Goal: Task Accomplishment & Management: Manage account settings

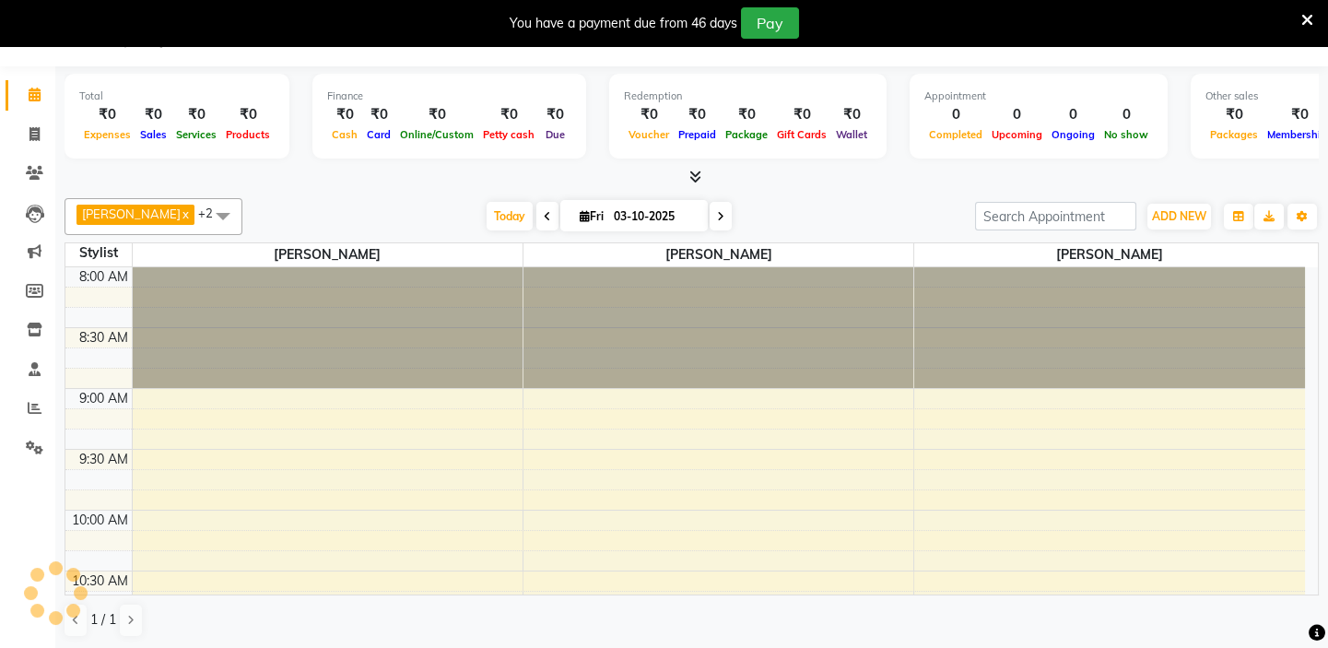
scroll to position [46, 0]
click at [699, 174] on icon at bounding box center [696, 177] width 12 height 14
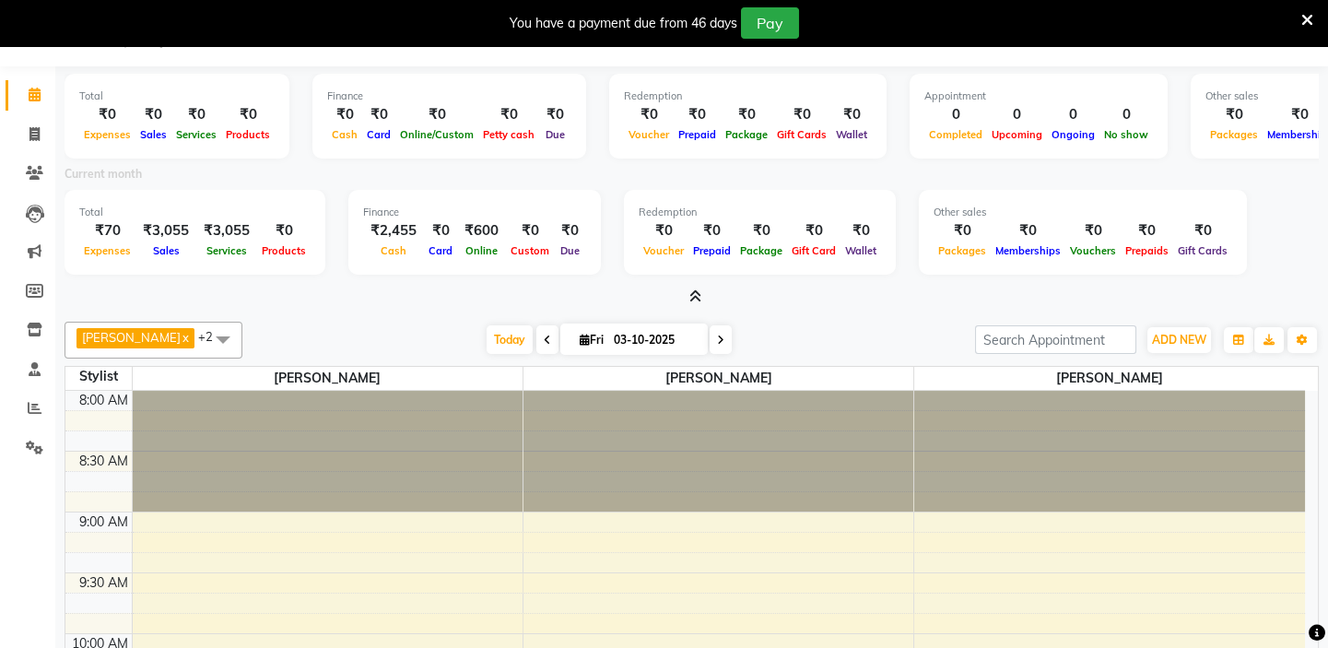
click at [699, 297] on icon at bounding box center [696, 296] width 12 height 14
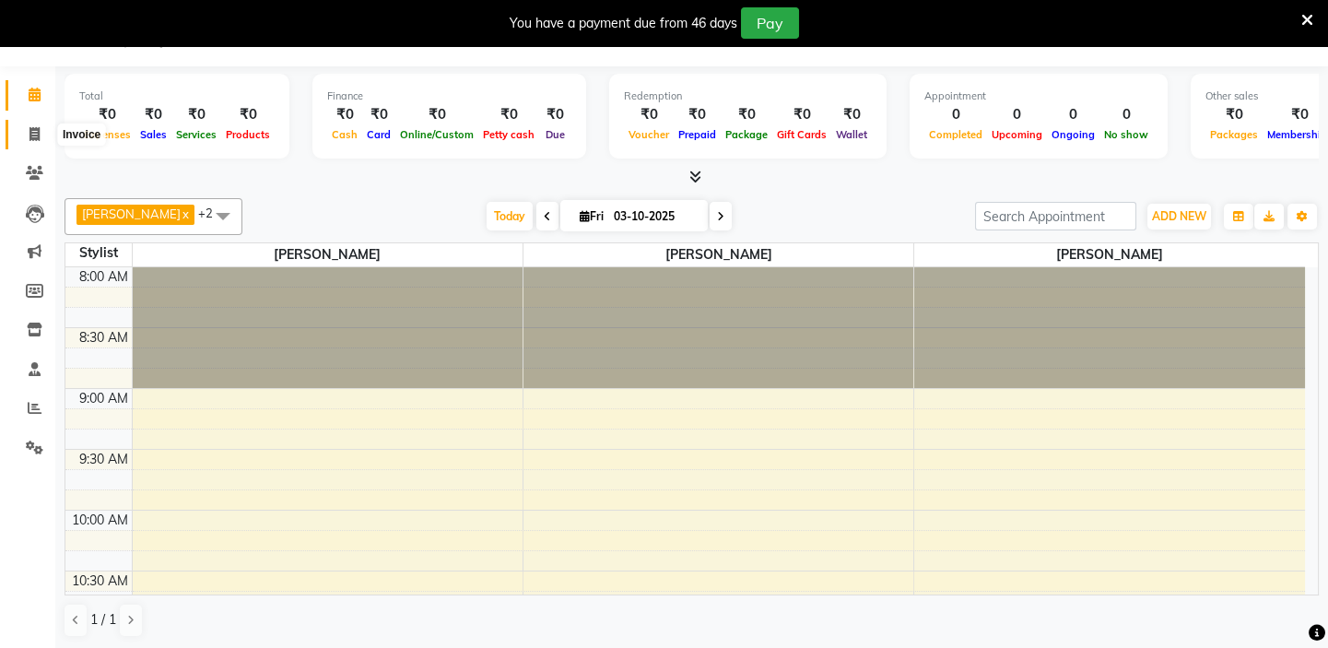
click at [35, 136] on icon at bounding box center [34, 134] width 10 height 14
select select "service"
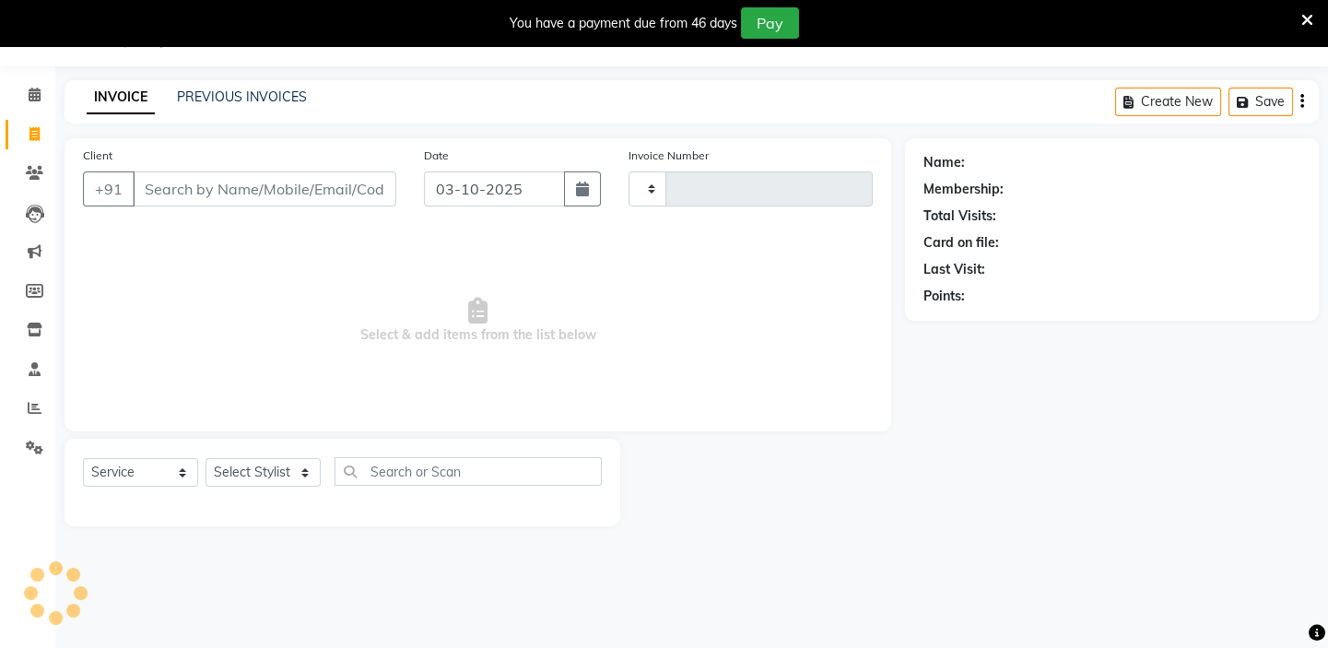
type input "1979"
select select "4763"
click at [221, 184] on input "Client" at bounding box center [265, 188] width 264 height 35
type input "7000513109"
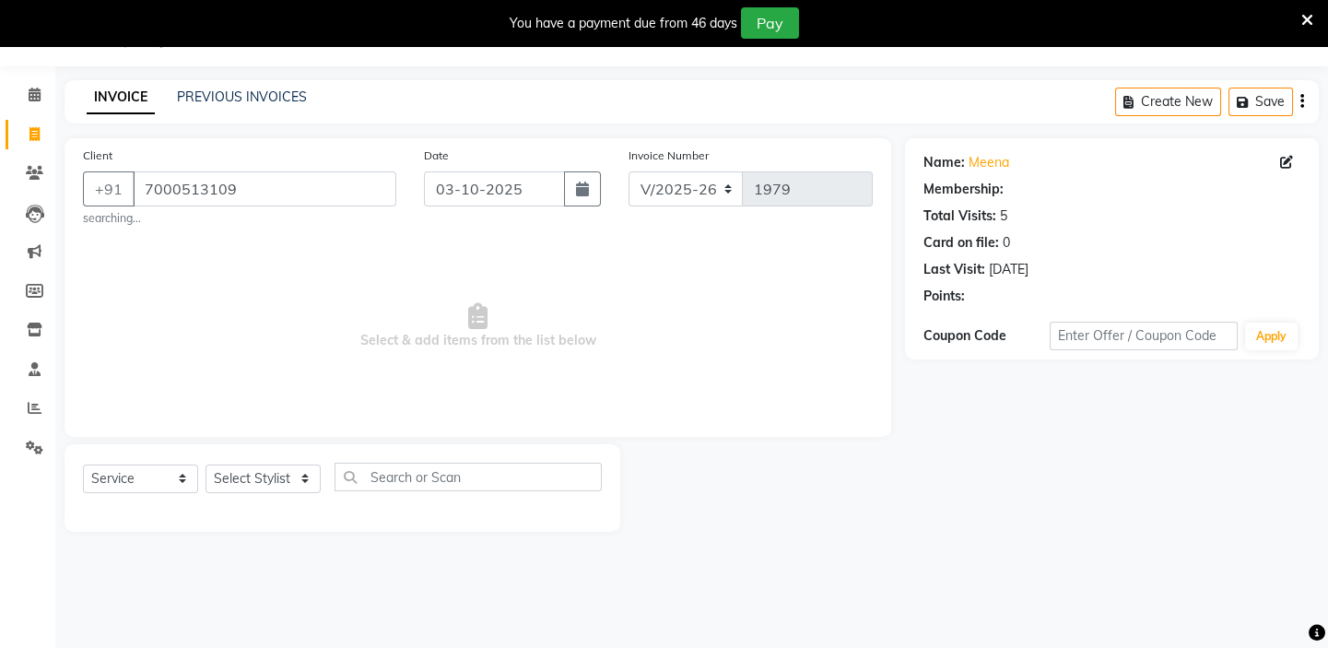
select select "1: Object"
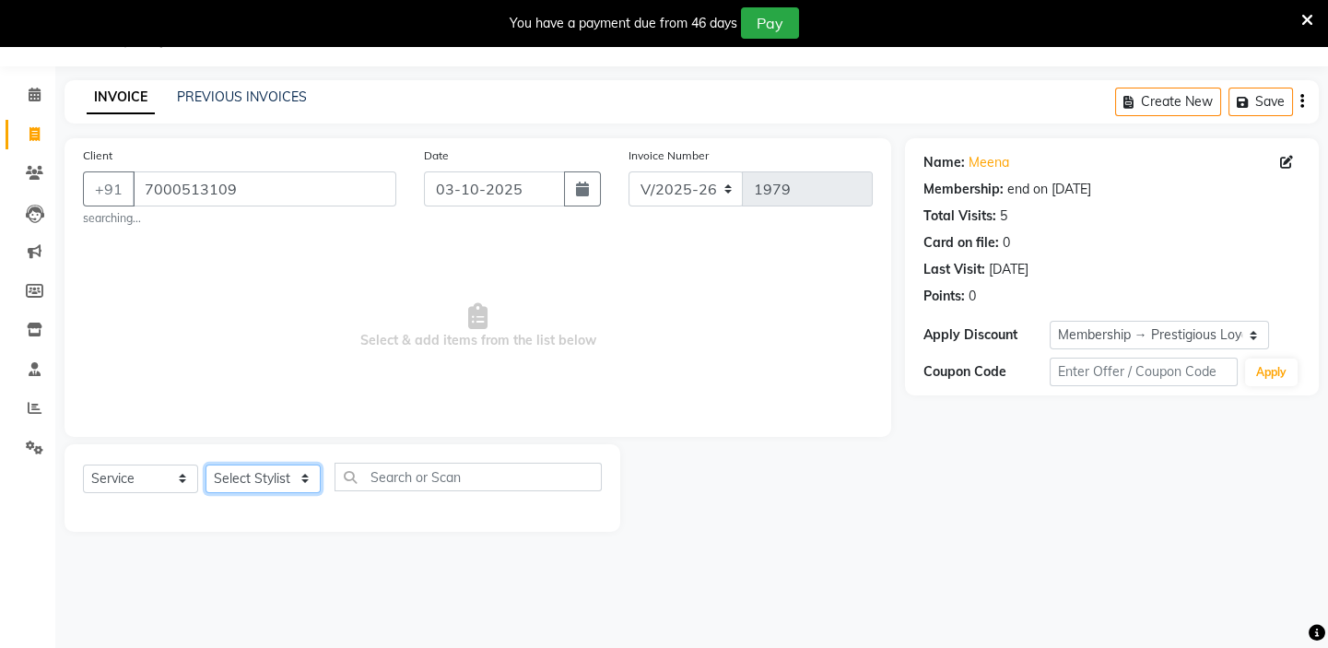
click at [275, 468] on select "Select Stylist Admin [PERSON_NAME] [PERSON_NAME] [PERSON_NAME] [PERSON_NAME] Ma…" at bounding box center [263, 479] width 115 height 29
click at [206, 465] on select "Select Stylist Admin [PERSON_NAME] [PERSON_NAME] [PERSON_NAME] [PERSON_NAME] Ma…" at bounding box center [263, 479] width 115 height 29
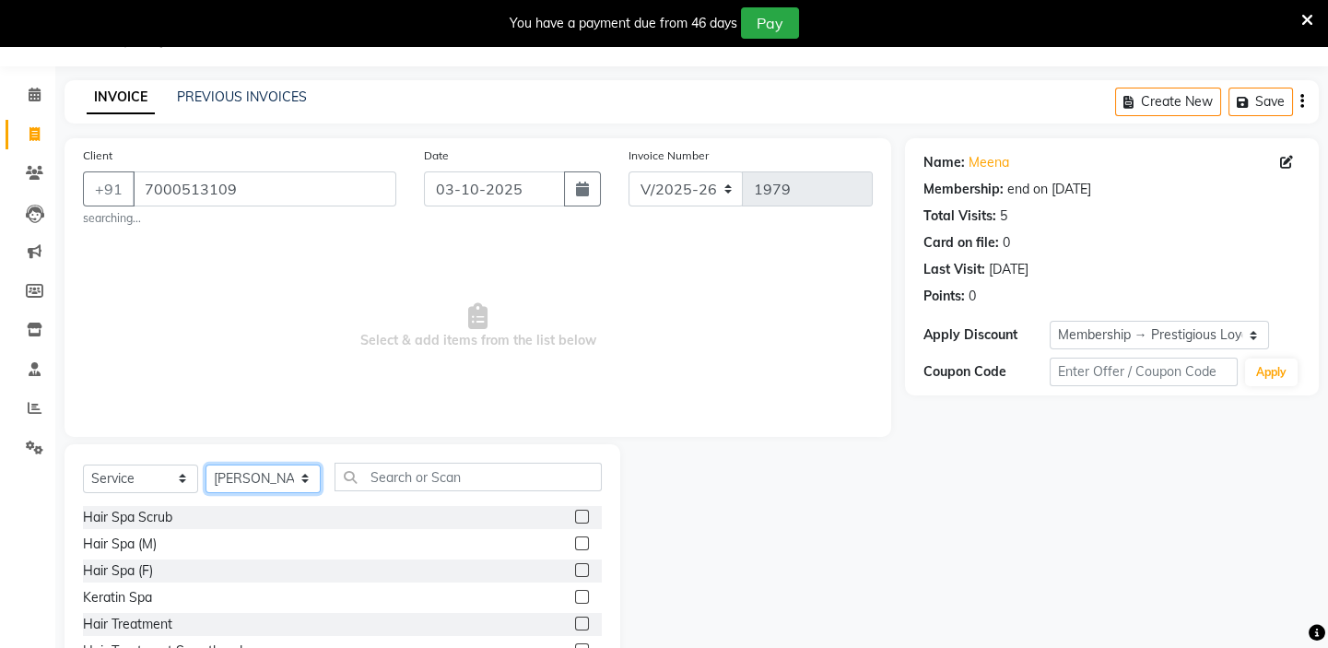
drag, startPoint x: 266, startPoint y: 482, endPoint x: 270, endPoint y: 467, distance: 15.2
click at [267, 479] on select "Select Stylist Admin [PERSON_NAME] [PERSON_NAME] [PERSON_NAME] [PERSON_NAME] Ma…" at bounding box center [263, 479] width 115 height 29
select select "68244"
click at [206, 465] on select "Select Stylist Admin [PERSON_NAME] [PERSON_NAME] [PERSON_NAME] [PERSON_NAME] Ma…" at bounding box center [263, 479] width 115 height 29
drag, startPoint x: 412, startPoint y: 482, endPoint x: 357, endPoint y: 472, distance: 56.2
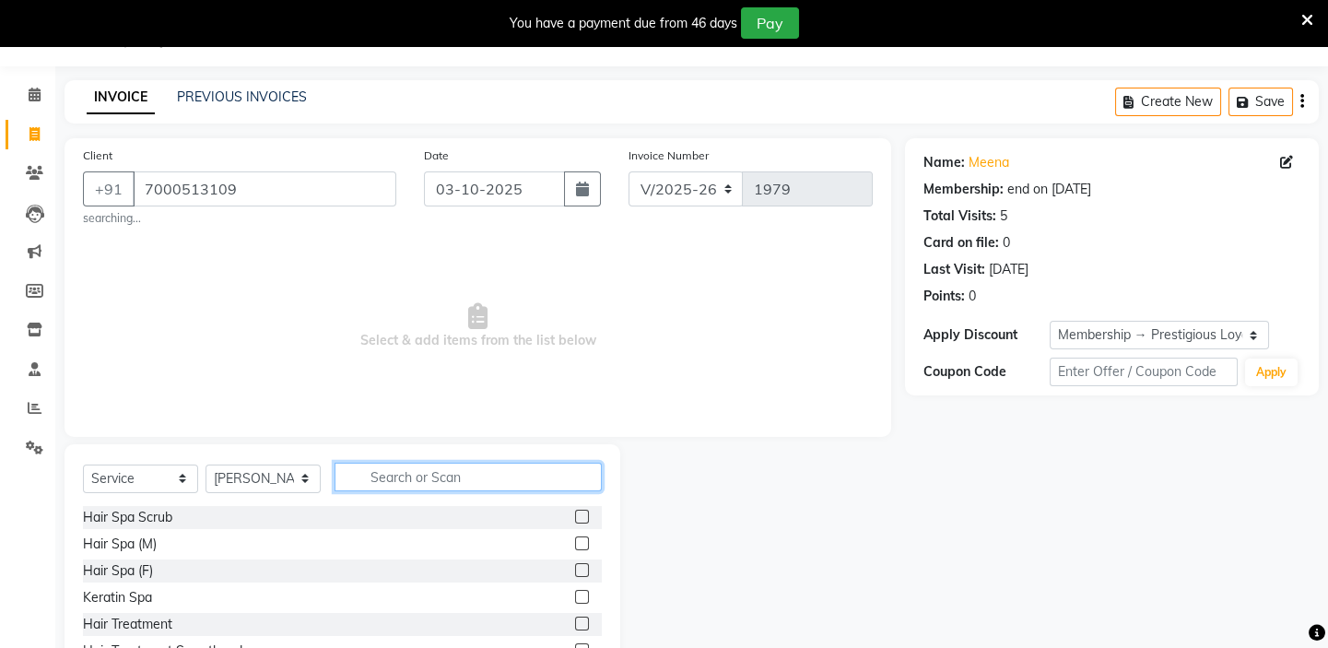
click at [413, 483] on input "text" at bounding box center [468, 477] width 267 height 29
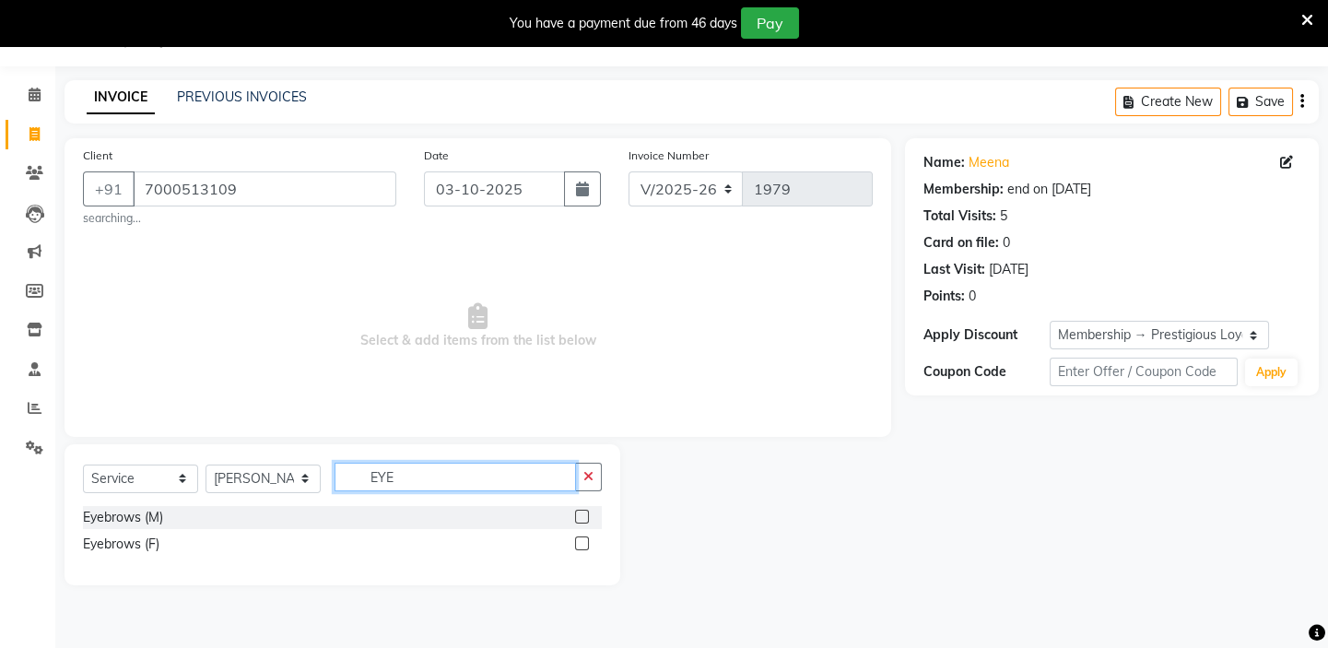
type input "EYE"
drag, startPoint x: 585, startPoint y: 543, endPoint x: 507, endPoint y: 506, distance: 86.6
click at [584, 544] on label at bounding box center [582, 544] width 14 height 14
click at [584, 544] on input "checkbox" at bounding box center [581, 544] width 12 height 12
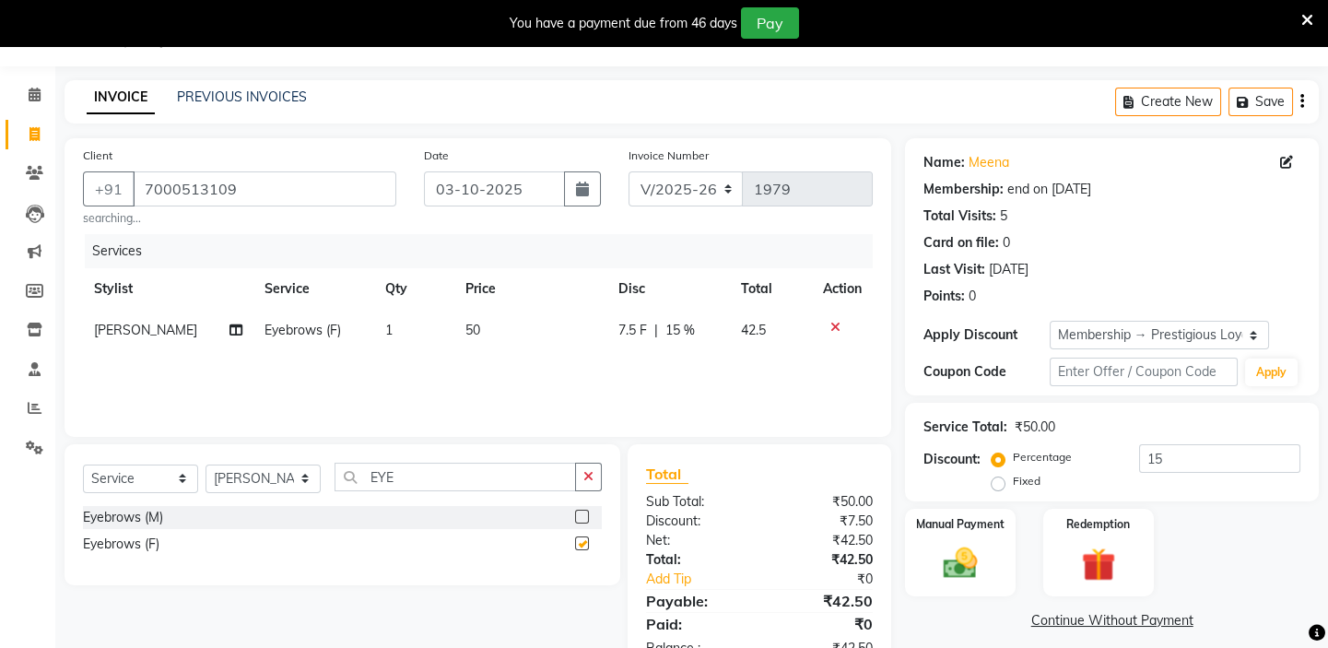
checkbox input "false"
drag, startPoint x: 445, startPoint y: 464, endPoint x: 452, endPoint y: 475, distance: 12.8
click at [452, 475] on div "Select Service Product Membership Package Voucher Prepaid Gift Card Select Styl…" at bounding box center [343, 514] width 556 height 141
click at [453, 476] on input "EYE" at bounding box center [456, 477] width 242 height 29
type input "E"
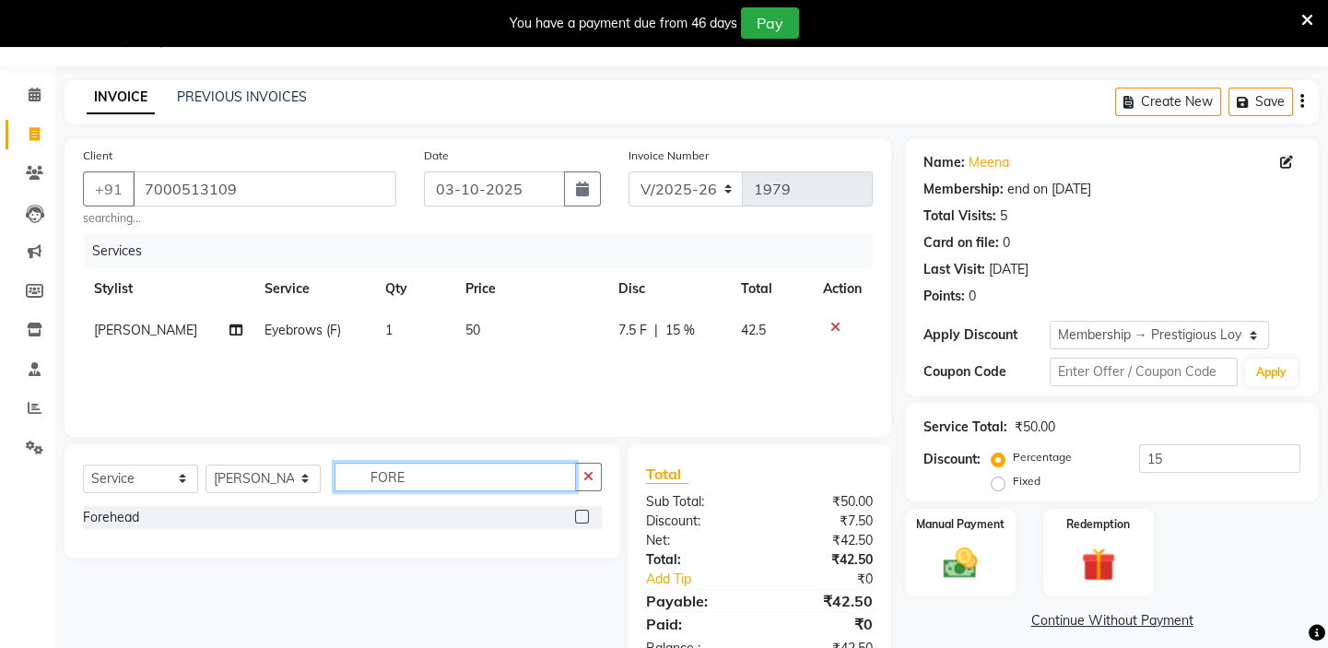
type input "FORE"
click at [585, 516] on label at bounding box center [582, 517] width 14 height 14
click at [585, 516] on input "checkbox" at bounding box center [581, 518] width 12 height 12
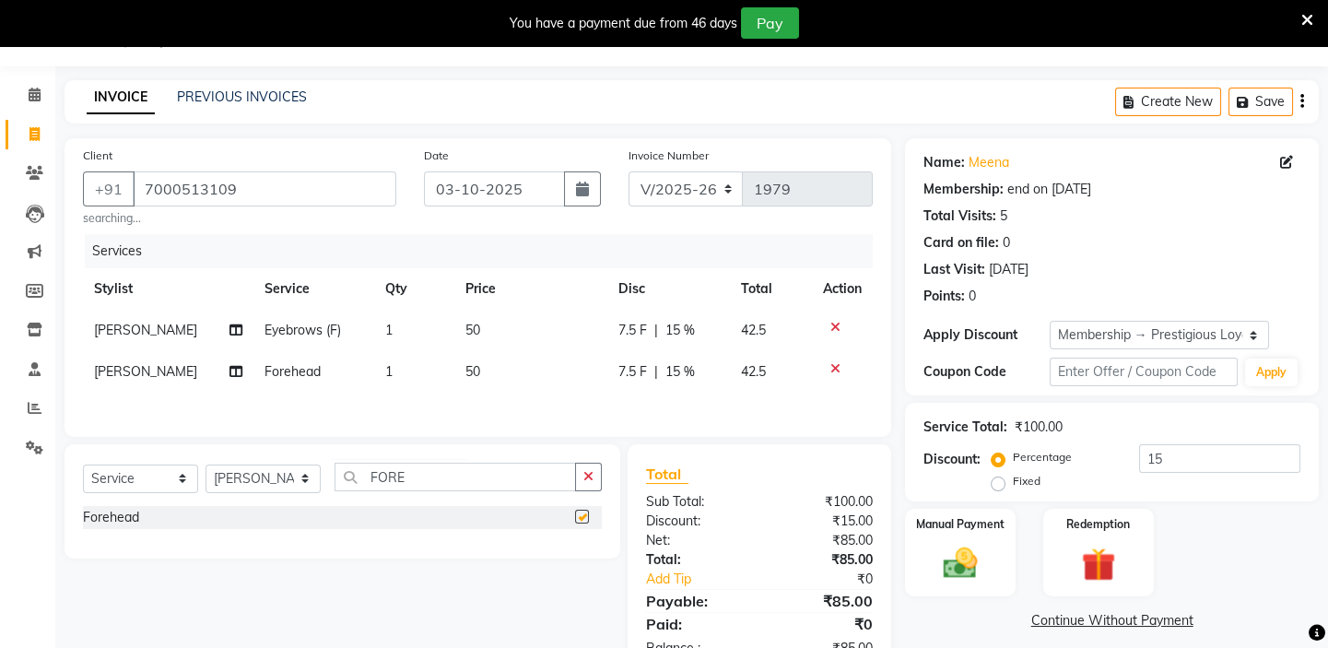
checkbox input "false"
click at [483, 483] on input "FORE" at bounding box center [456, 477] width 242 height 29
type input "F"
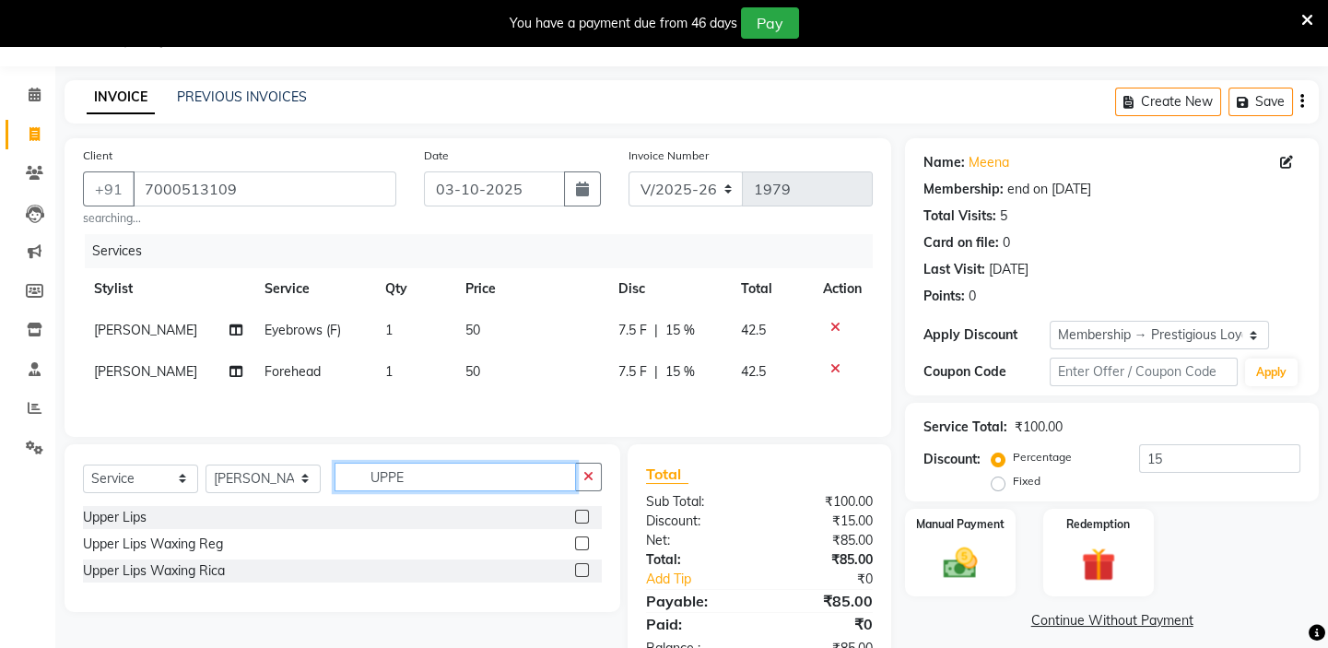
type input "UPPE"
click at [581, 517] on label at bounding box center [582, 517] width 14 height 14
click at [581, 517] on input "checkbox" at bounding box center [581, 518] width 12 height 12
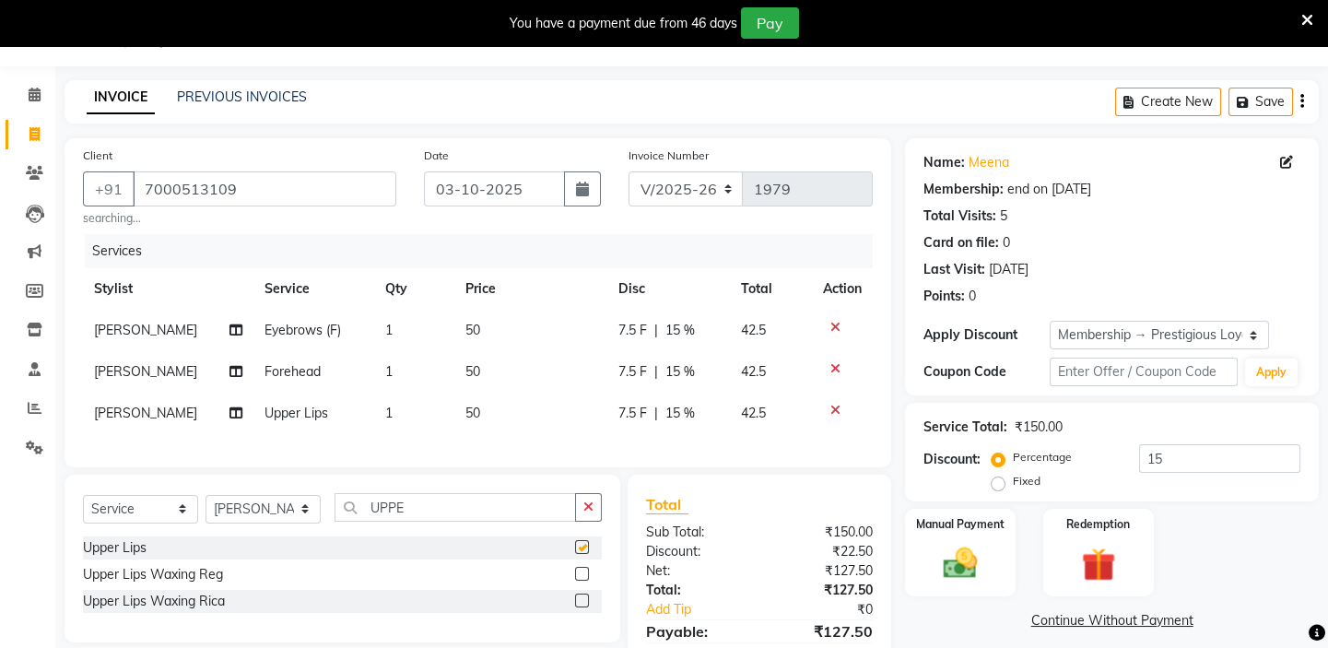
checkbox input "false"
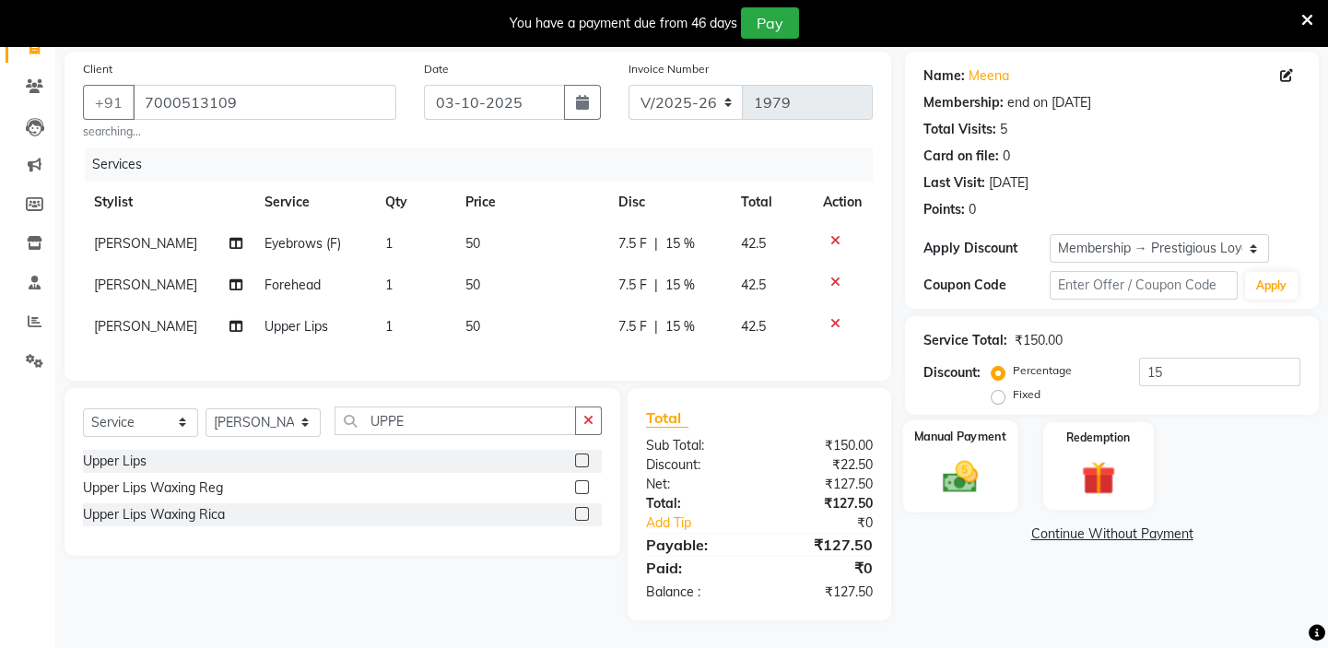
scroll to position [146, 0]
click at [1152, 360] on input "15" at bounding box center [1219, 372] width 161 height 29
type input "0"
click at [1039, 590] on div "Name: Meena Membership: end on [DATE] Total Visits: 5 Card on file: 0 Last Visi…" at bounding box center [1119, 336] width 428 height 569
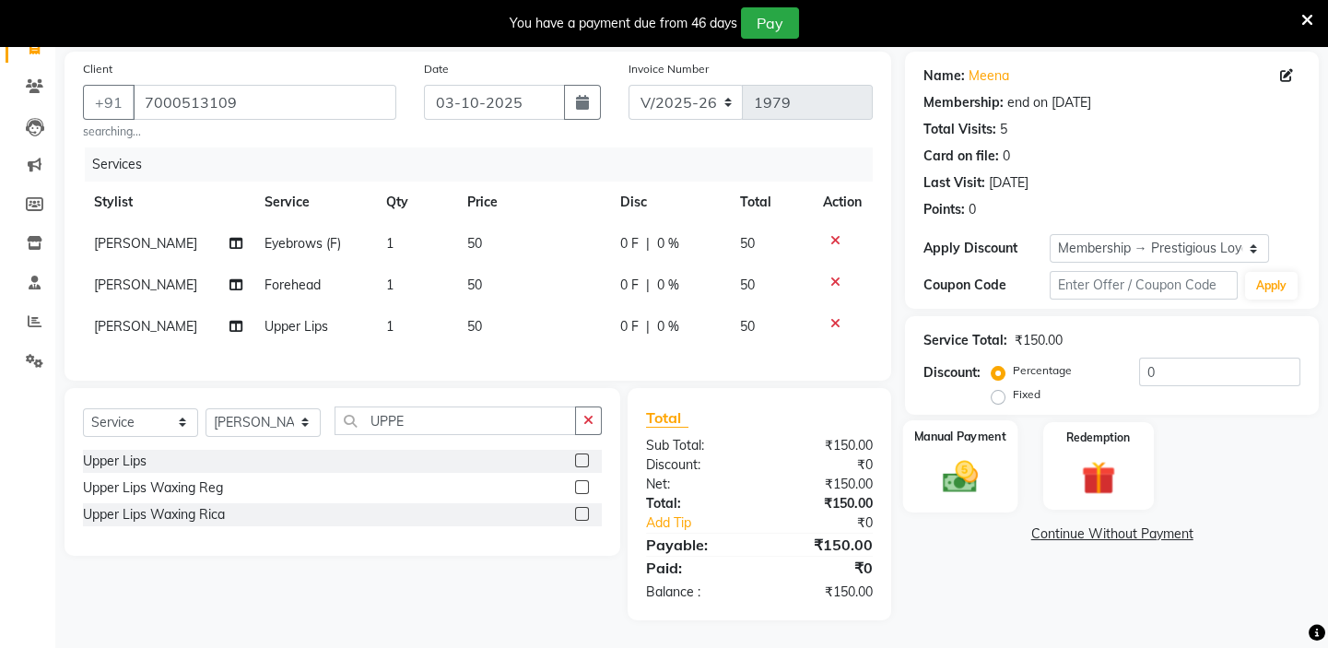
click at [955, 471] on img at bounding box center [960, 476] width 57 height 41
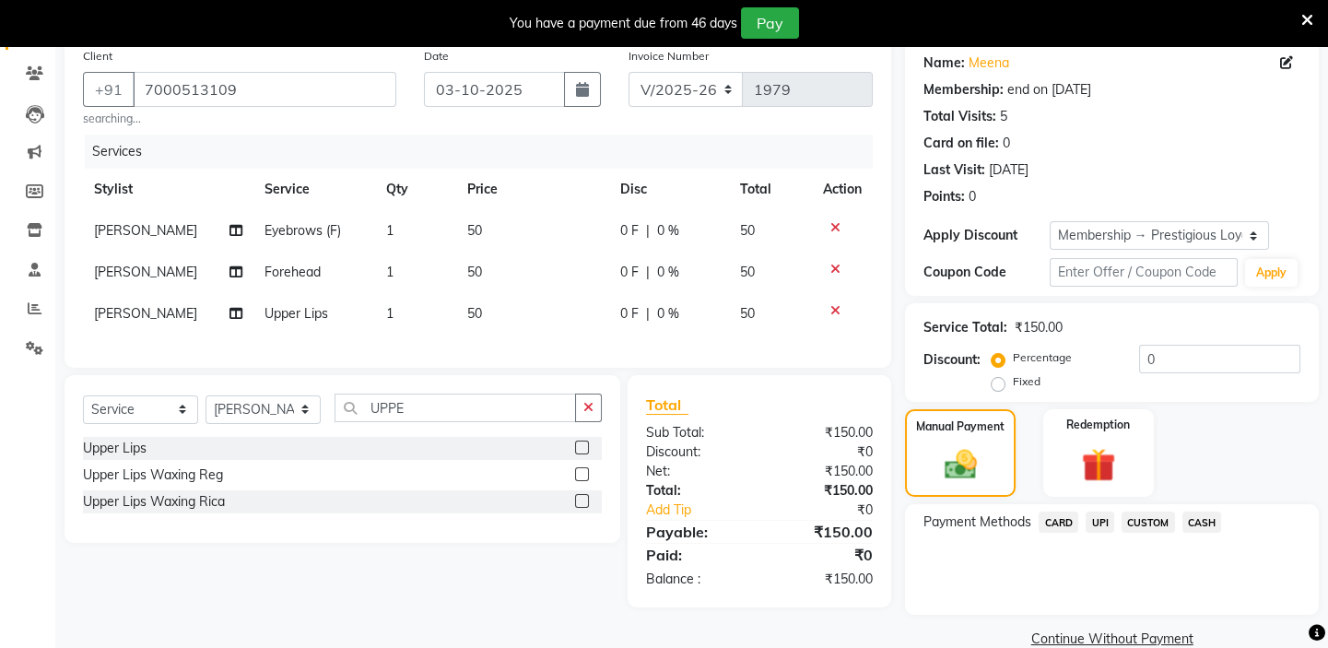
click at [1106, 525] on span "UPI" at bounding box center [1100, 522] width 29 height 21
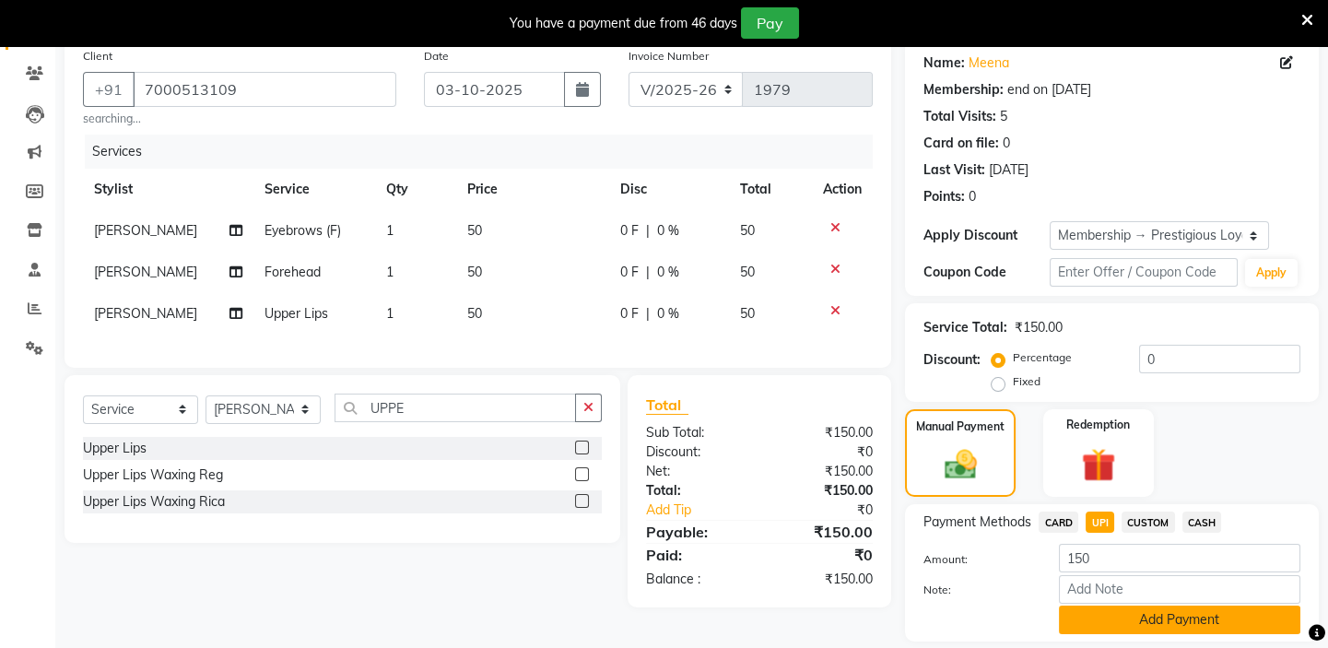
scroll to position [205, 0]
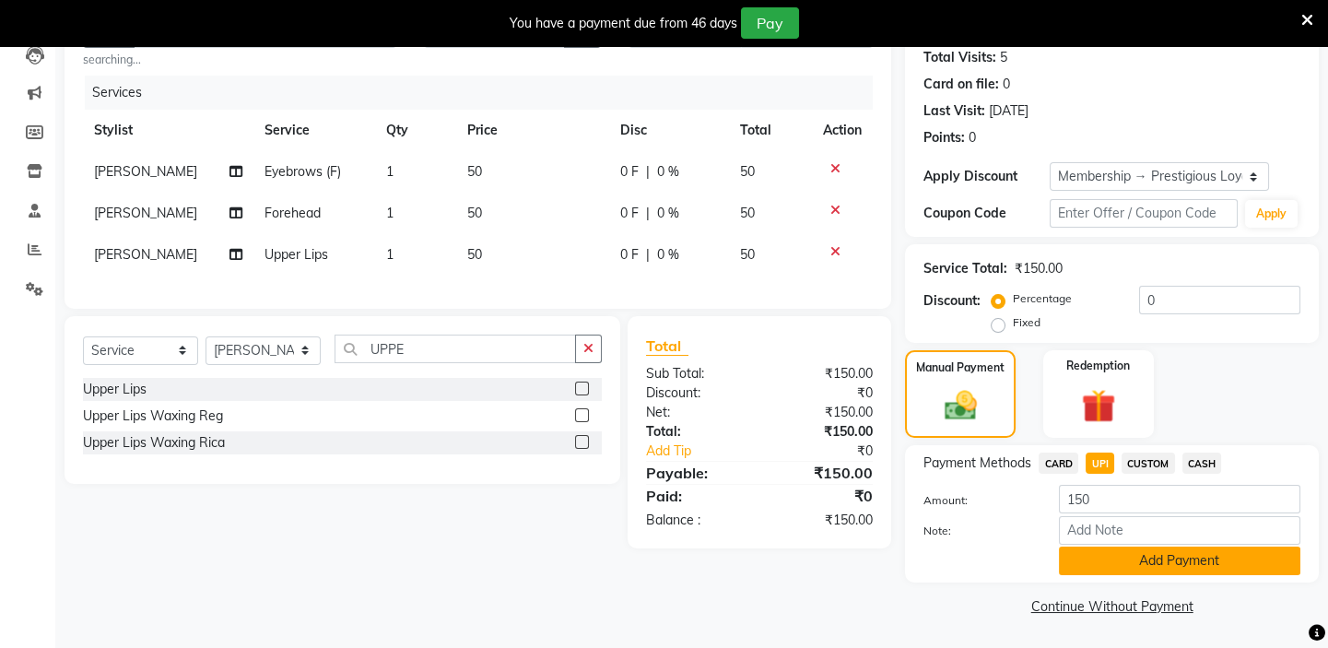
click at [1146, 562] on button "Add Payment" at bounding box center [1180, 561] width 242 height 29
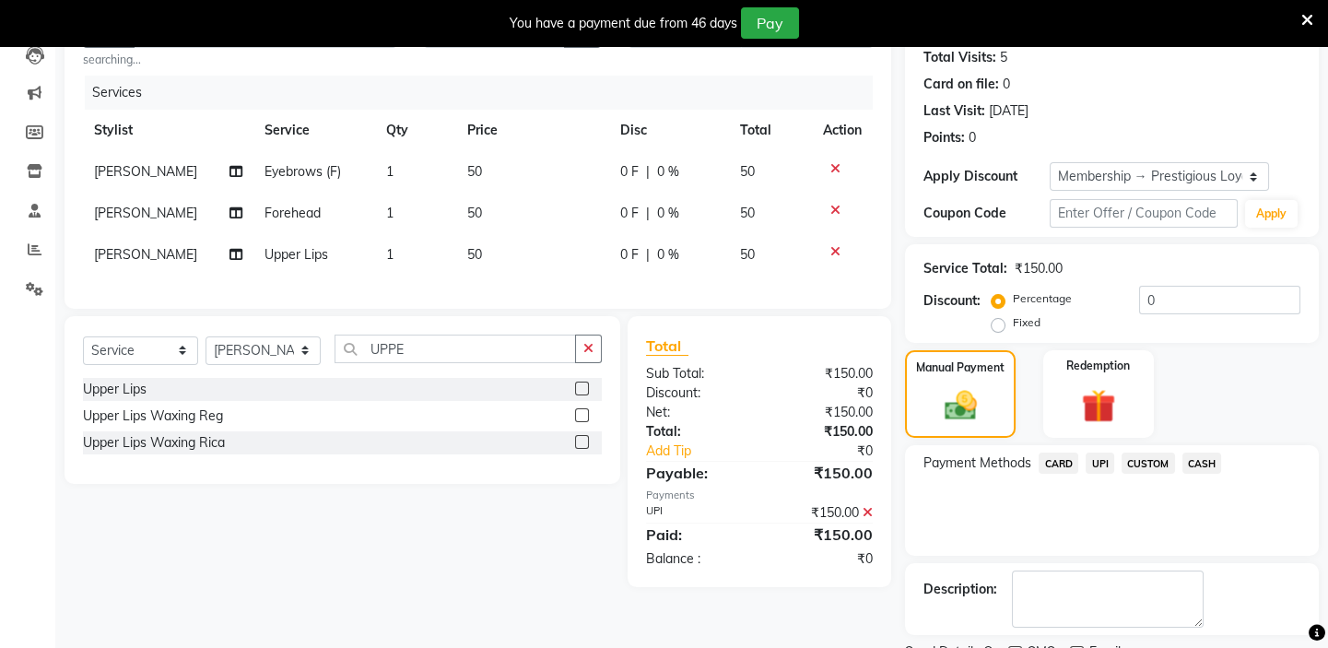
scroll to position [281, 0]
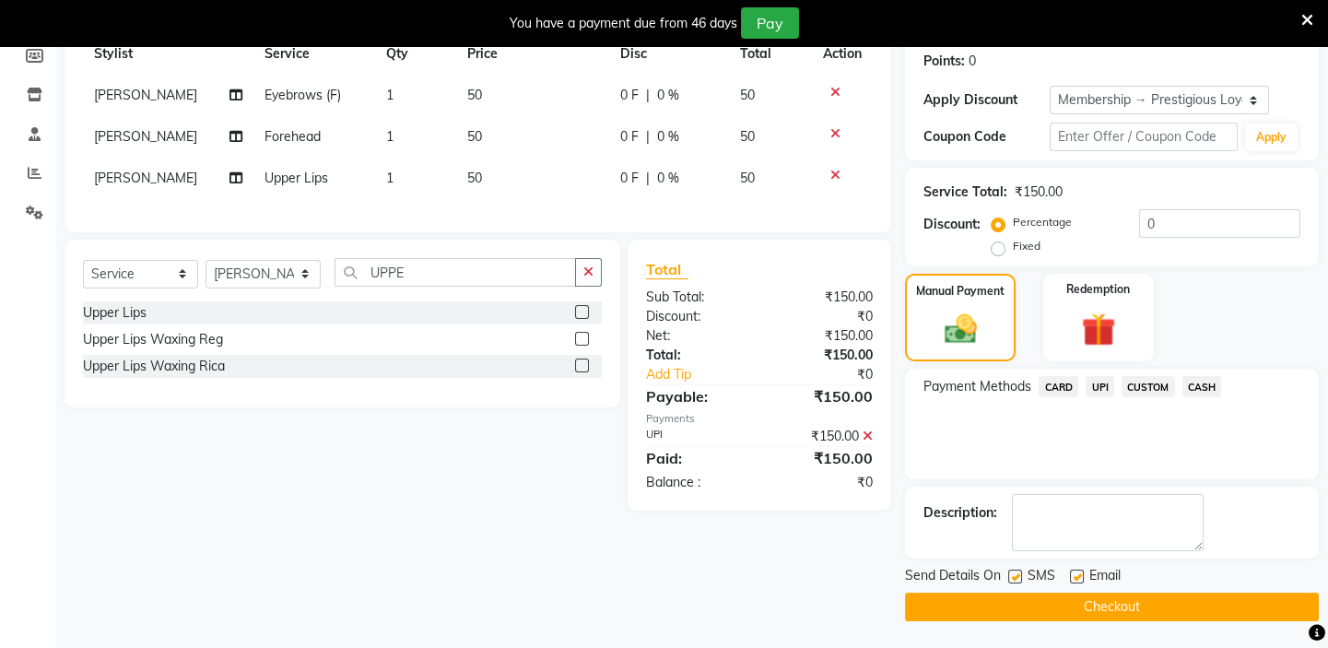
click at [1148, 600] on button "Checkout" at bounding box center [1112, 607] width 414 height 29
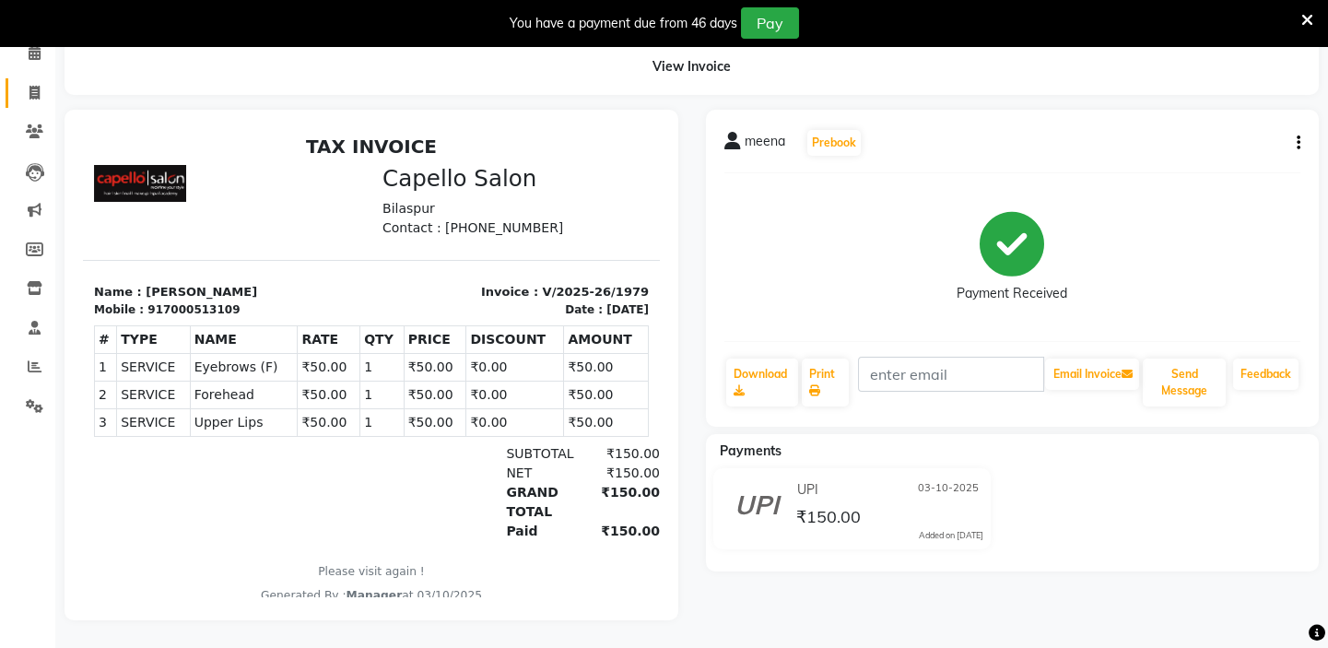
click at [33, 95] on link "Invoice" at bounding box center [28, 93] width 44 height 30
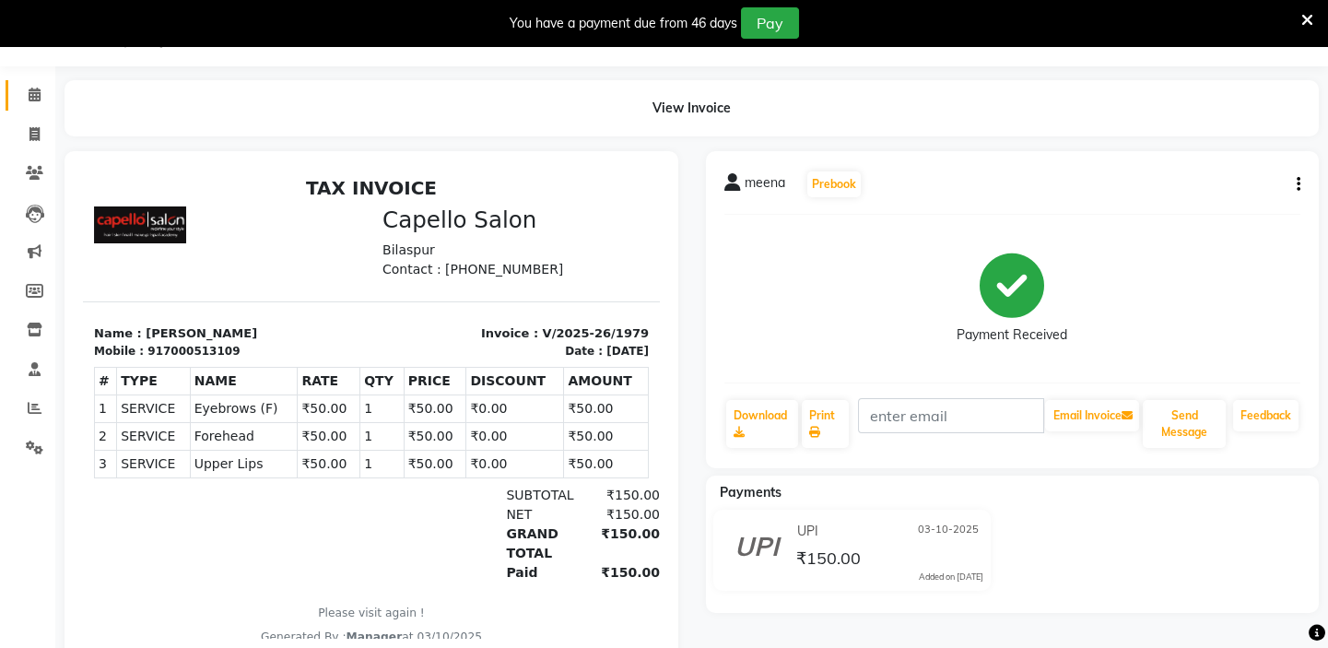
select select "service"
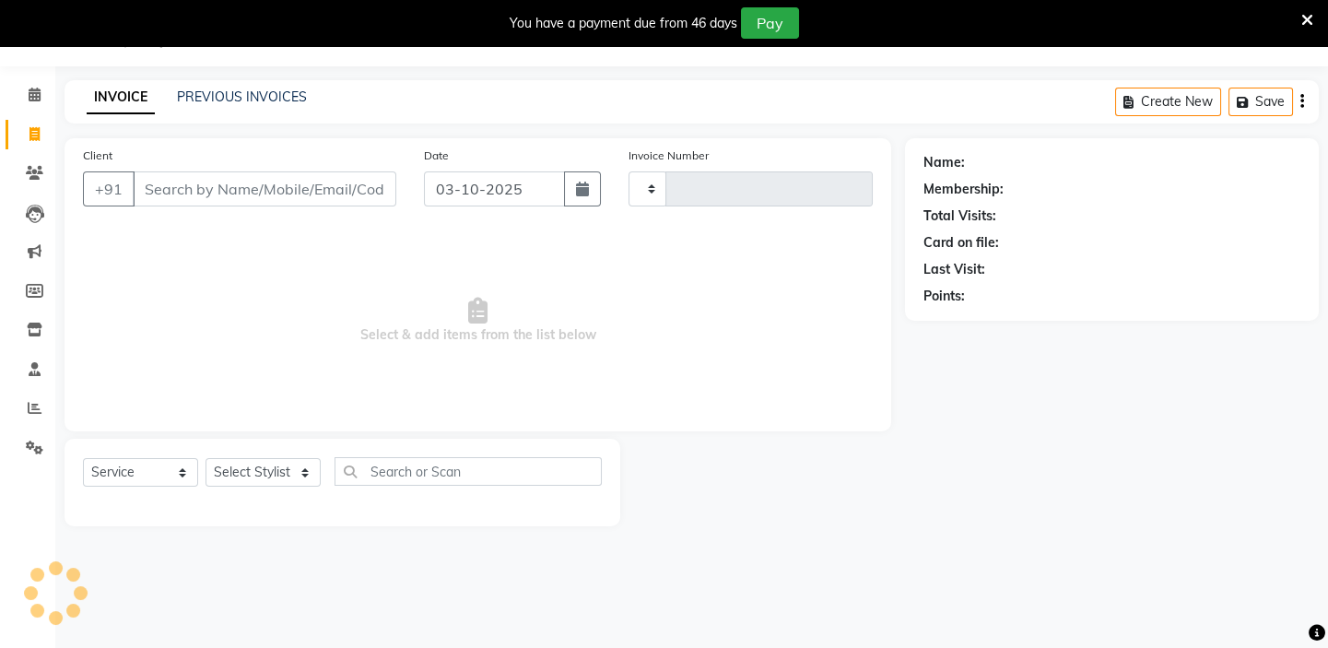
type input "1980"
select select "4763"
click at [31, 184] on link "Clients" at bounding box center [28, 174] width 44 height 30
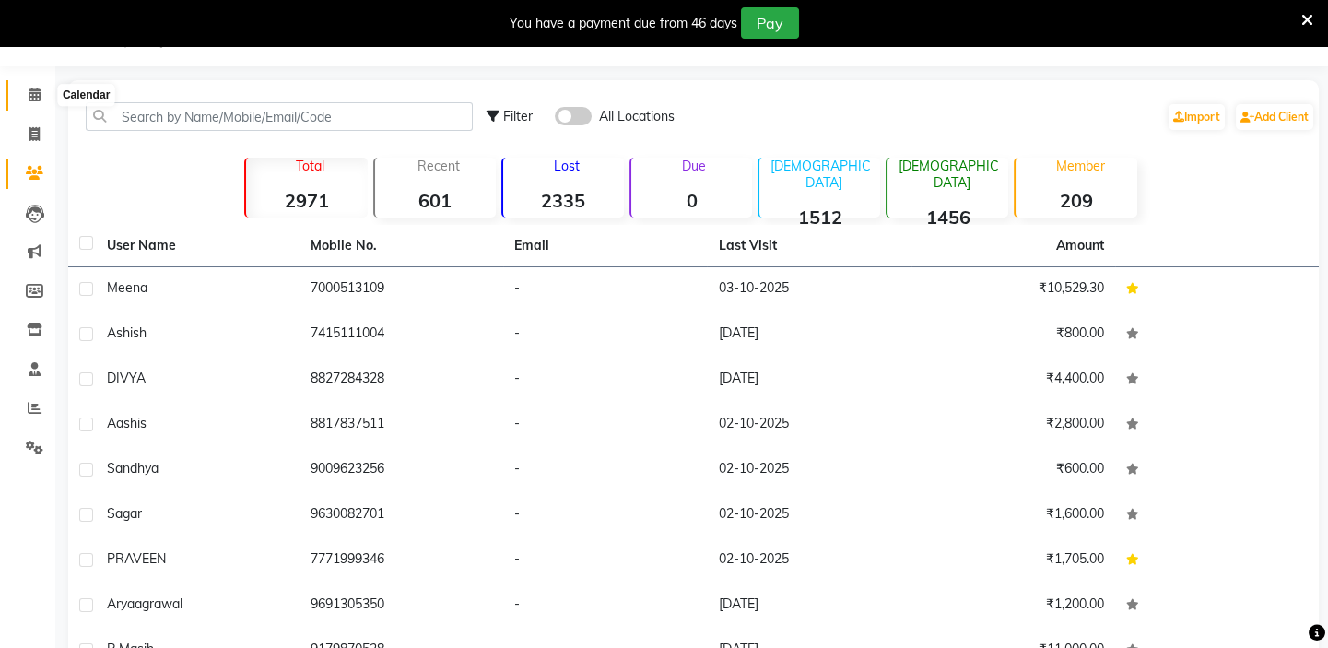
click at [29, 88] on icon at bounding box center [35, 95] width 12 height 14
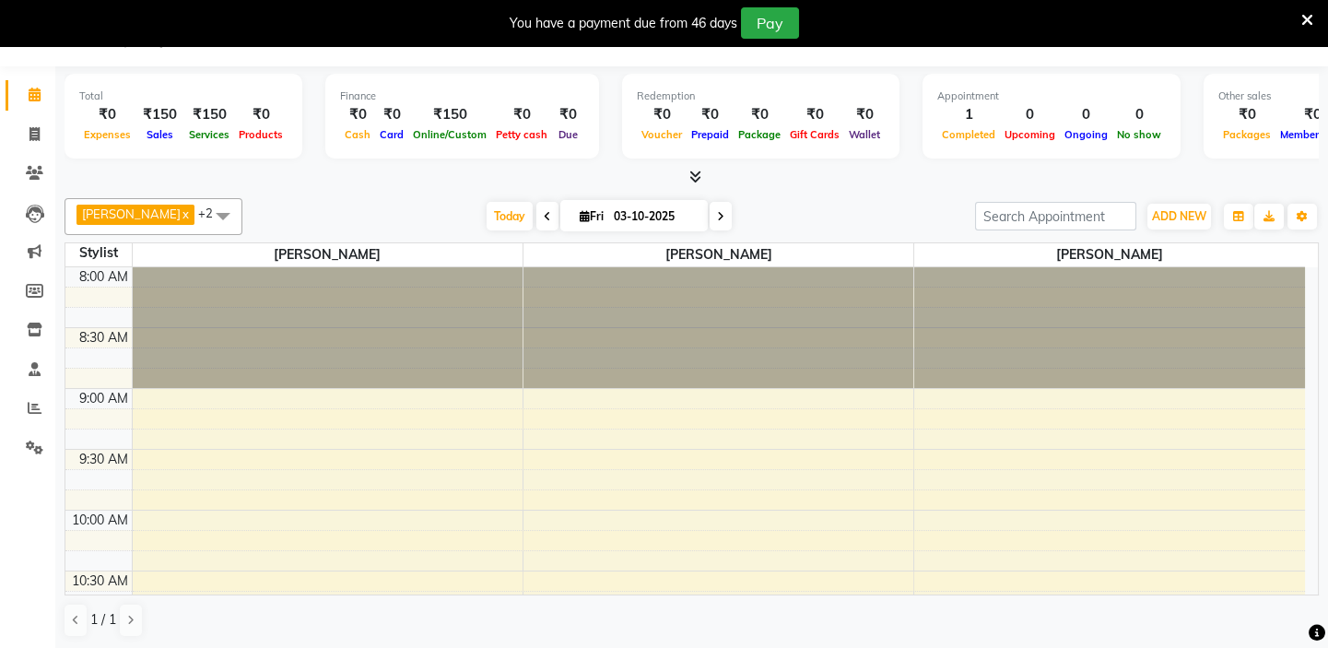
click at [209, 216] on span at bounding box center [223, 215] width 37 height 35
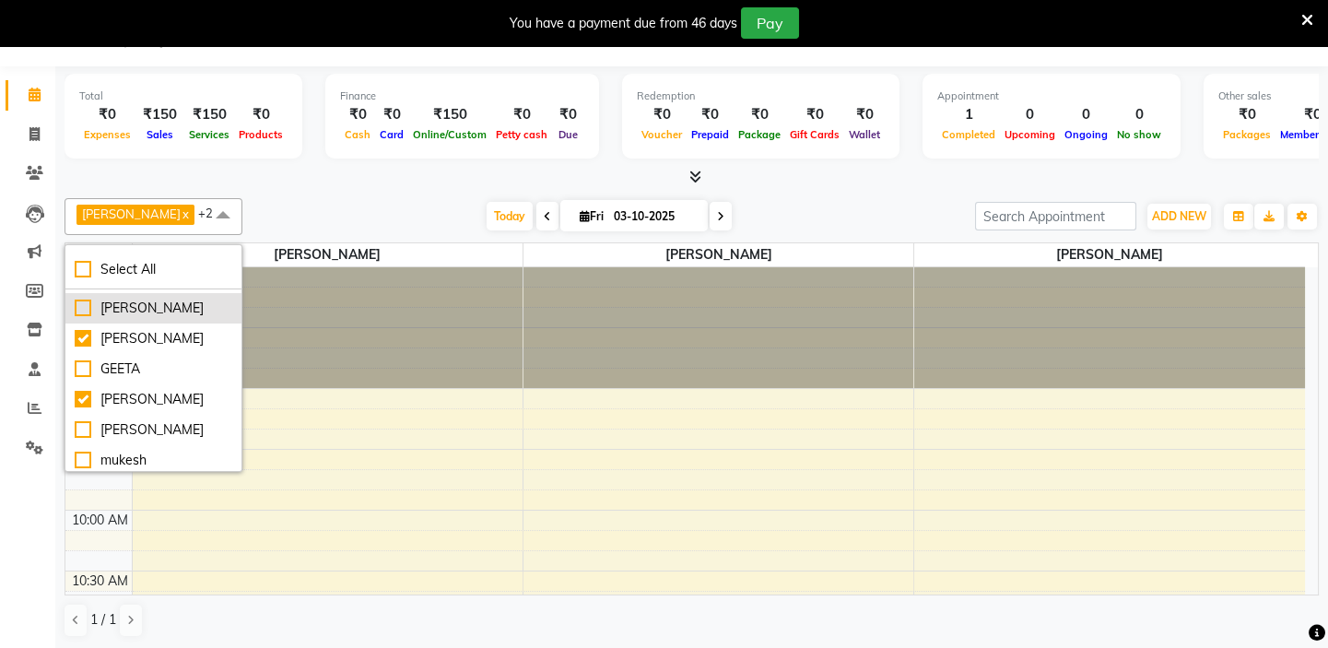
scroll to position [167, 0]
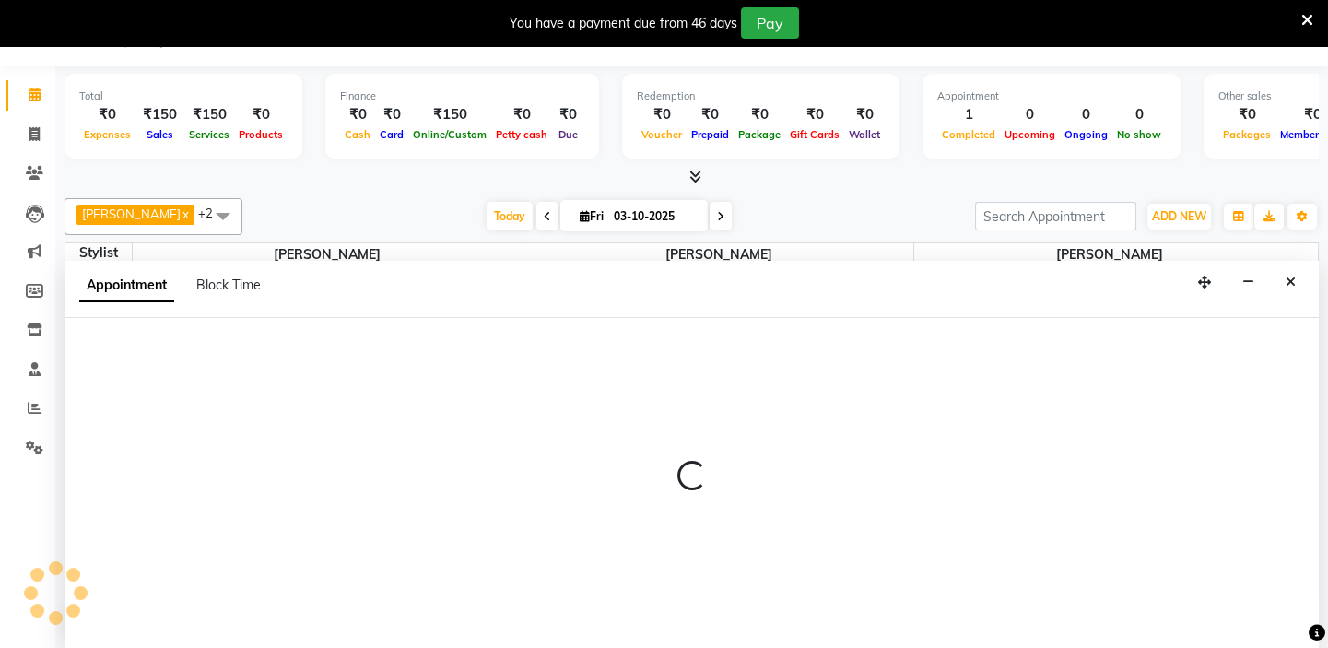
scroll to position [46, 0]
select select "65602"
select select "615"
select select "tentative"
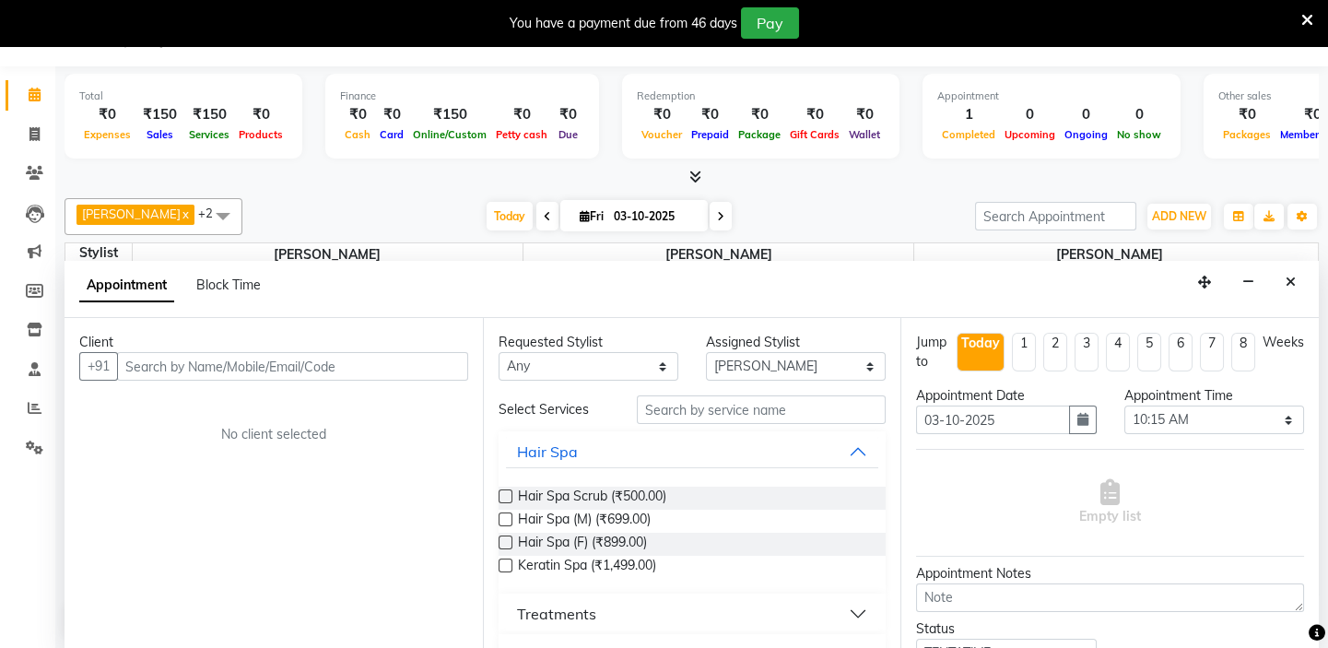
click at [160, 215] on span "[PERSON_NAME]" at bounding box center [131, 213] width 99 height 15
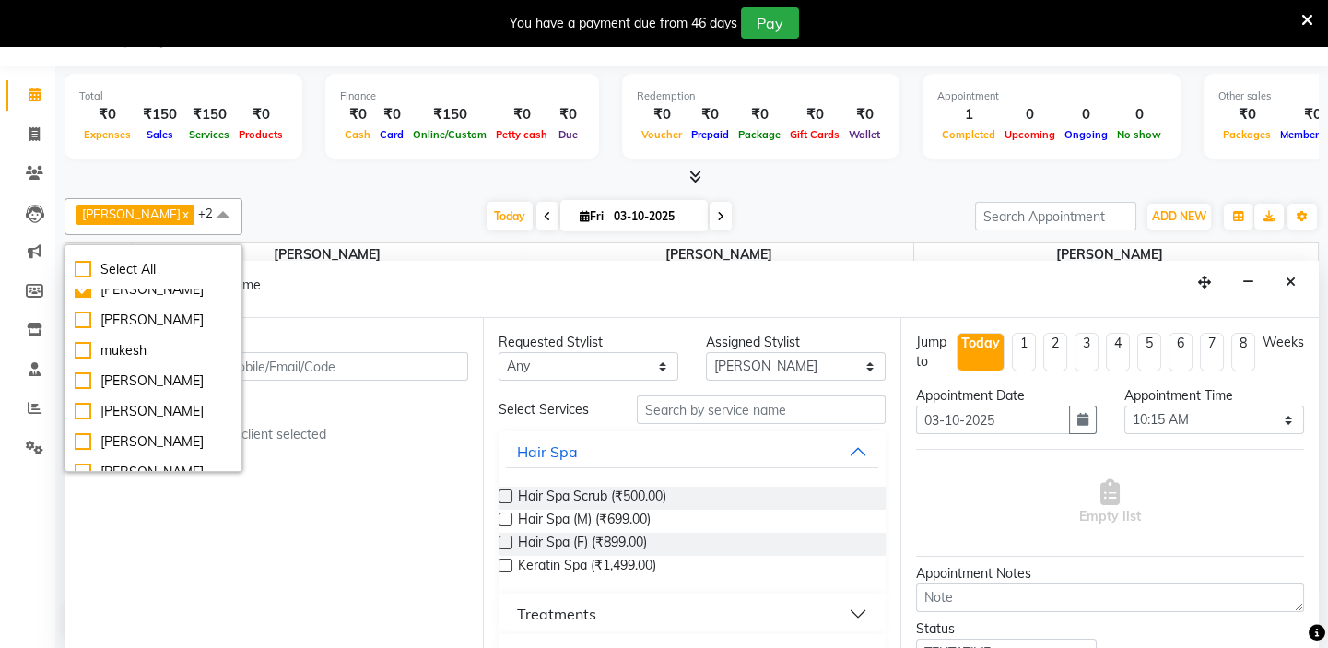
click at [209, 212] on span at bounding box center [223, 215] width 37 height 35
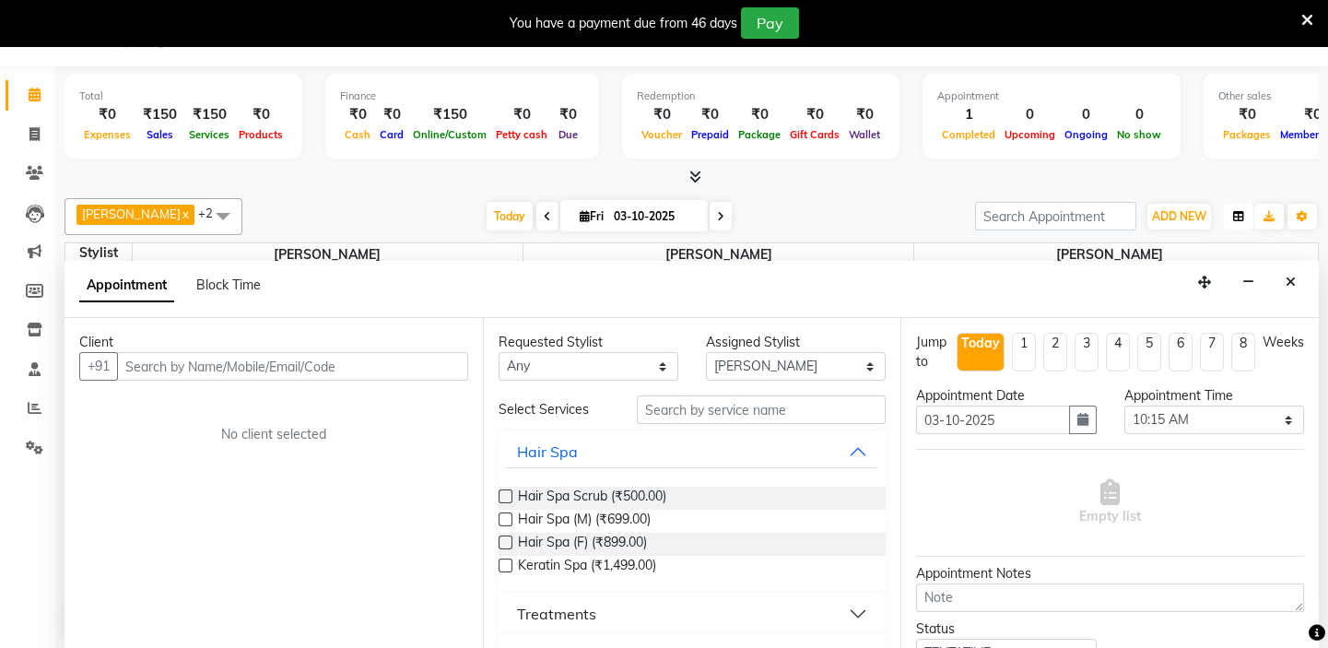
click at [1237, 222] on button "button" at bounding box center [1238, 217] width 29 height 26
click at [1299, 211] on icon "button" at bounding box center [1302, 216] width 11 height 11
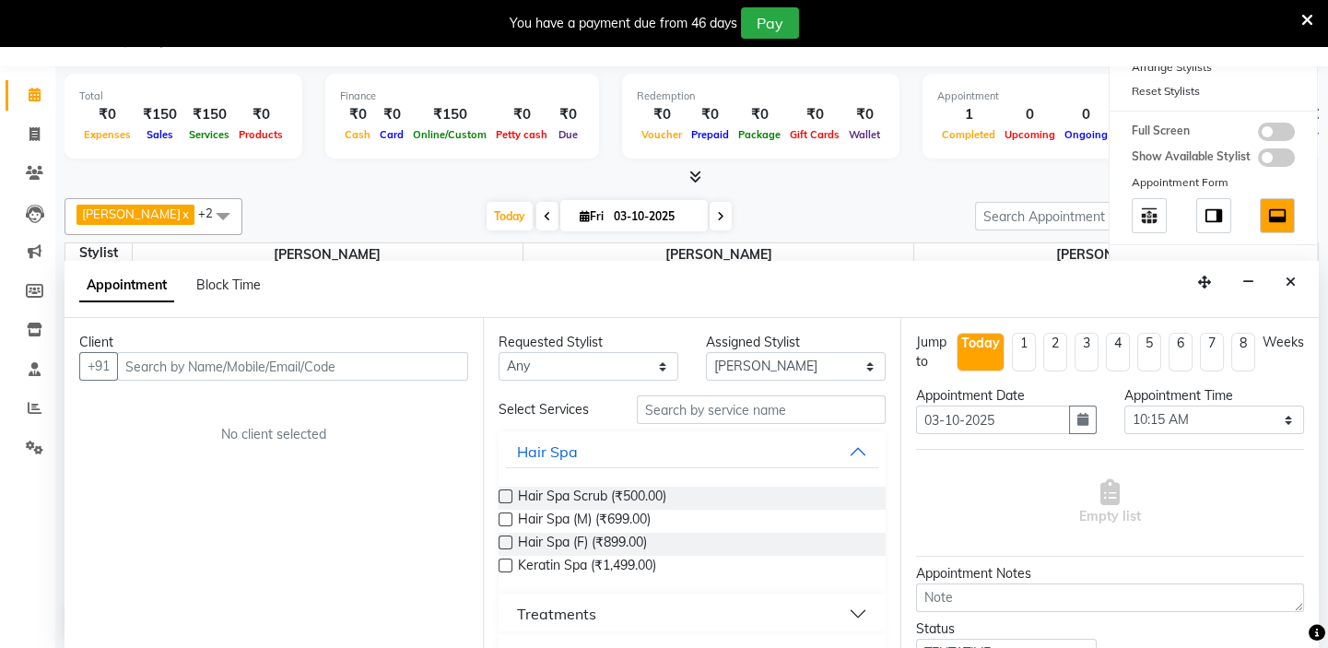
scroll to position [0, 0]
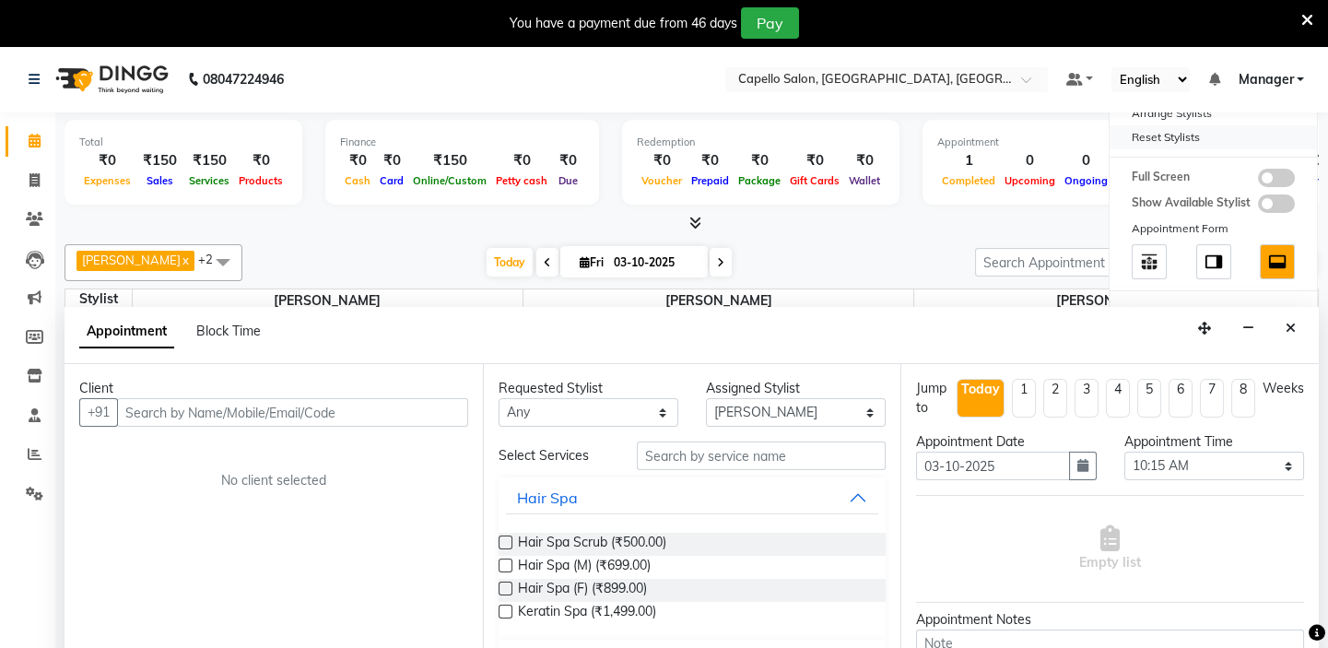
click at [1157, 144] on div "Reset Stylists" at bounding box center [1213, 137] width 207 height 24
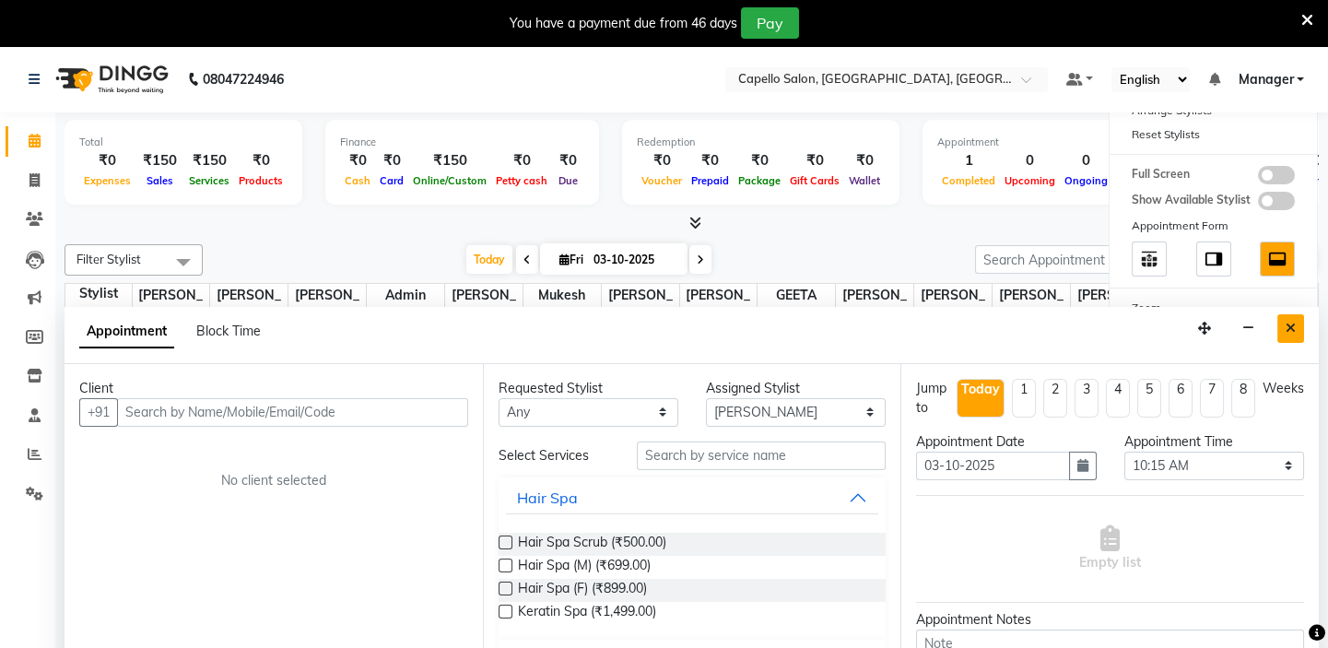
click at [1286, 322] on icon "Close" at bounding box center [1291, 328] width 10 height 13
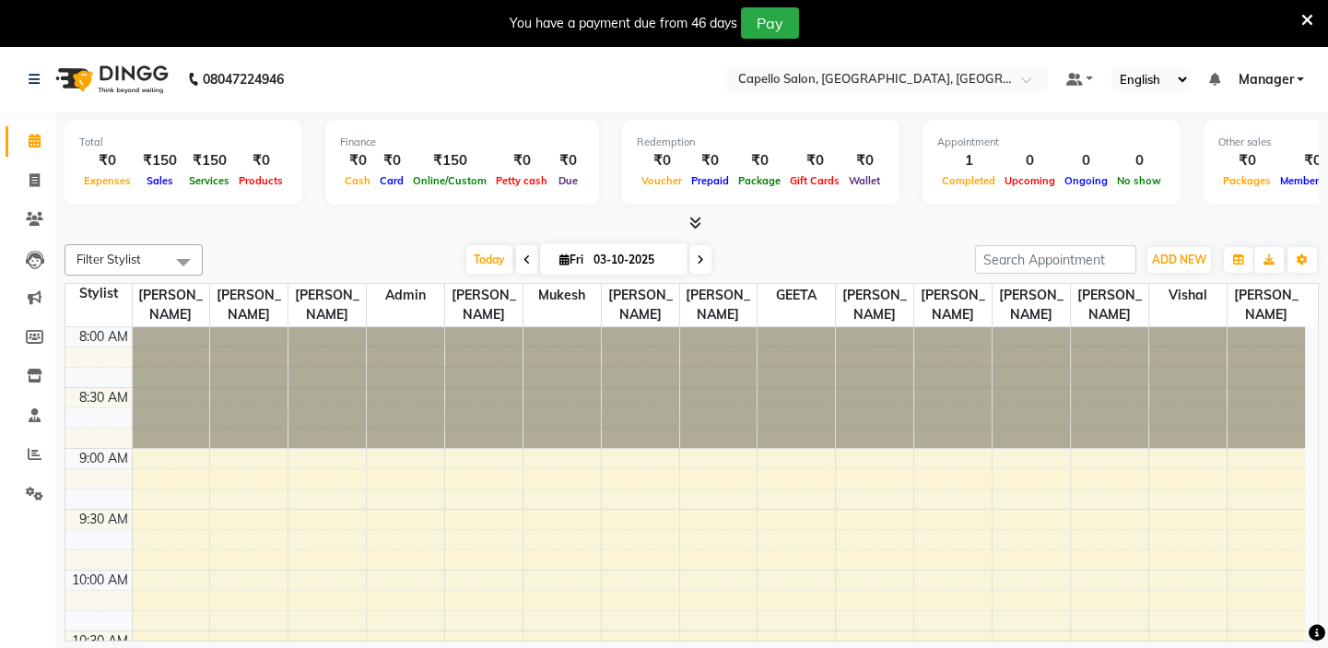
click at [184, 264] on span at bounding box center [183, 261] width 37 height 35
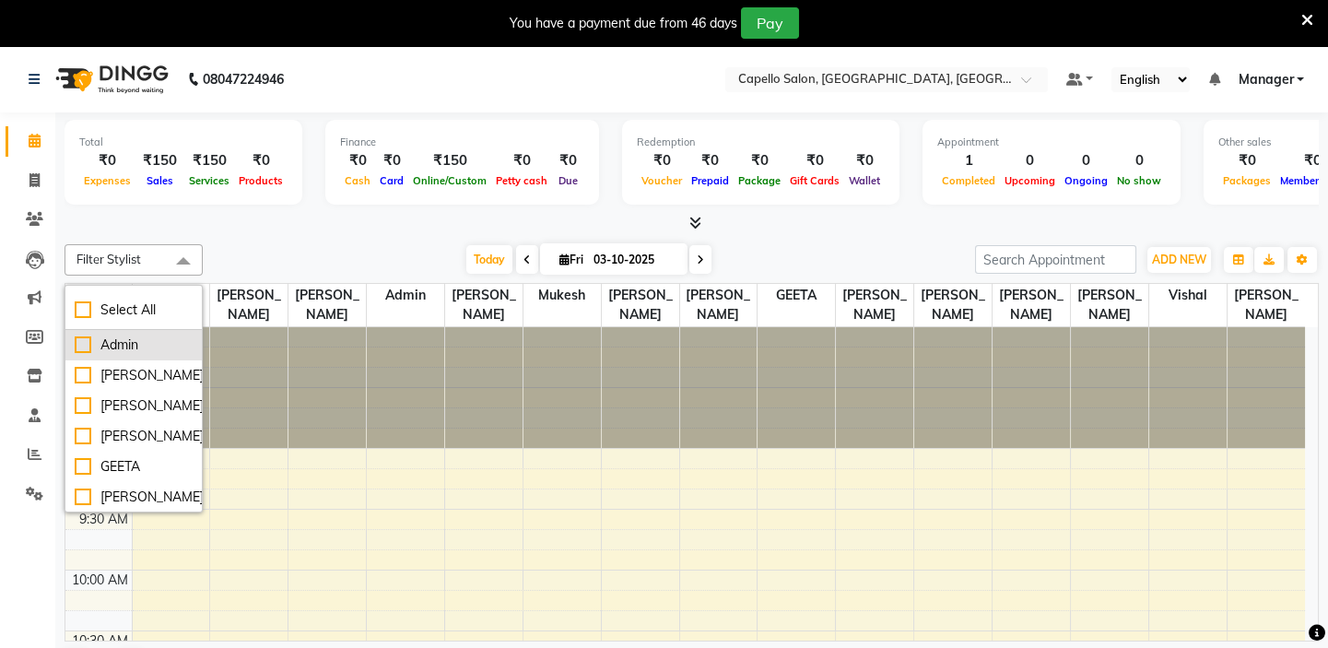
click at [81, 341] on div "Admin" at bounding box center [134, 345] width 118 height 19
checkbox input "true"
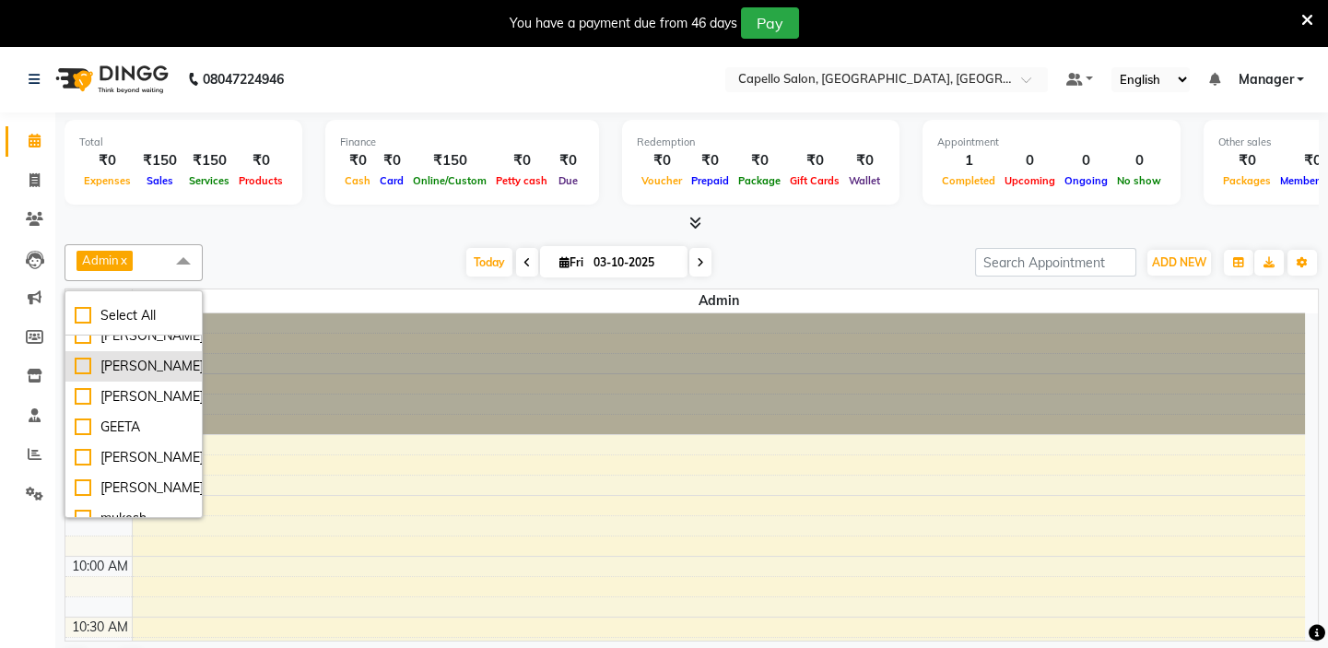
scroll to position [83, 0]
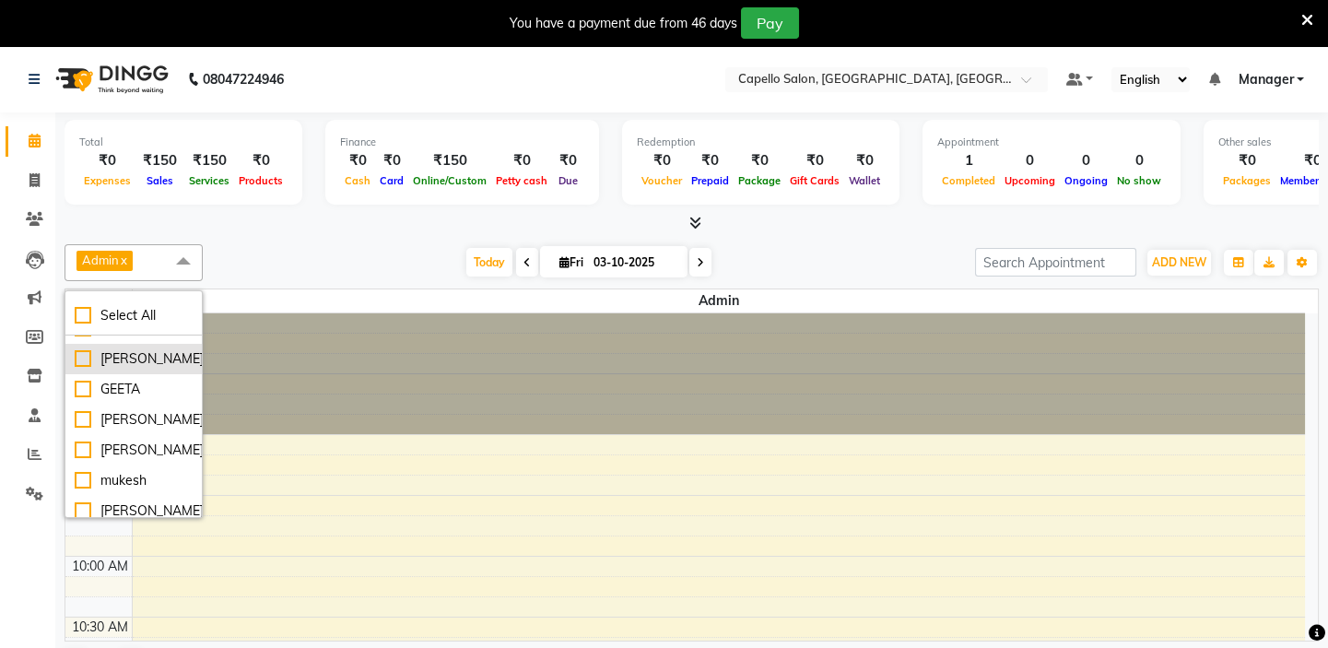
click at [77, 369] on div "[PERSON_NAME]" at bounding box center [134, 358] width 118 height 19
checkbox input "true"
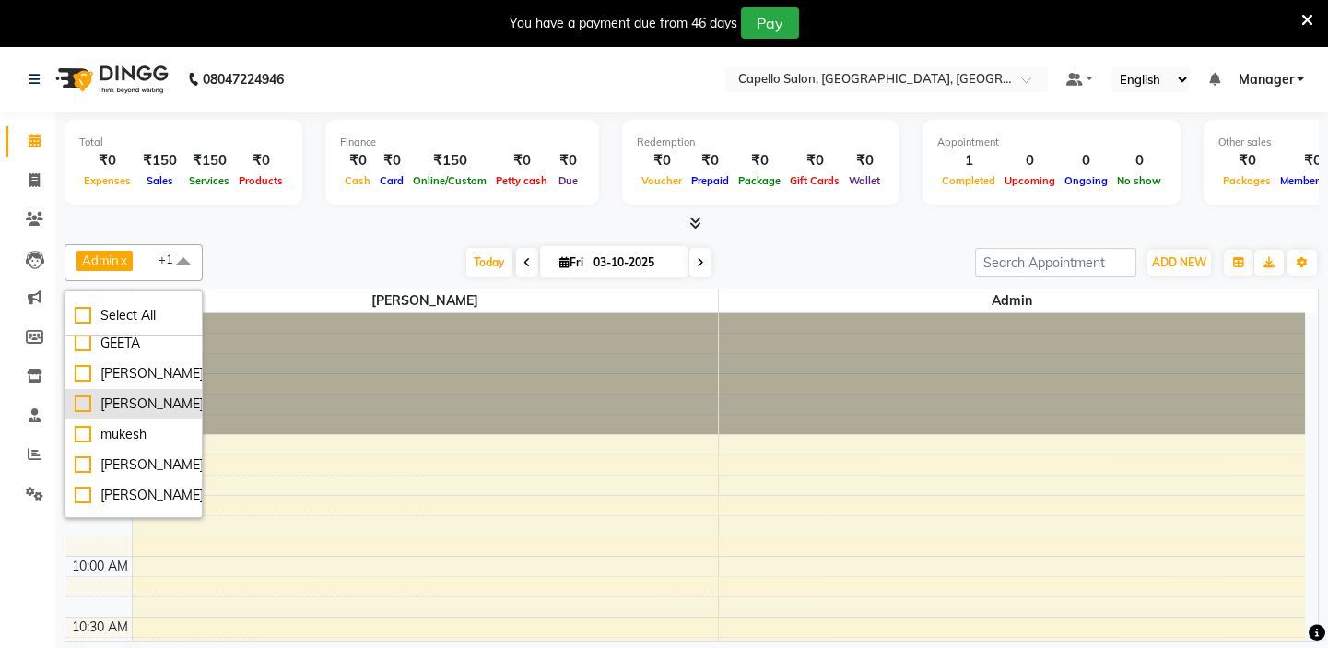
scroll to position [167, 0]
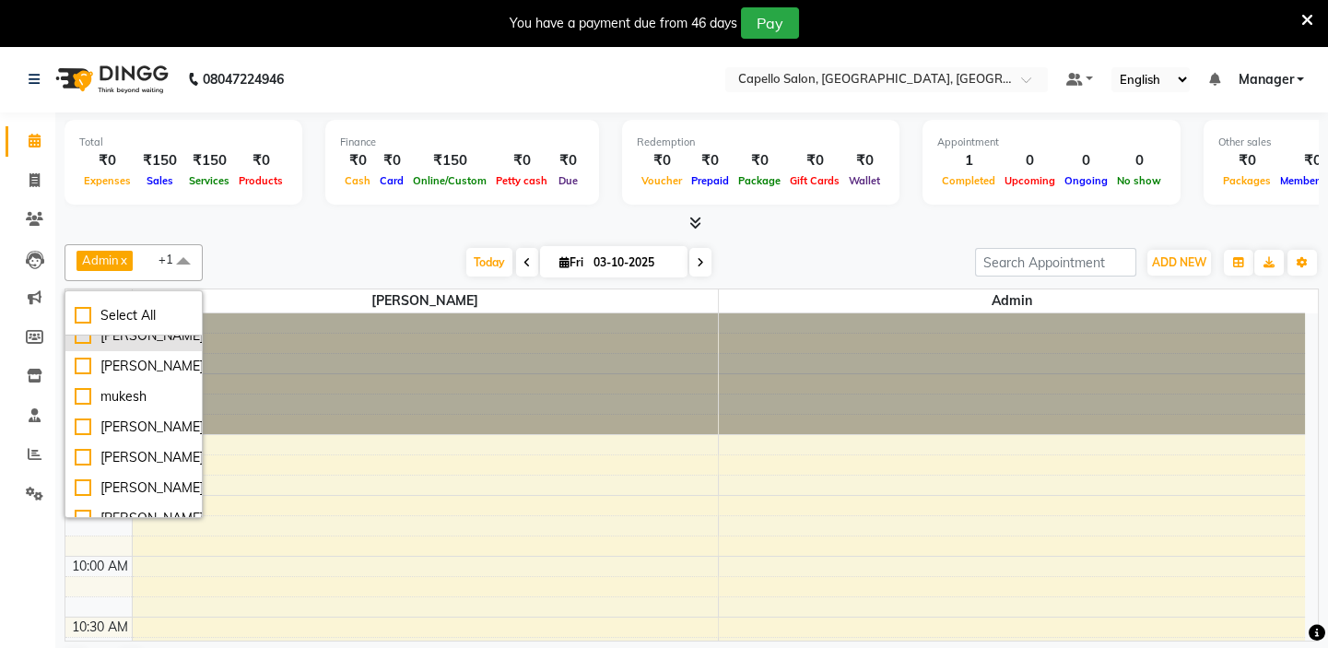
click at [85, 346] on div "[PERSON_NAME]" at bounding box center [134, 335] width 118 height 19
checkbox input "true"
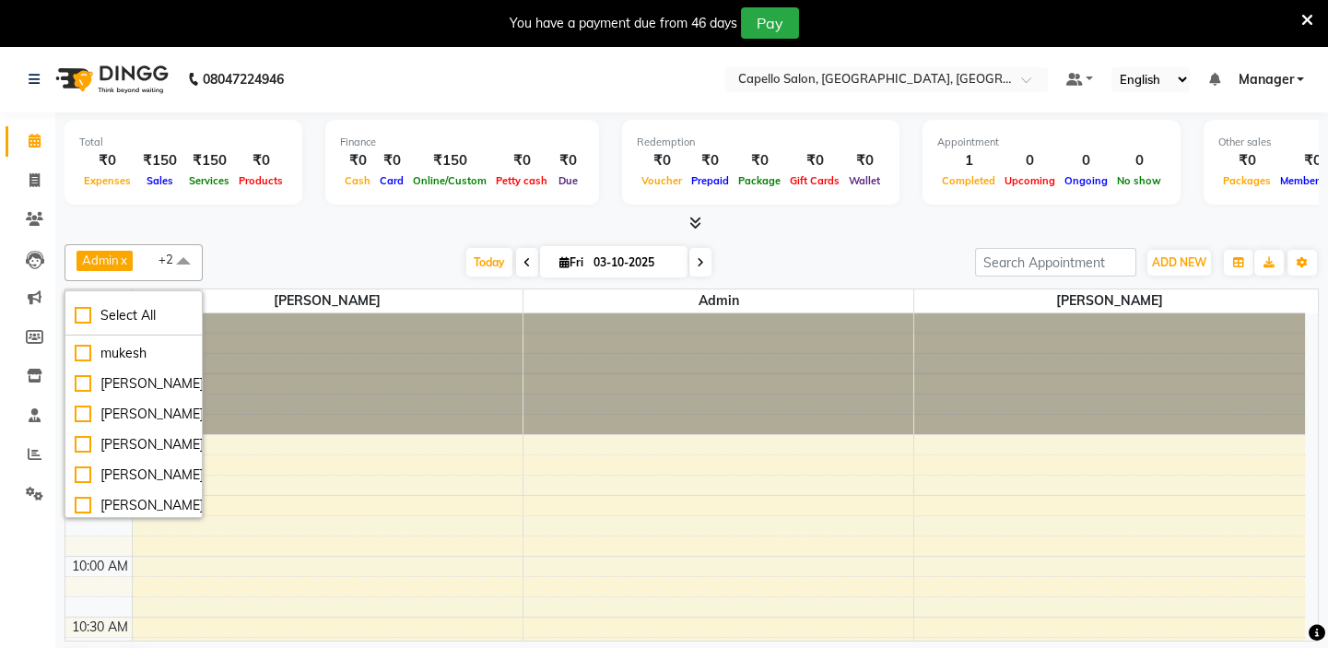
scroll to position [251, 0]
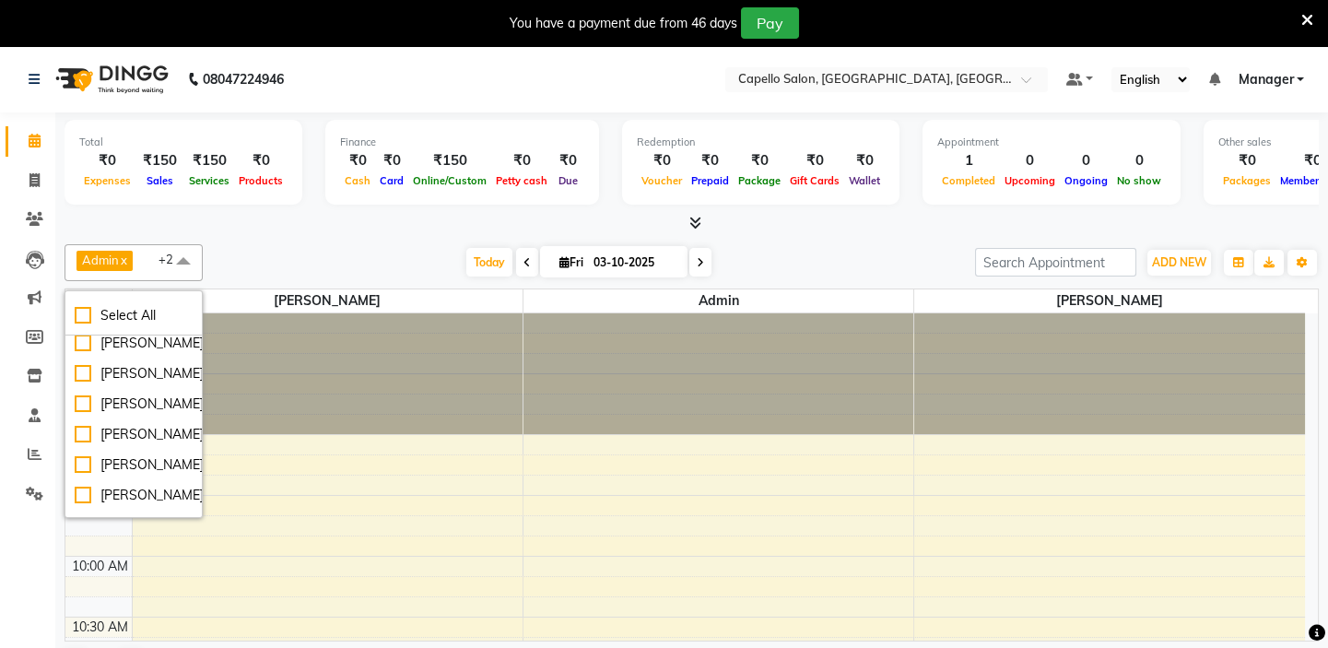
click at [346, 211] on div "Total ₹0 Expenses ₹150 Sales ₹150 Services ₹0 Products Finance ₹0 Cash ₹0 Card …" at bounding box center [692, 172] width 1255 height 121
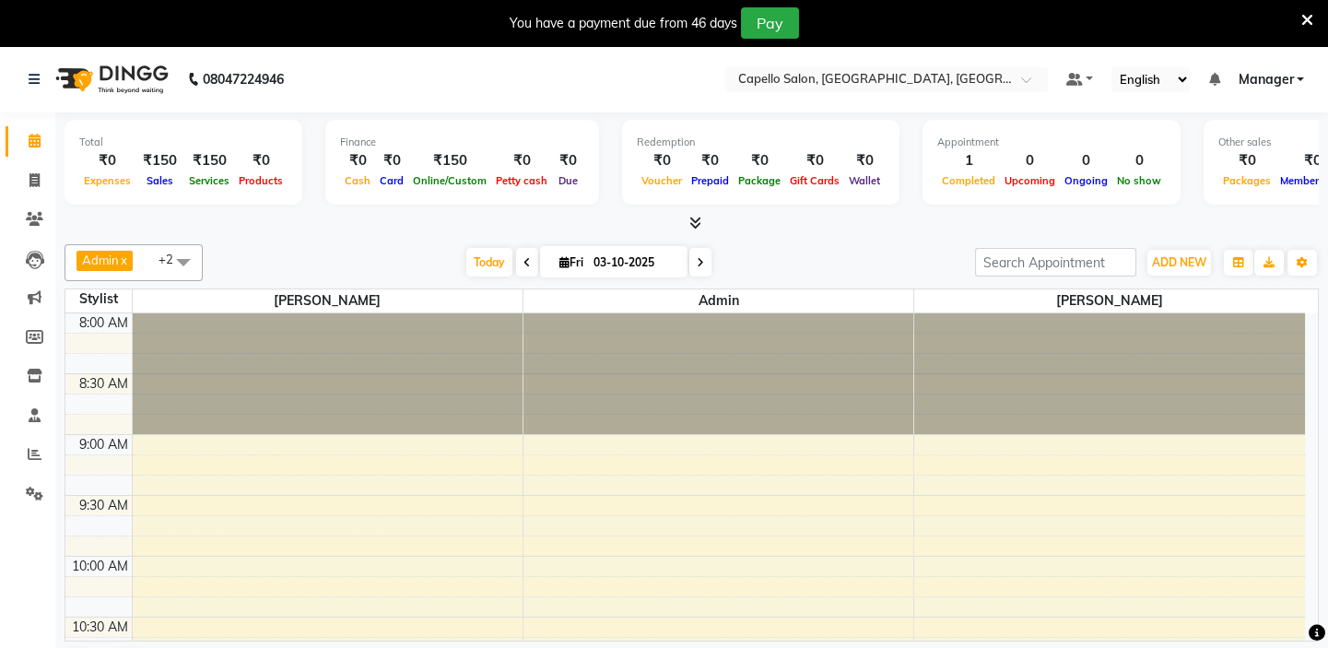
click at [697, 220] on icon at bounding box center [696, 223] width 12 height 14
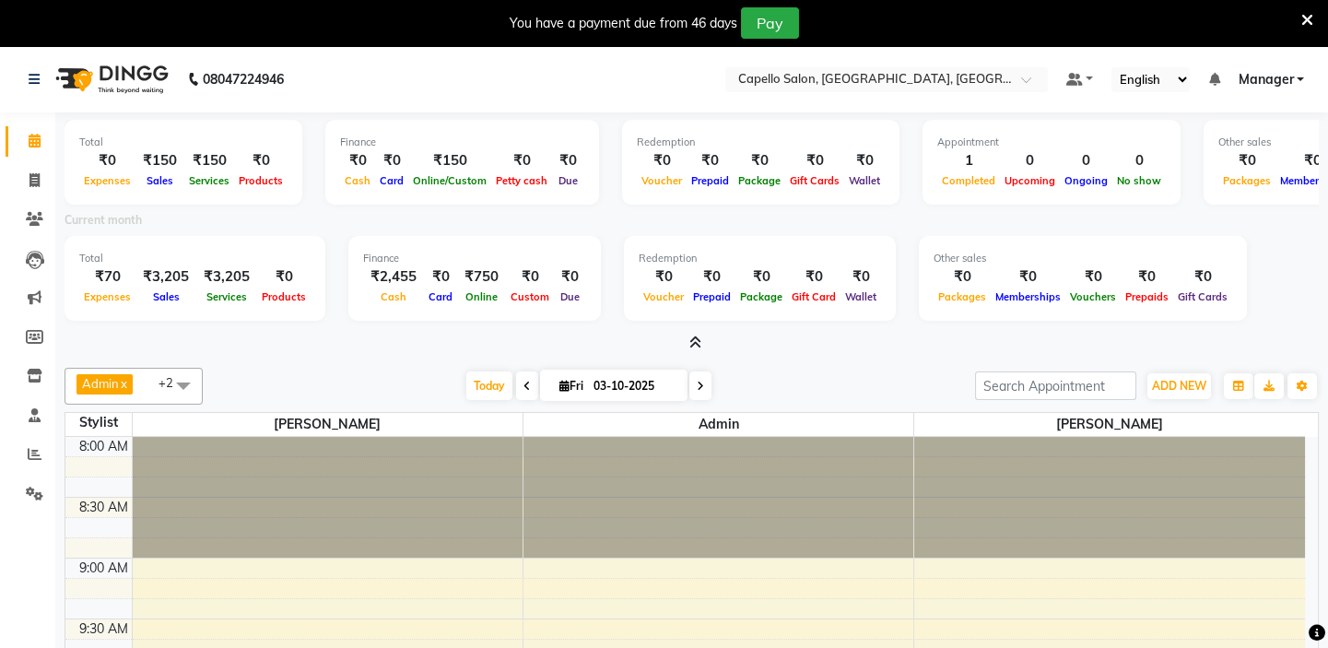
click at [694, 342] on icon at bounding box center [696, 343] width 12 height 14
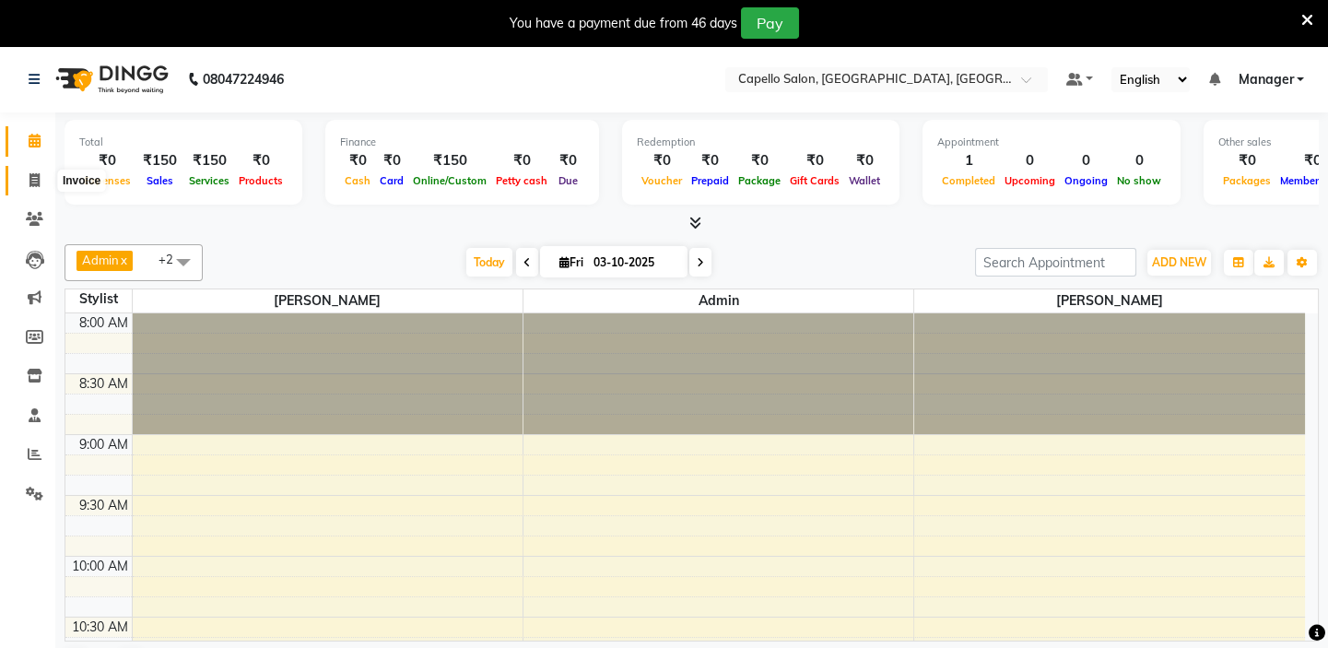
click at [33, 181] on icon at bounding box center [34, 180] width 10 height 14
select select "service"
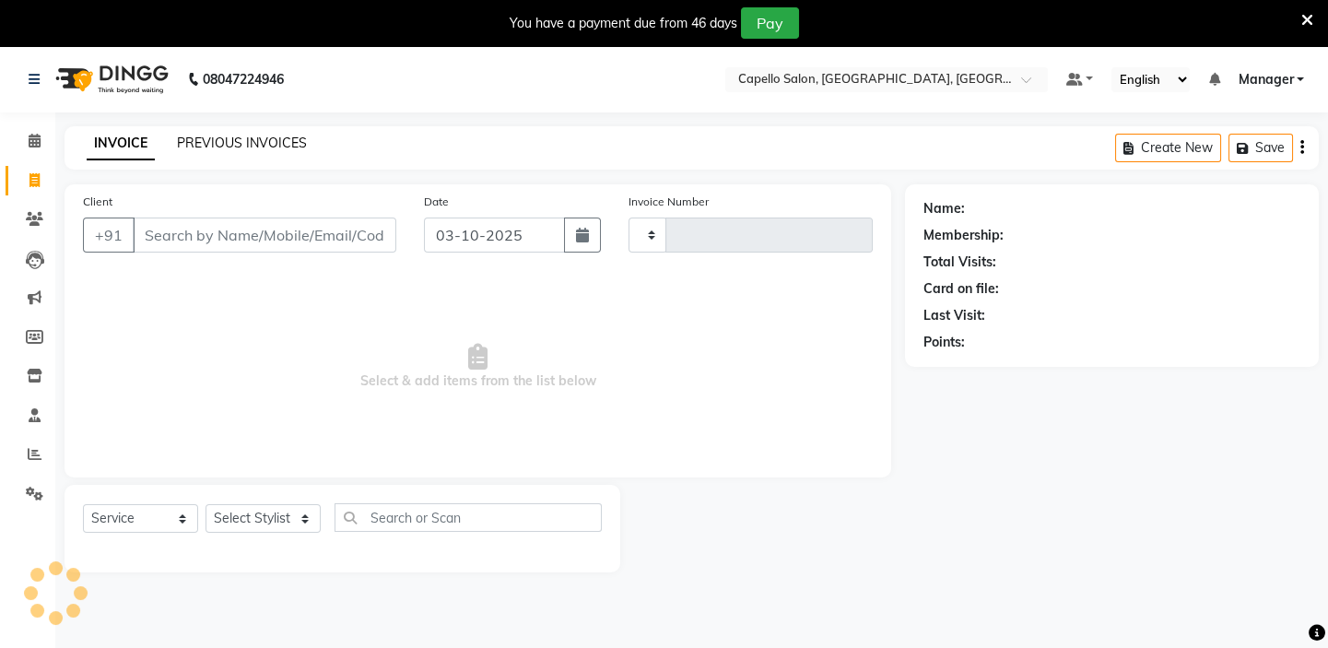
type input "1980"
select select "4763"
click at [196, 140] on link "PREVIOUS INVOICES" at bounding box center [242, 143] width 130 height 17
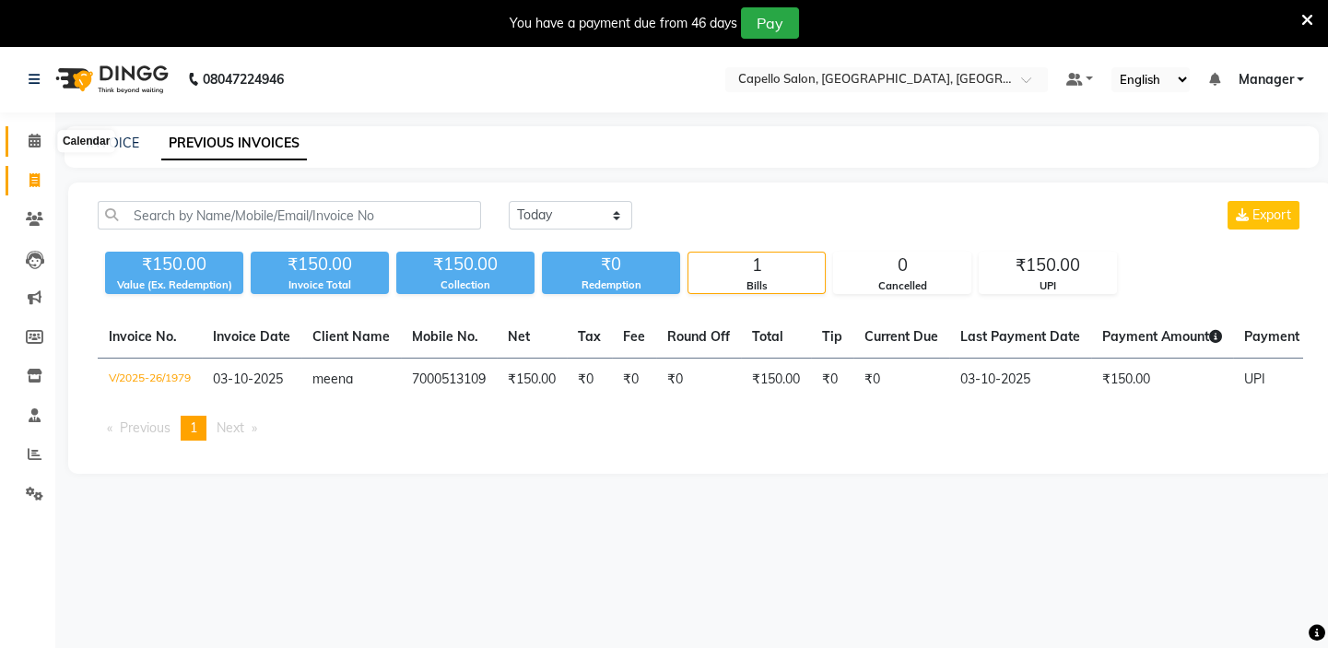
click at [29, 138] on icon at bounding box center [35, 141] width 12 height 14
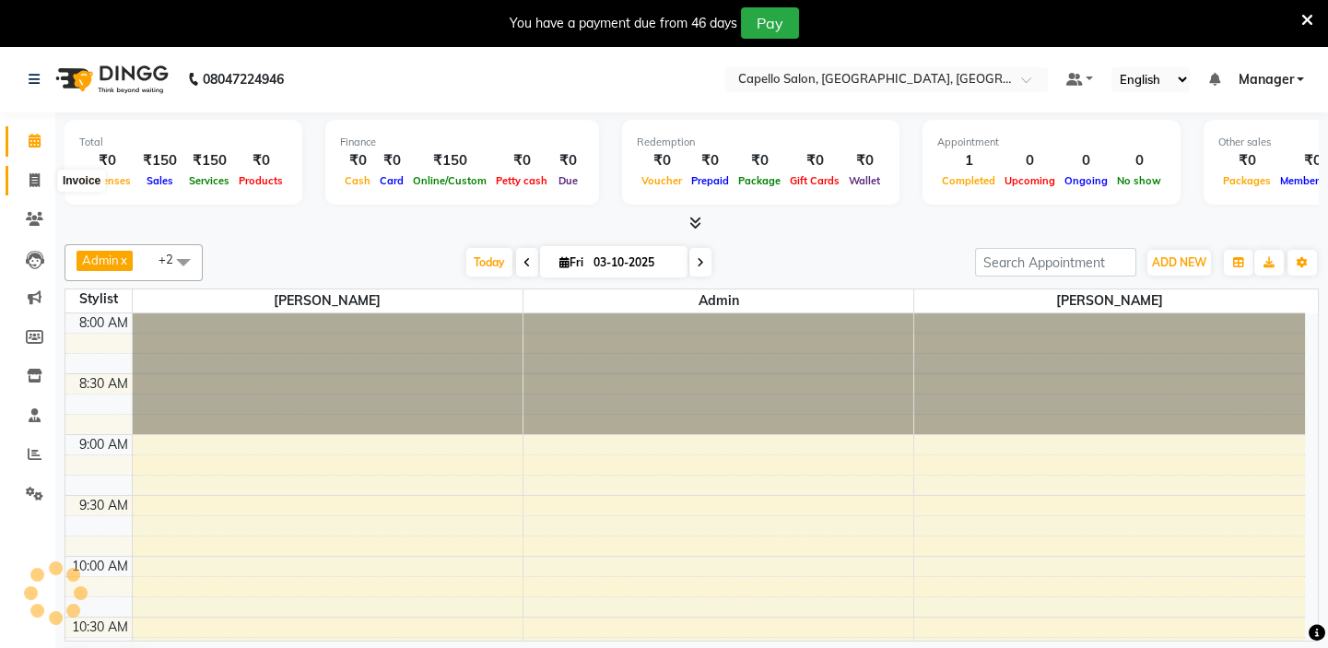
click at [34, 177] on icon at bounding box center [34, 180] width 10 height 14
select select "4763"
select select "service"
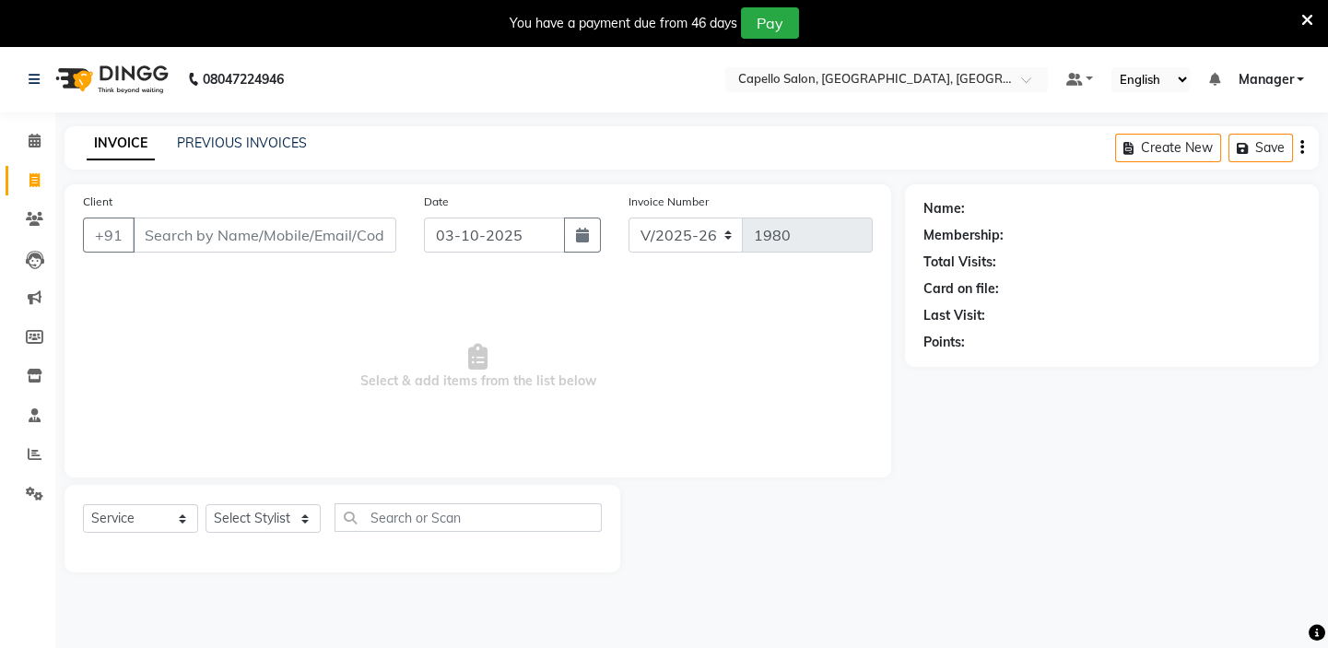
click at [202, 238] on input "Client" at bounding box center [265, 235] width 264 height 35
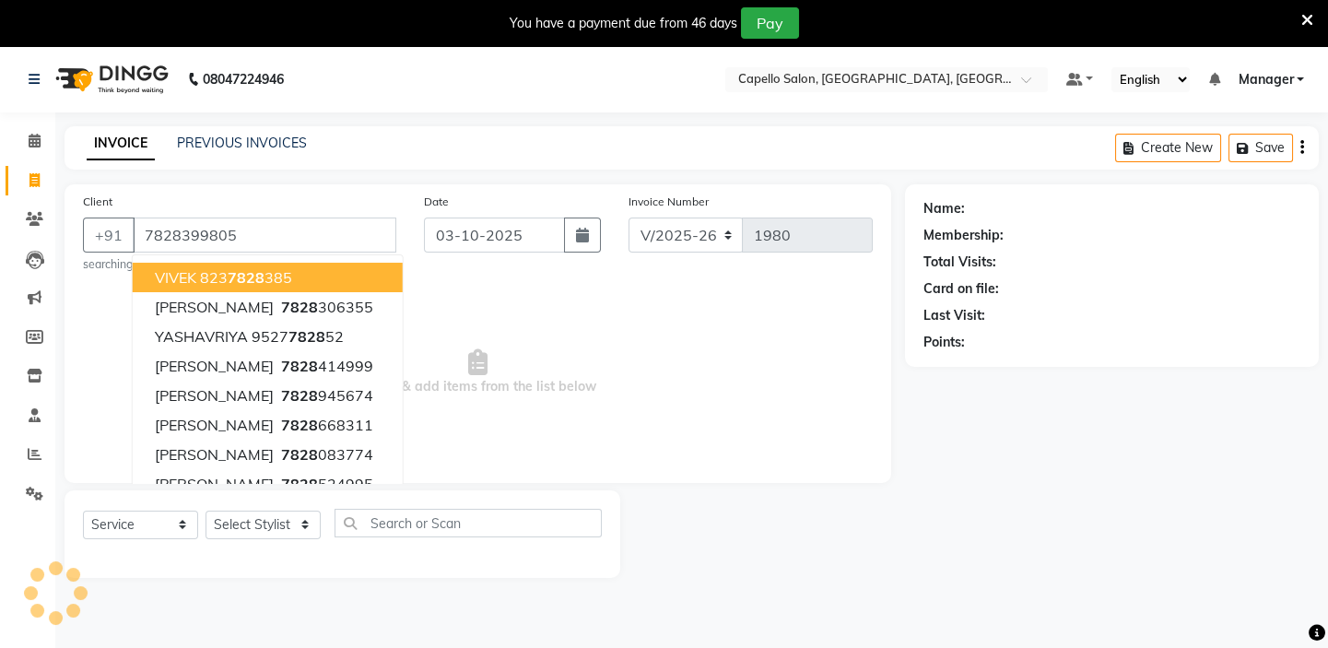
type input "7828399805"
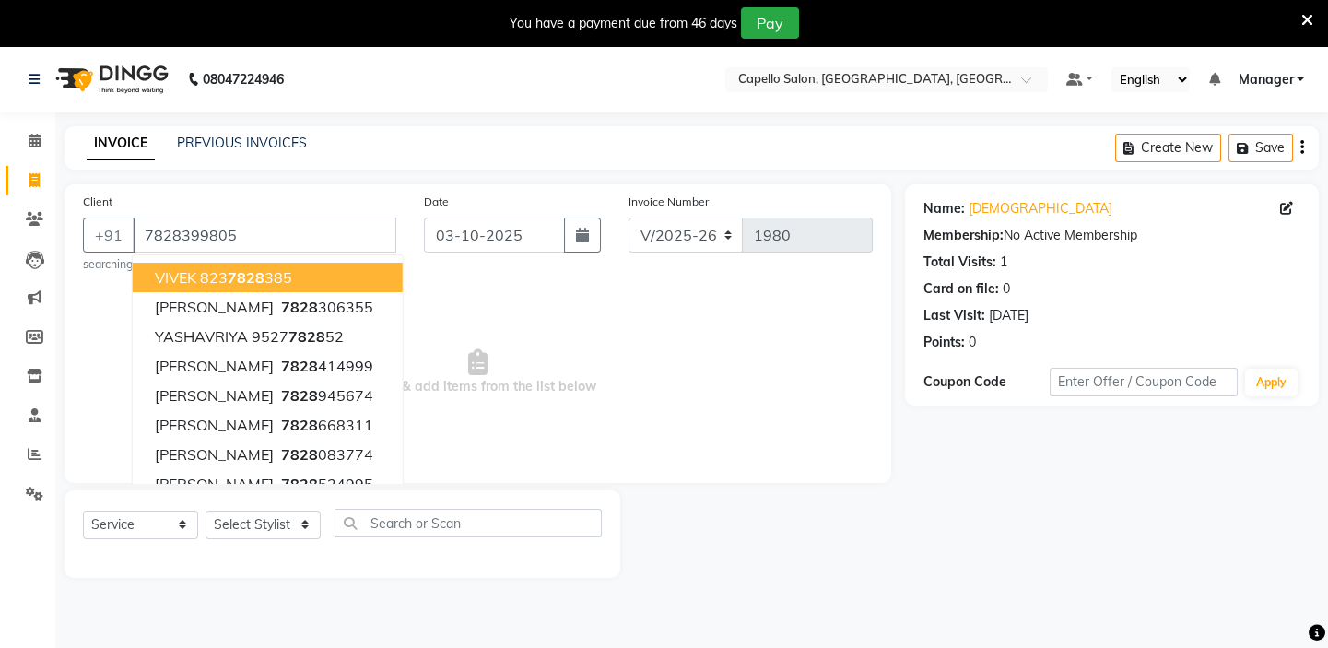
click at [502, 278] on div "Client [PHONE_NUMBER] [PERSON_NAME] 823 7828 385 [PERSON_NAME] 7828 306355 YASH…" at bounding box center [478, 333] width 827 height 299
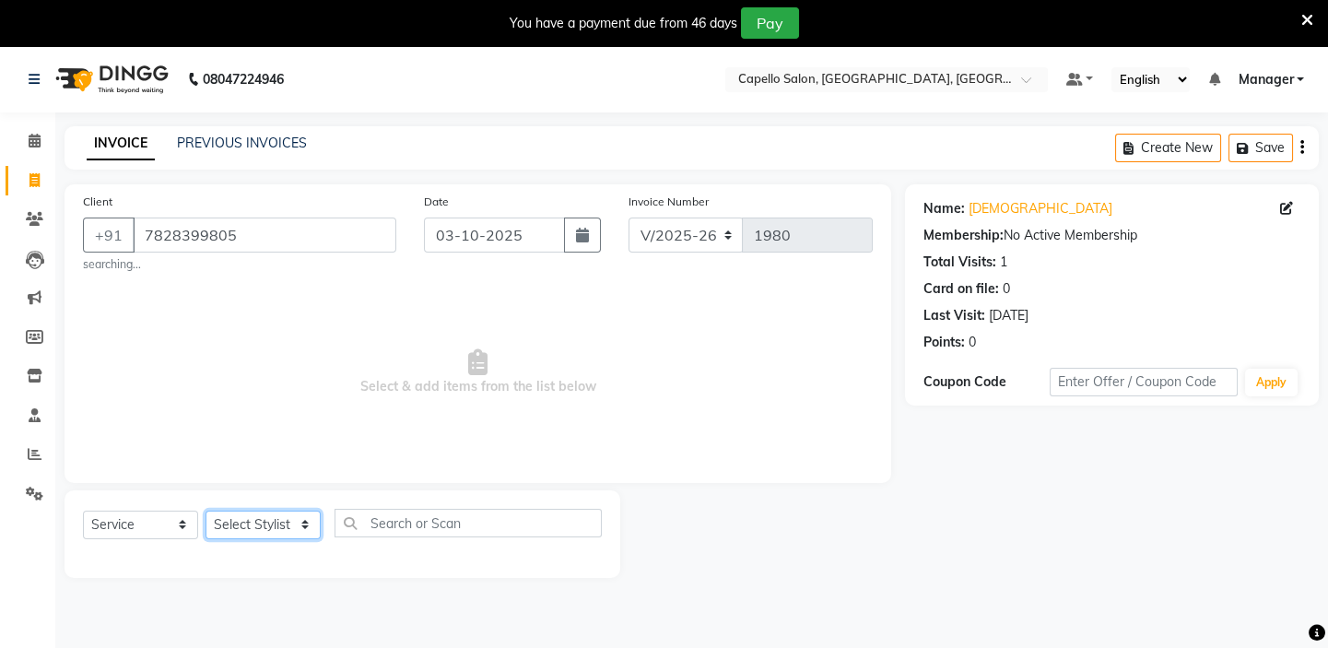
click at [287, 527] on select "Select Stylist Admin [PERSON_NAME] [PERSON_NAME] [PERSON_NAME] [PERSON_NAME] Ma…" at bounding box center [263, 525] width 115 height 29
select select "28945"
click at [206, 511] on select "Select Stylist Admin [PERSON_NAME] [PERSON_NAME] [PERSON_NAME] [PERSON_NAME] Ma…" at bounding box center [263, 525] width 115 height 29
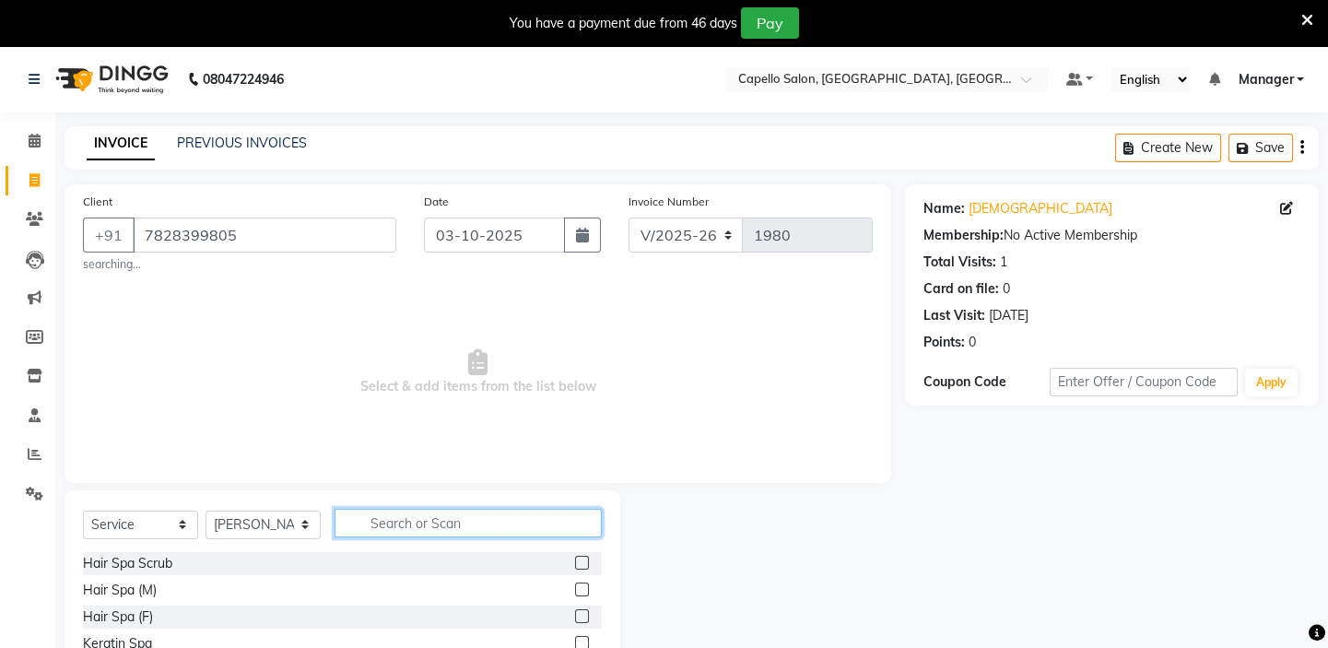
click at [436, 518] on input "text" at bounding box center [468, 523] width 267 height 29
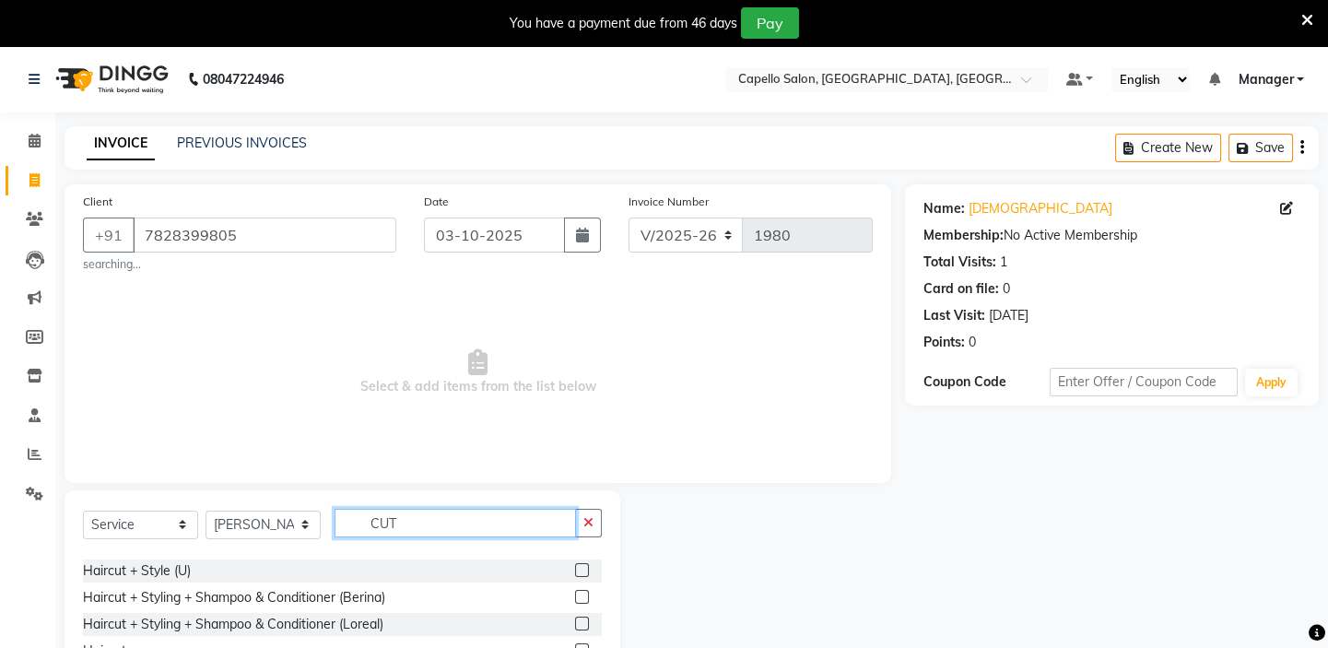
scroll to position [83, 0]
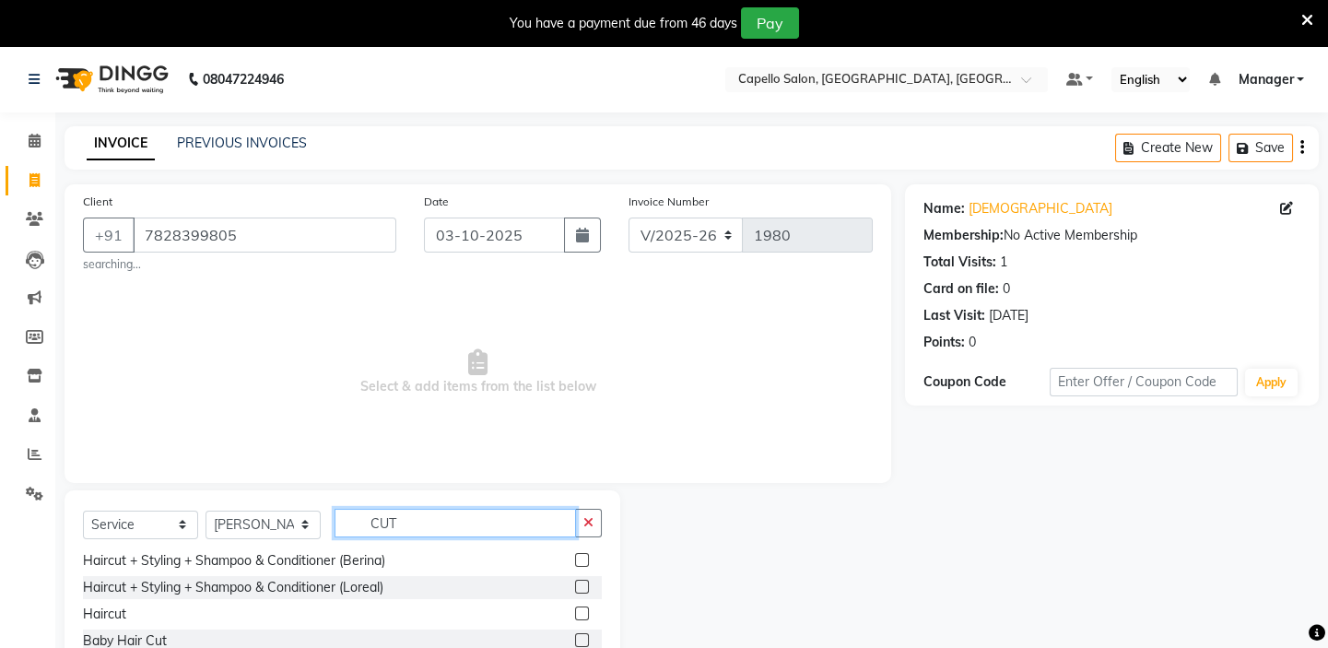
type input "CUT"
click at [575, 617] on label at bounding box center [582, 614] width 14 height 14
click at [575, 617] on input "checkbox" at bounding box center [581, 614] width 12 height 12
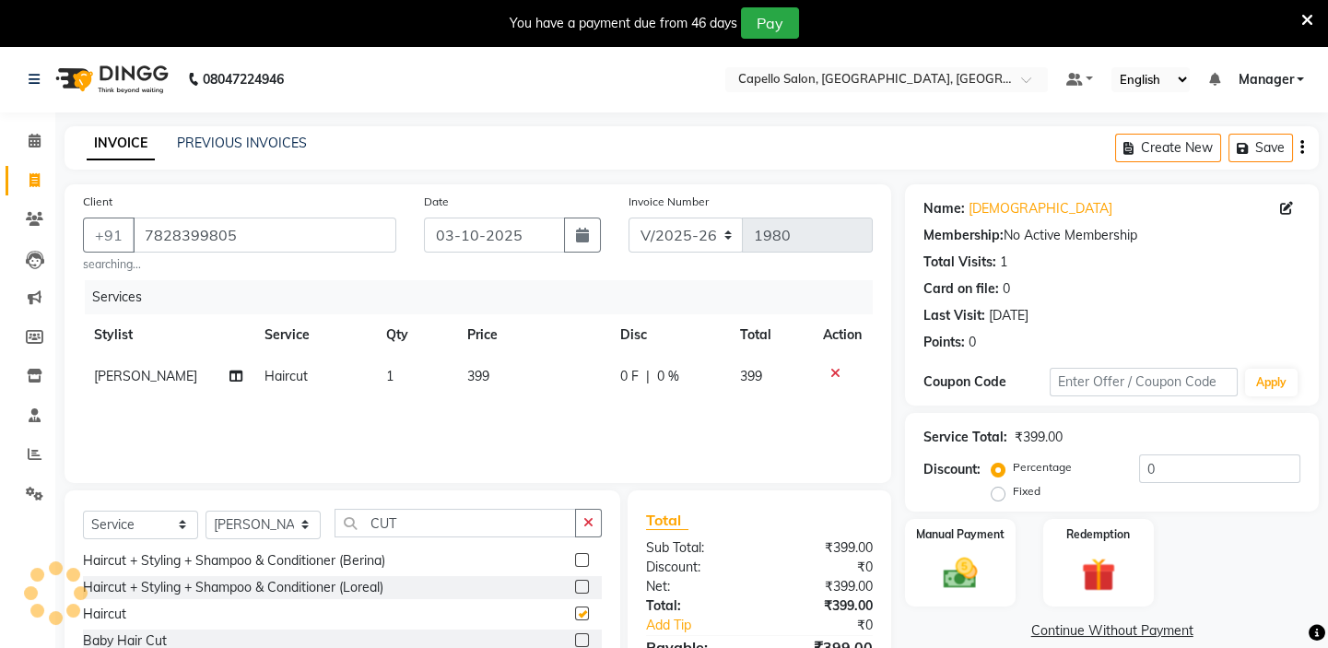
checkbox input "false"
click at [525, 395] on td "399" at bounding box center [533, 376] width 154 height 41
select select "28945"
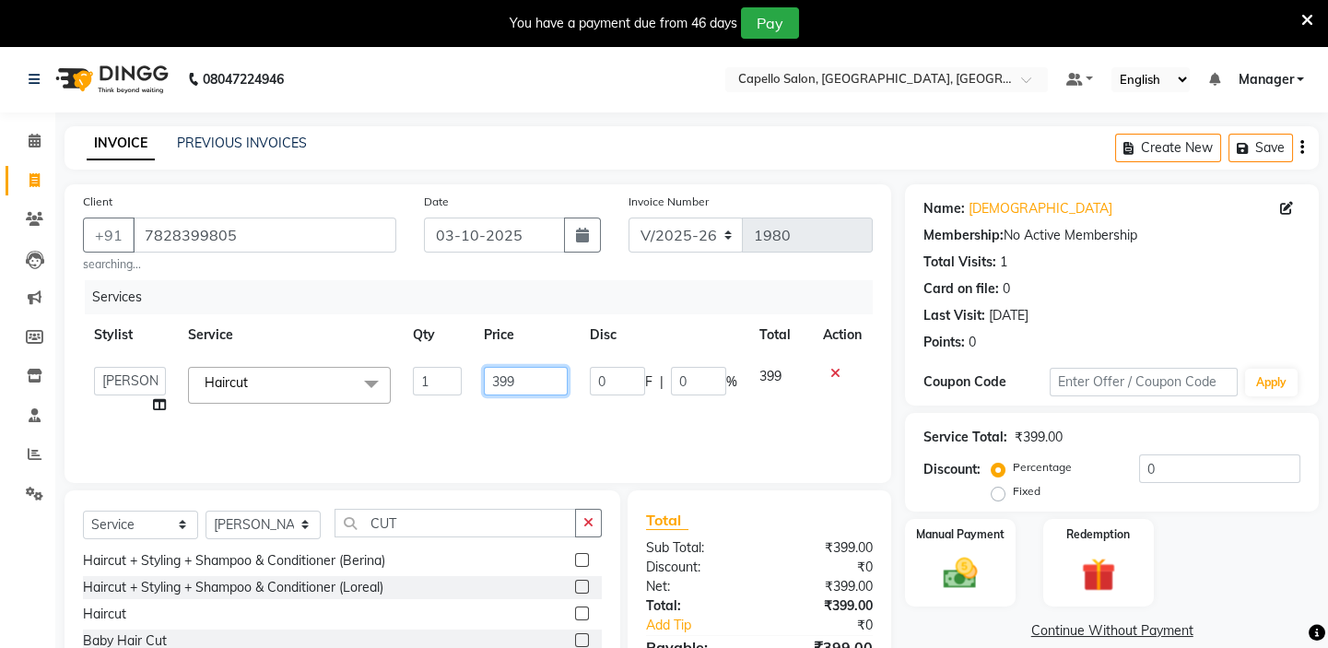
drag, startPoint x: 530, startPoint y: 383, endPoint x: 475, endPoint y: 413, distance: 62.7
click at [475, 413] on td "399" at bounding box center [526, 391] width 106 height 70
type input "300"
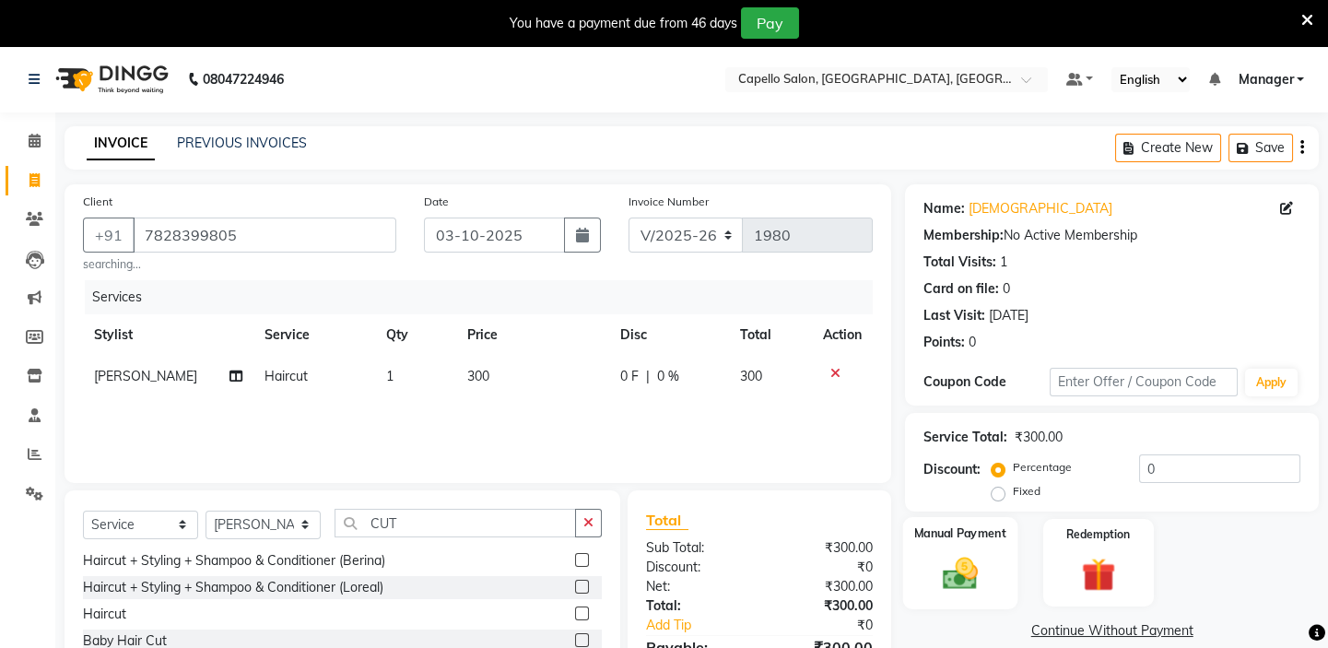
click at [962, 560] on img at bounding box center [960, 573] width 57 height 41
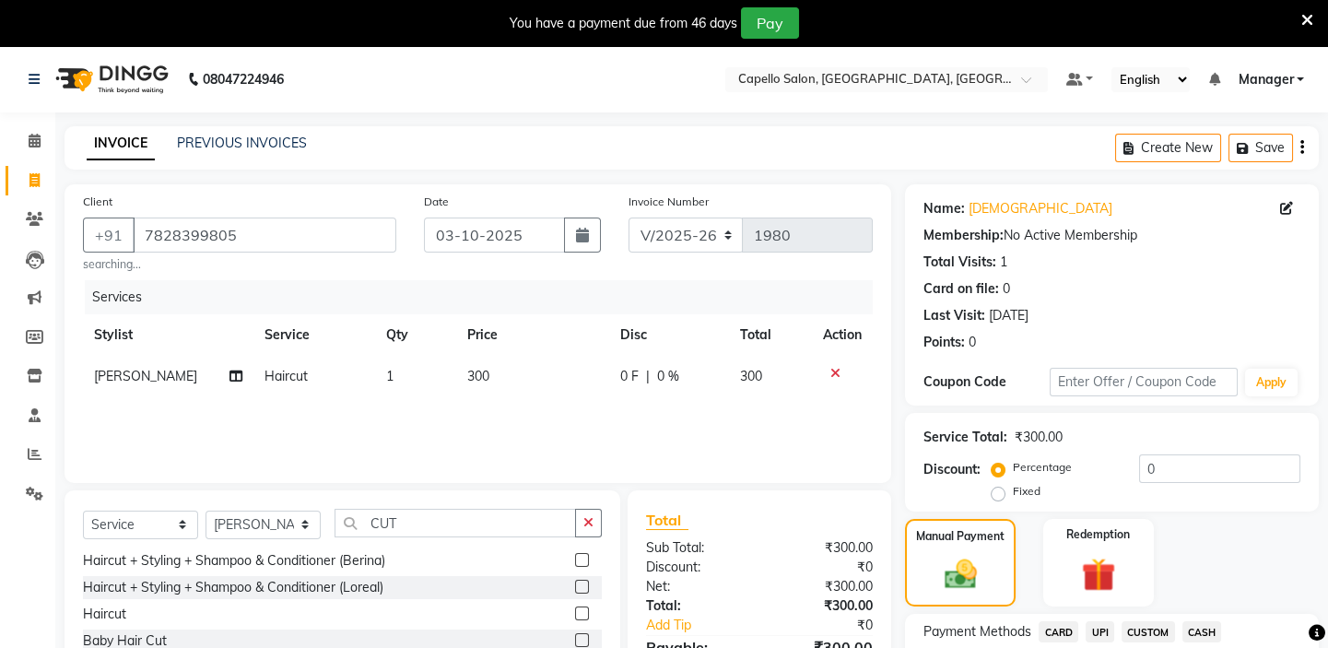
scroll to position [143, 0]
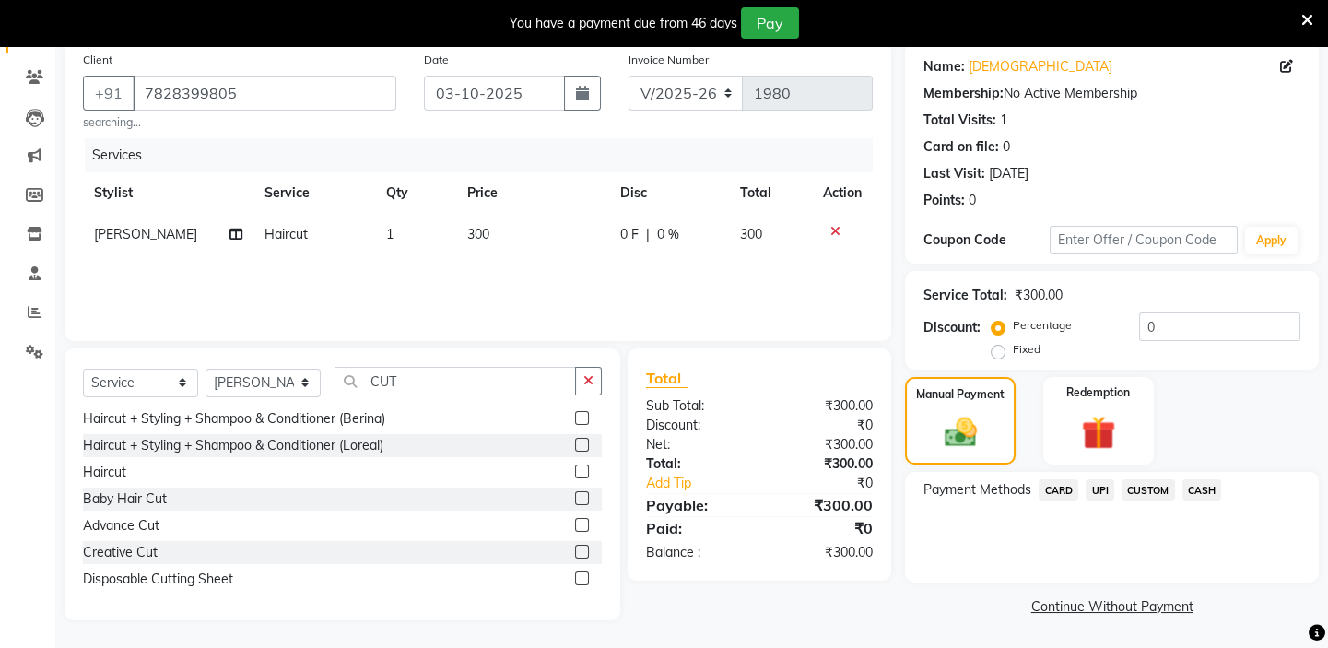
click at [1217, 487] on span "CASH" at bounding box center [1203, 489] width 40 height 21
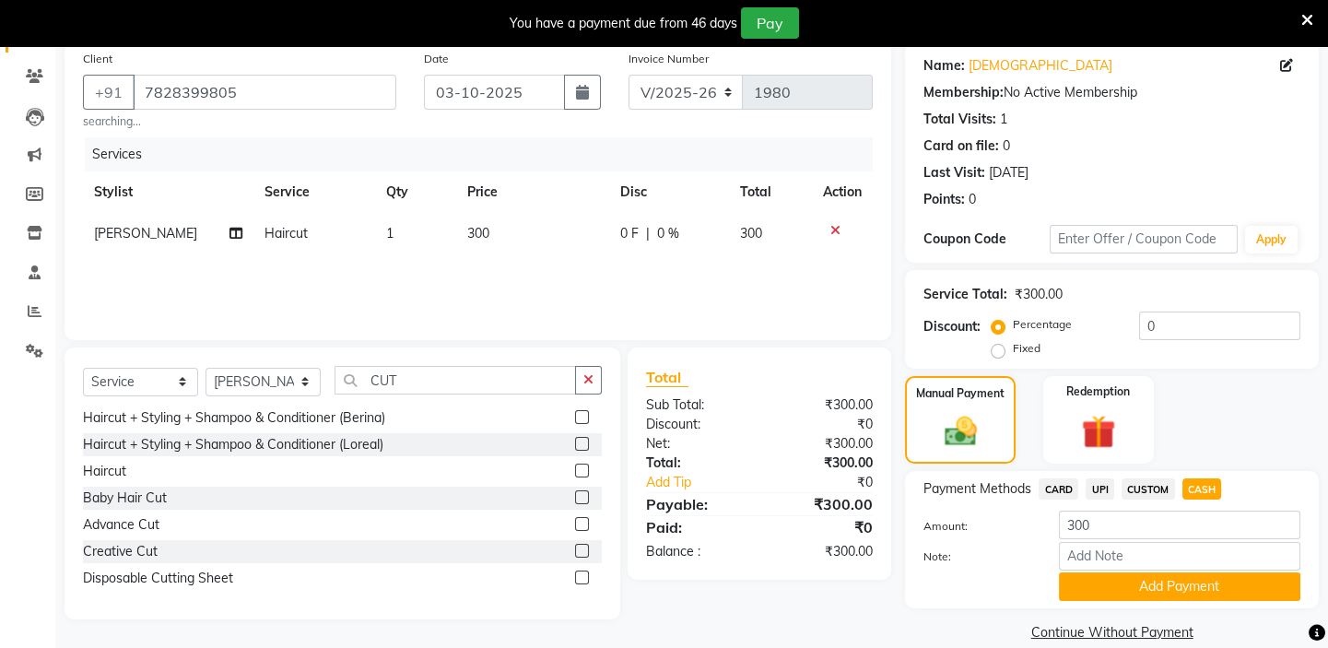
scroll to position [169, 0]
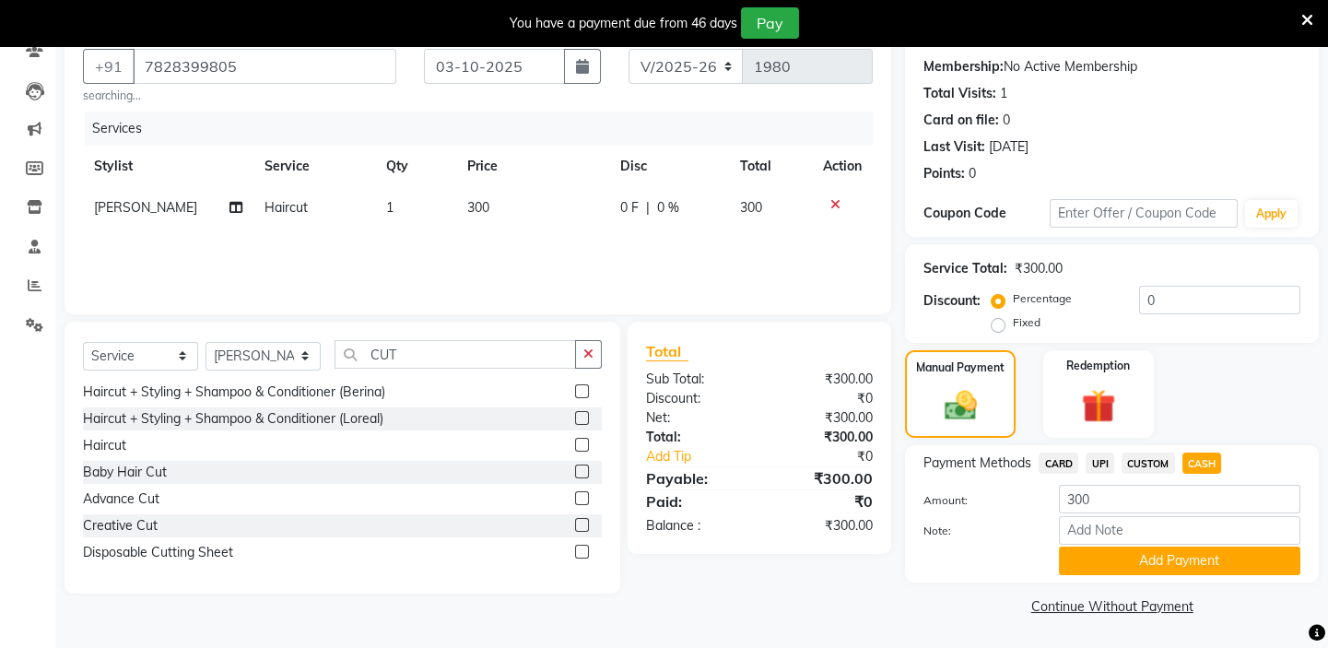
click at [1154, 598] on link "Continue Without Payment" at bounding box center [1112, 606] width 407 height 19
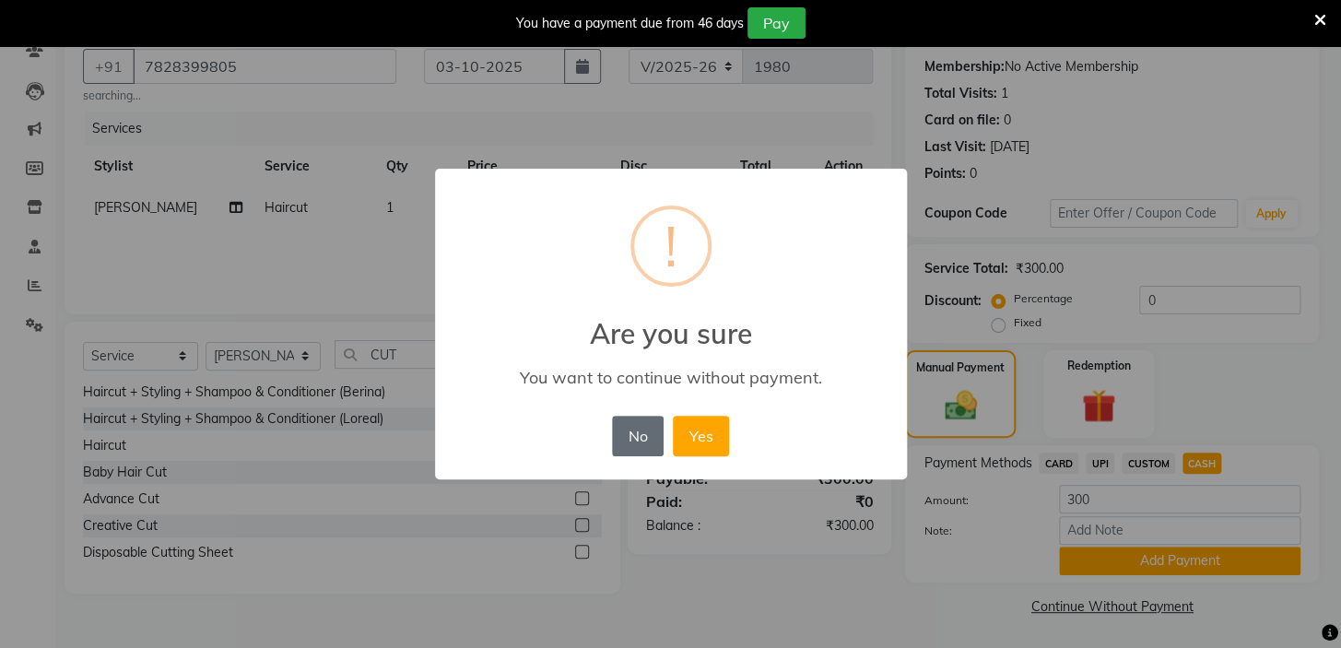
click at [645, 432] on button "No" at bounding box center [638, 436] width 52 height 41
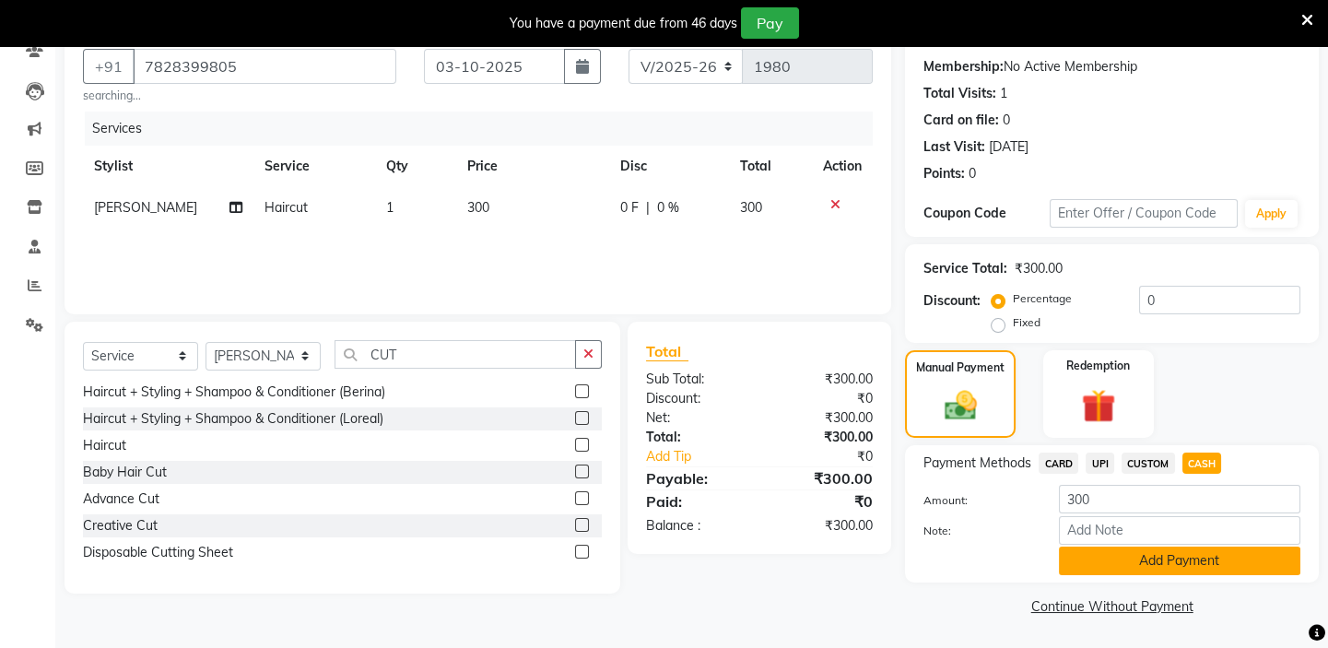
click at [1187, 562] on button "Add Payment" at bounding box center [1180, 561] width 242 height 29
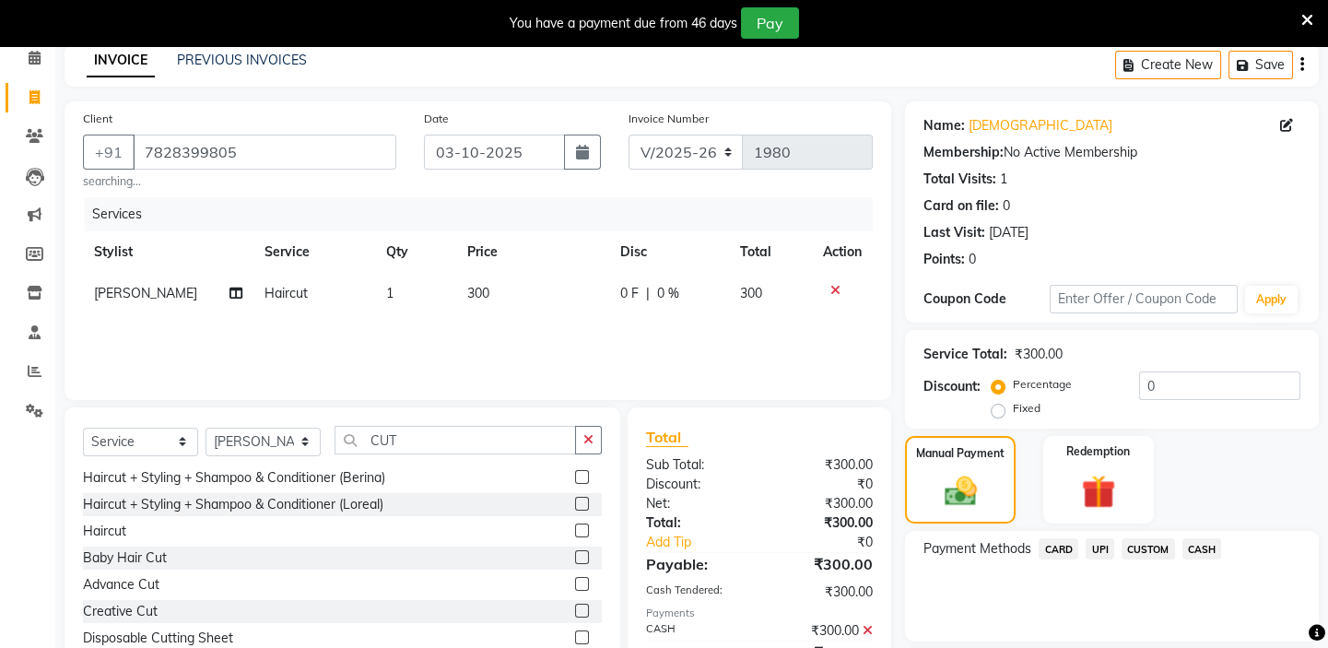
scroll to position [245, 0]
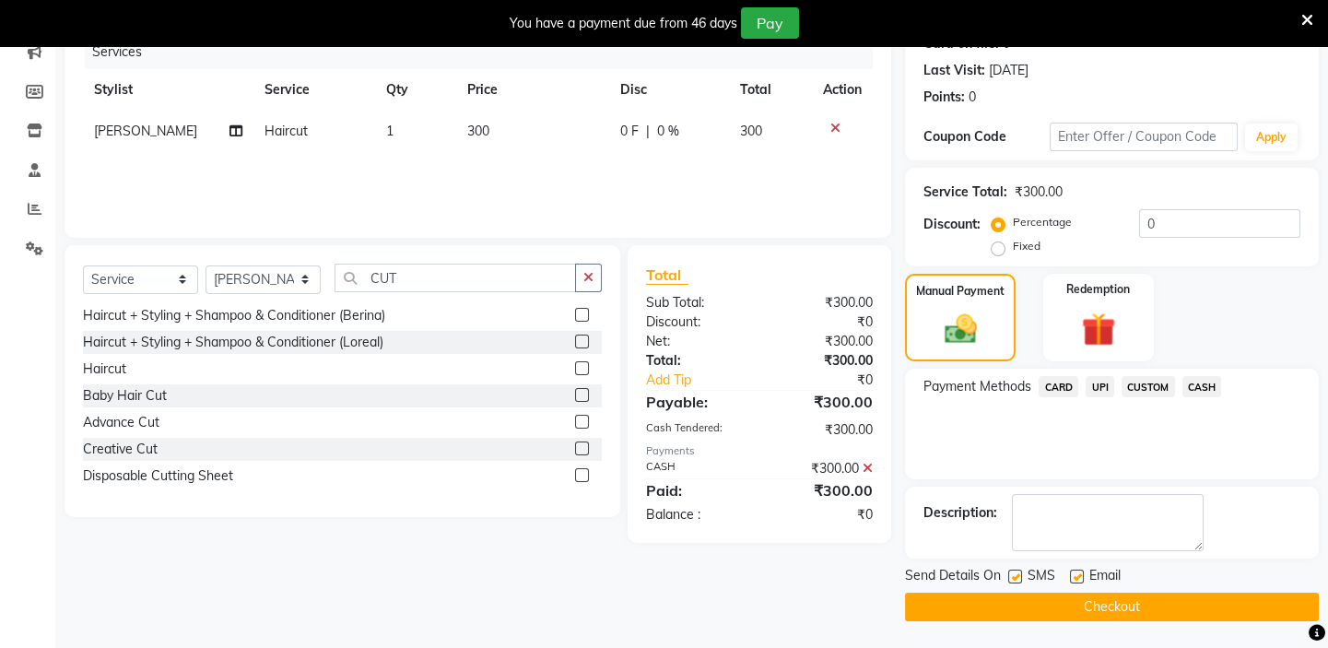
click at [1152, 601] on button "Checkout" at bounding box center [1112, 607] width 414 height 29
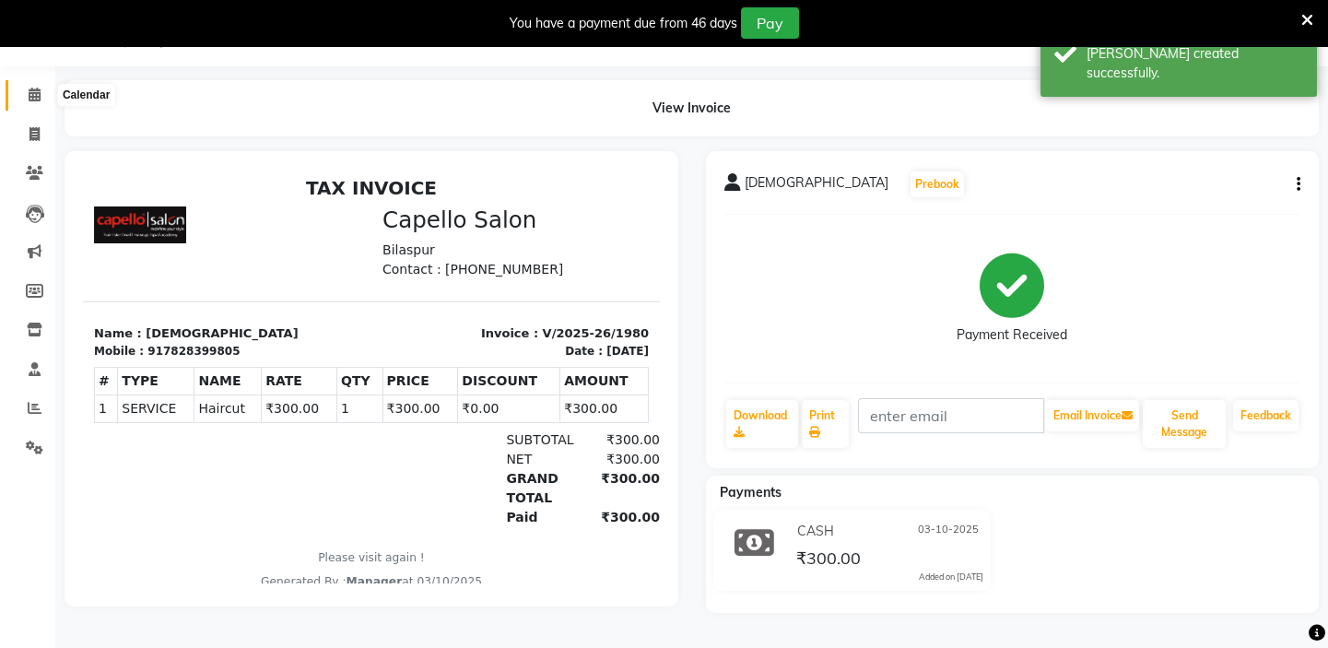
click at [37, 100] on icon at bounding box center [35, 95] width 12 height 14
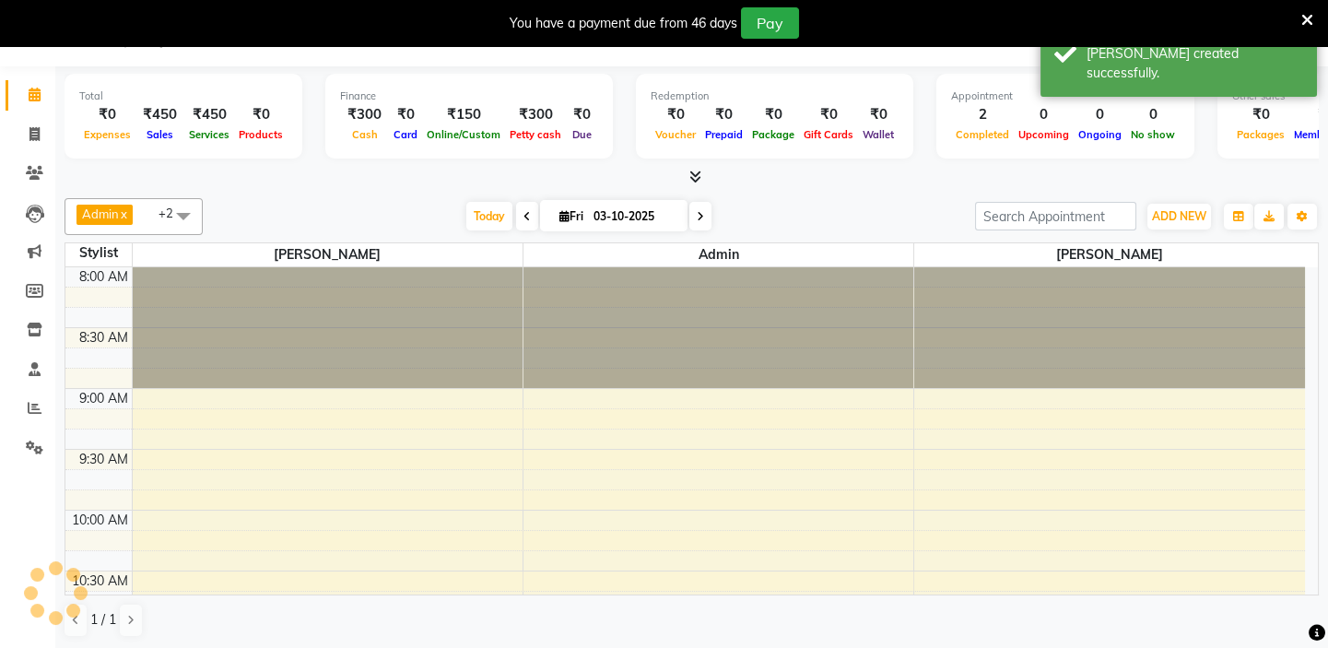
scroll to position [607, 0]
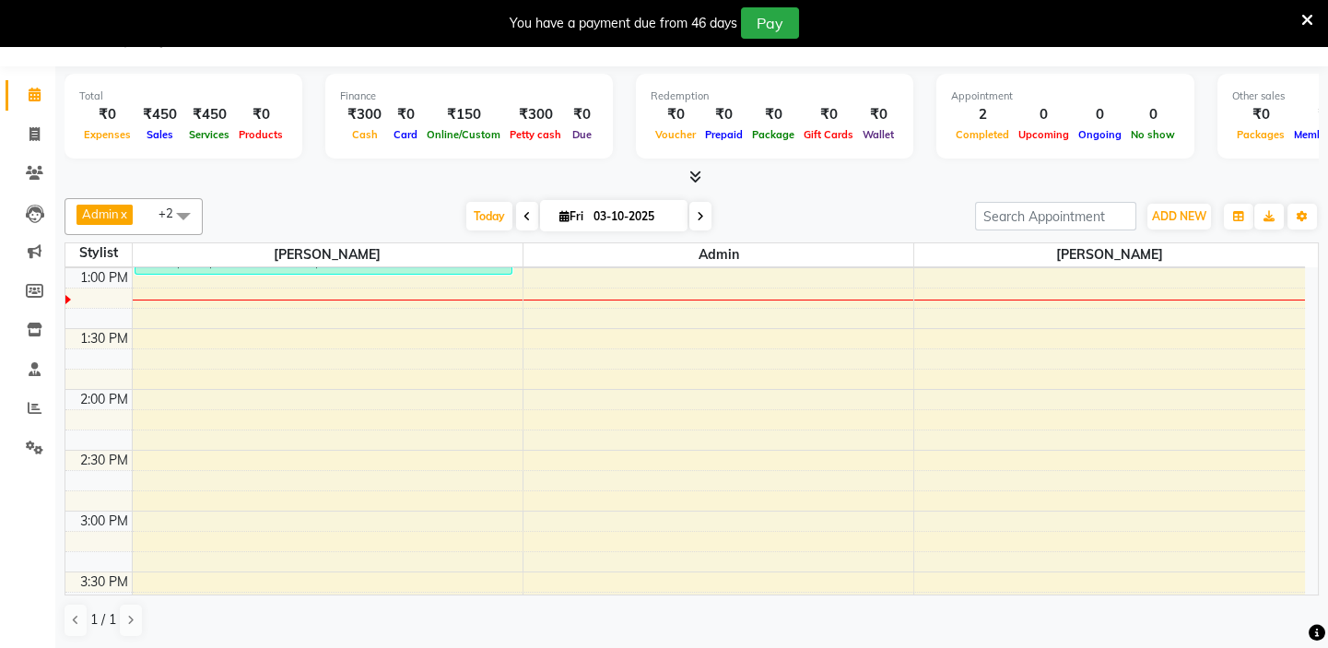
click at [695, 171] on icon at bounding box center [696, 177] width 12 height 14
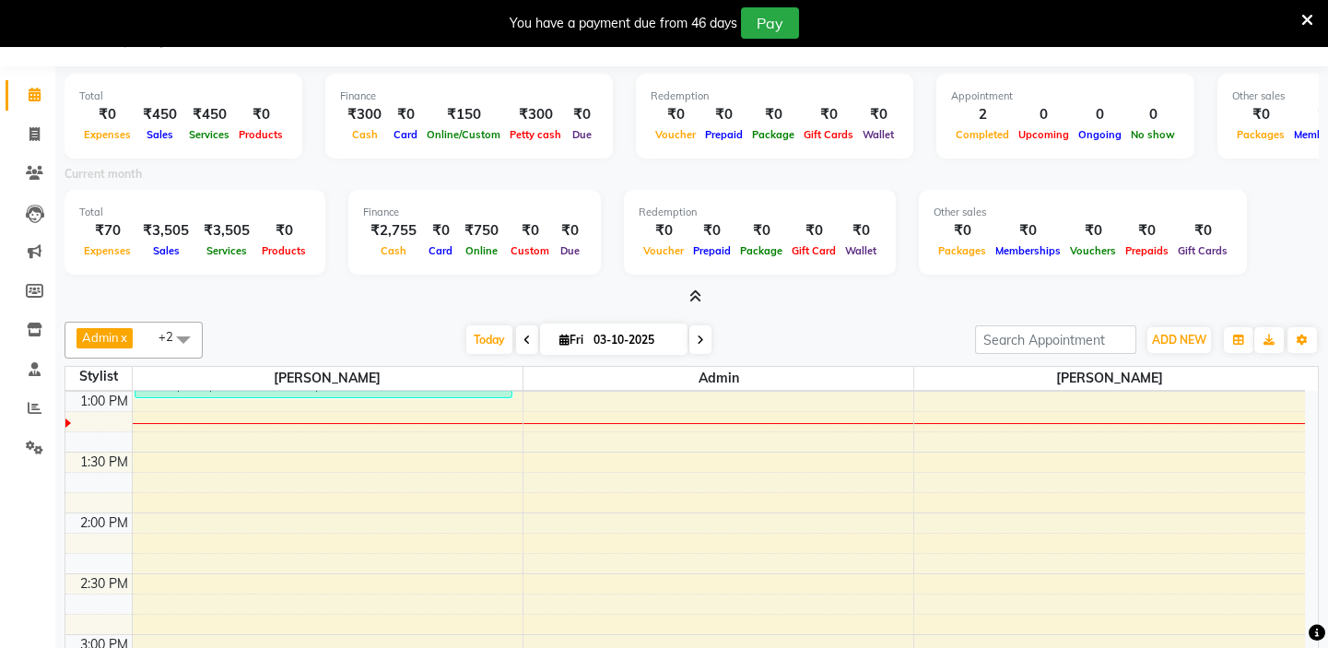
click at [694, 289] on icon at bounding box center [696, 296] width 12 height 14
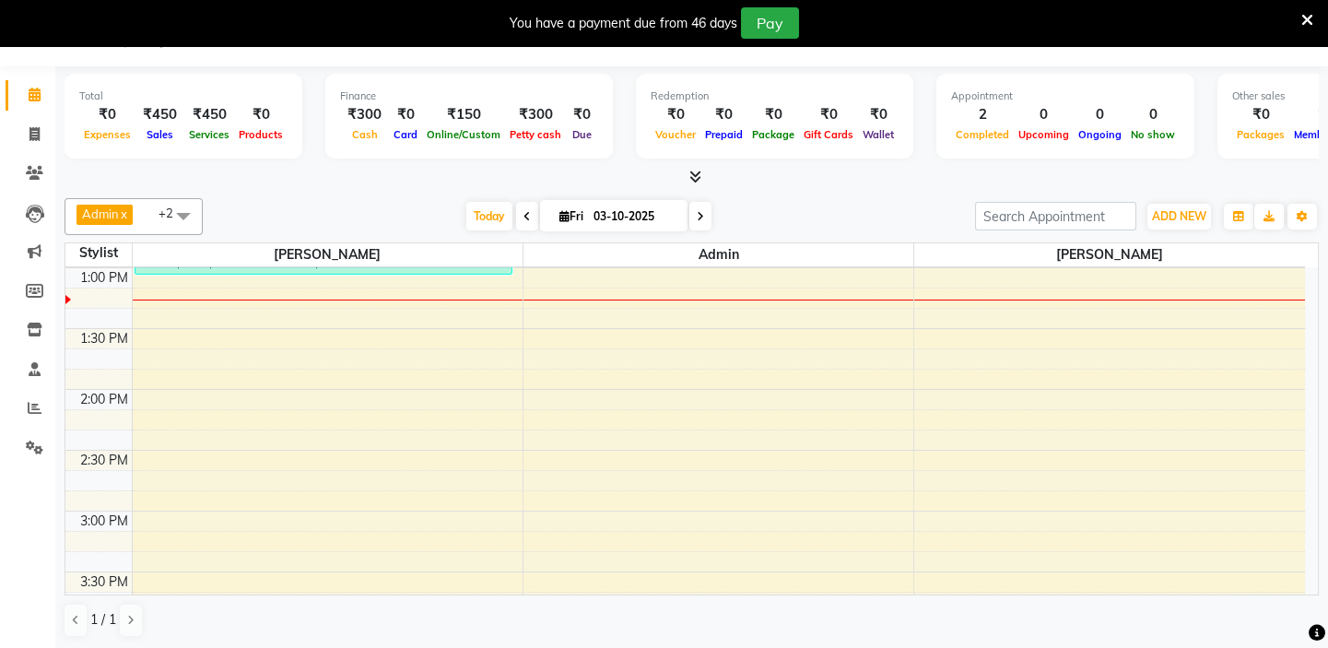
drag, startPoint x: 794, startPoint y: 198, endPoint x: 768, endPoint y: 207, distance: 27.4
click at [768, 207] on div "[DATE] [DATE]" at bounding box center [589, 217] width 754 height 28
click at [31, 132] on icon at bounding box center [34, 134] width 10 height 14
select select "service"
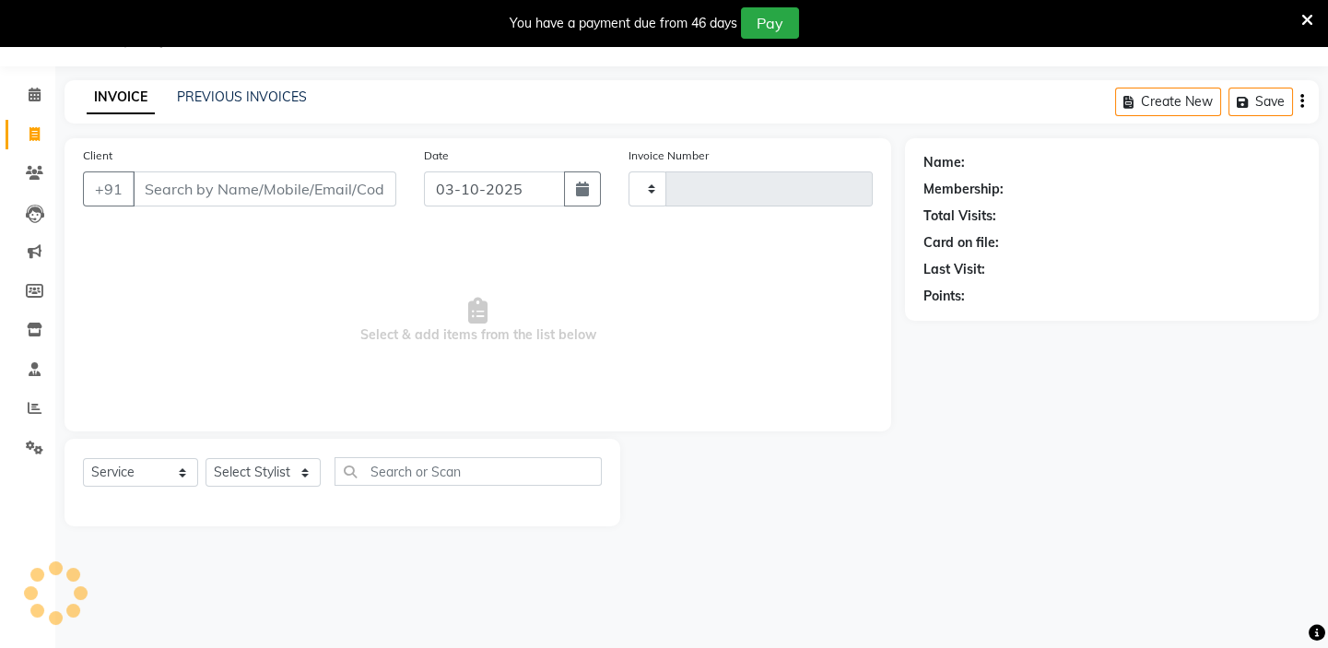
type input "1981"
select select "4763"
click at [267, 471] on select "Select Stylist Admin [PERSON_NAME] [PERSON_NAME] [PERSON_NAME] Manager [PERSON_…" at bounding box center [263, 472] width 115 height 29
select select "43562"
click at [206, 458] on select "Select Stylist Admin [PERSON_NAME] [PERSON_NAME] [PERSON_NAME] Manager [PERSON_…" at bounding box center [263, 472] width 115 height 29
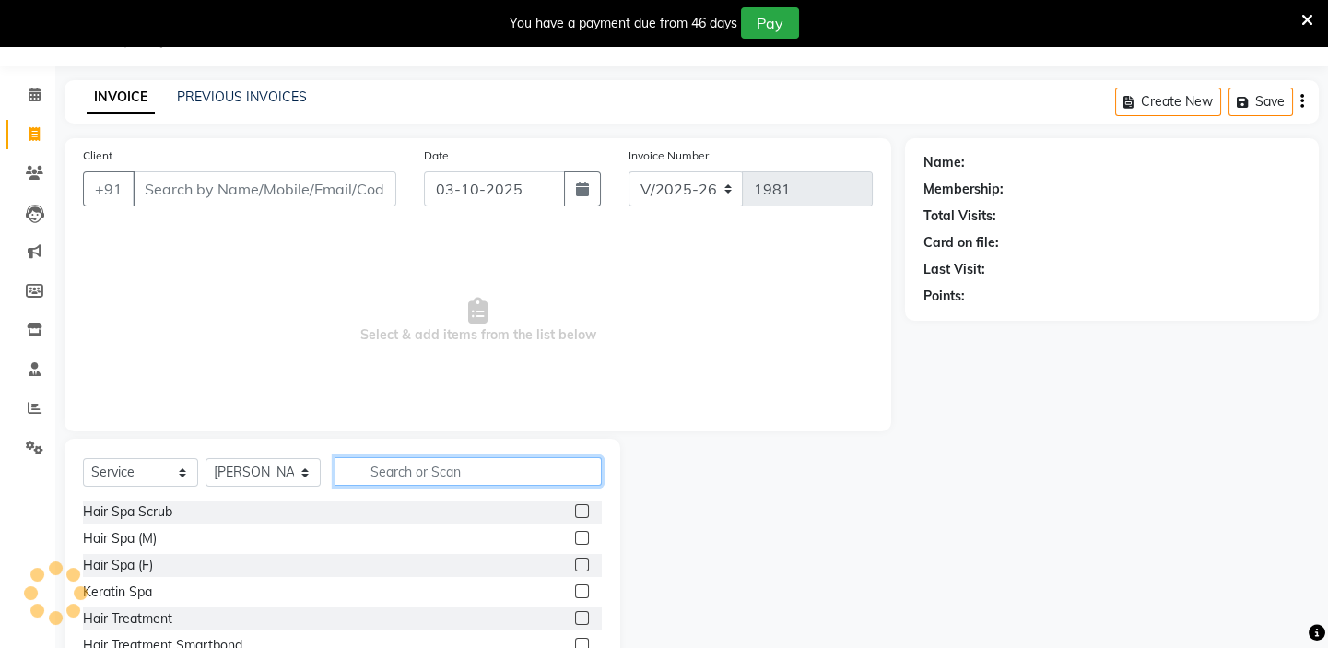
click at [384, 469] on input "text" at bounding box center [468, 471] width 267 height 29
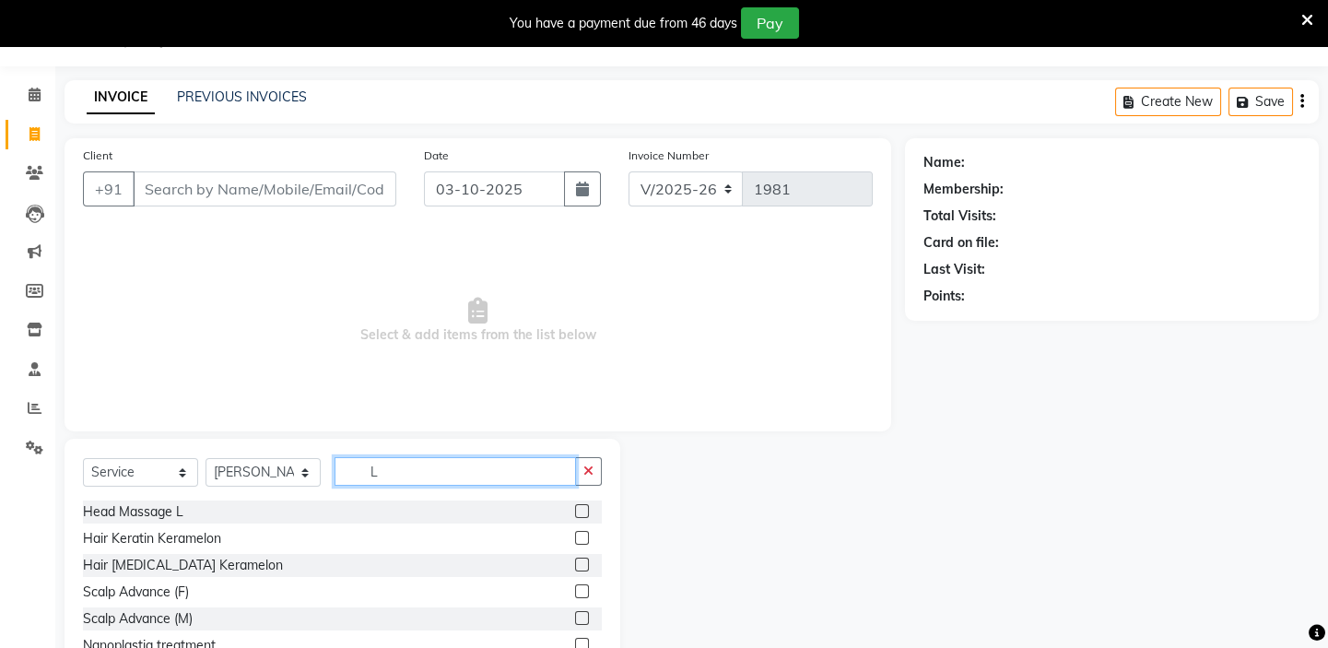
type input "L"
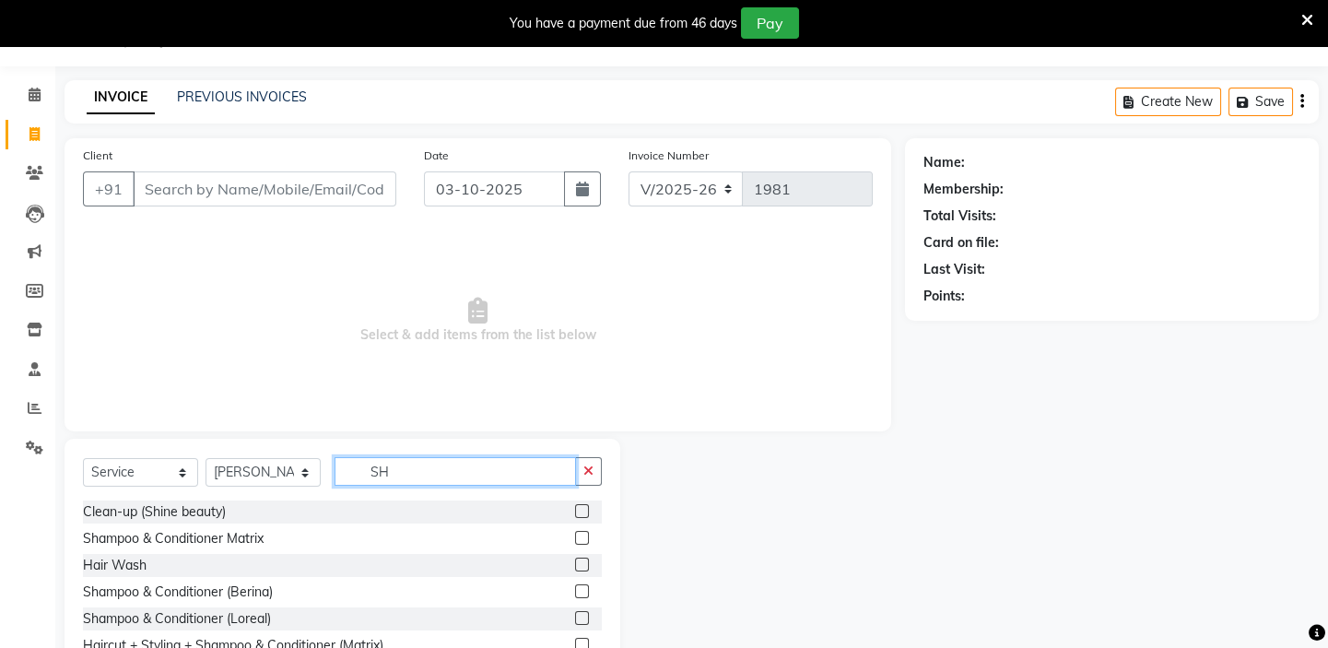
type input "S"
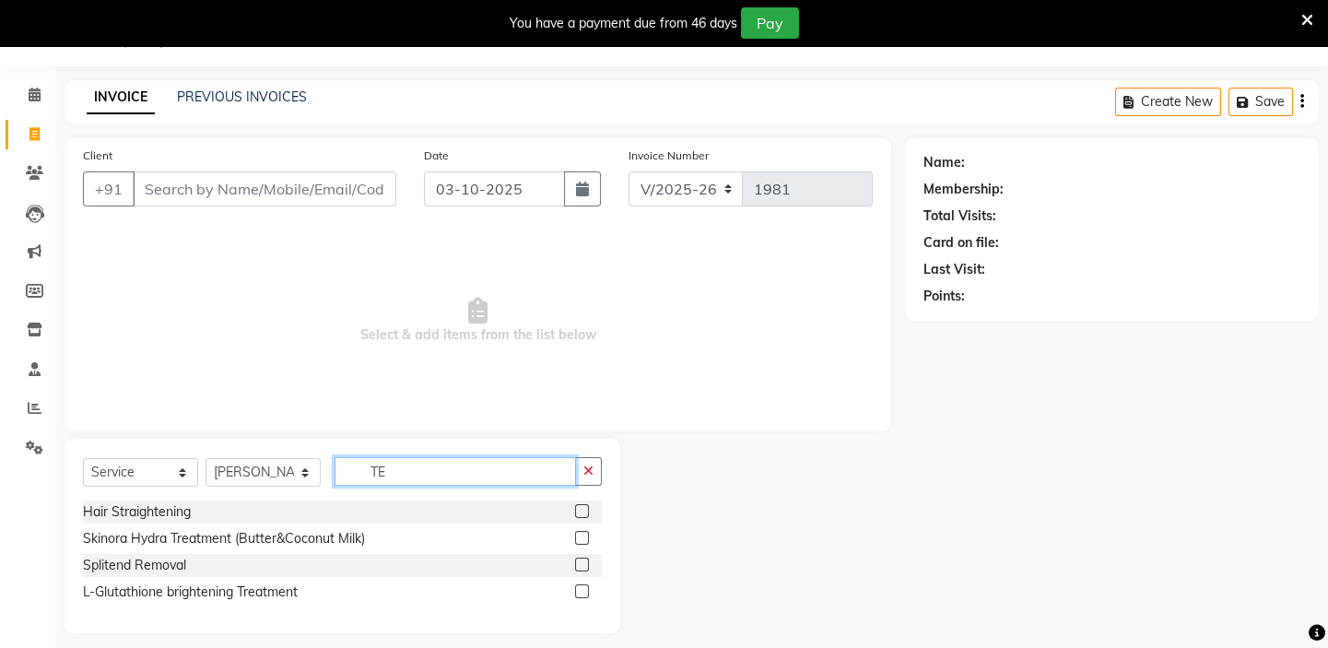
type input "TE"
click at [579, 591] on label at bounding box center [582, 591] width 14 height 14
click at [579, 591] on input "checkbox" at bounding box center [581, 592] width 12 height 12
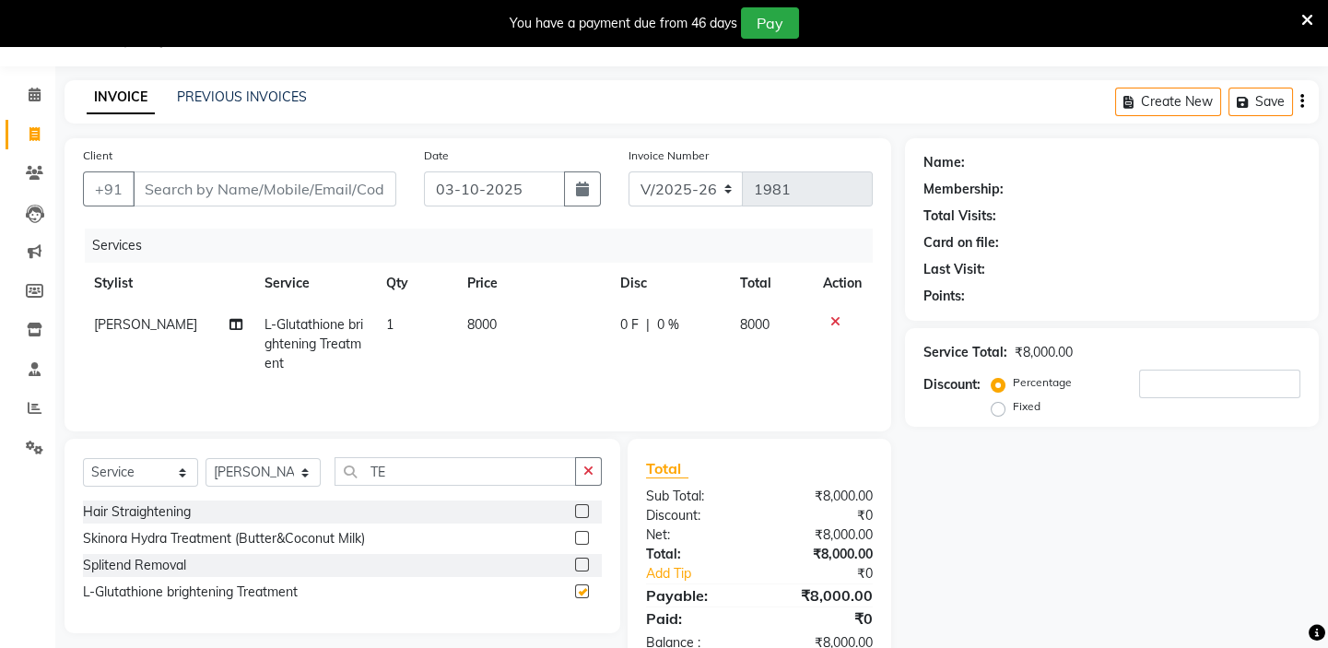
checkbox input "false"
click at [543, 332] on td "8000" at bounding box center [533, 344] width 154 height 80
select select "43562"
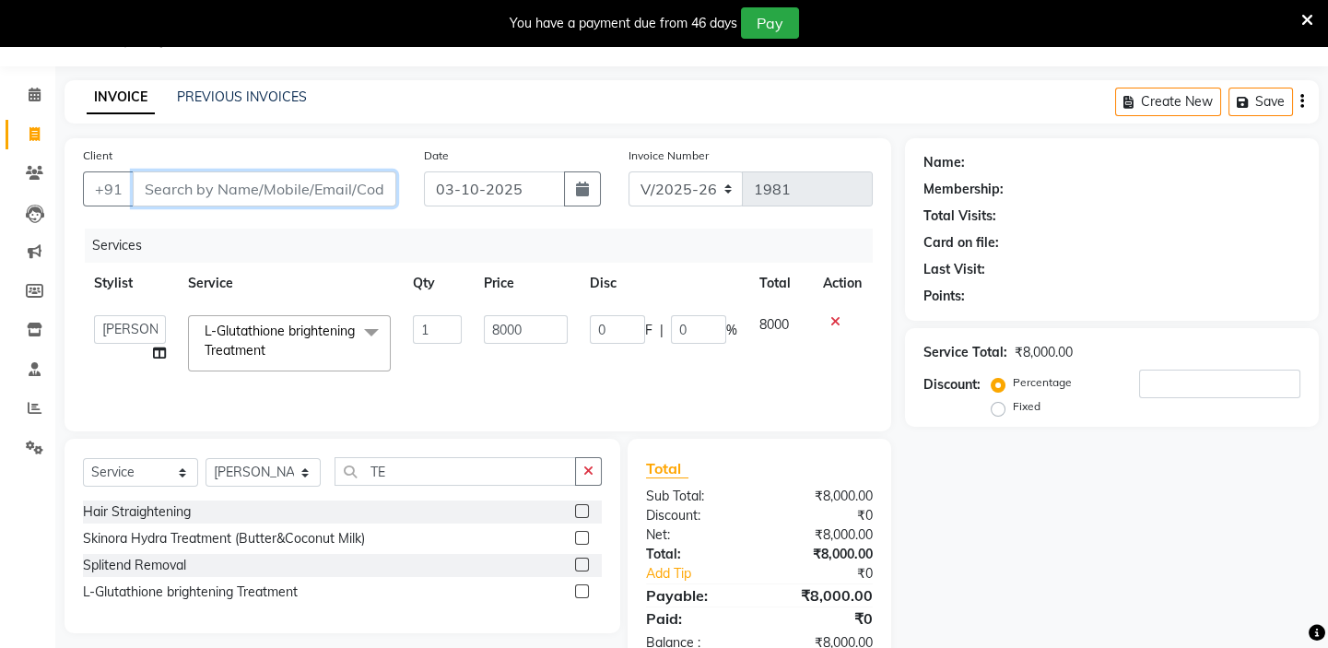
click at [319, 188] on input "Client" at bounding box center [265, 188] width 264 height 35
type input "9"
type input "0"
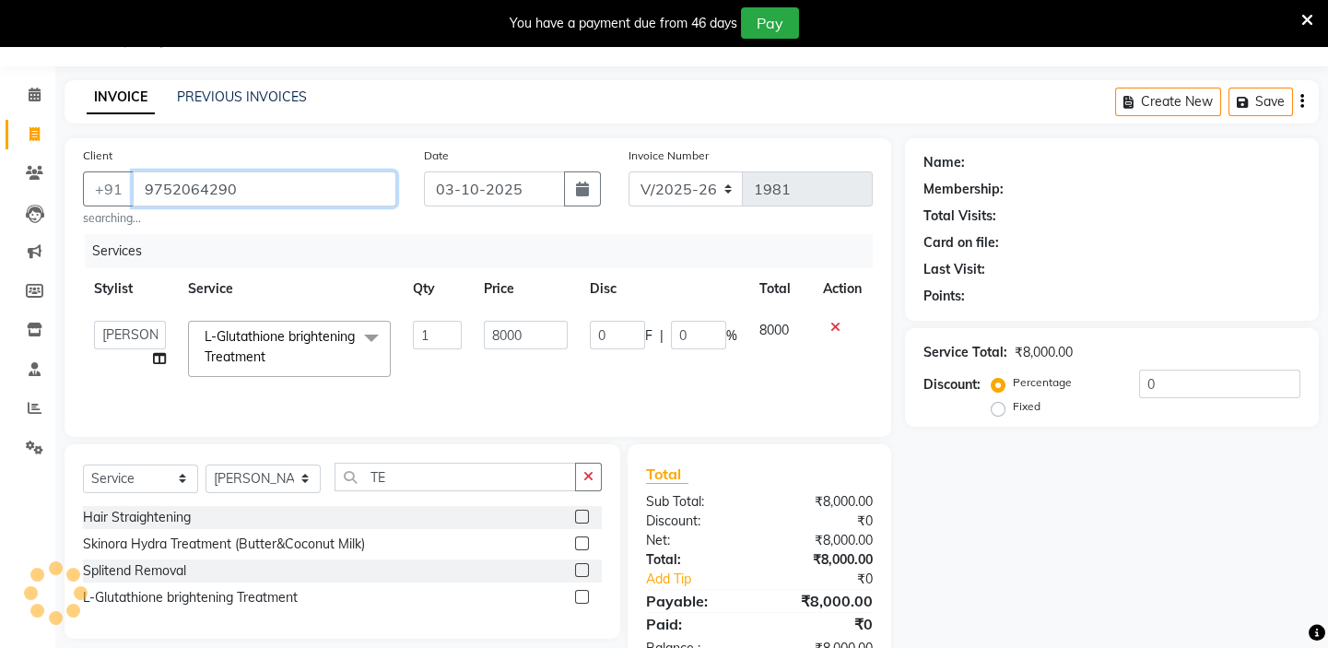
type input "9752064290"
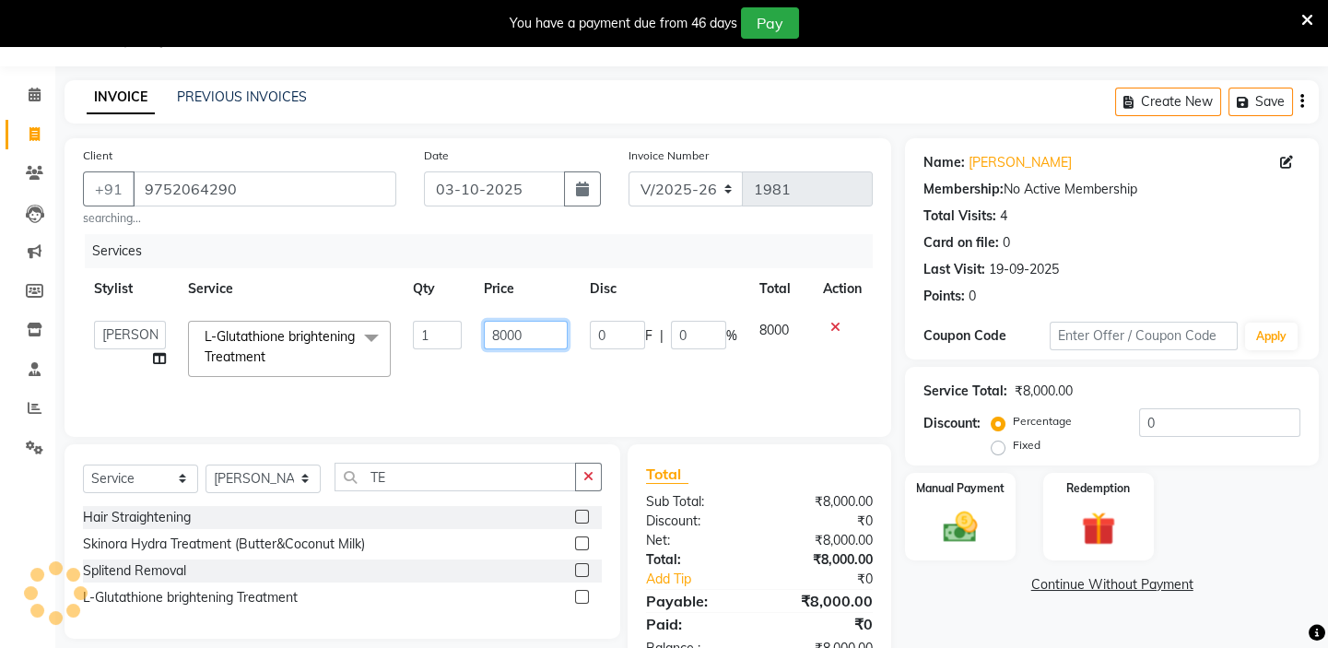
drag, startPoint x: 550, startPoint y: 332, endPoint x: 456, endPoint y: 378, distance: 104.7
click at [456, 378] on tr "Admin [PERSON_NAME] shirwash [PERSON_NAME] GEETA [PERSON_NAME] Manager [PERSON_…" at bounding box center [478, 349] width 790 height 78
type input "7000"
click at [653, 383] on td "0 F | 0 %" at bounding box center [664, 349] width 170 height 78
select select "43562"
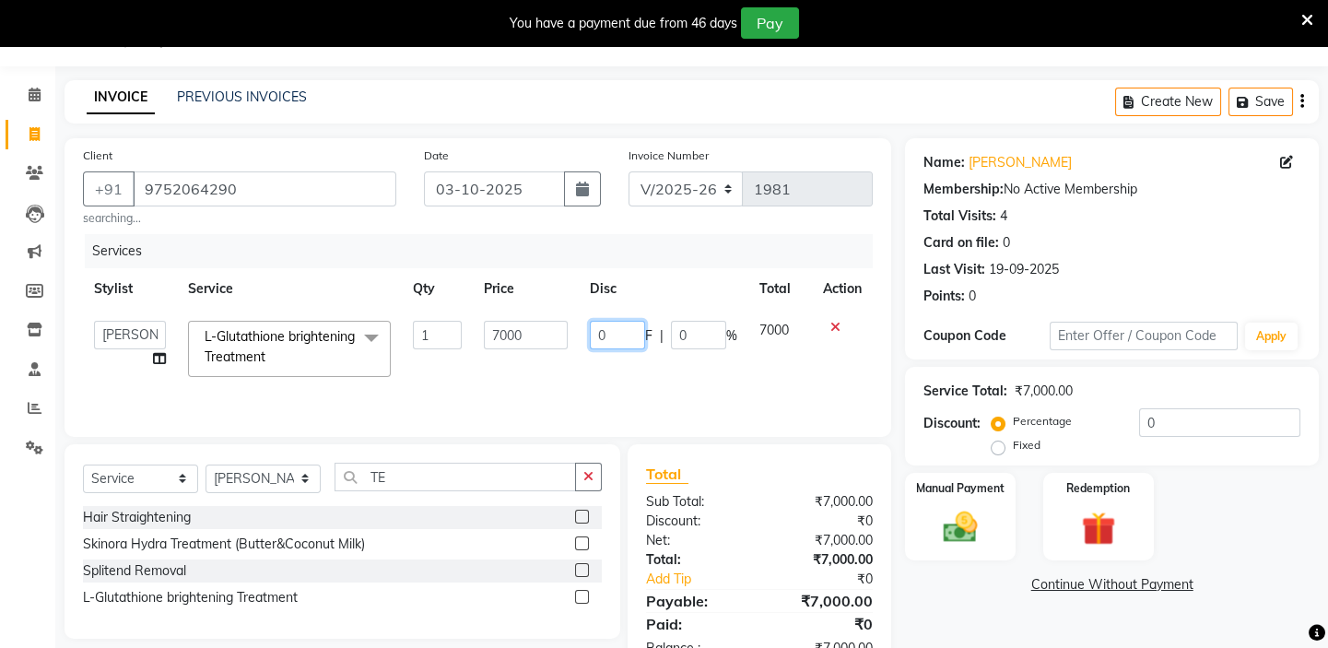
drag, startPoint x: 618, startPoint y: 334, endPoint x: 577, endPoint y: 340, distance: 41.1
click at [573, 339] on tr "Admin [PERSON_NAME] shirwash [PERSON_NAME] GEETA [PERSON_NAME] Manager [PERSON_…" at bounding box center [478, 349] width 790 height 78
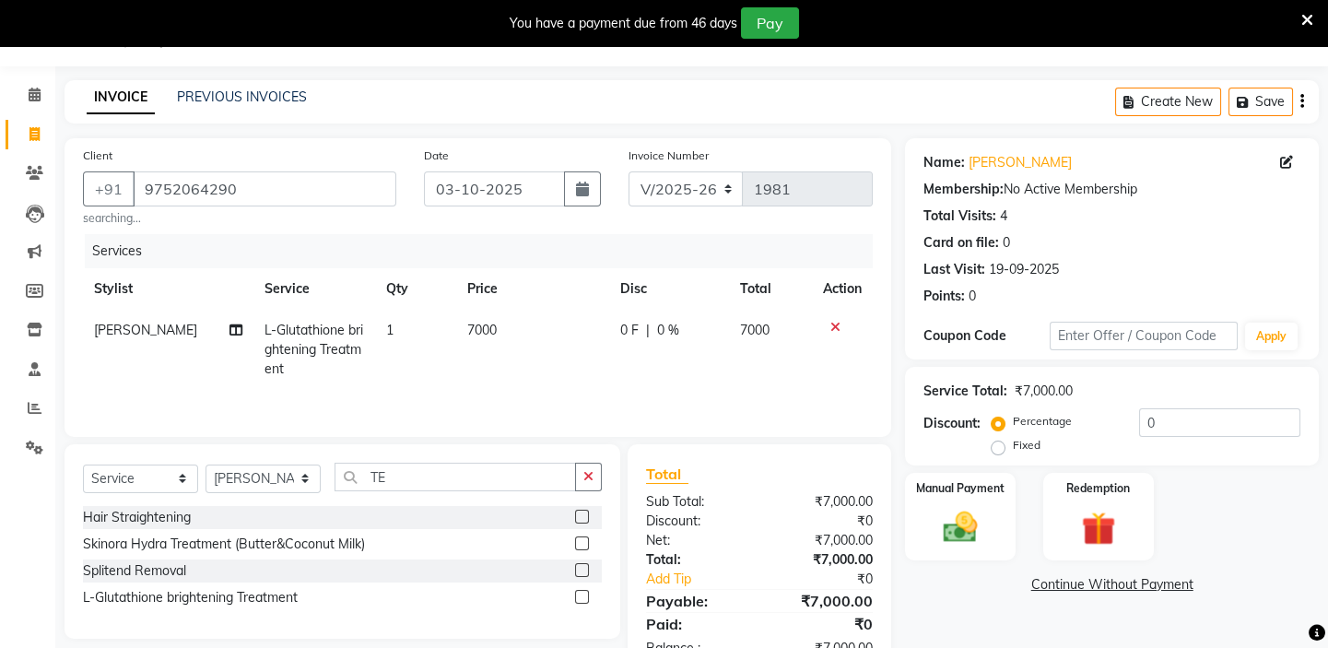
click at [501, 323] on td "7000" at bounding box center [533, 350] width 154 height 80
select select "43562"
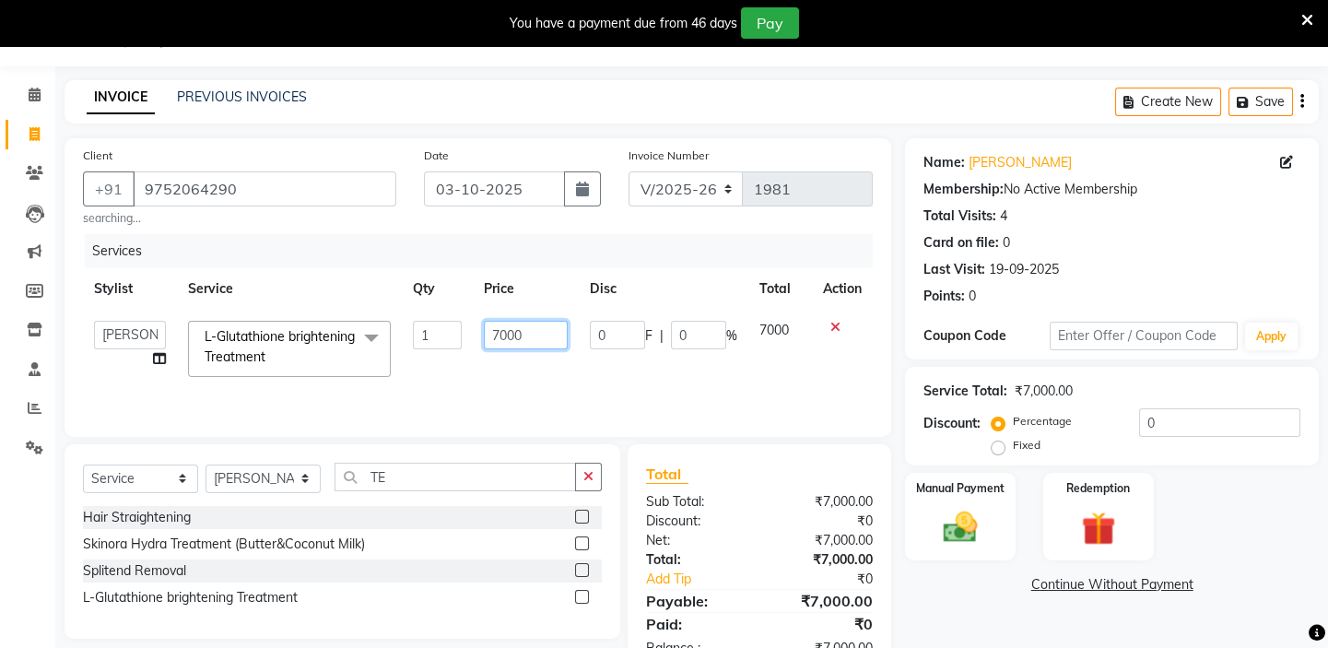
drag, startPoint x: 545, startPoint y: 334, endPoint x: 482, endPoint y: 359, distance: 67.4
click at [482, 359] on td "7000" at bounding box center [526, 349] width 106 height 78
type input "8000"
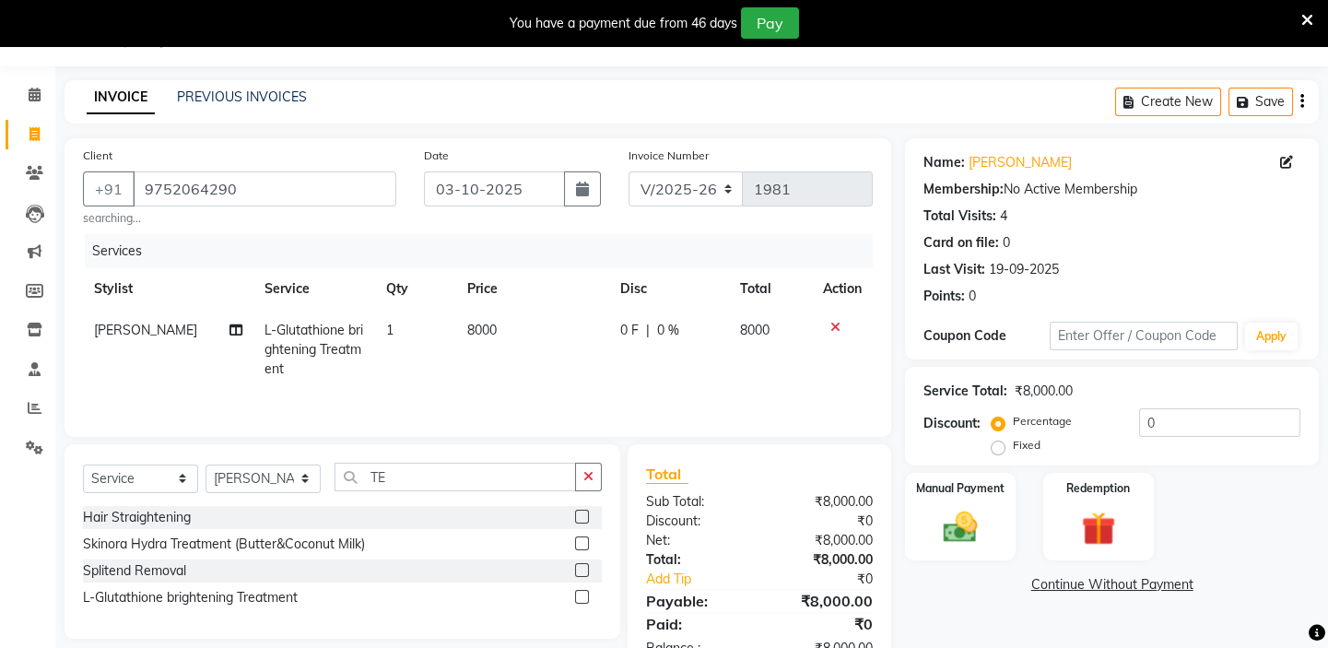
click at [723, 335] on td "0 F | 0 %" at bounding box center [669, 350] width 120 height 80
select select "43562"
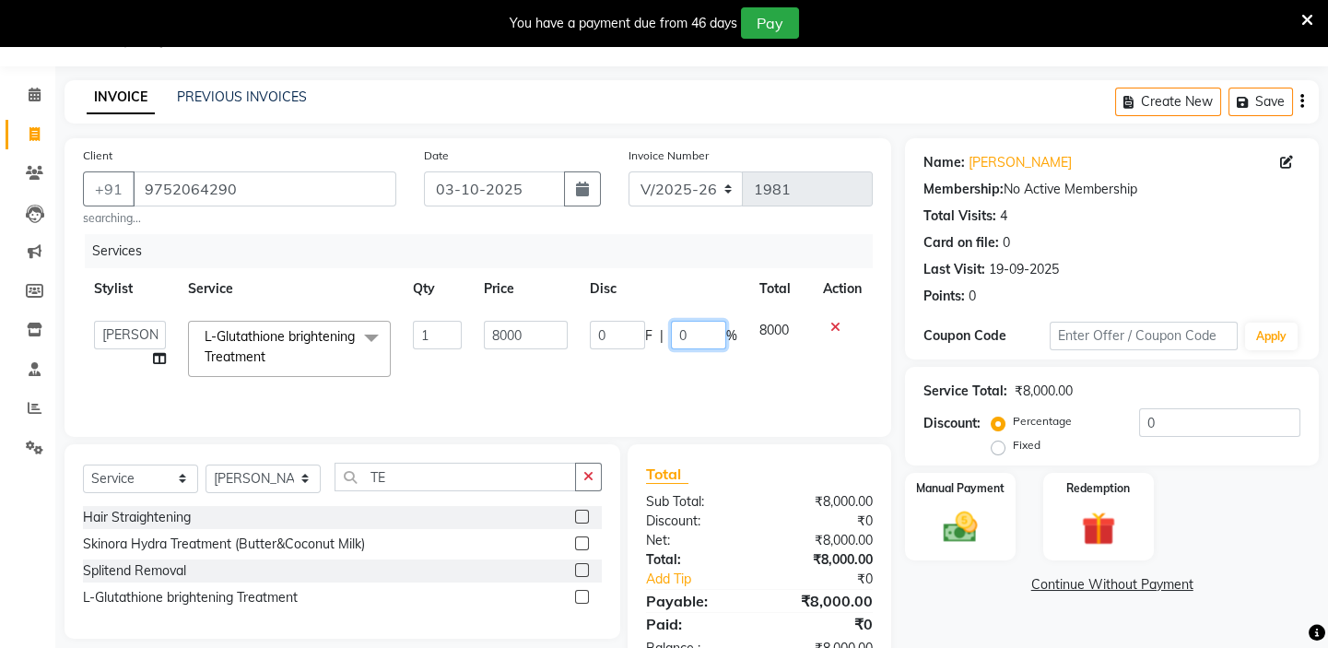
drag, startPoint x: 704, startPoint y: 335, endPoint x: 627, endPoint y: 374, distance: 87.0
click at [627, 374] on td "0 F | 0 %" at bounding box center [664, 349] width 170 height 78
type input "50"
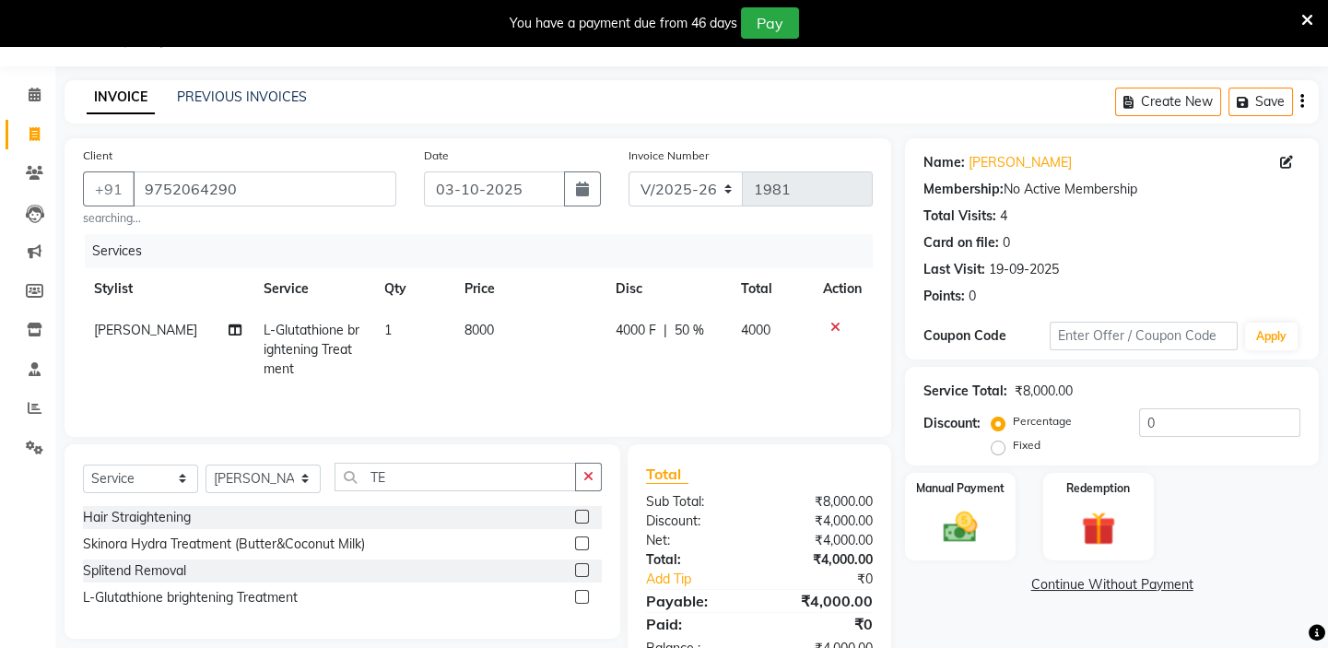
click at [590, 376] on tr "[PERSON_NAME] L-Glutathione brightening Treatment 1 8000 4000 F | 50 % 4000" at bounding box center [478, 350] width 790 height 80
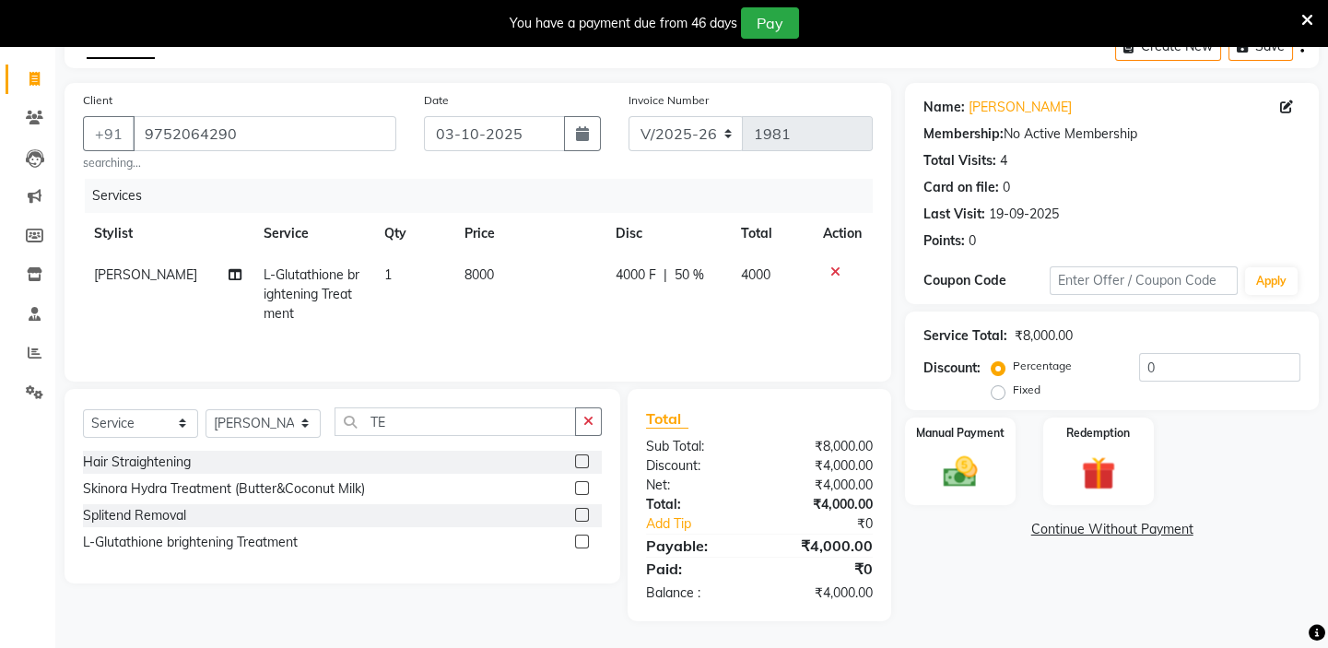
scroll to position [102, 0]
click at [302, 423] on select "Select Stylist Admin [PERSON_NAME] [PERSON_NAME] [PERSON_NAME] Manager [PERSON_…" at bounding box center [263, 422] width 115 height 29
select select "28945"
click at [206, 408] on select "Select Stylist Admin [PERSON_NAME] [PERSON_NAME] [PERSON_NAME] Manager [PERSON_…" at bounding box center [263, 422] width 115 height 29
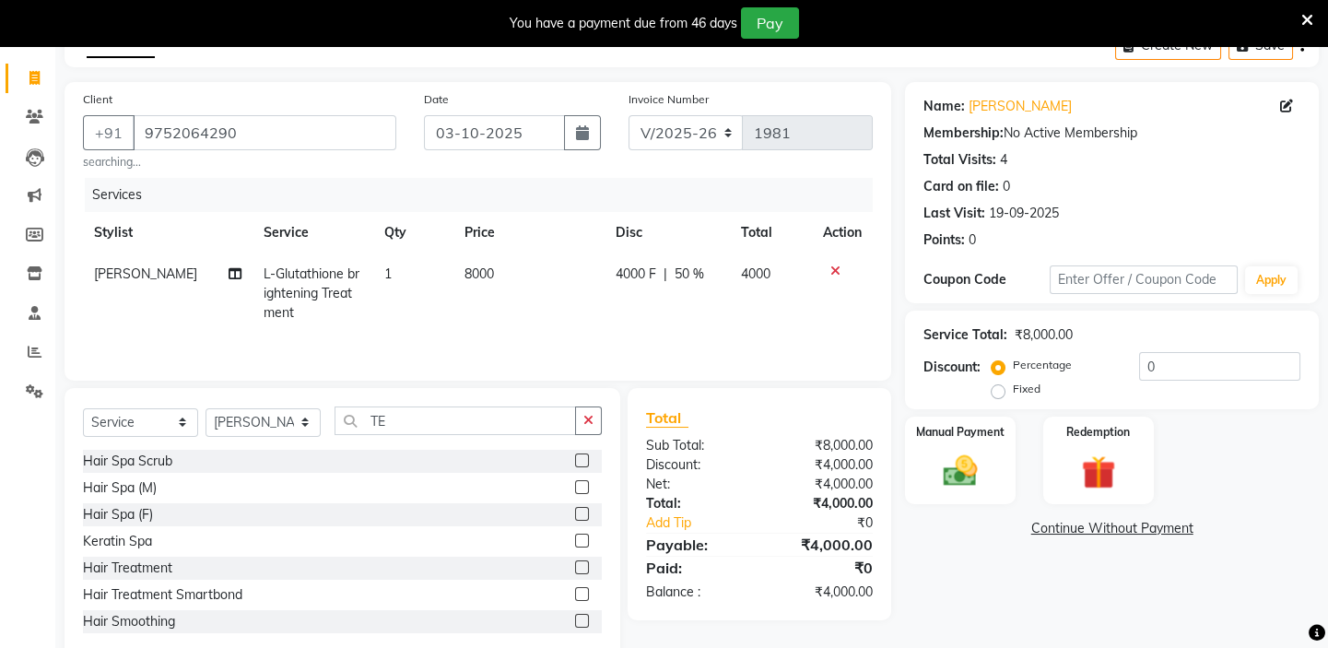
click at [577, 421] on button "button" at bounding box center [588, 421] width 27 height 29
click at [508, 431] on input "text" at bounding box center [468, 421] width 267 height 29
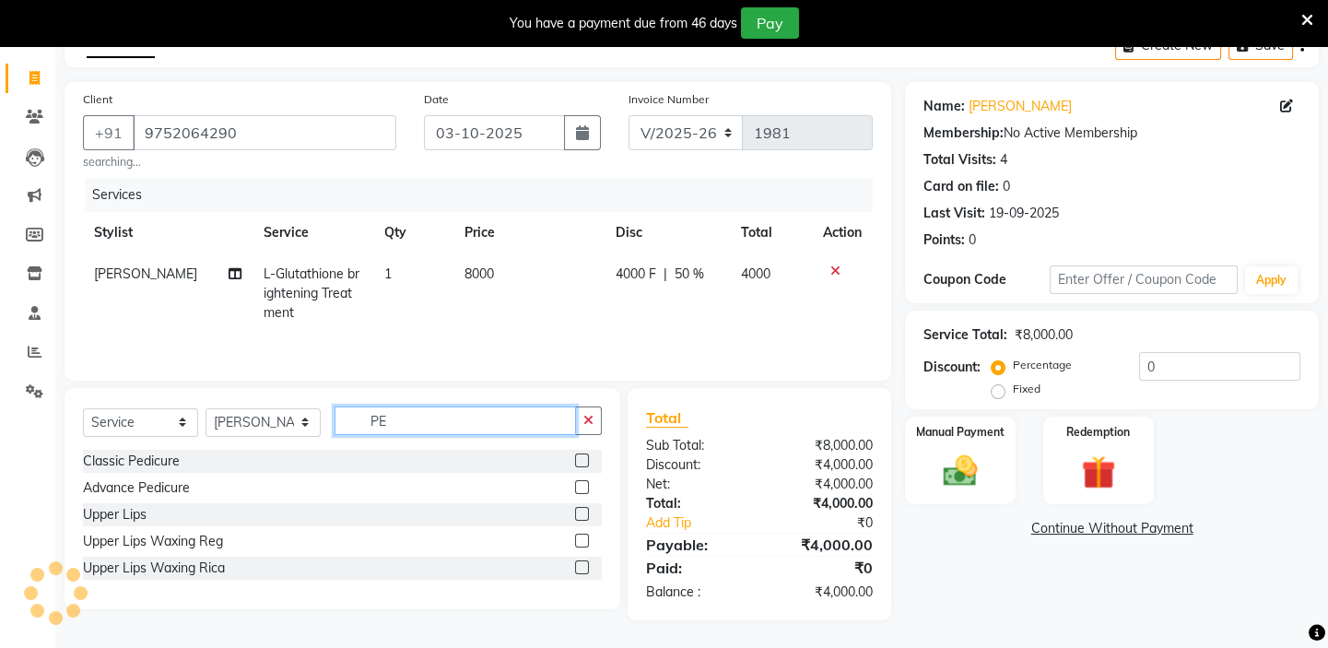
type input "PE"
click at [584, 454] on label at bounding box center [582, 461] width 14 height 14
click at [584, 455] on input "checkbox" at bounding box center [581, 461] width 12 height 12
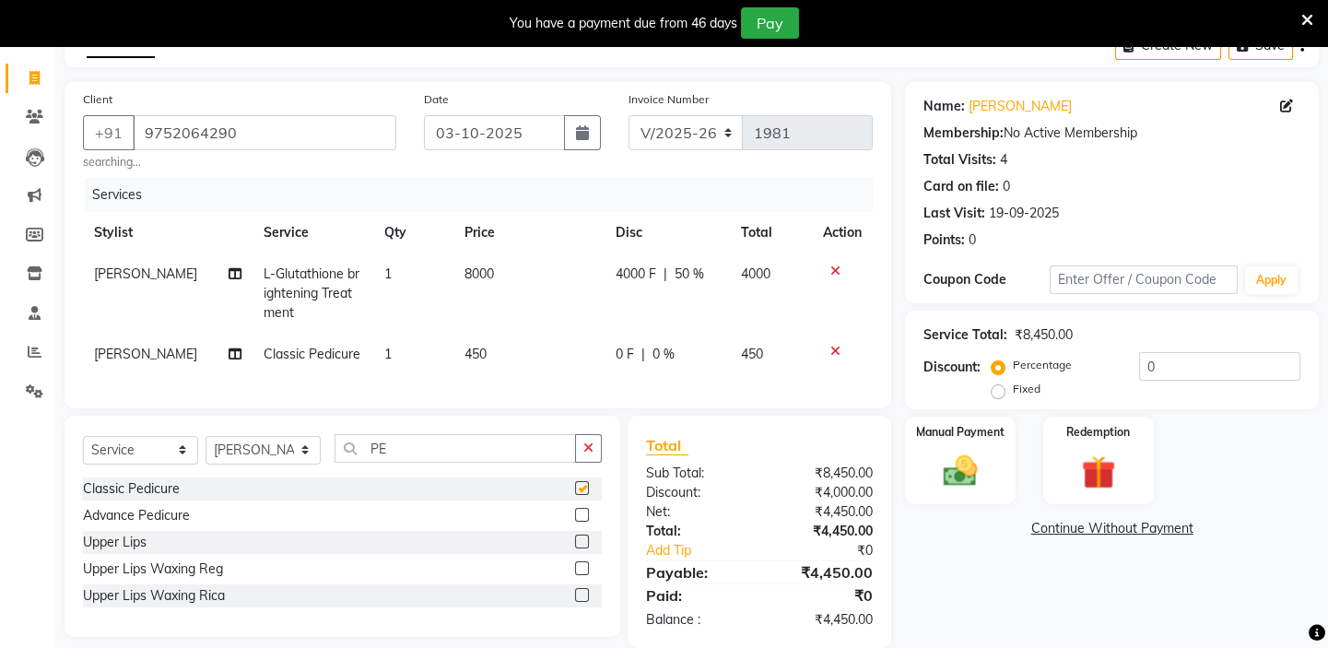
checkbox input "false"
click at [498, 356] on td "450" at bounding box center [529, 354] width 151 height 41
select select "28945"
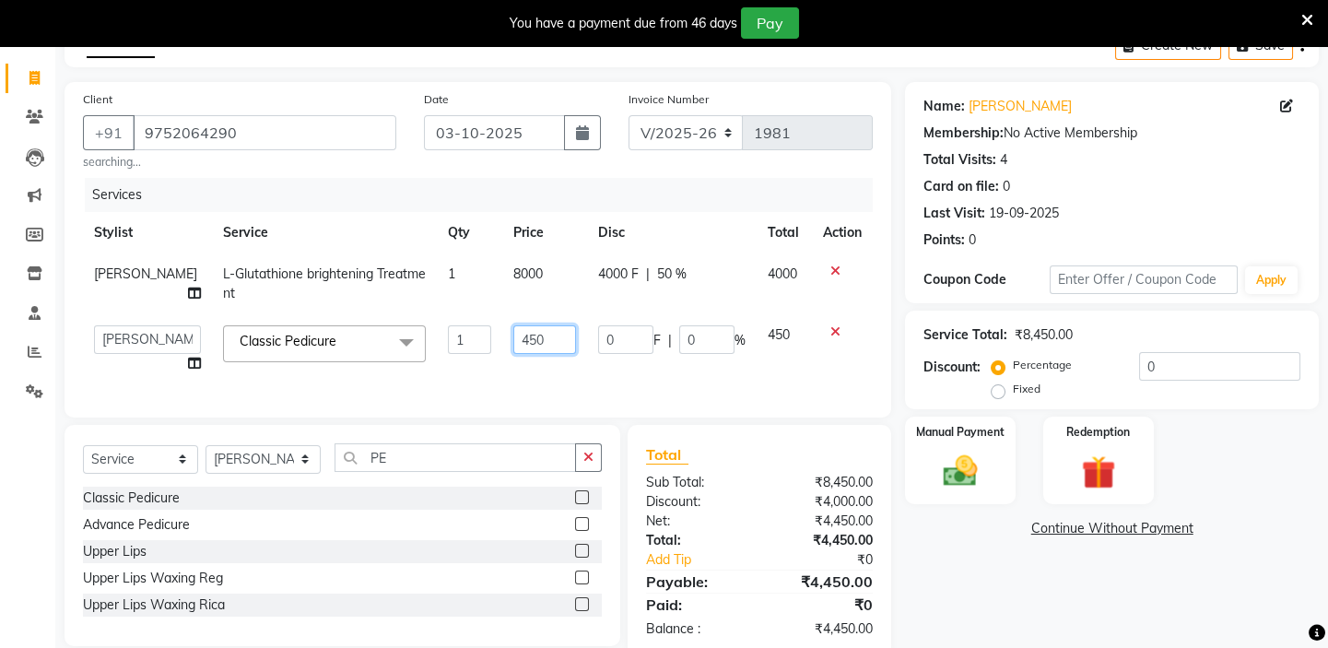
drag, startPoint x: 530, startPoint y: 338, endPoint x: 461, endPoint y: 379, distance: 80.2
click at [465, 378] on tr "Admin [PERSON_NAME] shirwash [PERSON_NAME] GEETA [PERSON_NAME] Manager [PERSON_…" at bounding box center [478, 349] width 790 height 70
type input "700"
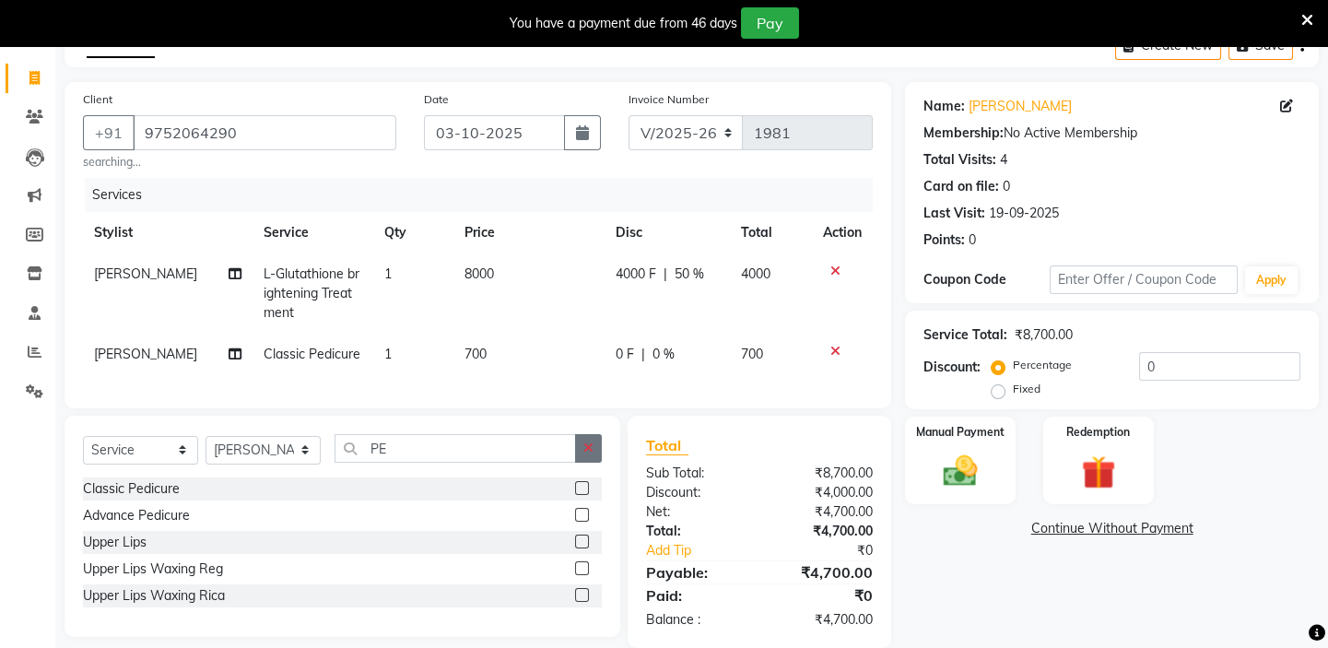
click at [588, 463] on button "button" at bounding box center [588, 448] width 27 height 29
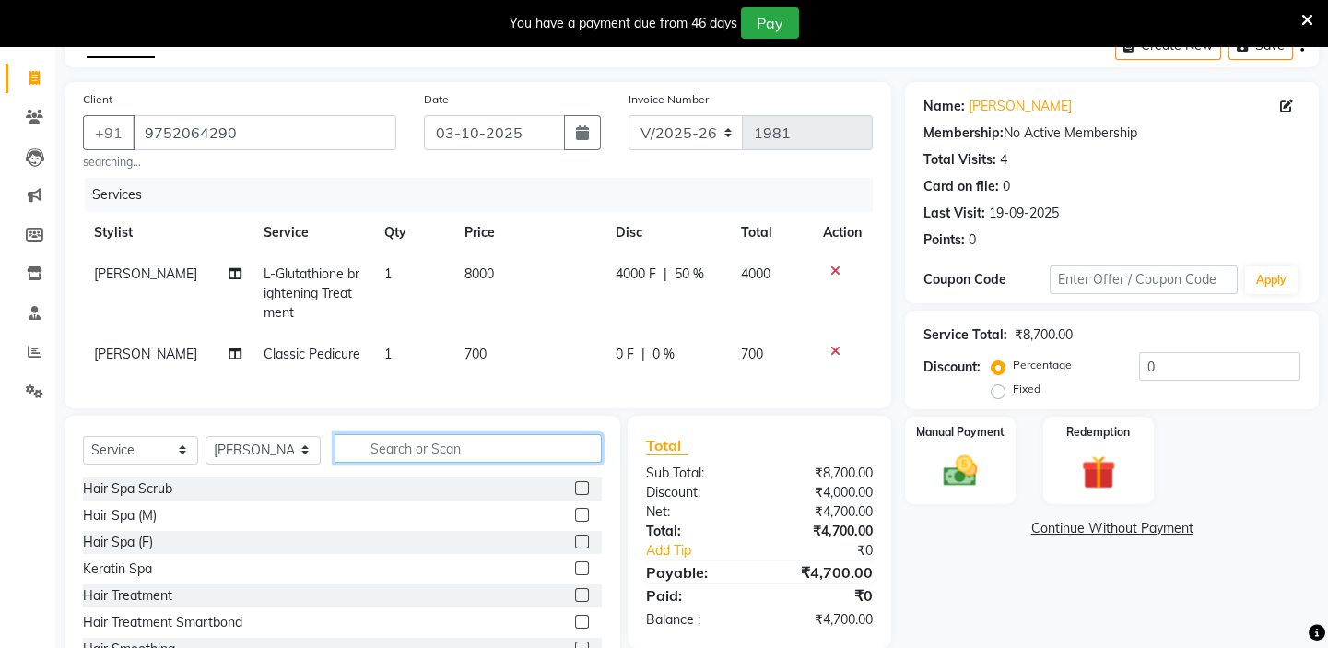
click at [471, 463] on input "text" at bounding box center [468, 448] width 267 height 29
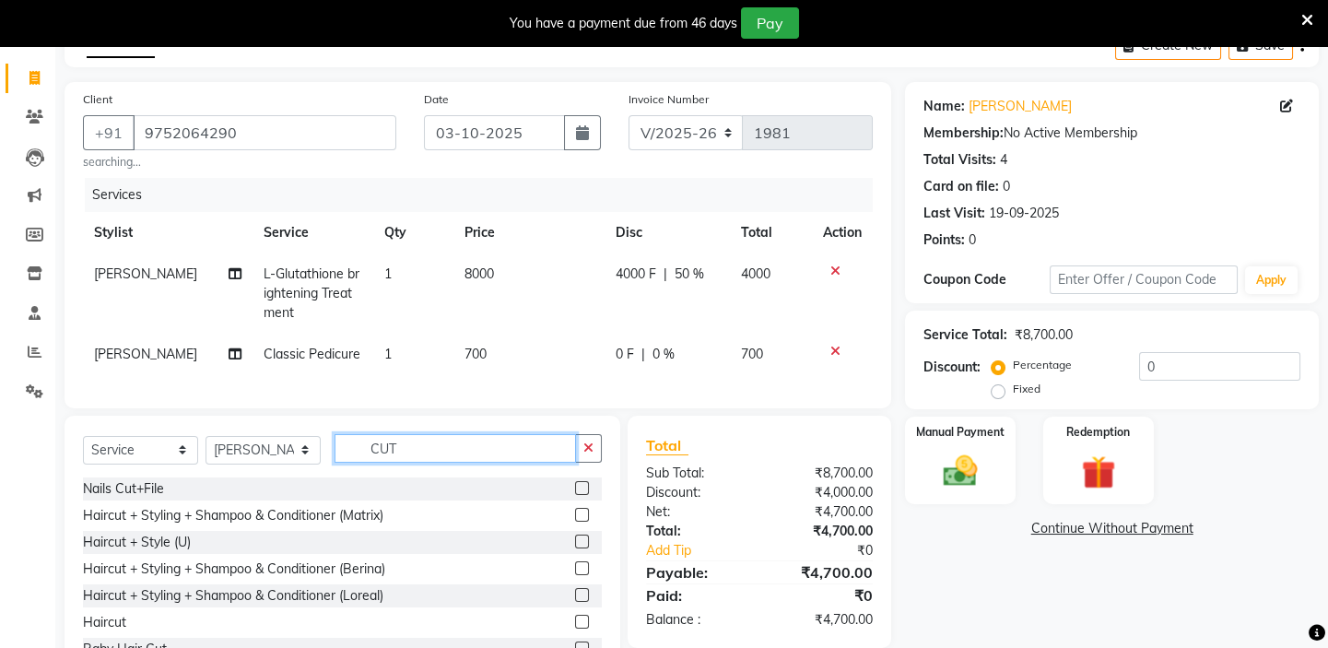
type input "CUT"
click at [575, 629] on label at bounding box center [582, 622] width 14 height 14
click at [575, 629] on input "checkbox" at bounding box center [581, 623] width 12 height 12
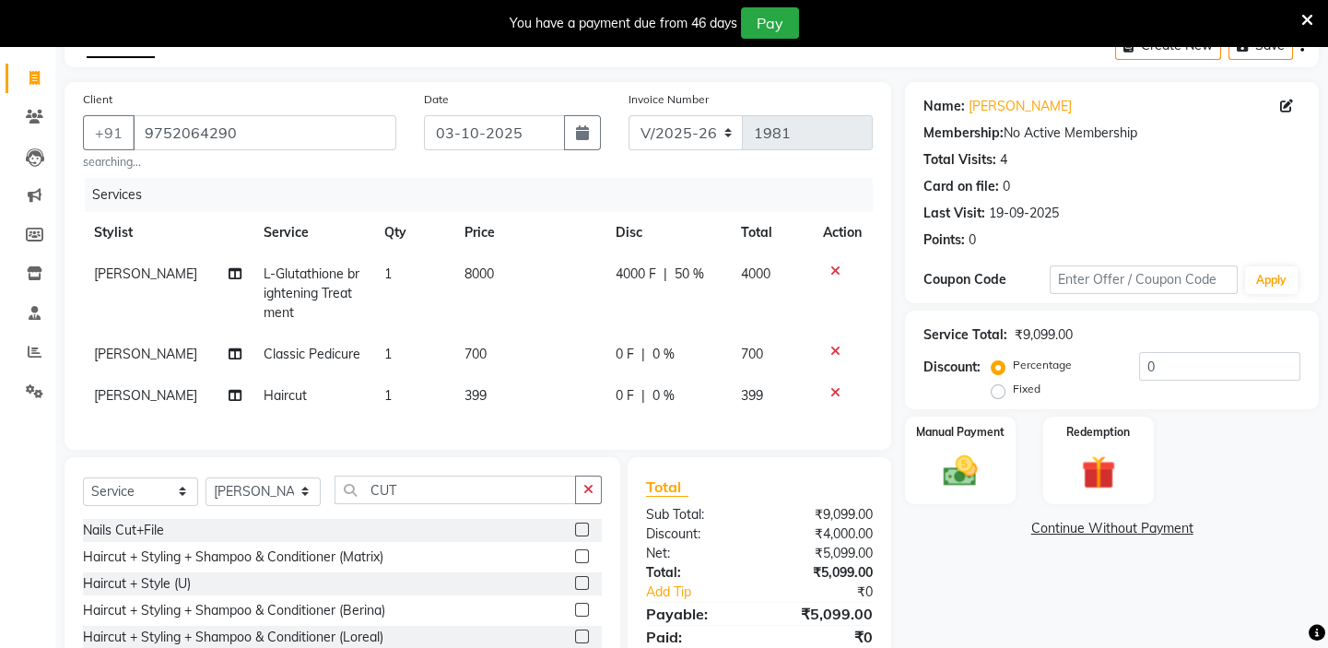
checkbox input "false"
click at [510, 394] on td "399" at bounding box center [529, 395] width 151 height 41
select select "28945"
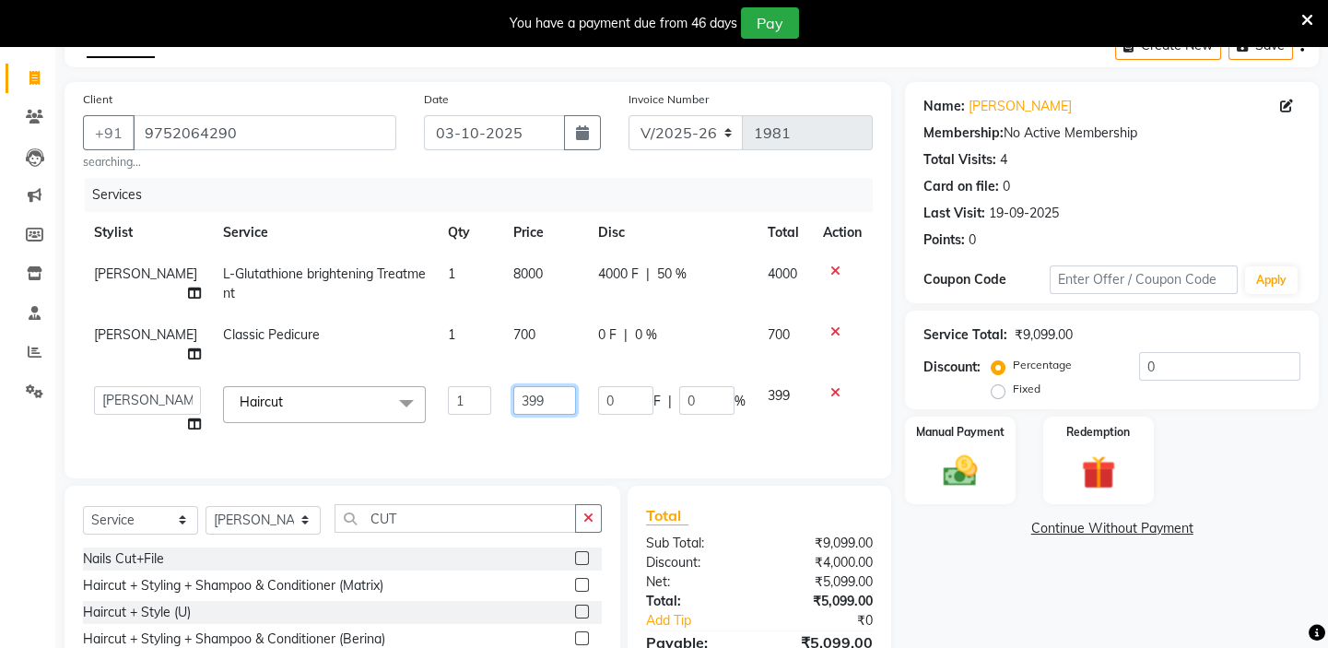
drag, startPoint x: 493, startPoint y: 404, endPoint x: 478, endPoint y: 422, distance: 24.2
click at [502, 419] on td "399" at bounding box center [544, 410] width 84 height 70
type input "300"
click at [670, 442] on div "Services Stylist Service Qty Price Disc Total Action [PERSON_NAME] L-Glutathion…" at bounding box center [478, 319] width 790 height 282
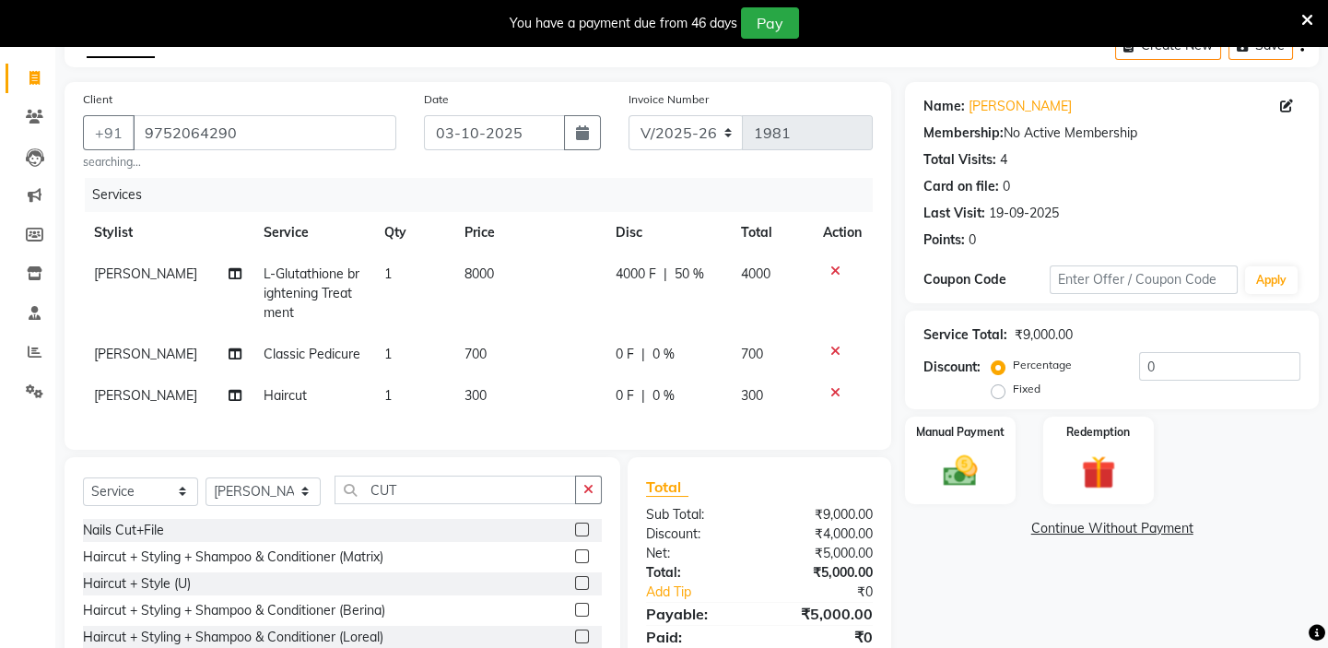
scroll to position [186, 0]
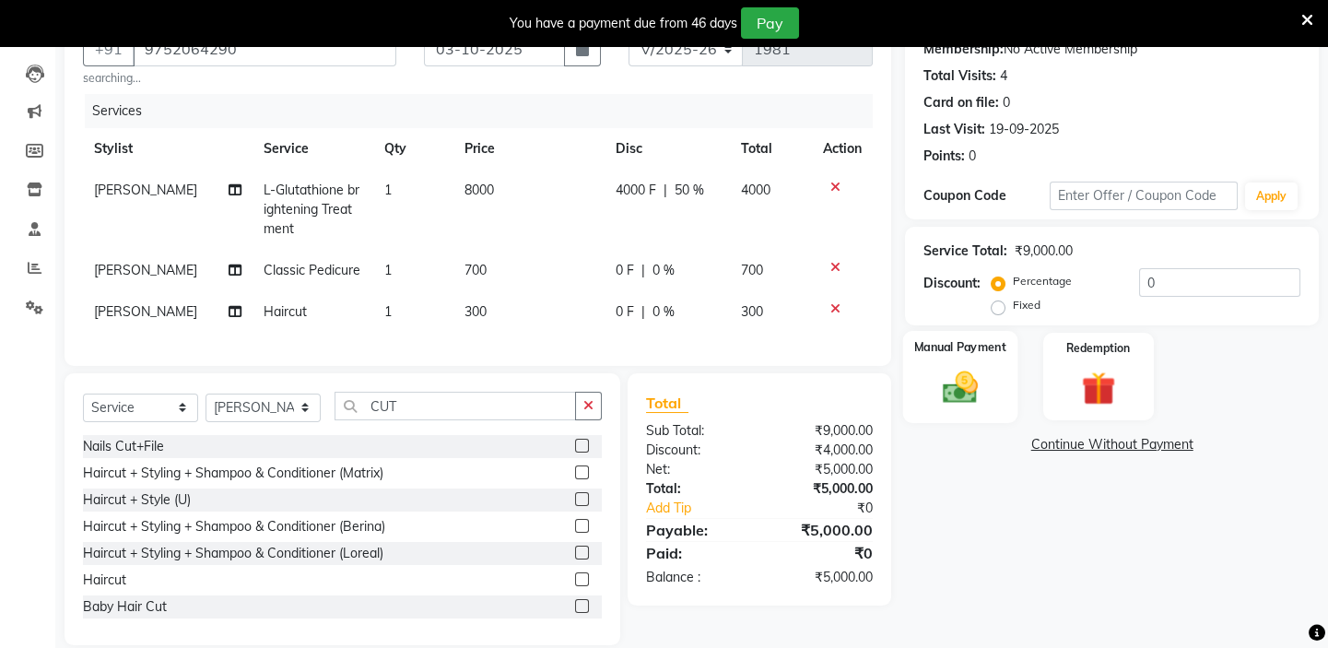
click at [923, 411] on div "Manual Payment" at bounding box center [960, 376] width 114 height 91
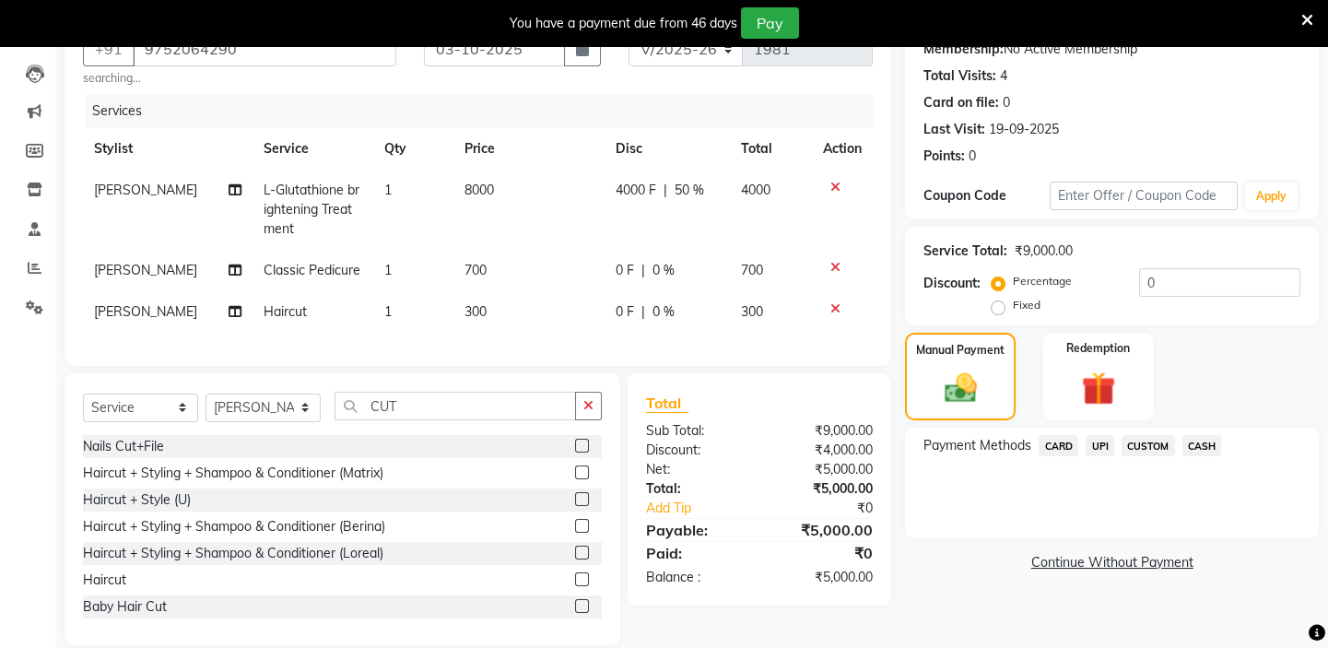
click at [1103, 446] on span "UPI" at bounding box center [1100, 445] width 29 height 21
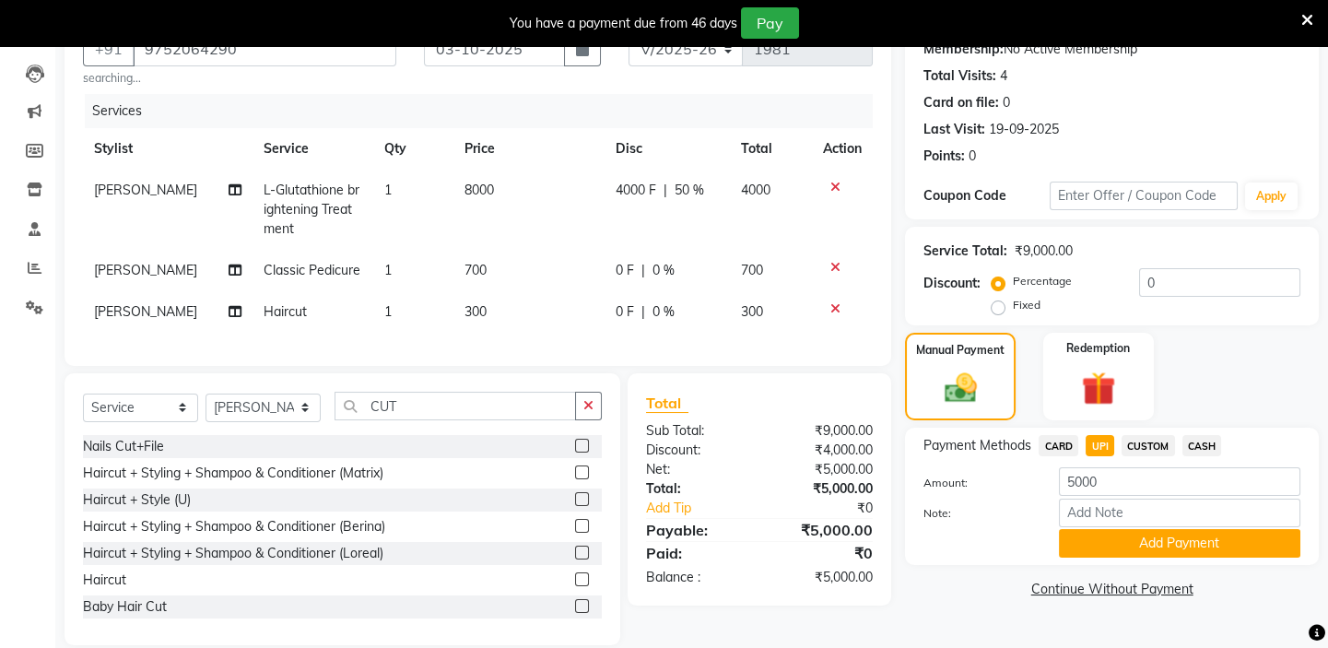
click at [1197, 441] on span "CASH" at bounding box center [1203, 445] width 40 height 21
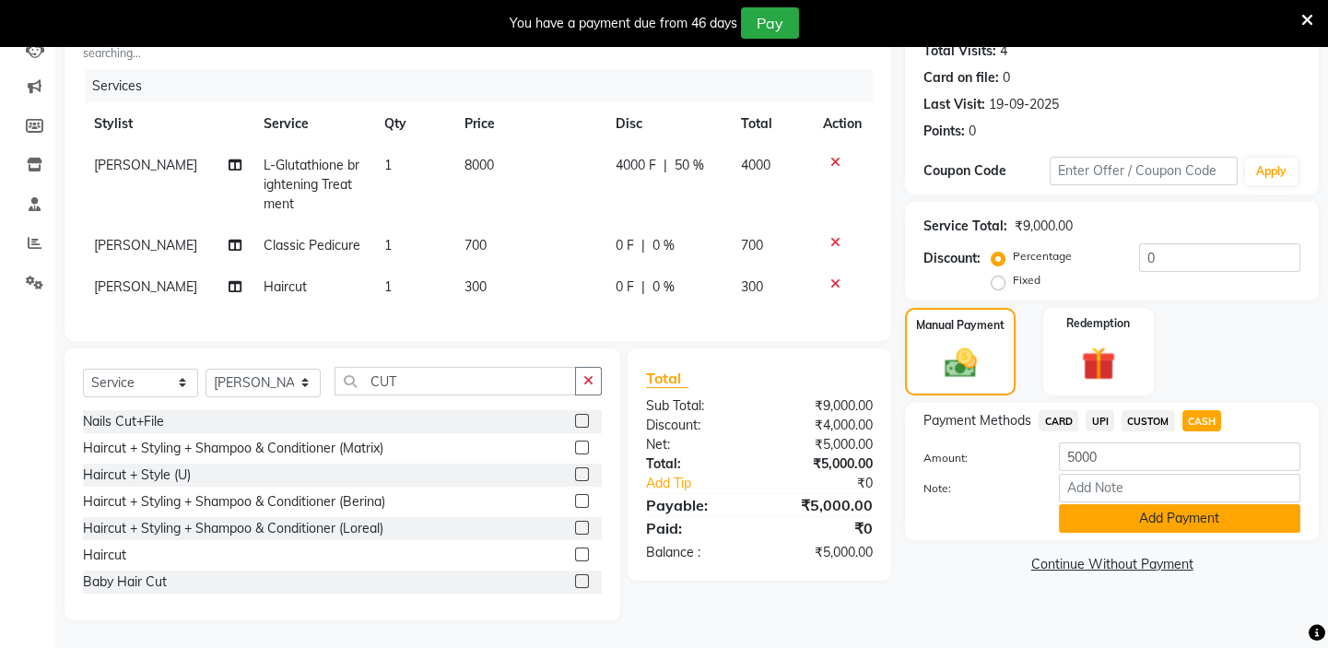
click at [1171, 507] on button "Add Payment" at bounding box center [1180, 518] width 242 height 29
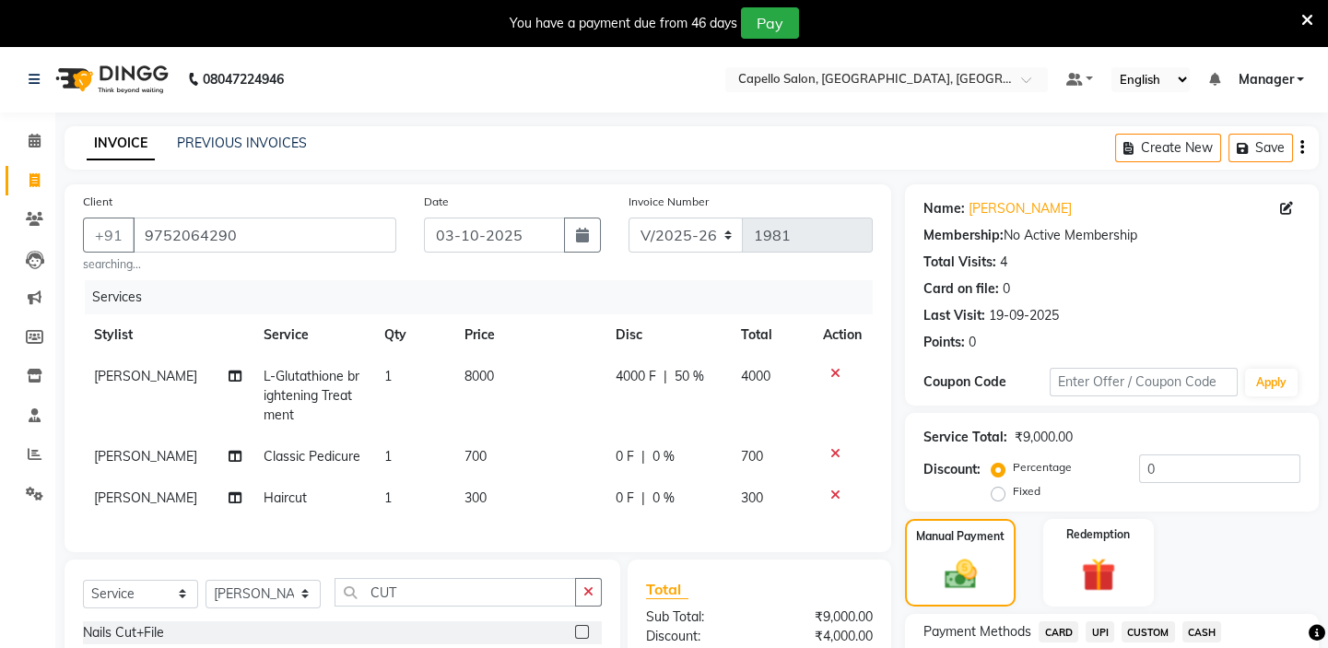
scroll to position [249, 0]
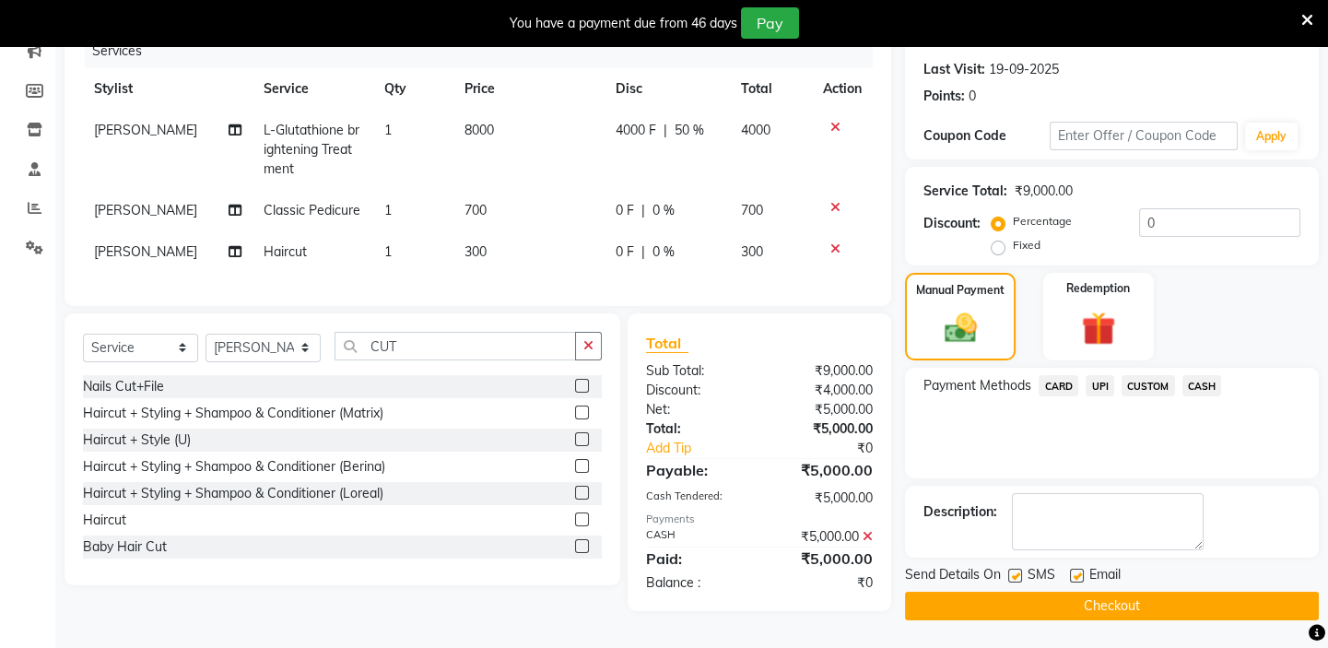
click at [1075, 598] on button "Checkout" at bounding box center [1112, 606] width 414 height 29
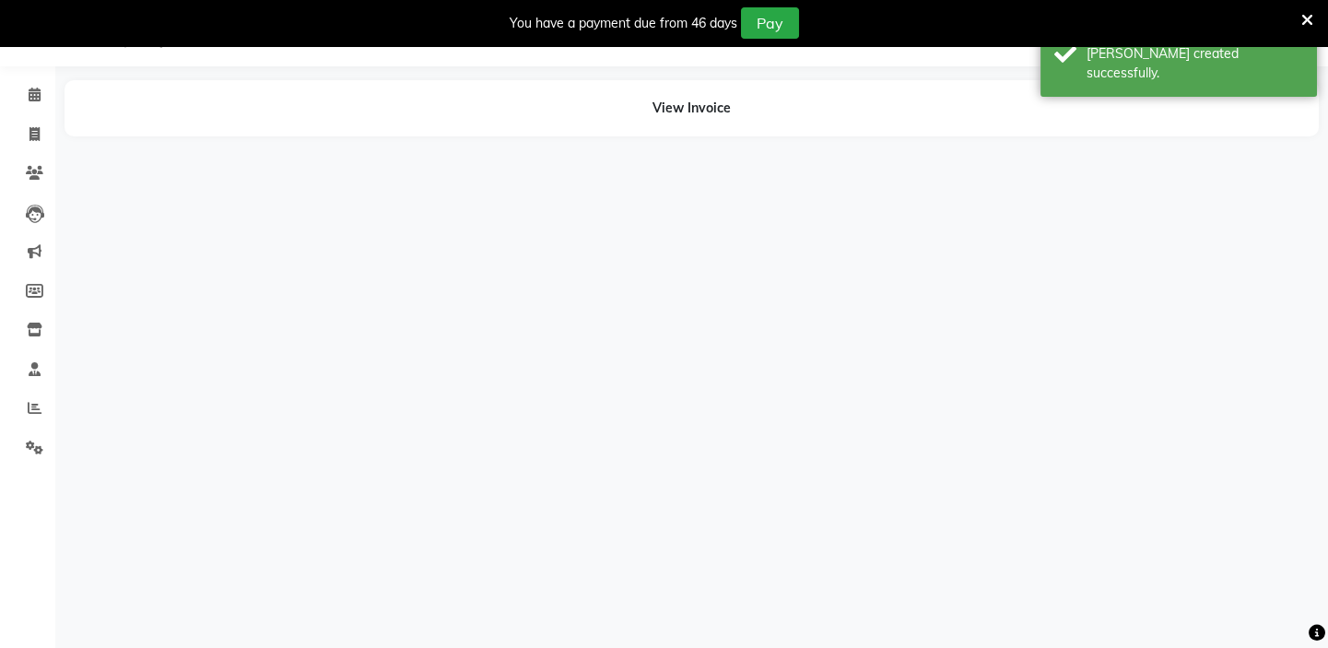
scroll to position [46, 0]
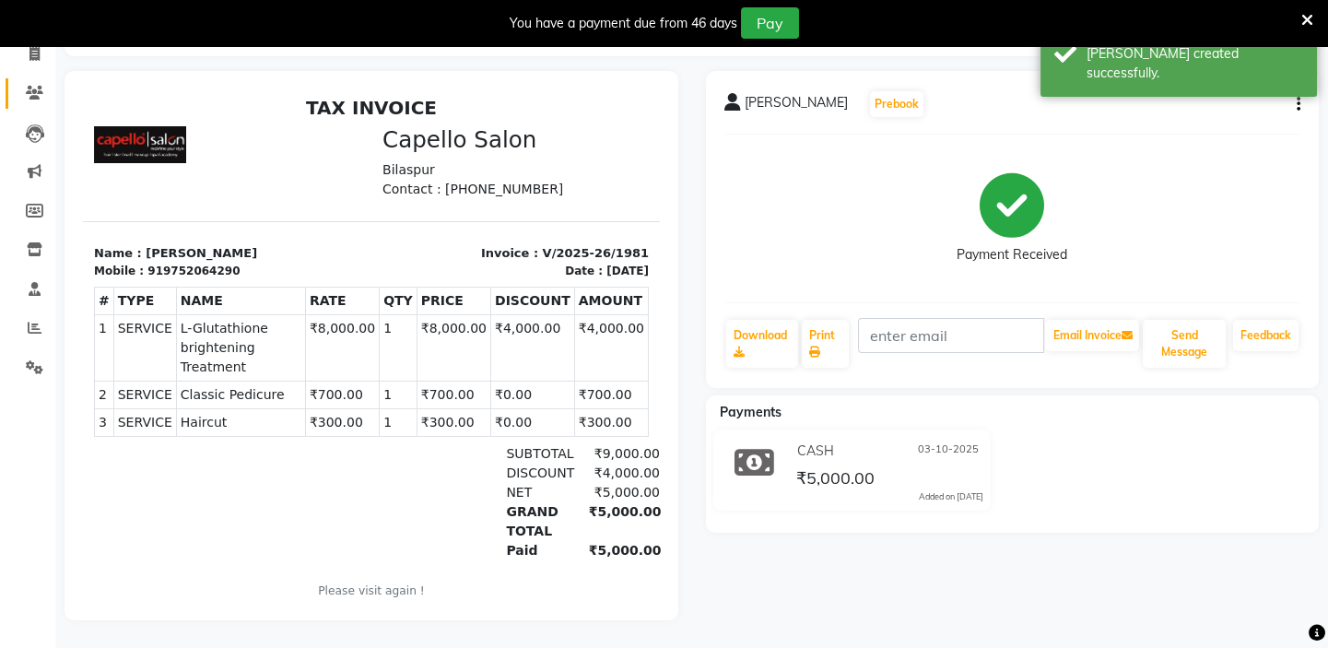
click at [37, 92] on link "Clients" at bounding box center [28, 93] width 44 height 30
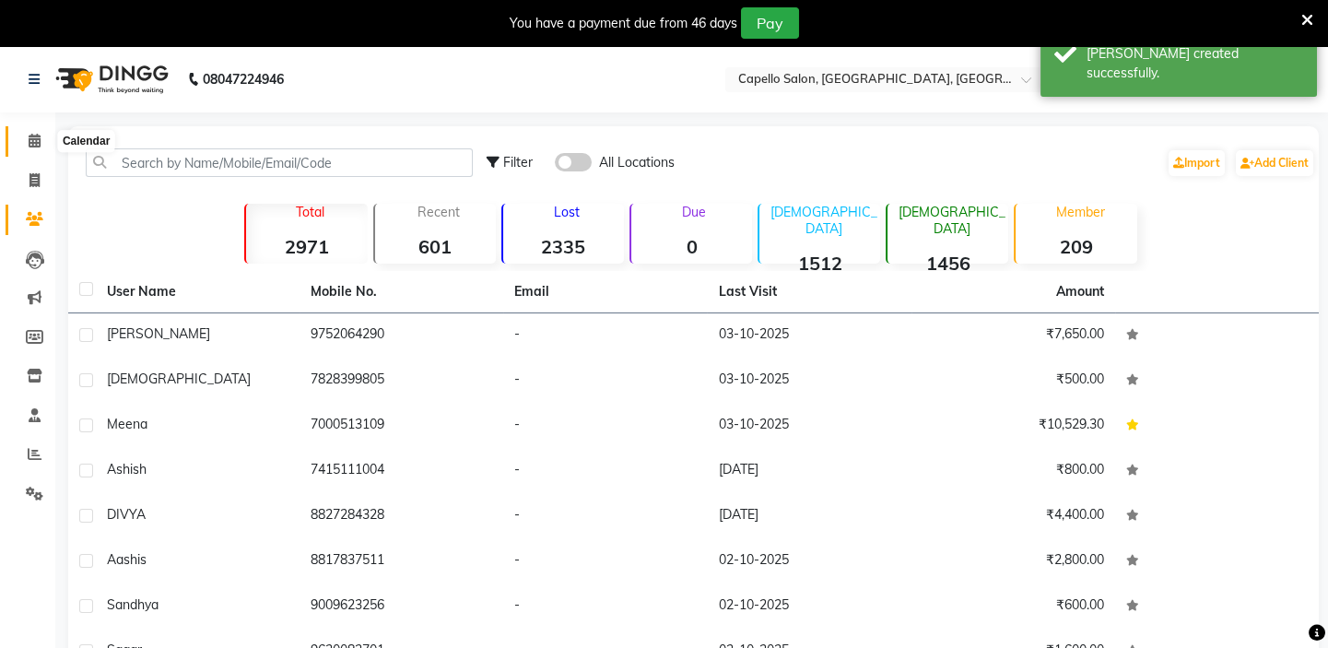
click at [29, 131] on span at bounding box center [34, 141] width 32 height 21
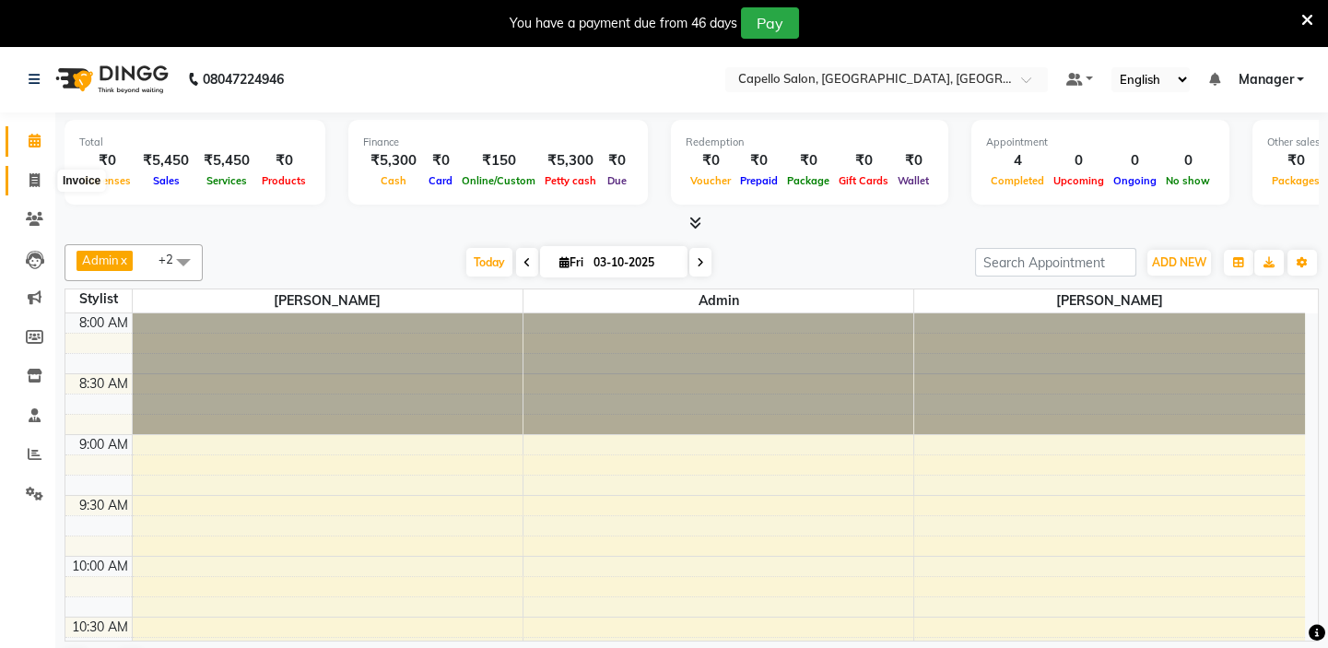
click at [27, 181] on span at bounding box center [34, 181] width 32 height 21
select select "service"
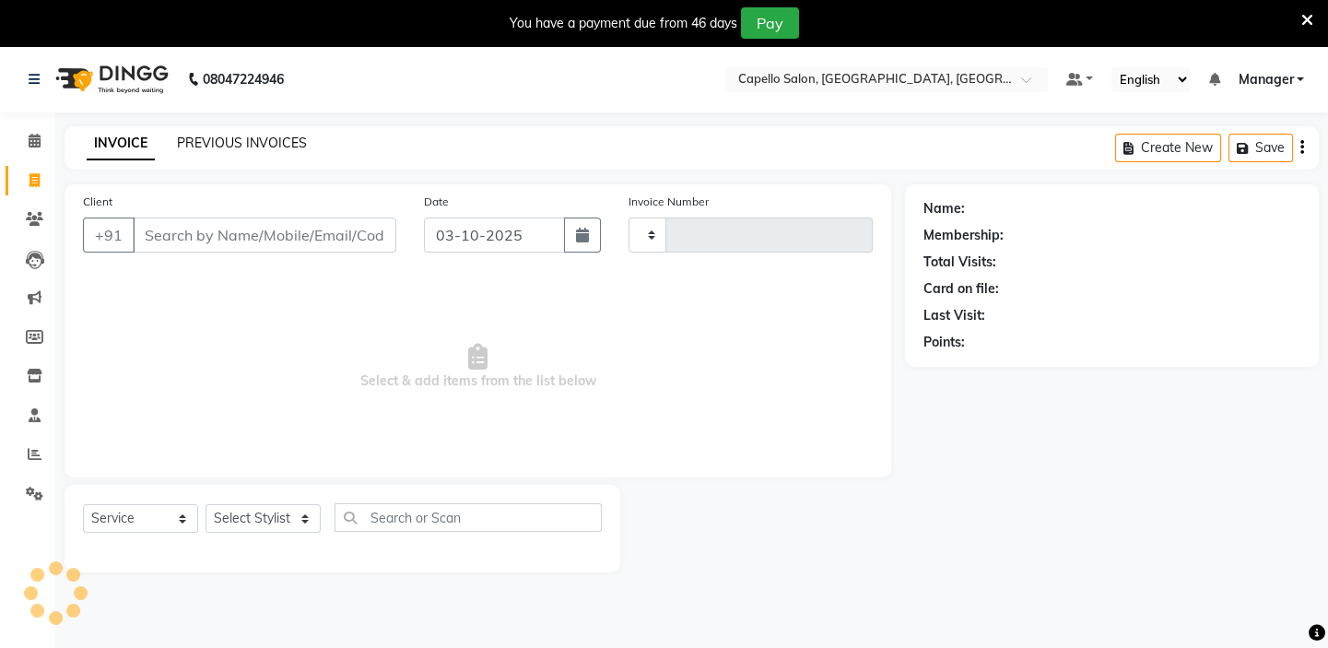
type input "1982"
select select "4763"
click at [206, 145] on link "PREVIOUS INVOICES" at bounding box center [242, 143] width 130 height 17
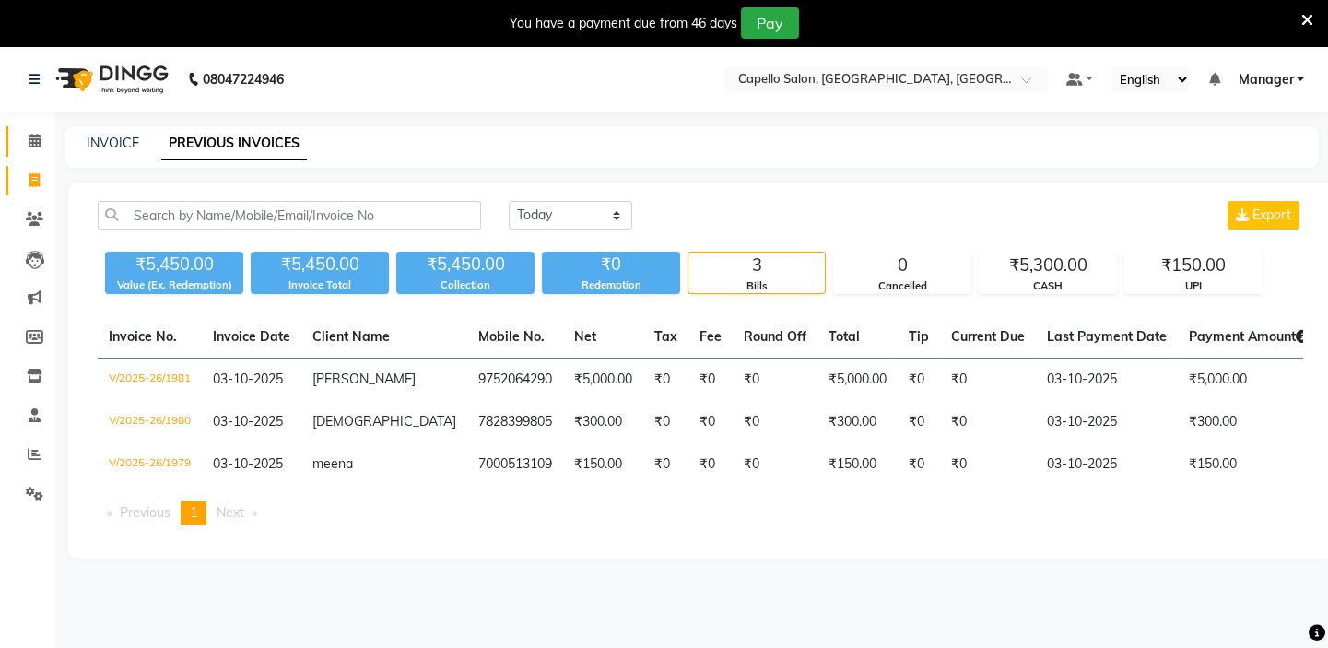
click at [32, 138] on icon at bounding box center [35, 141] width 12 height 14
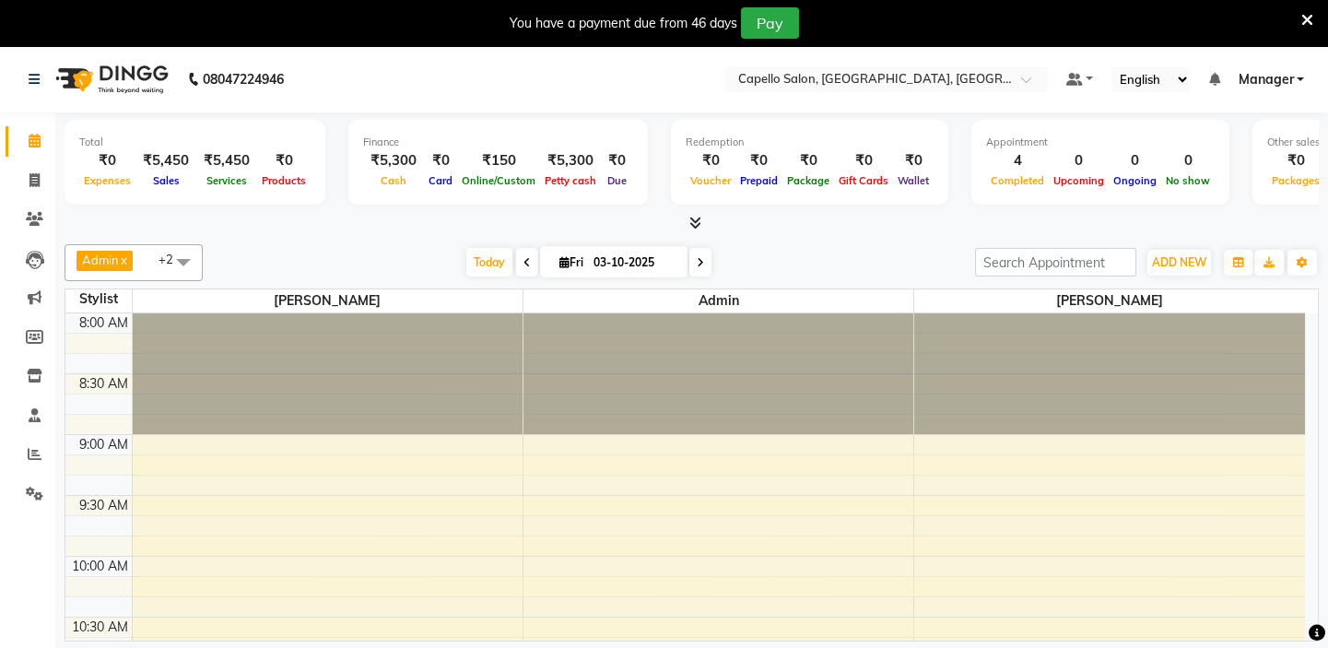
click at [390, 17] on div "You have a payment due from 46 days Pay" at bounding box center [654, 22] width 1294 height 31
click at [587, 70] on nav "08047224946 Select Location × Capello Salon, Uslapur, Bilaspur Default Panel My…" at bounding box center [664, 79] width 1328 height 66
click at [30, 179] on icon at bounding box center [34, 180] width 10 height 14
select select "4763"
select select "service"
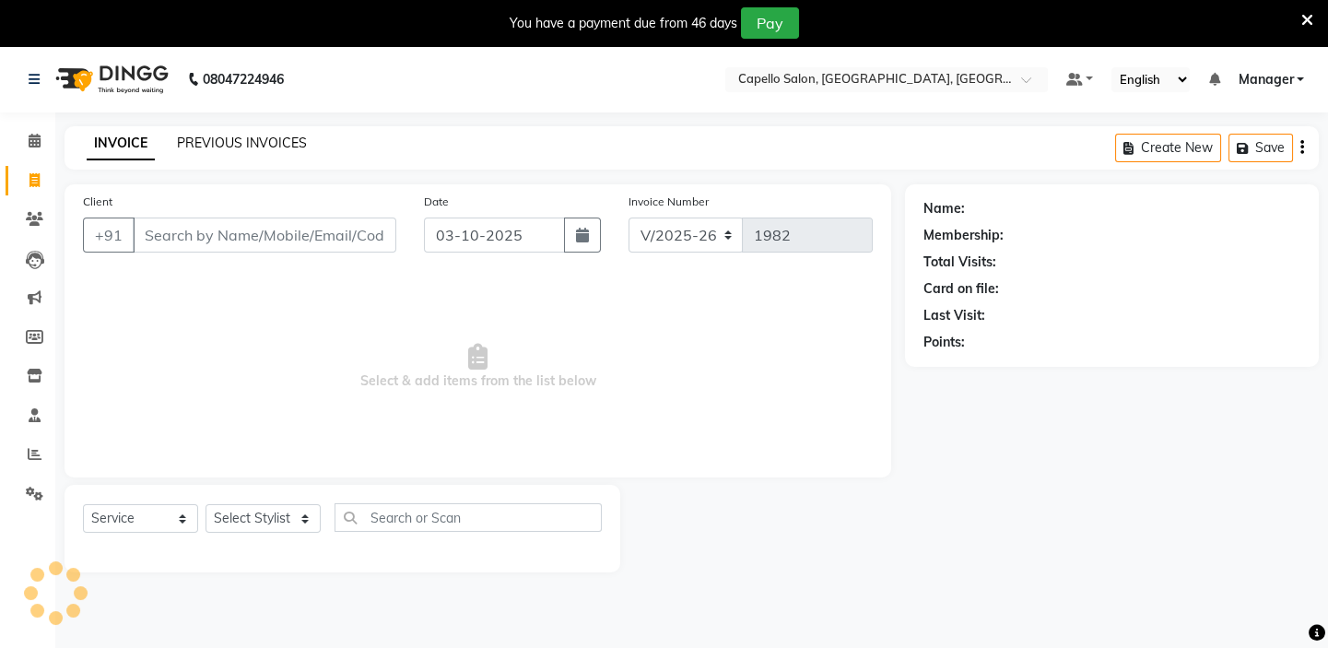
click at [257, 140] on link "PREVIOUS INVOICES" at bounding box center [242, 143] width 130 height 17
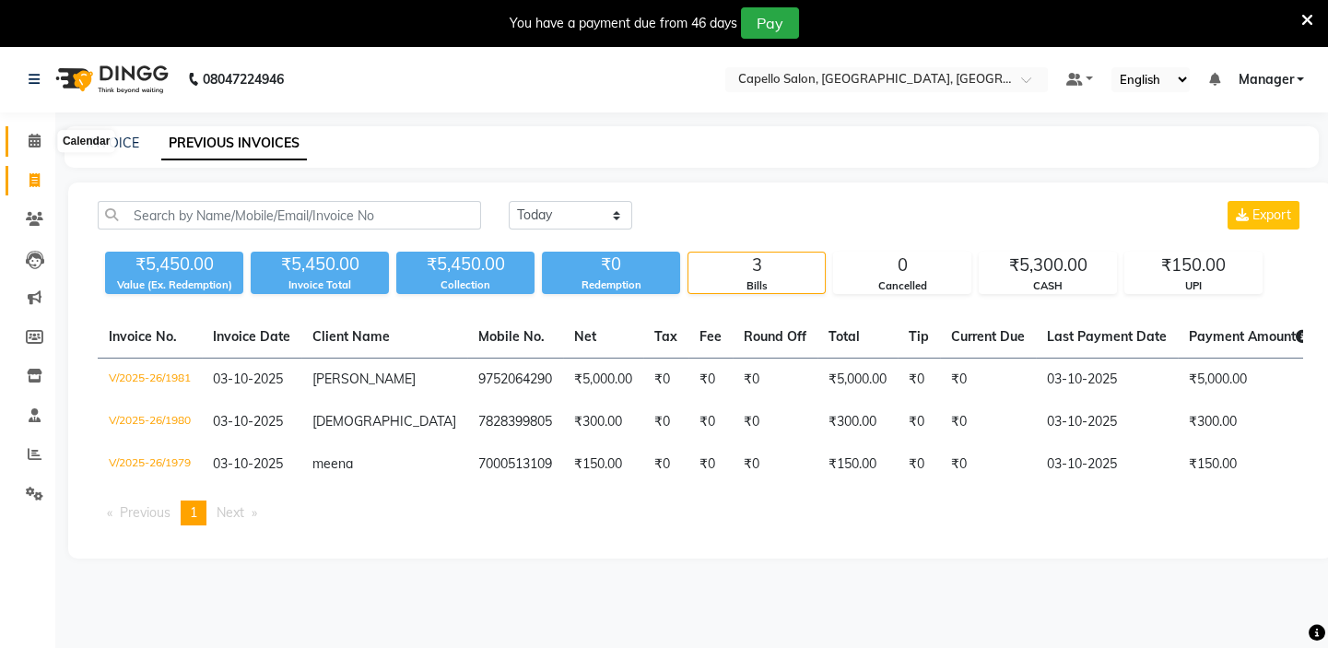
click at [30, 138] on icon at bounding box center [35, 141] width 12 height 14
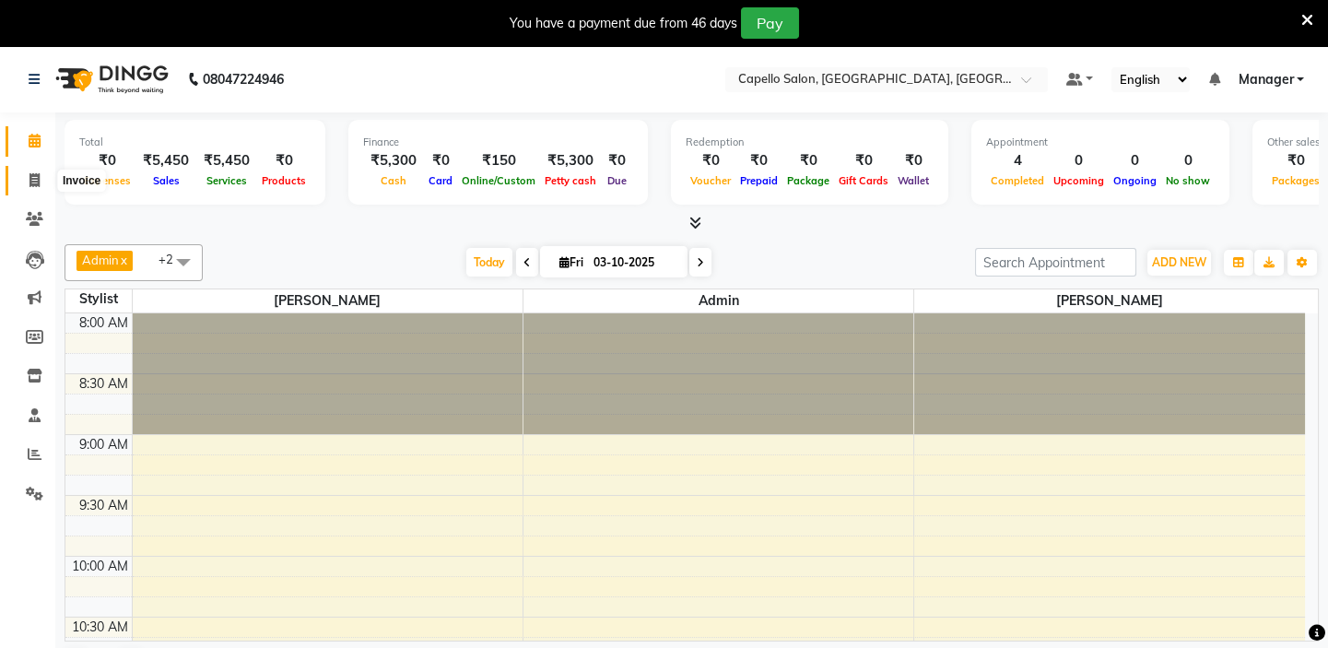
click at [26, 180] on span at bounding box center [34, 181] width 32 height 21
select select "service"
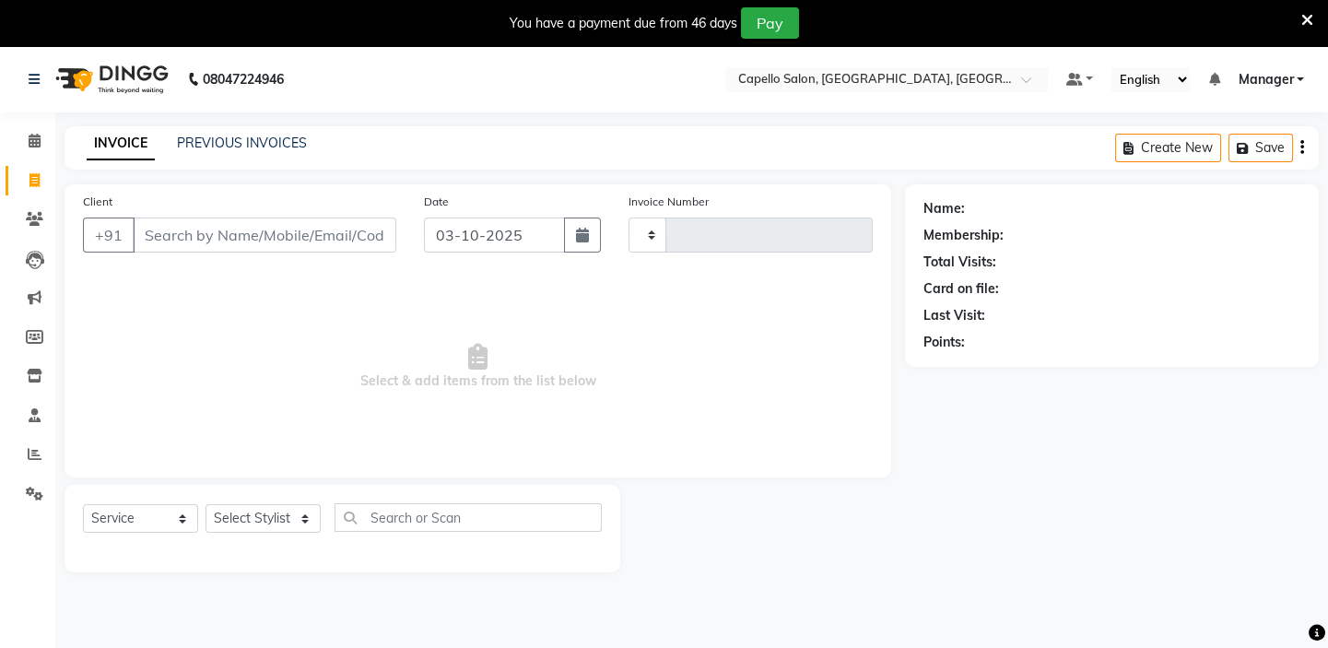
type input "1982"
select select "4763"
click at [266, 526] on select "Select Stylist Admin [PERSON_NAME] [PERSON_NAME] [PERSON_NAME] Manager [PERSON_…" at bounding box center [263, 518] width 115 height 29
select select "28945"
click at [206, 504] on select "Select Stylist Admin [PERSON_NAME] [PERSON_NAME] [PERSON_NAME] Manager [PERSON_…" at bounding box center [263, 518] width 115 height 29
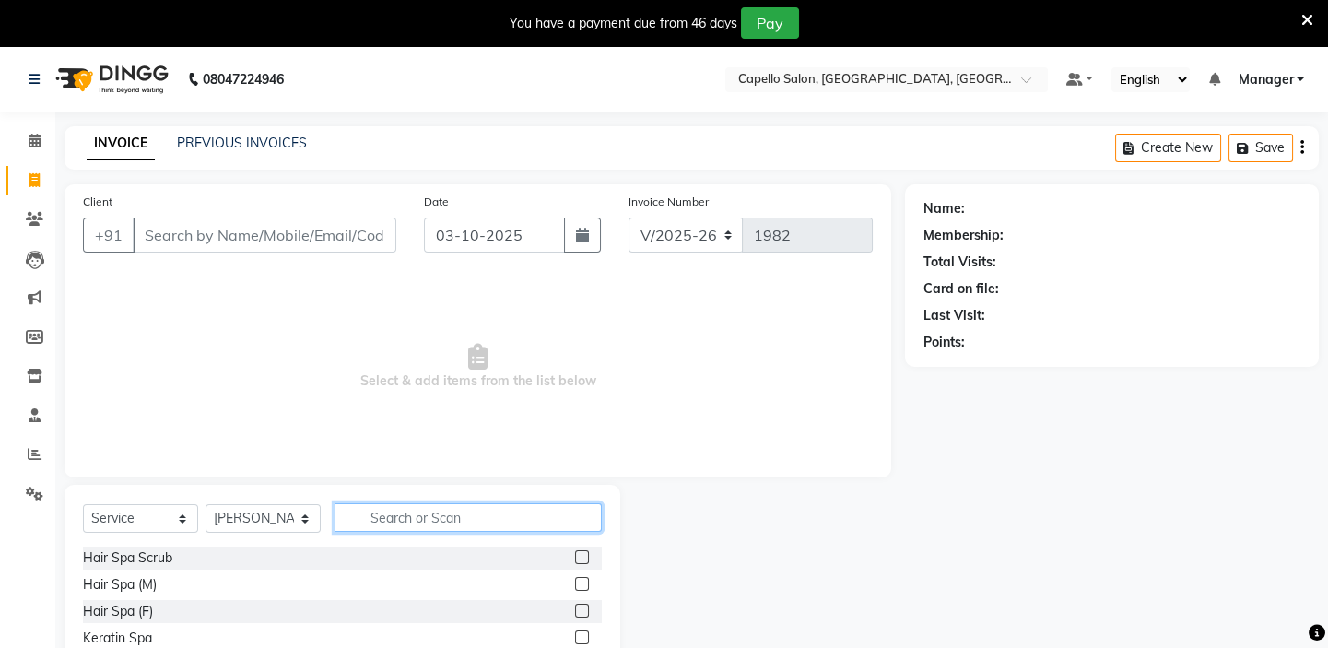
click at [454, 512] on input "text" at bounding box center [468, 517] width 267 height 29
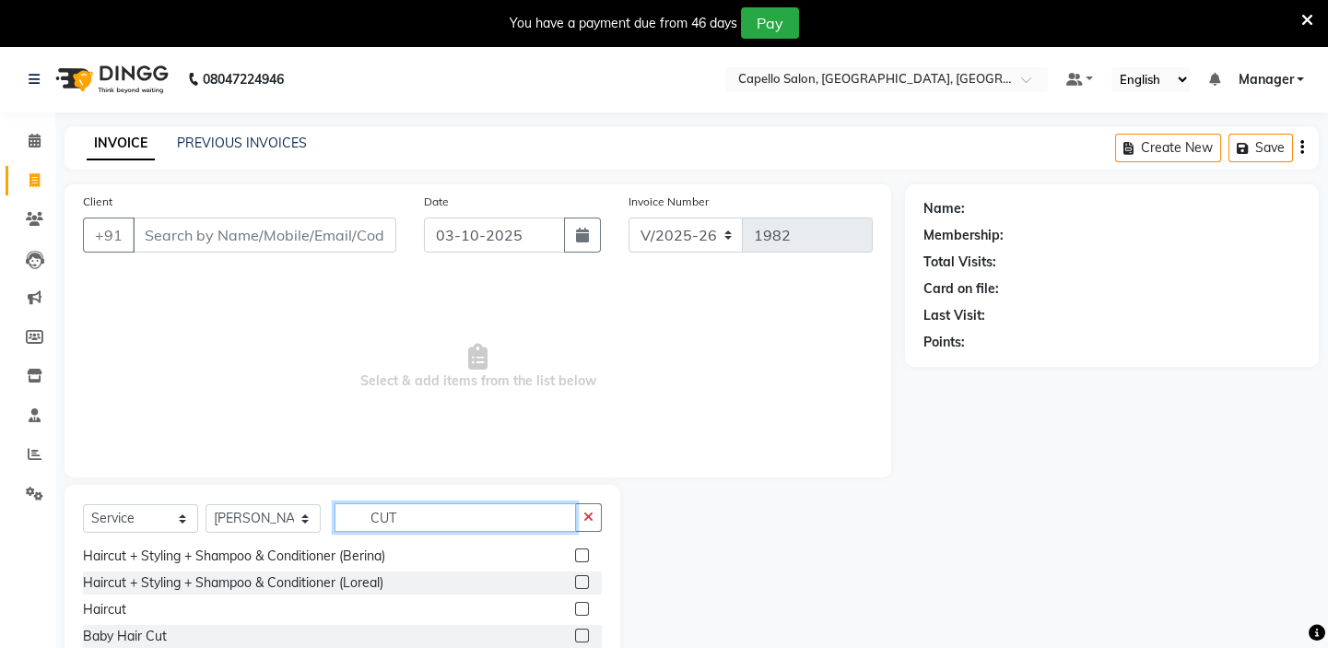
scroll to position [83, 0]
type input "CUT"
click at [575, 608] on label at bounding box center [582, 608] width 14 height 14
click at [575, 608] on input "checkbox" at bounding box center [581, 609] width 12 height 12
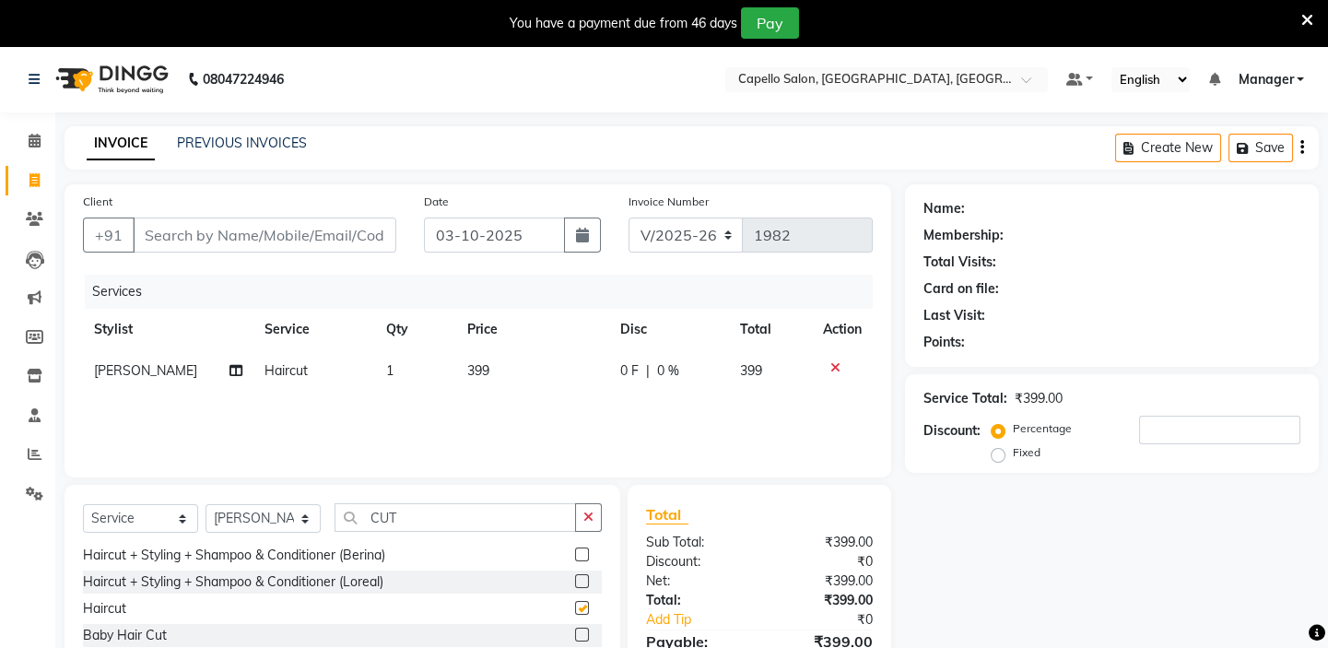
checkbox input "false"
click at [479, 365] on span "399" at bounding box center [478, 370] width 22 height 17
select select "28945"
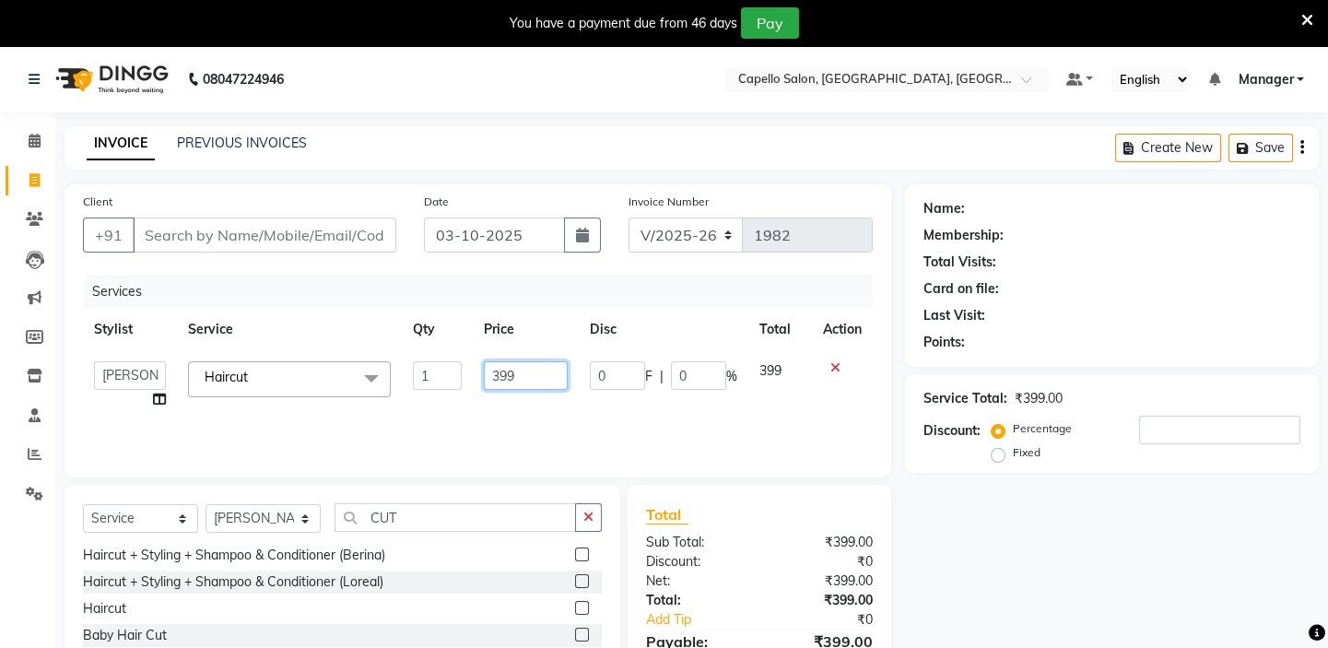
click at [511, 372] on input "399" at bounding box center [526, 375] width 84 height 29
type input "300"
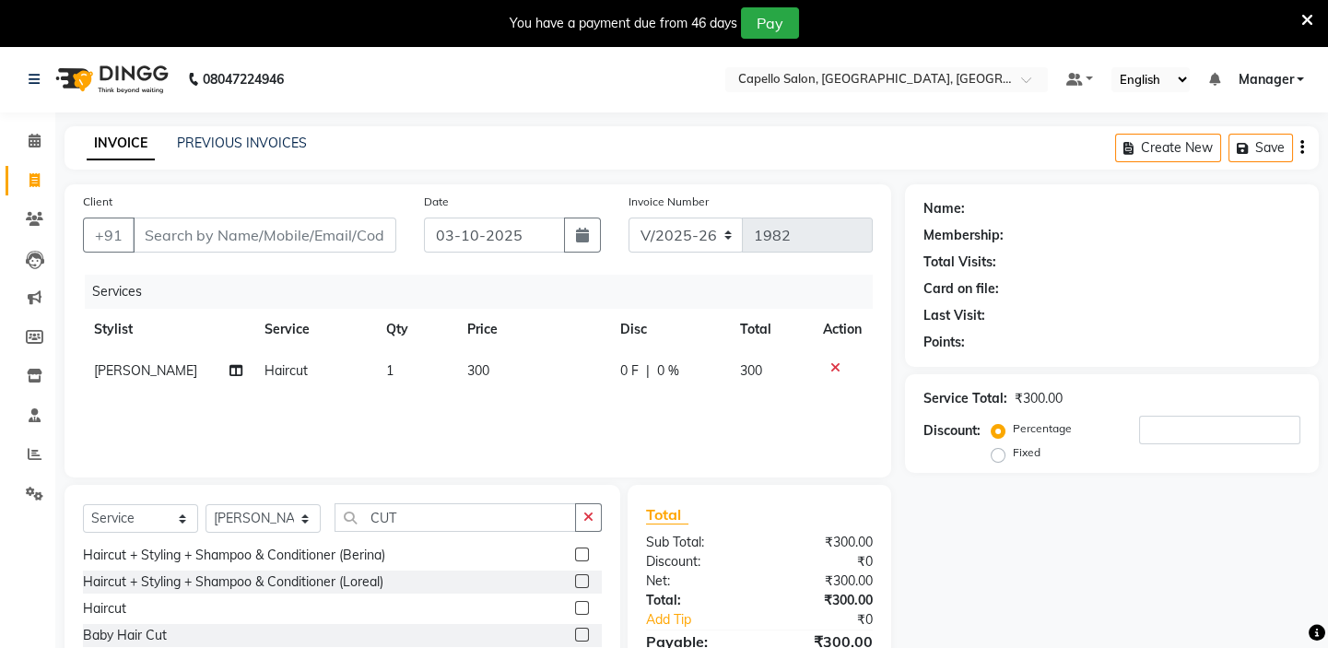
click at [559, 408] on div "Services Stylist Service Qty Price Disc Total Action [PERSON_NAME] Haircut 1 30…" at bounding box center [478, 367] width 790 height 184
click at [191, 239] on input "Client" at bounding box center [265, 235] width 264 height 35
type input "9"
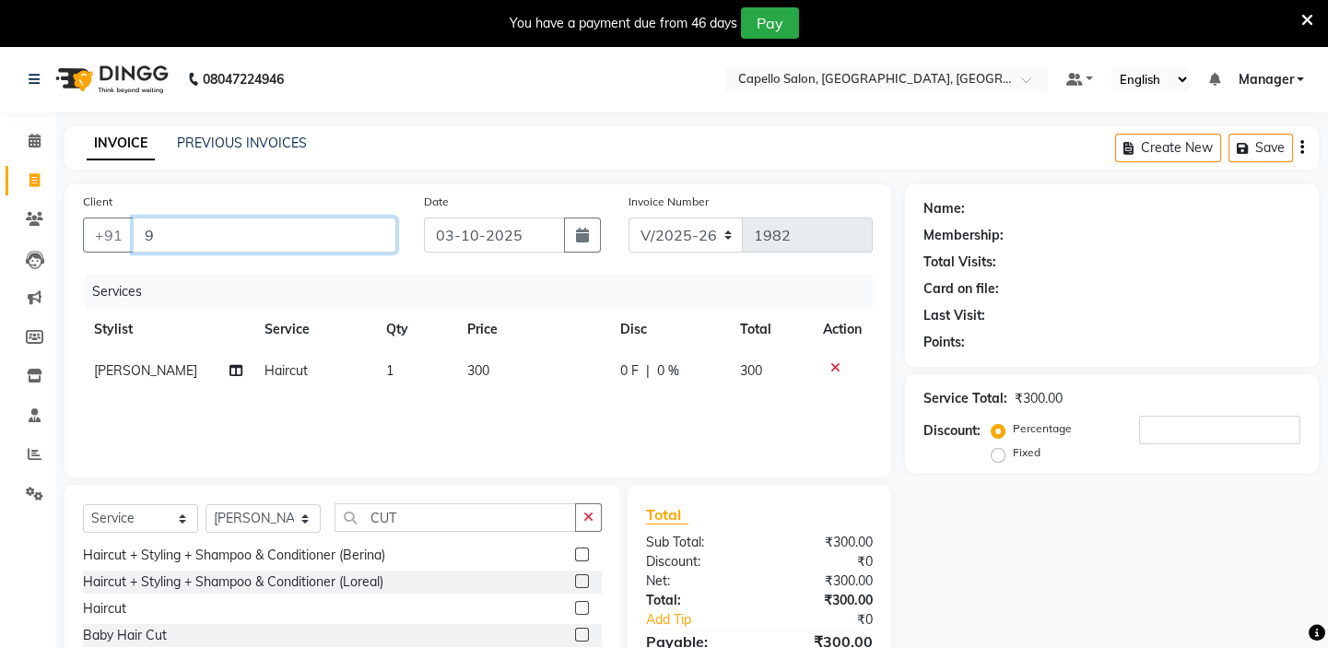
type input "0"
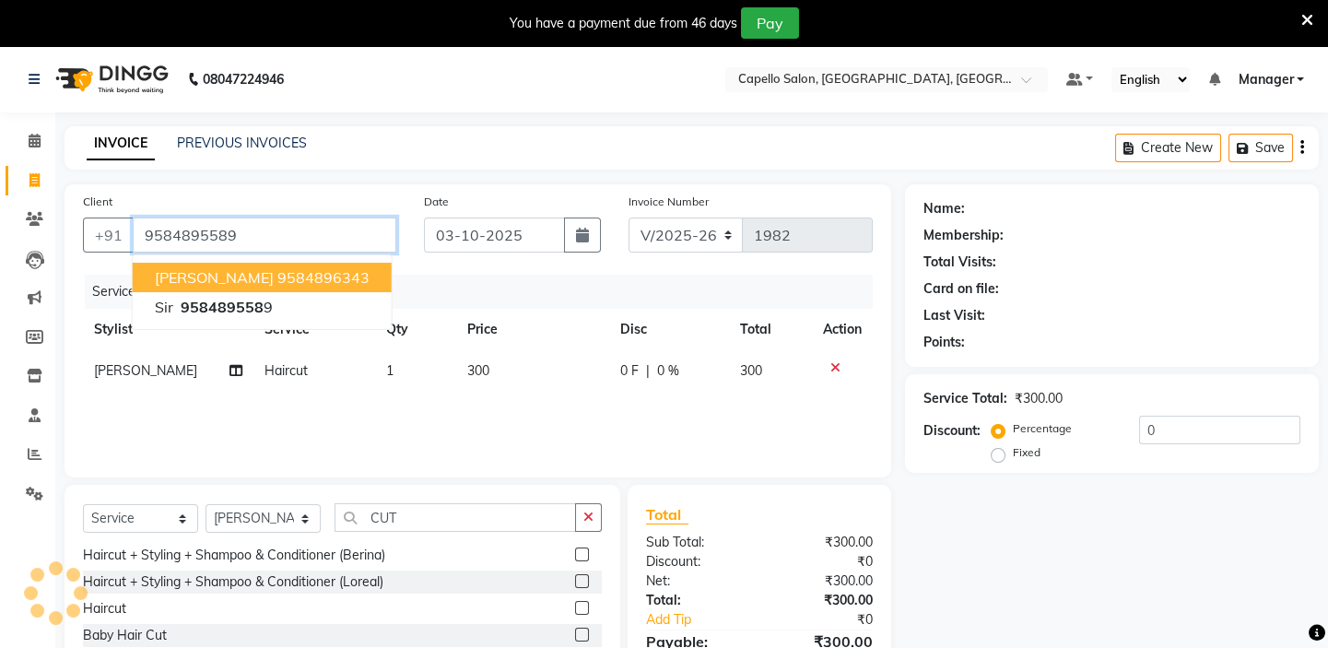
type input "9584895589"
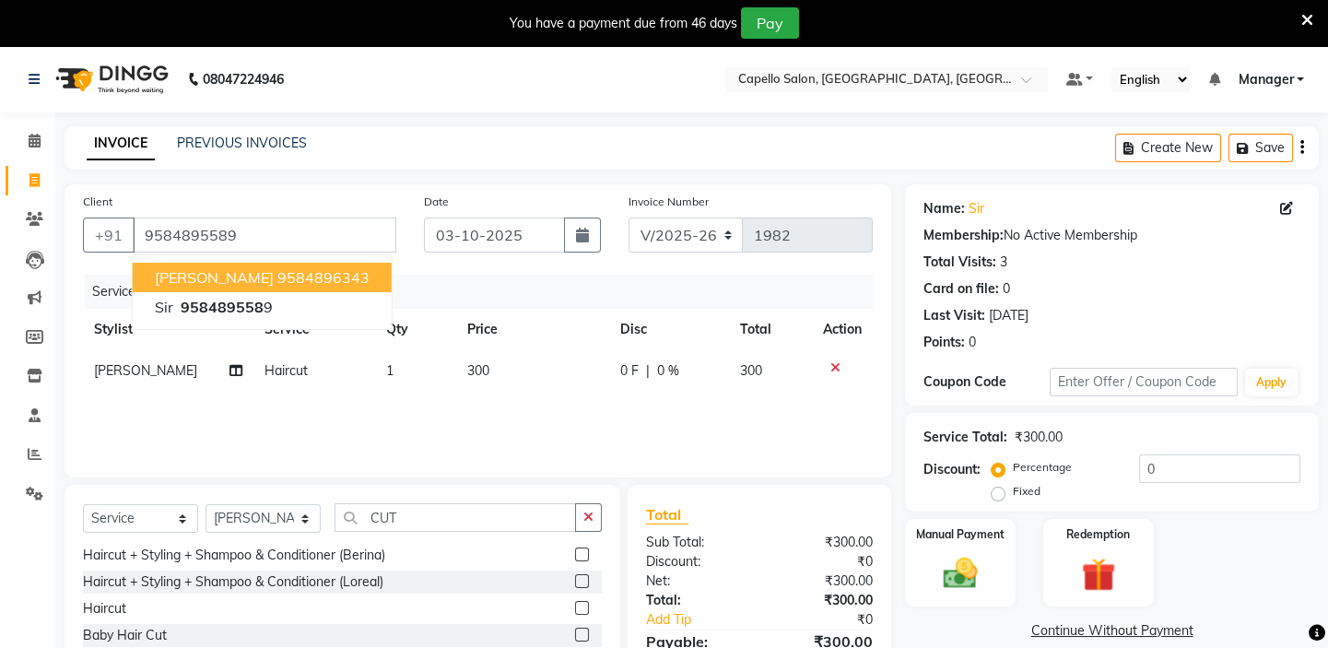
click at [501, 427] on div "Services Stylist Service Qty Price Disc Total Action [PERSON_NAME] Haircut 1 30…" at bounding box center [478, 367] width 790 height 184
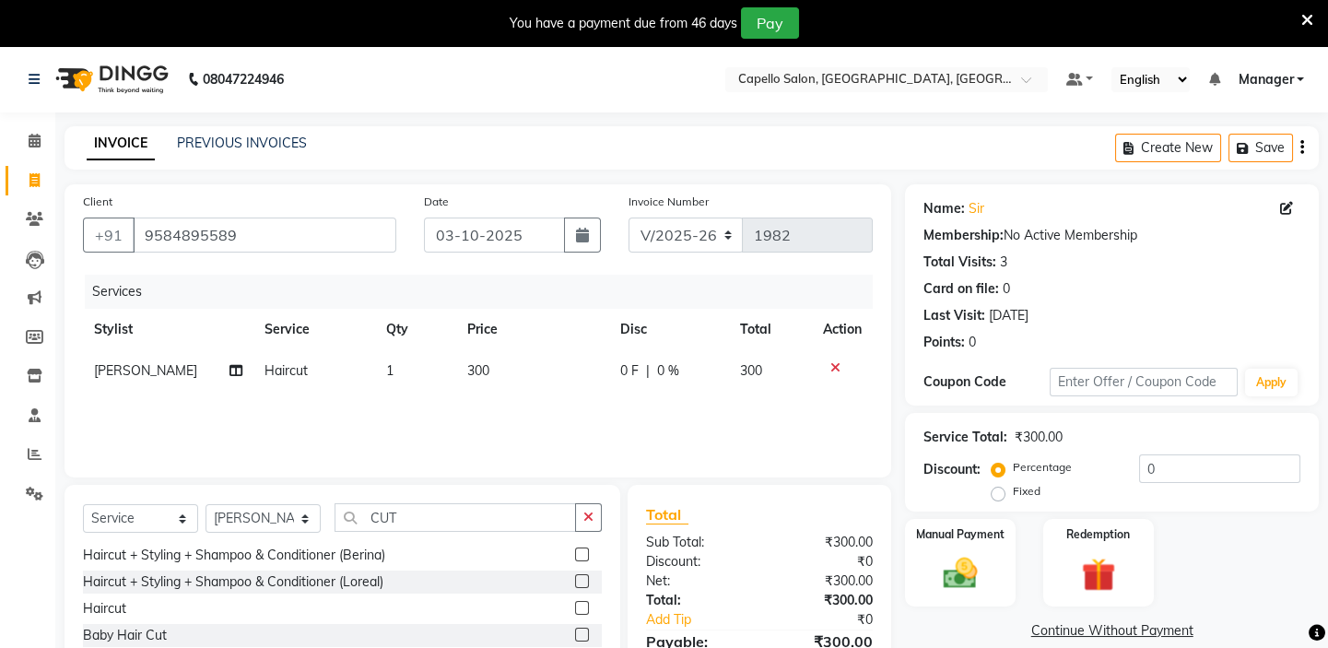
scroll to position [137, 0]
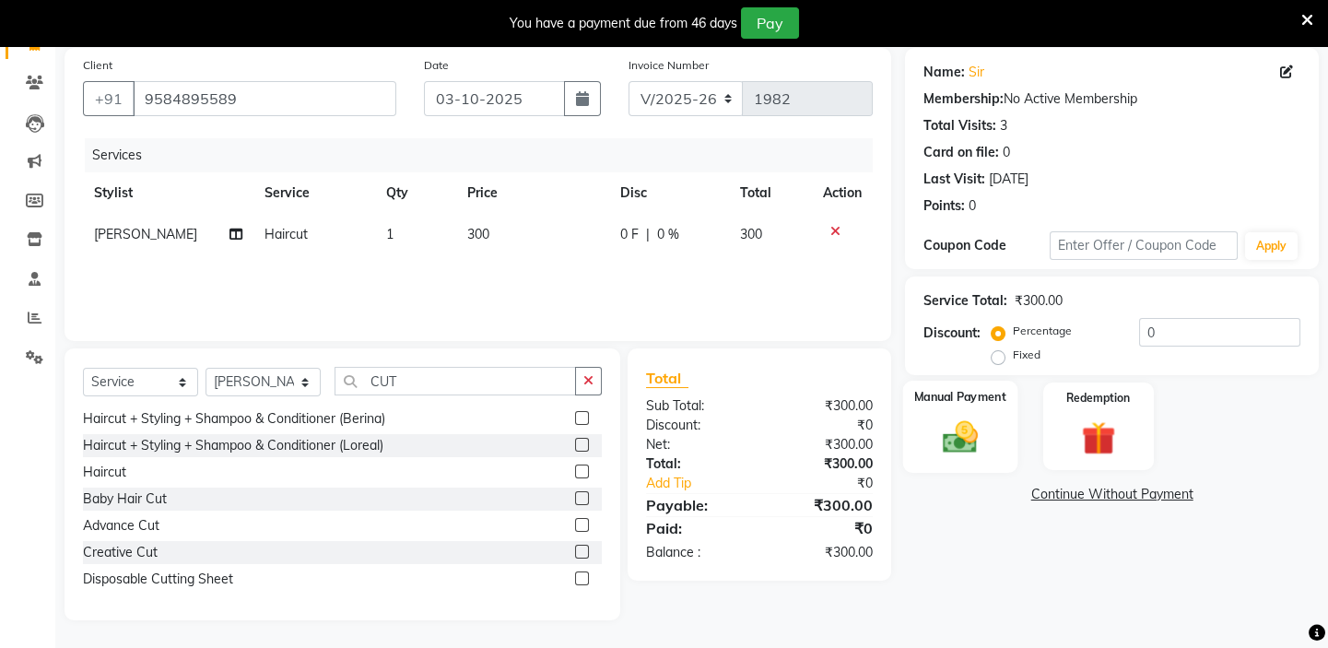
click at [963, 422] on img at bounding box center [960, 437] width 57 height 41
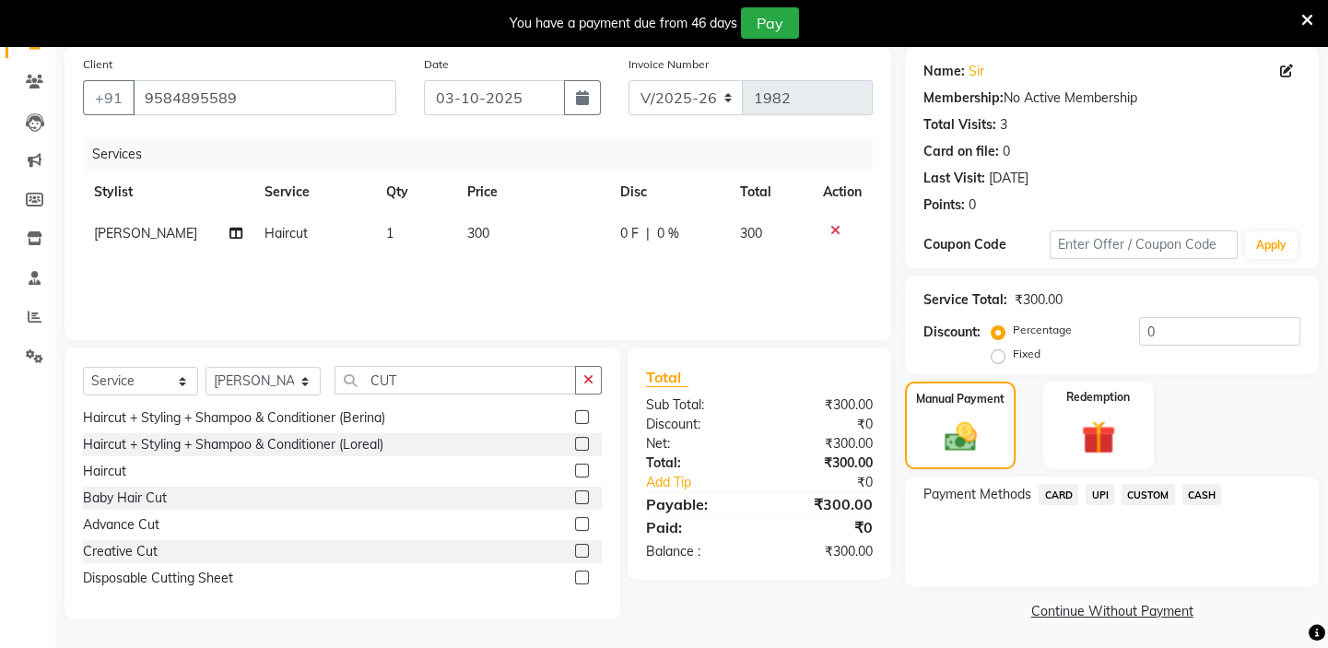
scroll to position [142, 0]
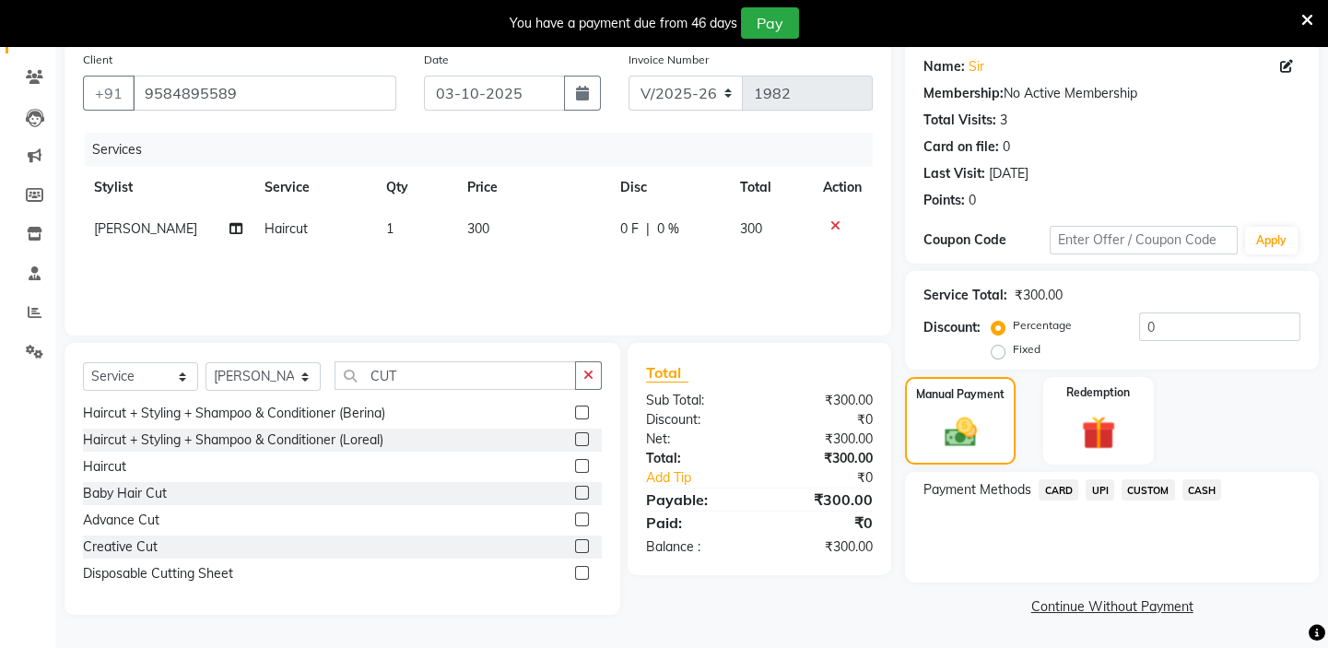
click at [1209, 487] on span "CASH" at bounding box center [1203, 489] width 40 height 21
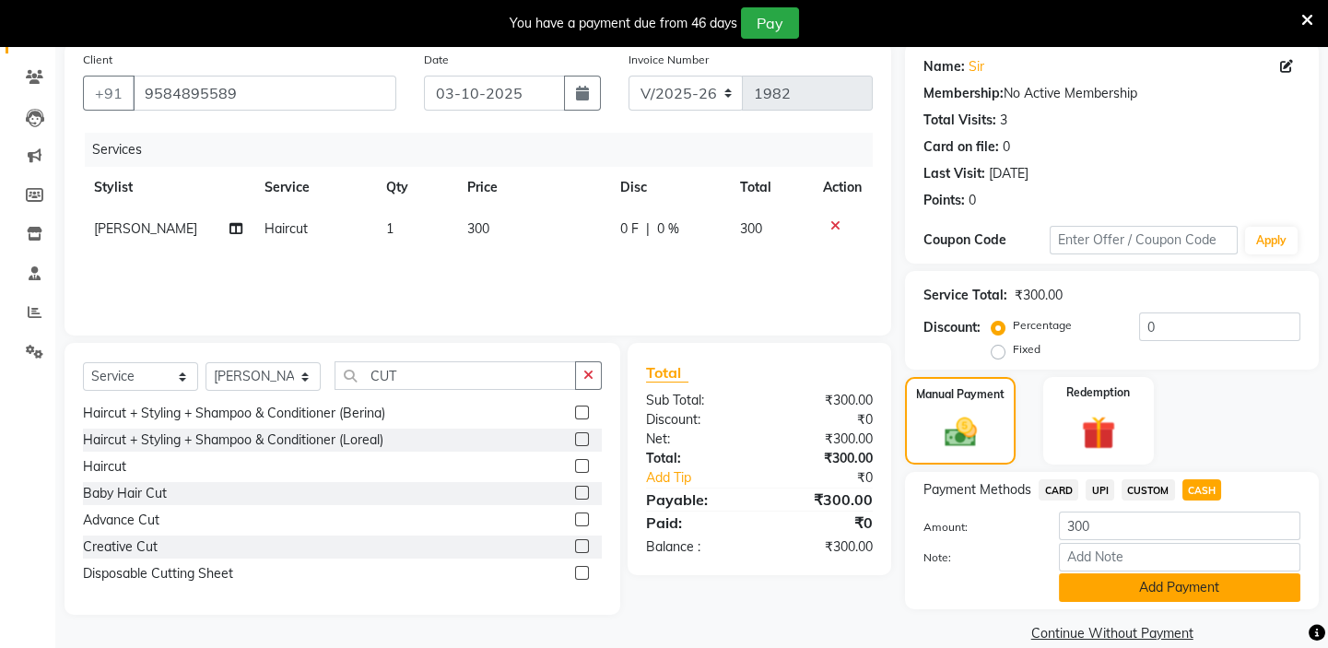
scroll to position [169, 0]
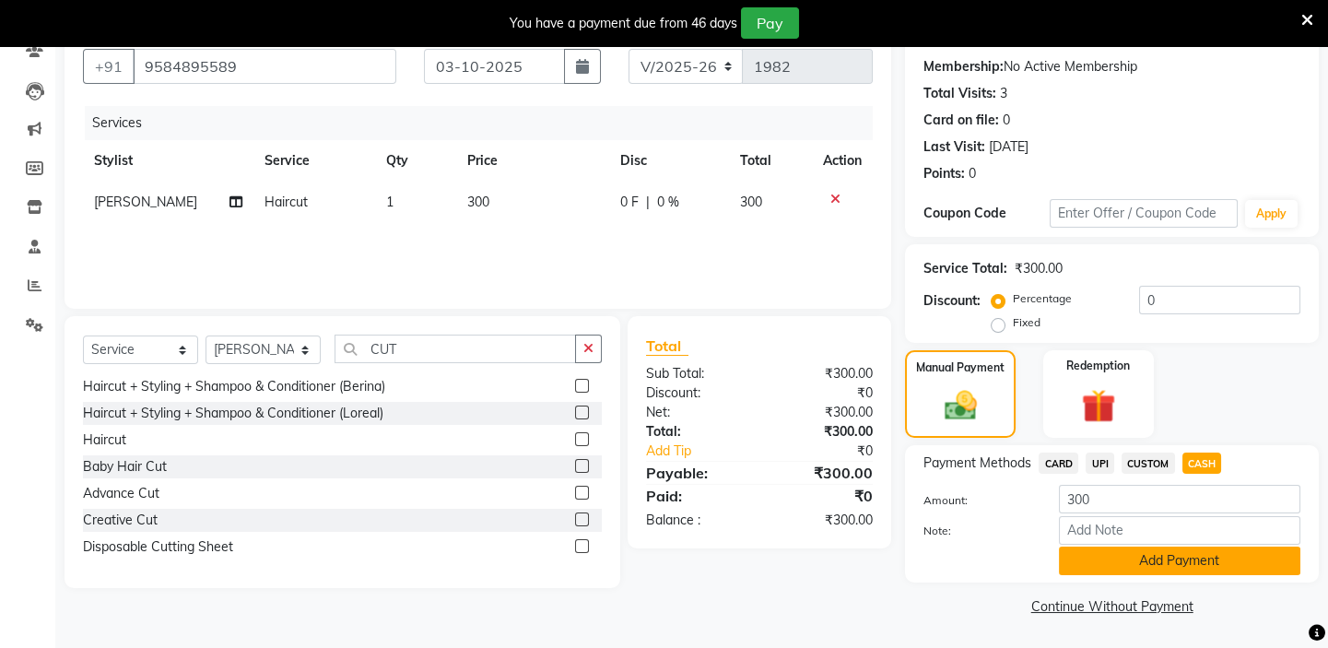
click at [1165, 554] on button "Add Payment" at bounding box center [1180, 561] width 242 height 29
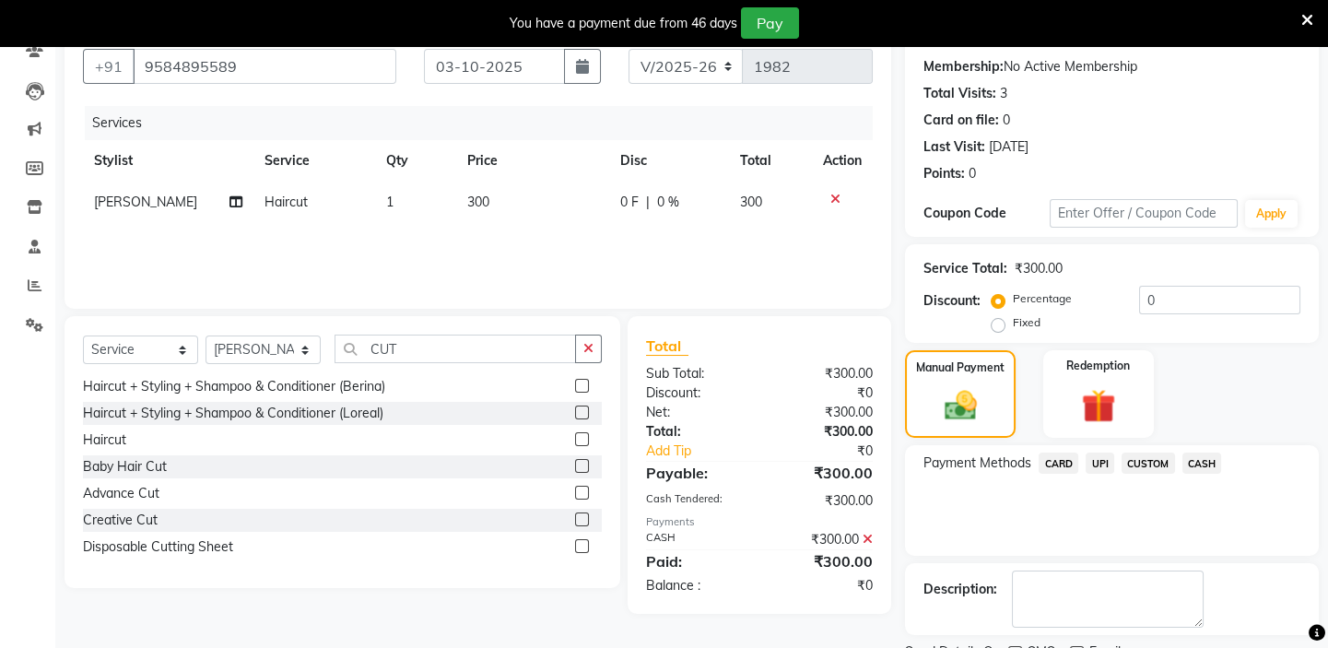
scroll to position [245, 0]
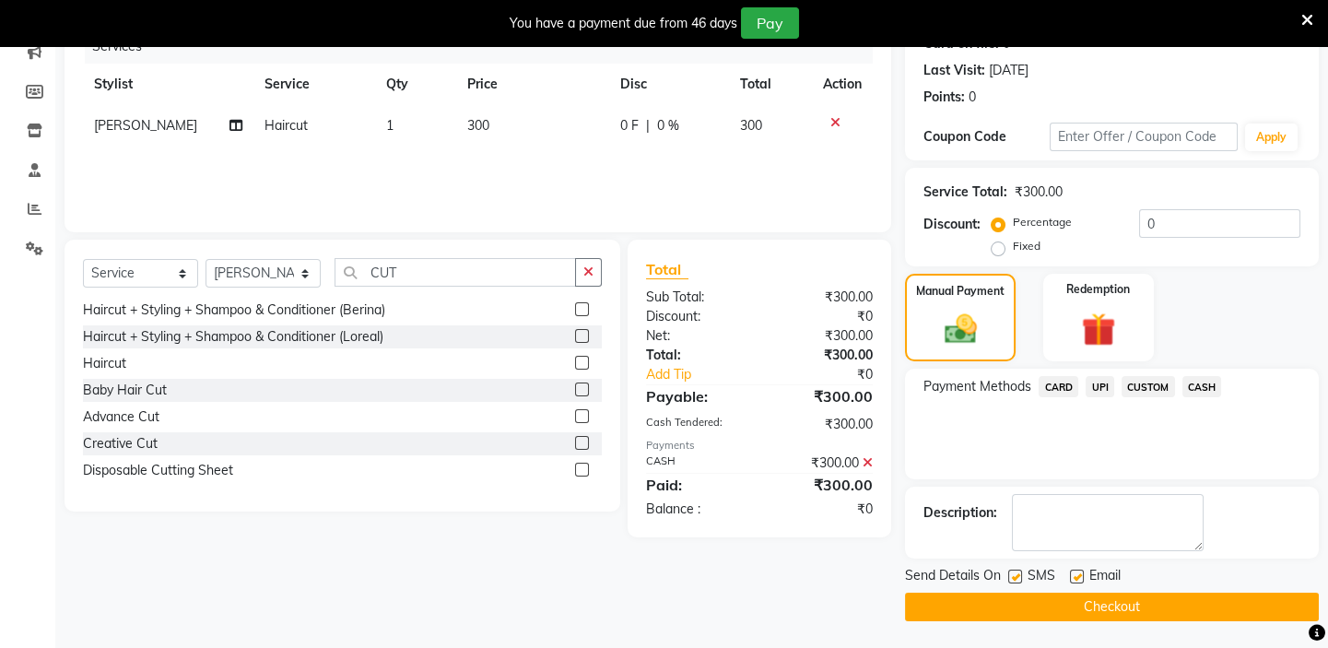
click at [1142, 605] on button "Checkout" at bounding box center [1112, 607] width 414 height 29
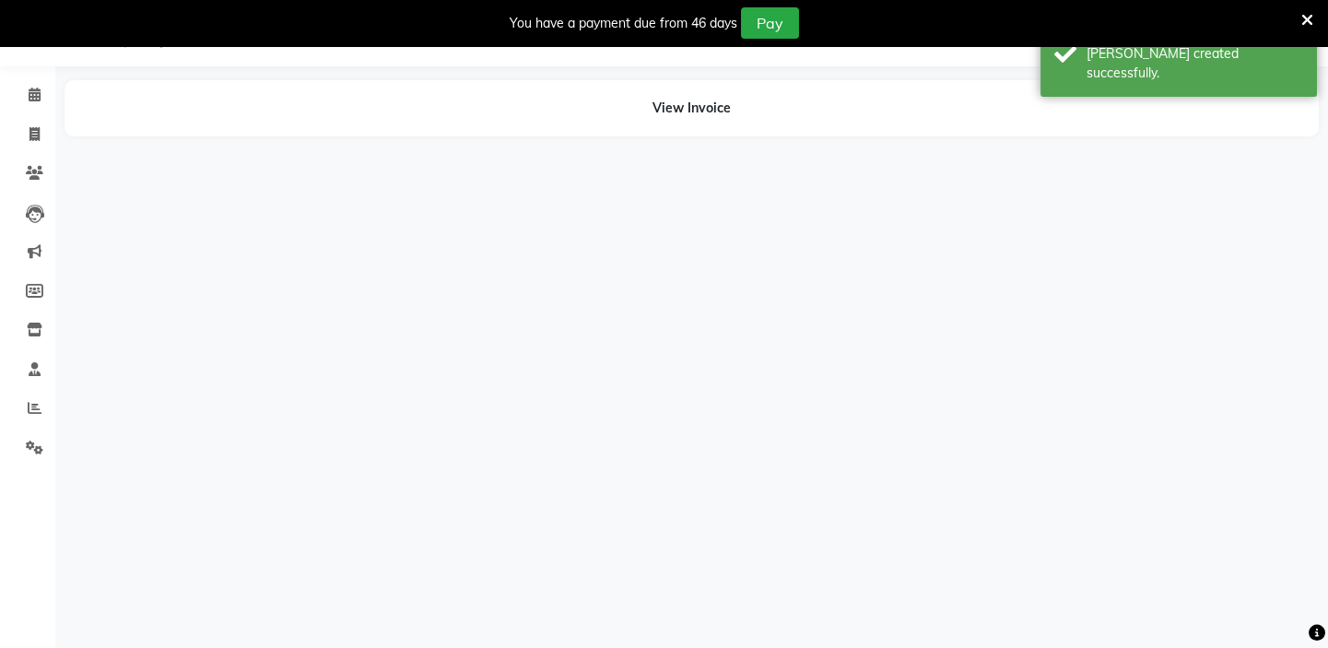
scroll to position [46, 0]
click at [34, 97] on icon at bounding box center [35, 95] width 12 height 14
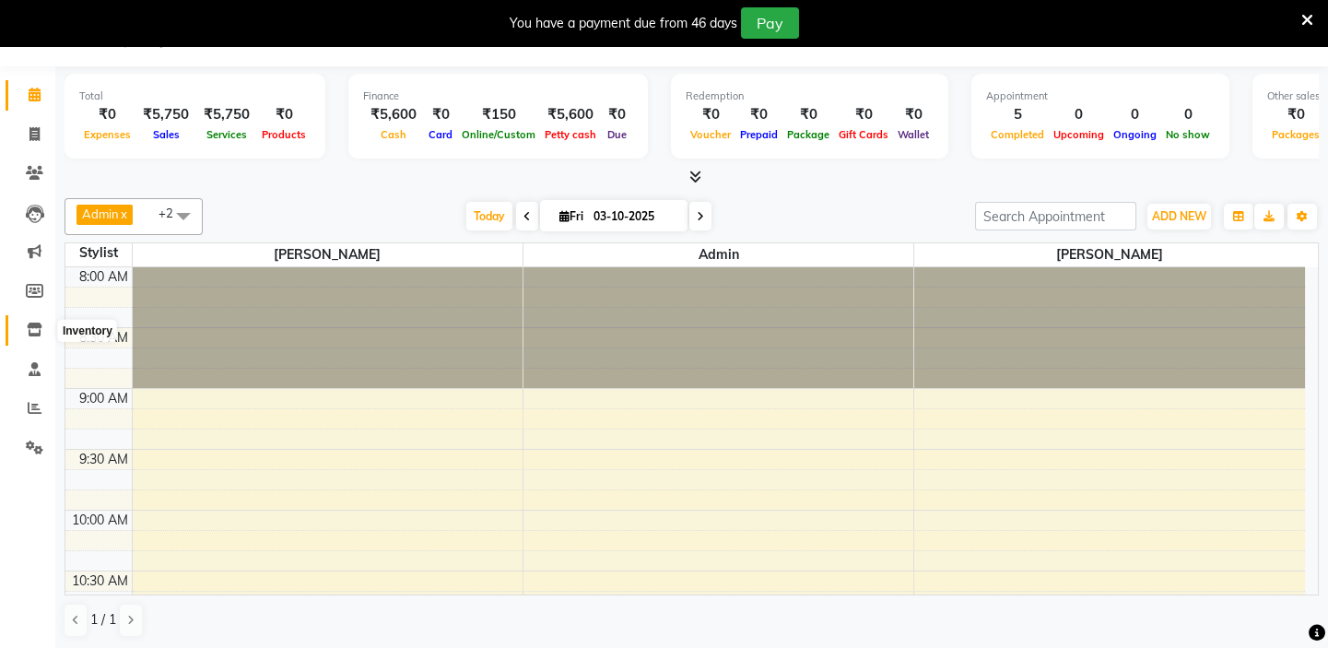
click at [32, 323] on icon at bounding box center [35, 330] width 16 height 14
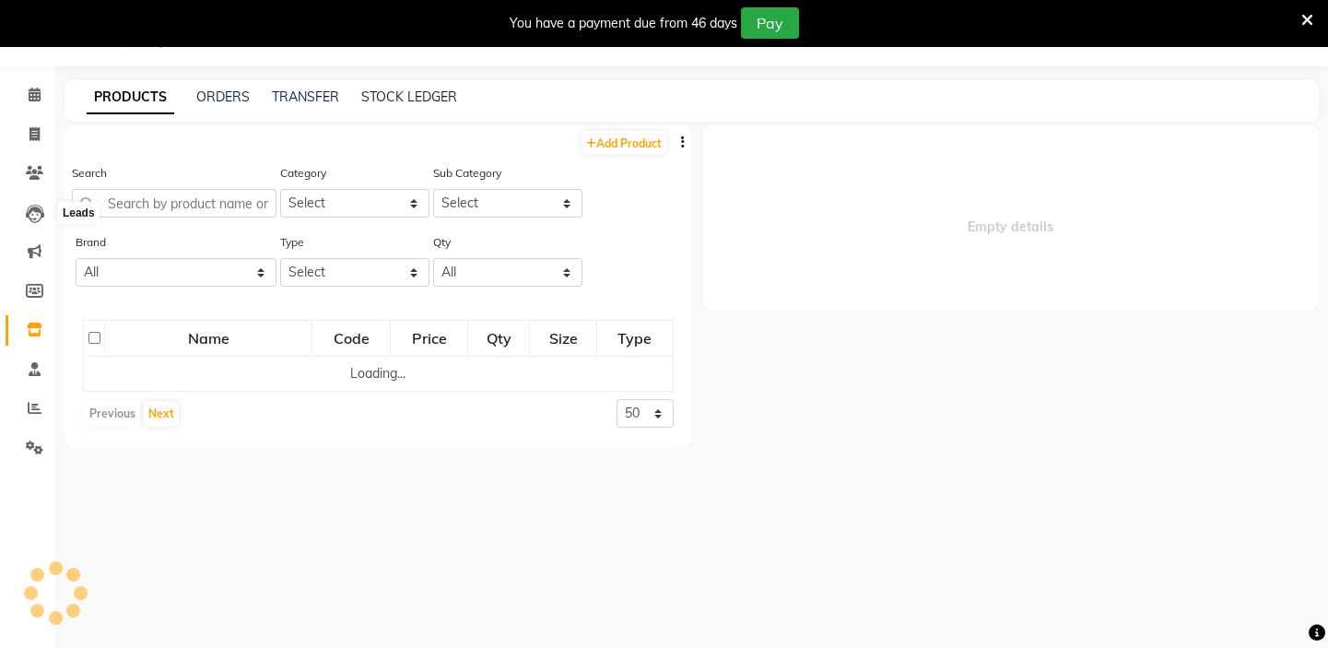
select select
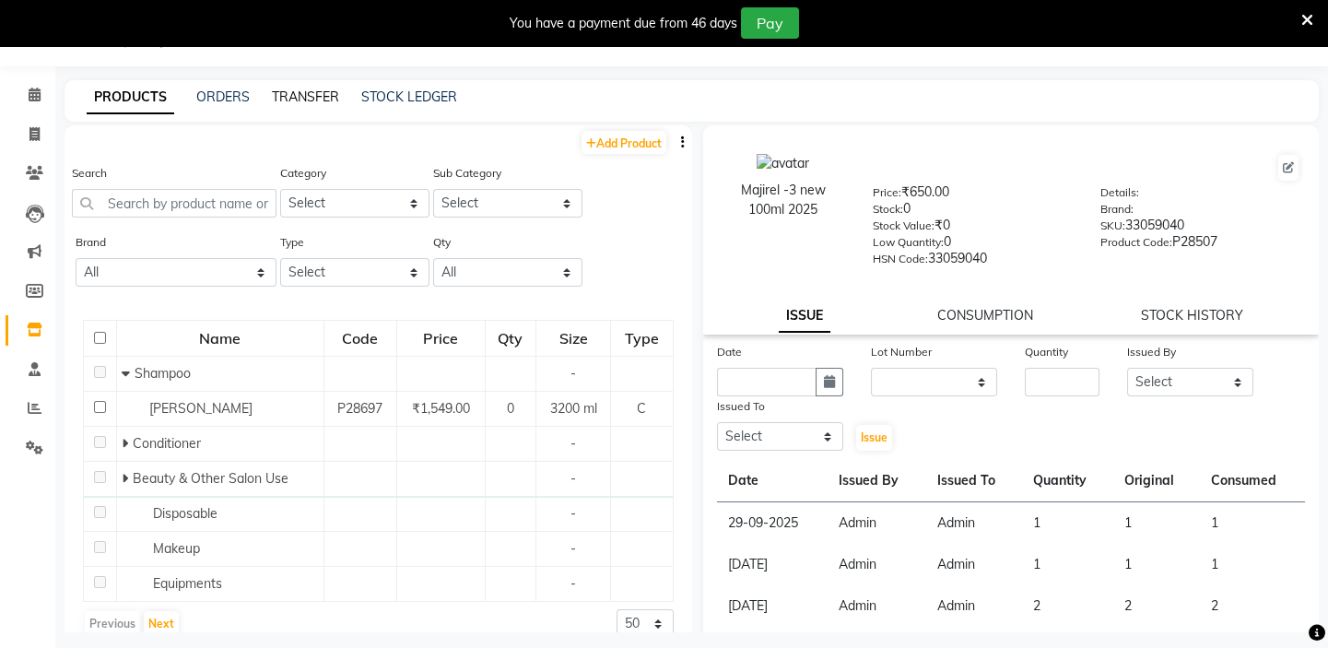
click at [294, 95] on link "TRANSFER" at bounding box center [305, 96] width 67 height 17
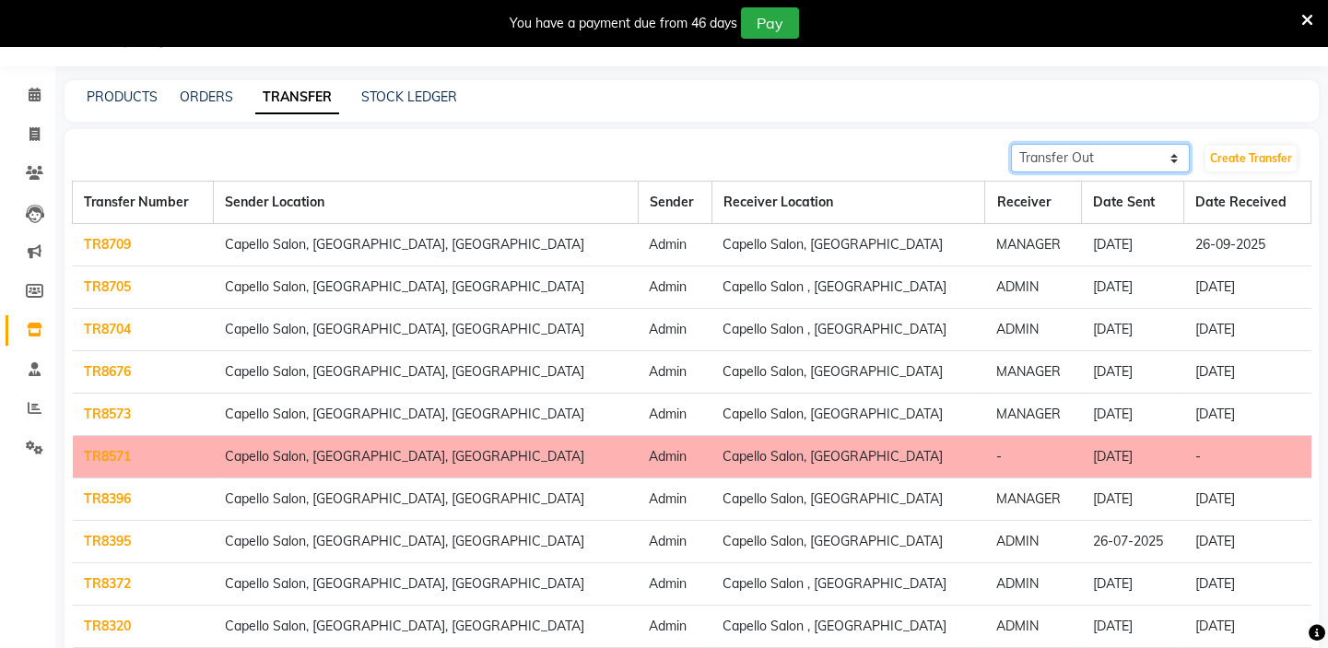
click at [1071, 166] on select "Transfer In Transfer Out" at bounding box center [1100, 158] width 179 height 29
select select "receiving"
click at [1011, 144] on select "Transfer In Transfer Out" at bounding box center [1100, 158] width 179 height 29
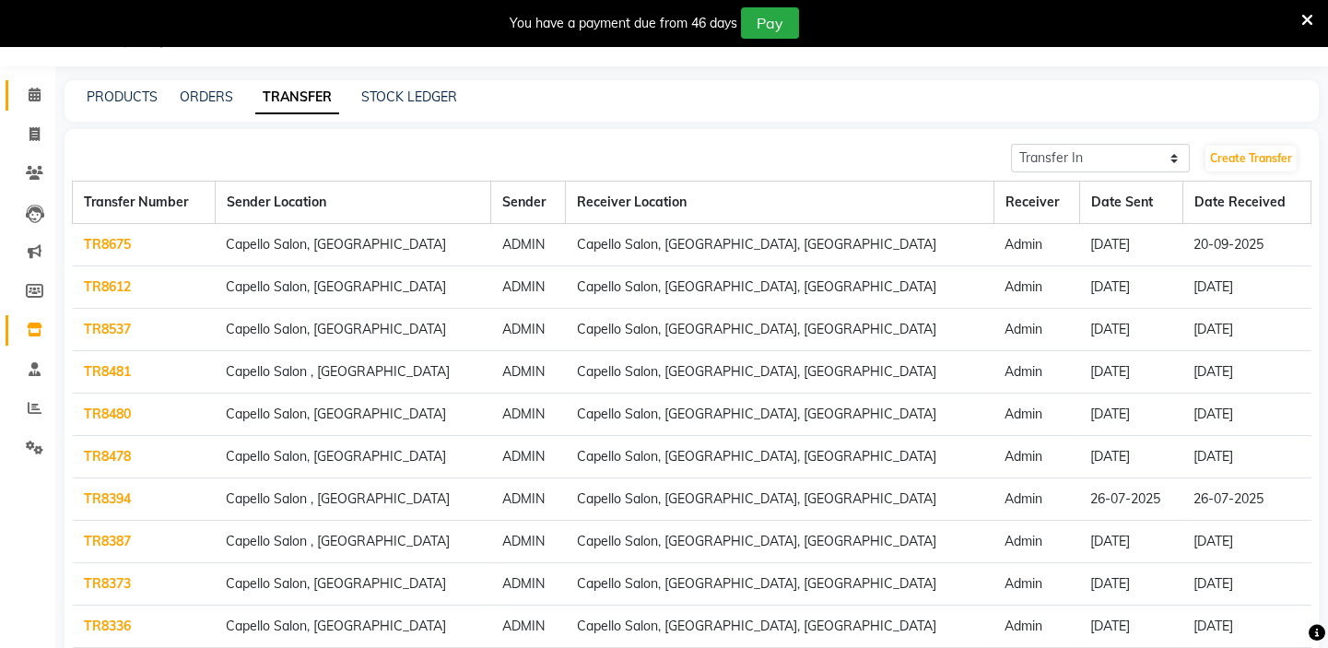
click at [32, 98] on icon at bounding box center [35, 95] width 12 height 14
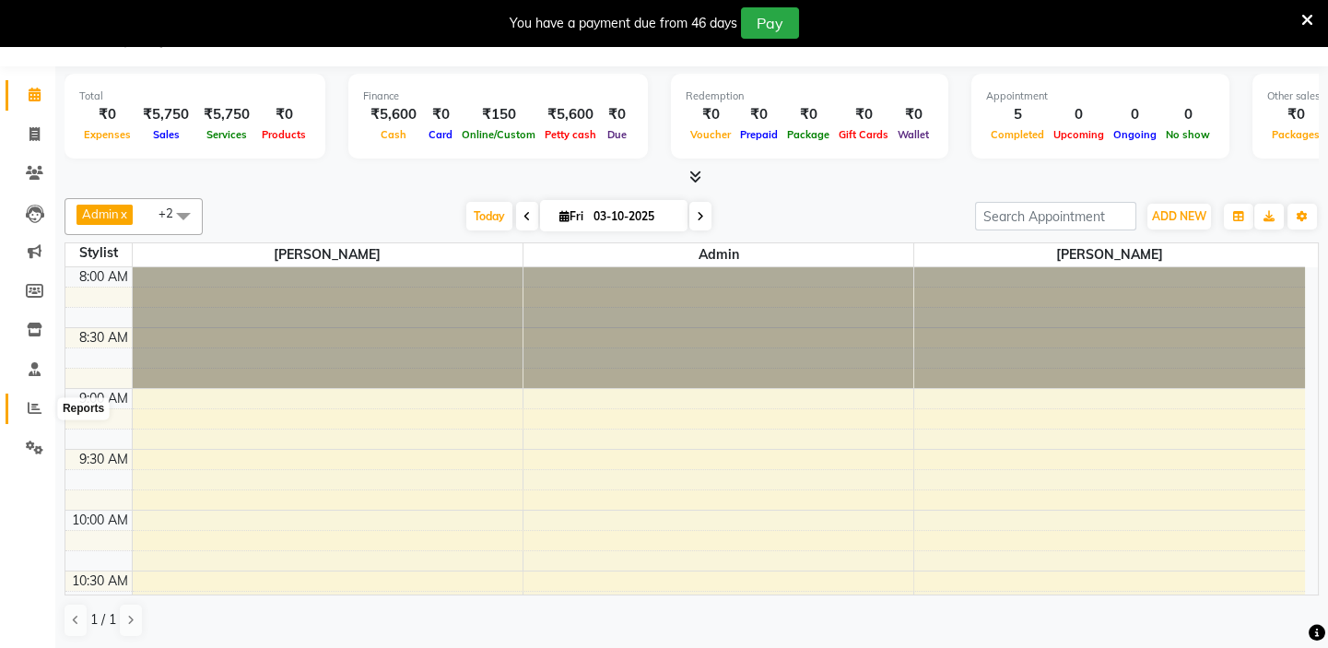
click at [30, 411] on icon at bounding box center [35, 408] width 14 height 14
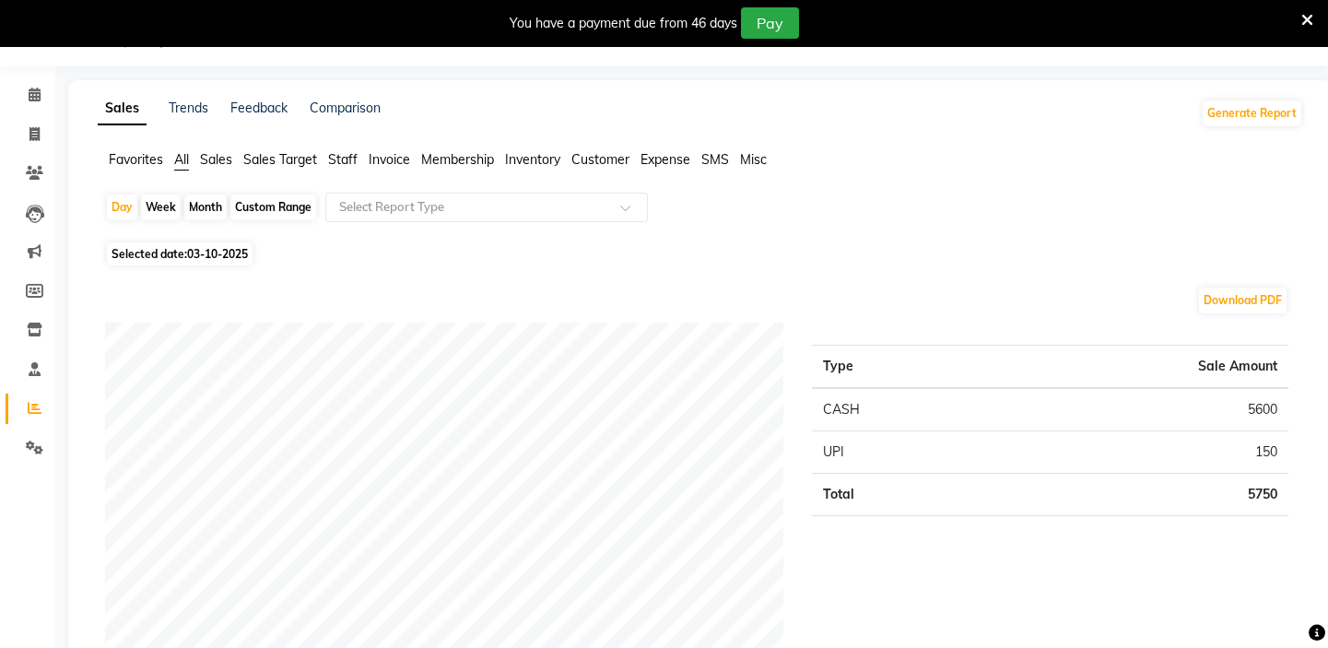
click at [225, 162] on span "Sales" at bounding box center [216, 159] width 32 height 17
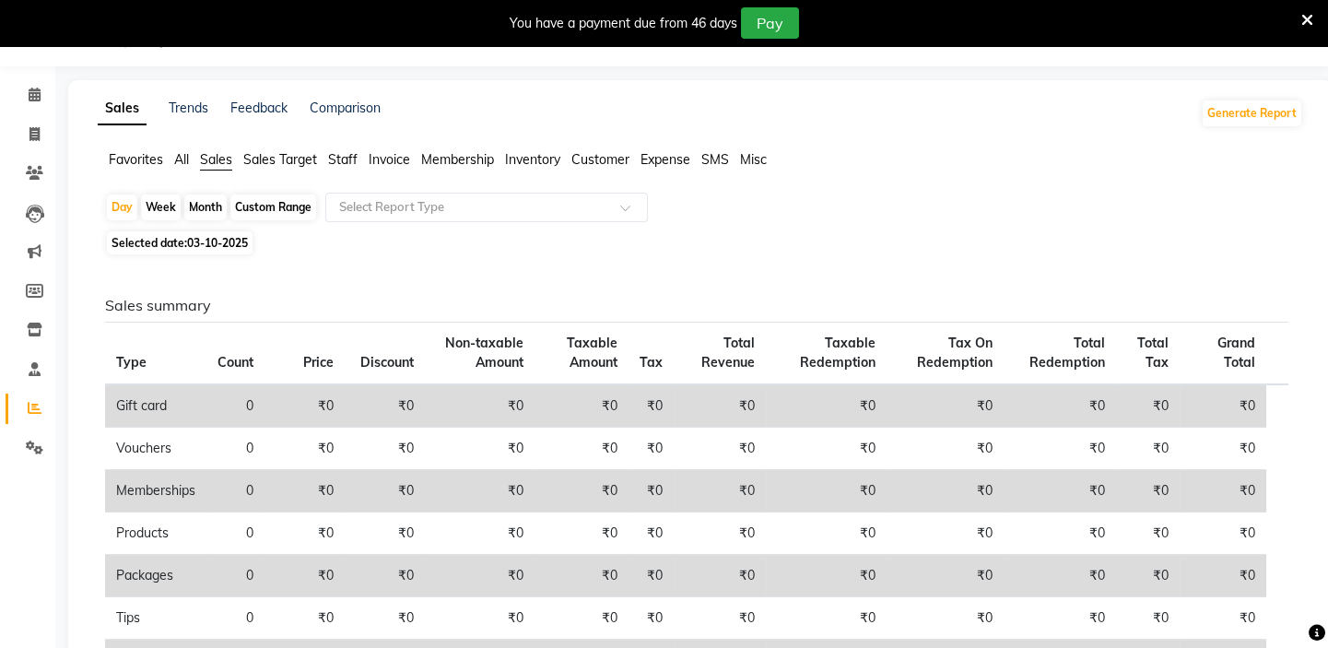
click at [378, 156] on span "Invoice" at bounding box center [389, 159] width 41 height 17
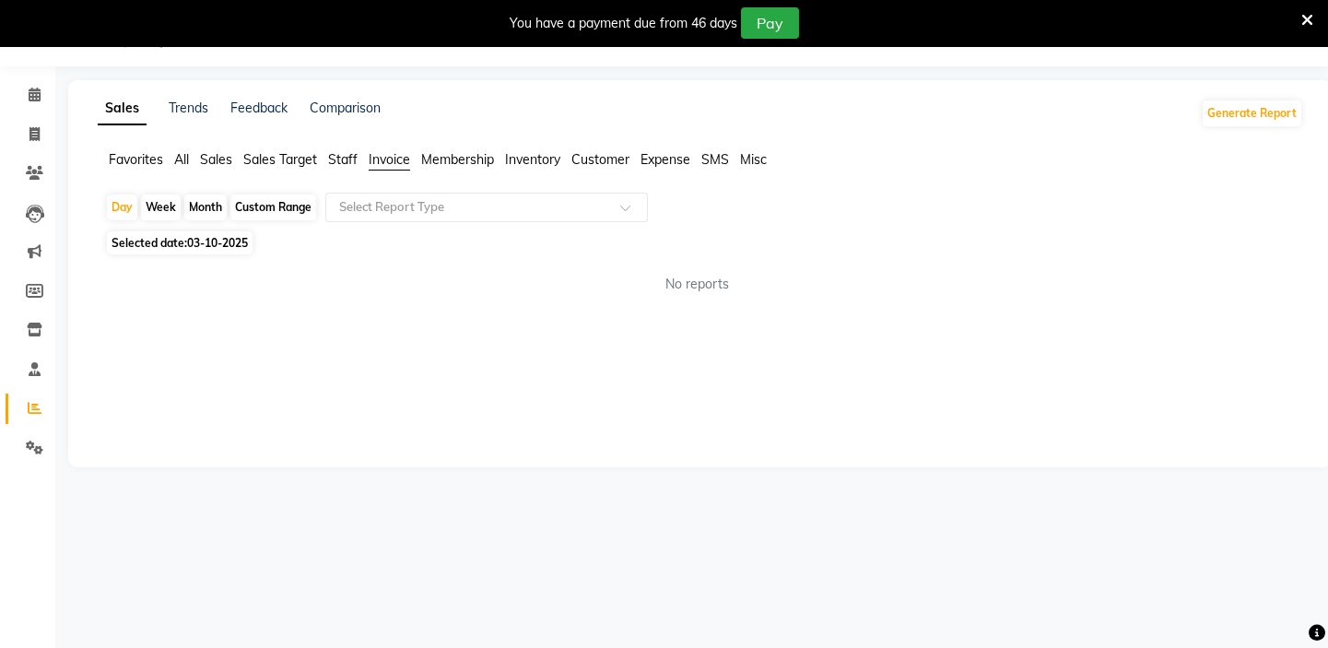
click at [341, 163] on span "Staff" at bounding box center [342, 159] width 29 height 17
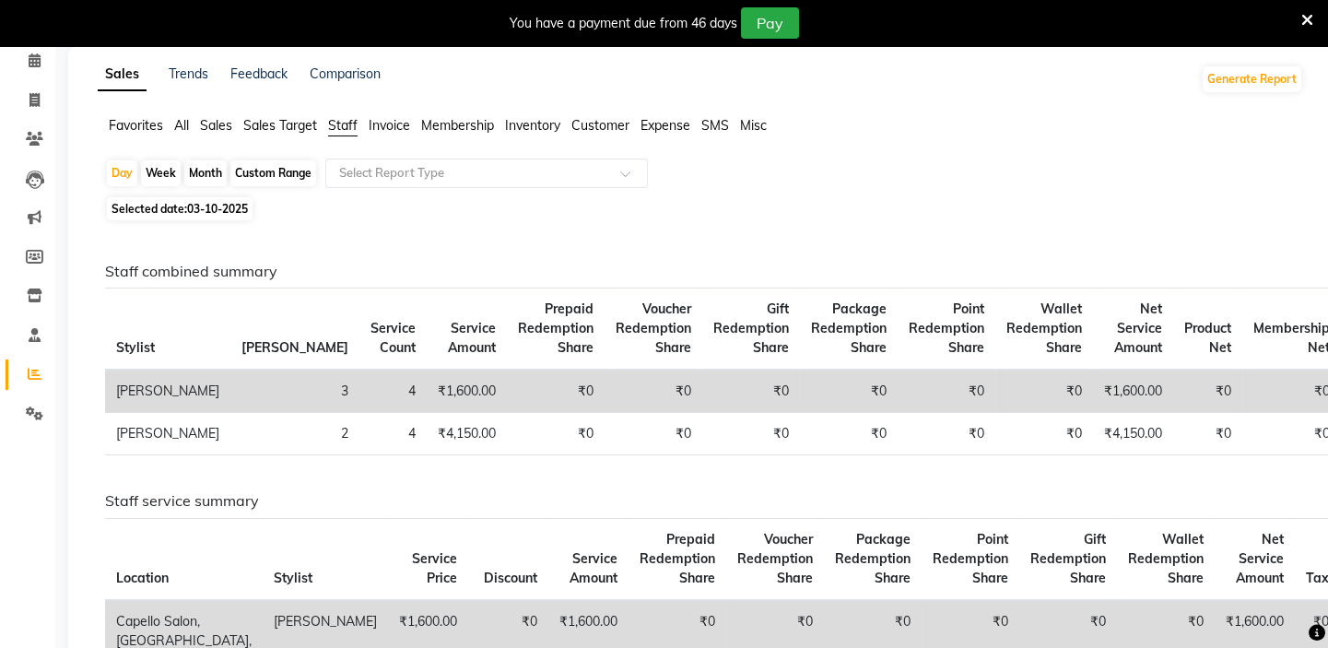
scroll to position [60, 0]
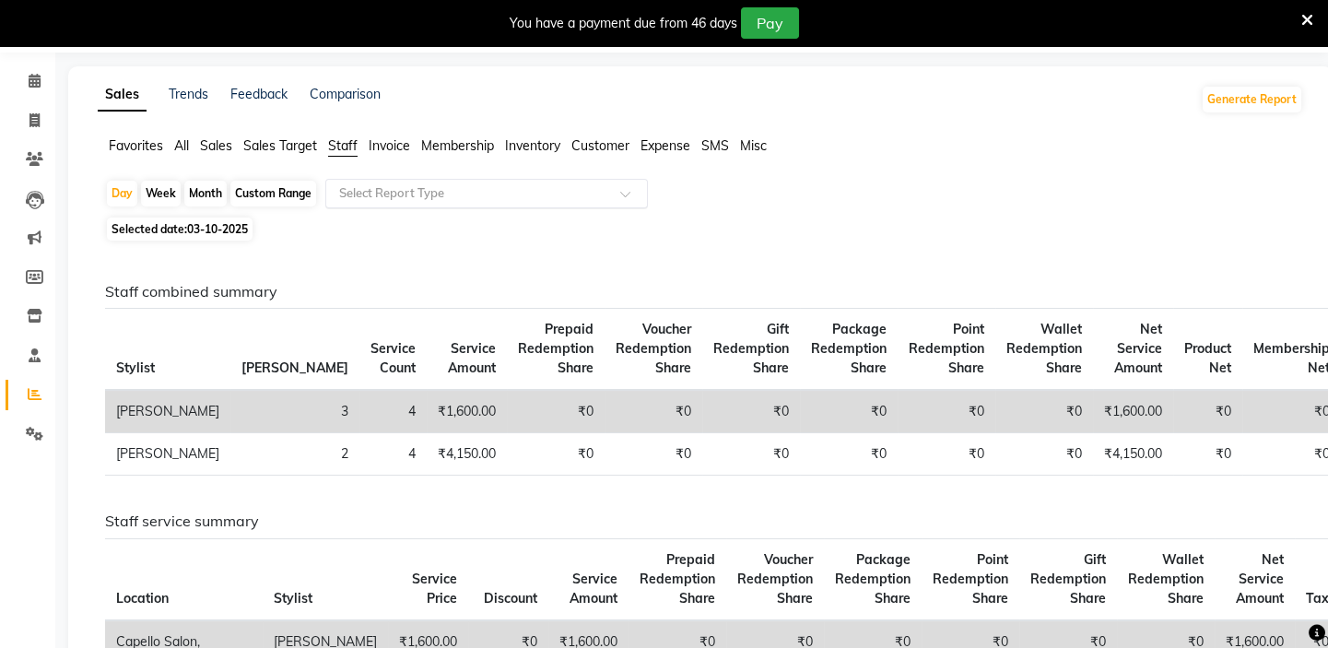
click at [381, 193] on input "text" at bounding box center [468, 193] width 265 height 18
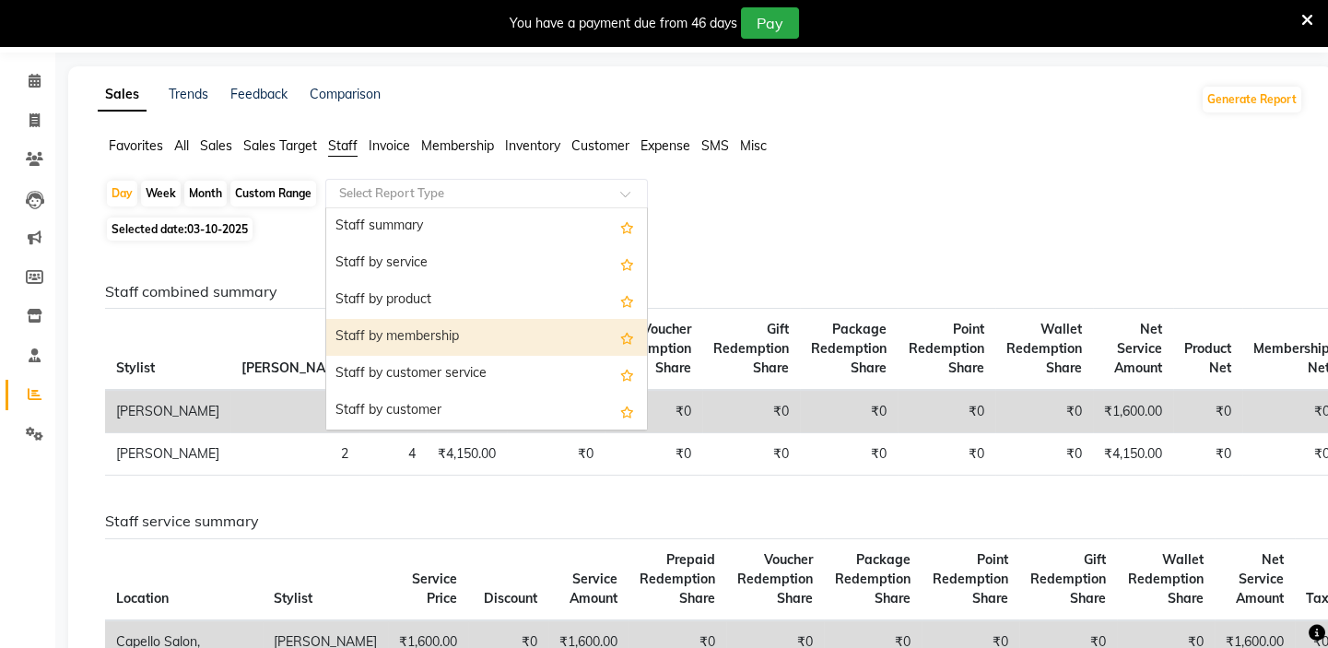
scroll to position [83, 0]
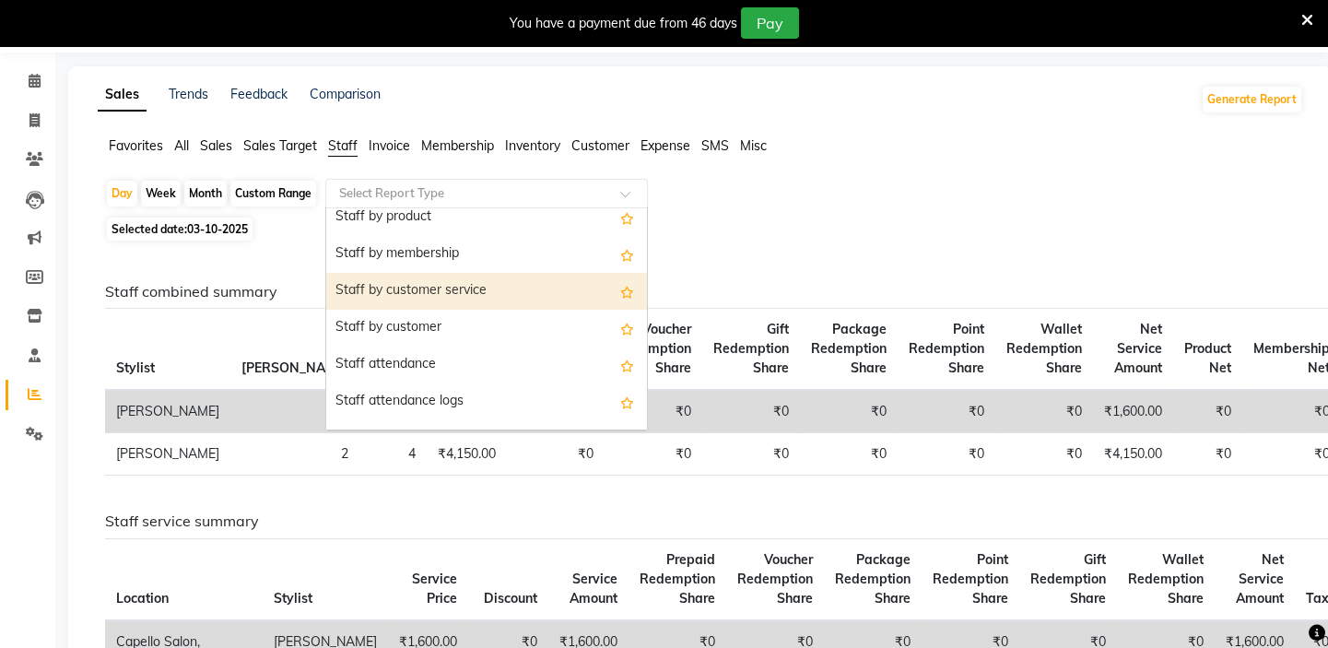
click at [416, 293] on div "Staff by customer service" at bounding box center [486, 291] width 321 height 37
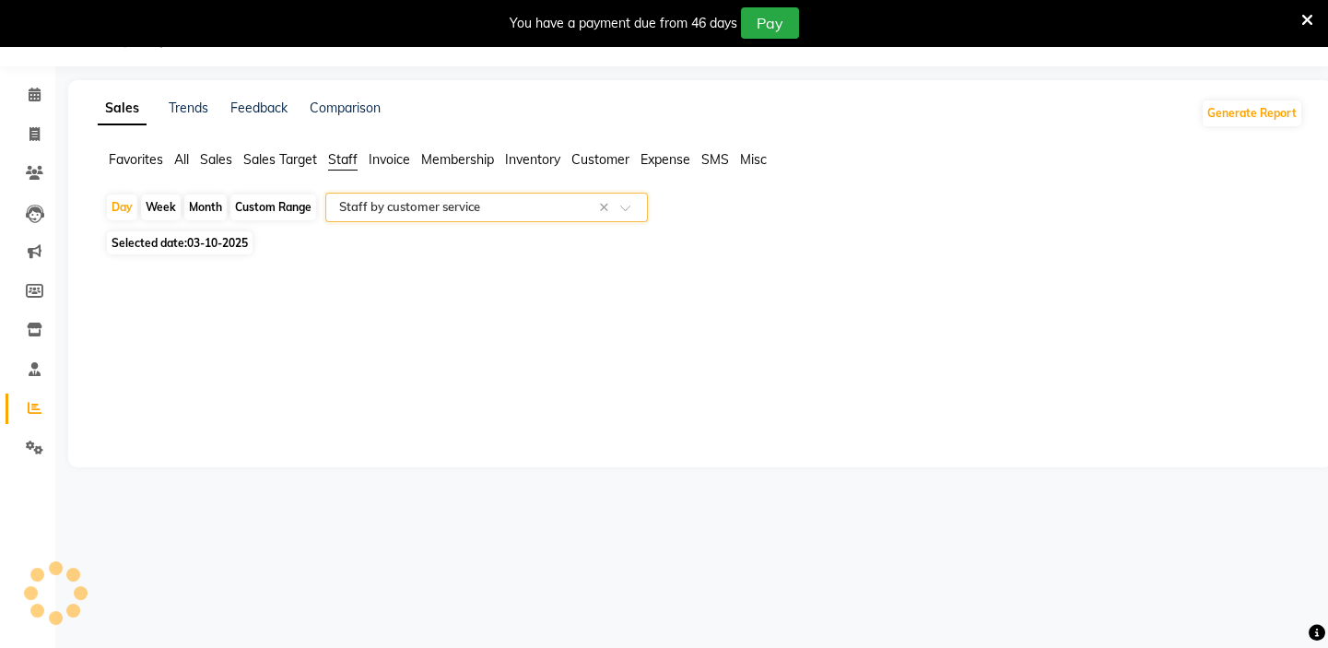
select select "full_report"
select select "csv"
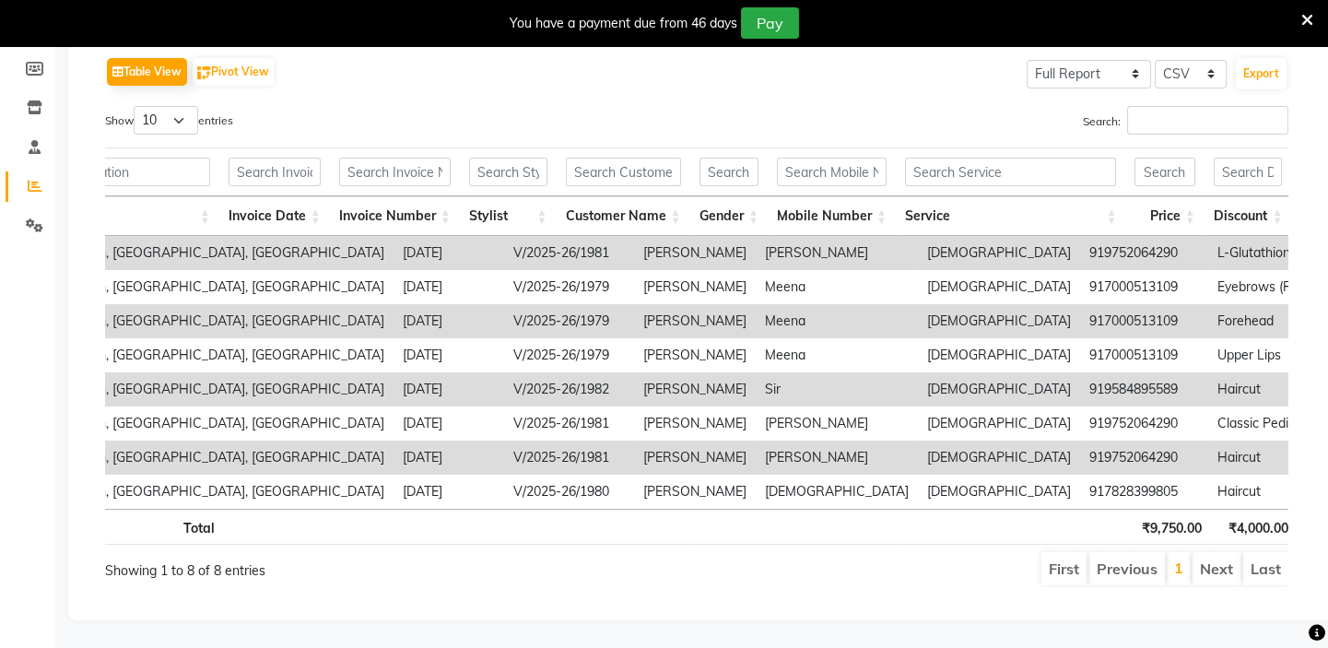
scroll to position [0, 0]
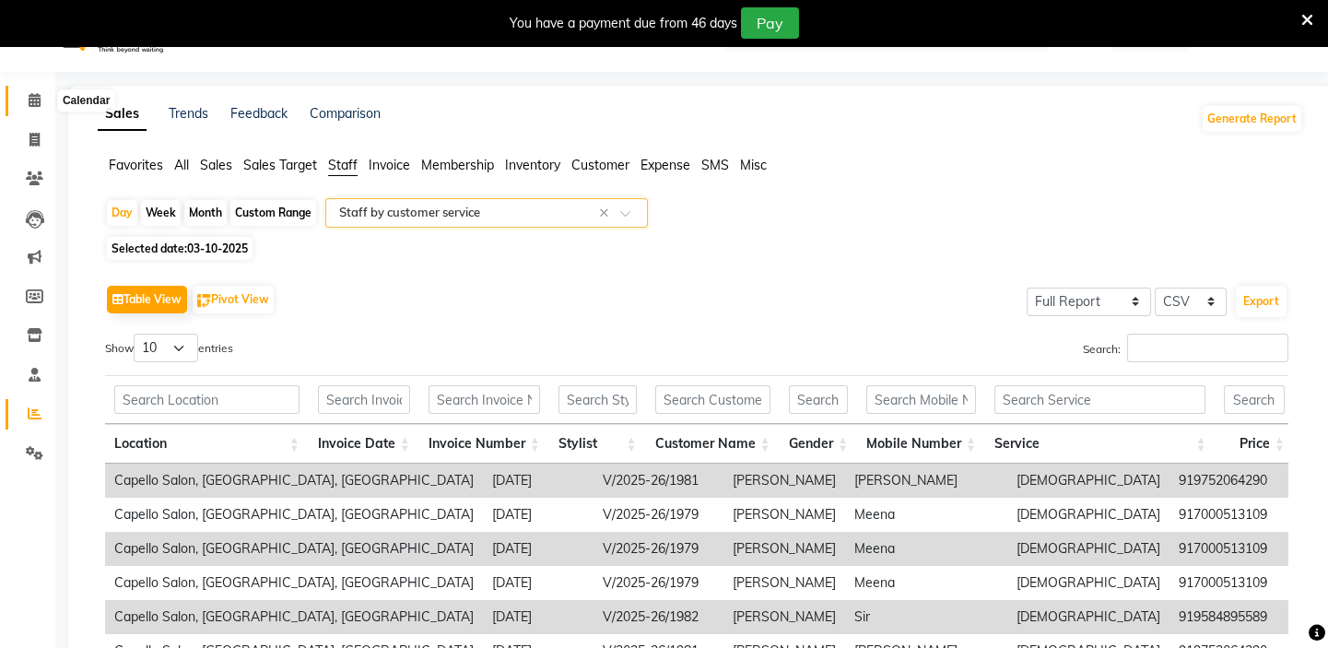
click at [37, 104] on icon at bounding box center [35, 100] width 12 height 14
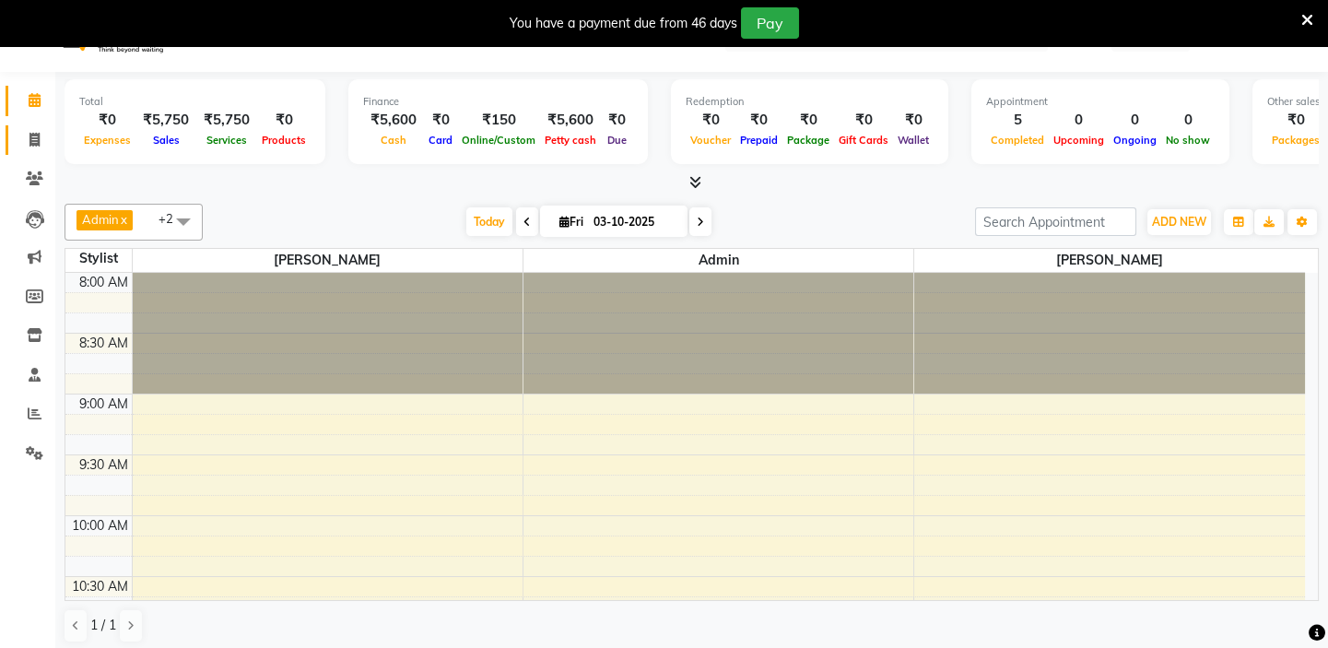
click at [34, 141] on icon at bounding box center [34, 140] width 10 height 14
select select "service"
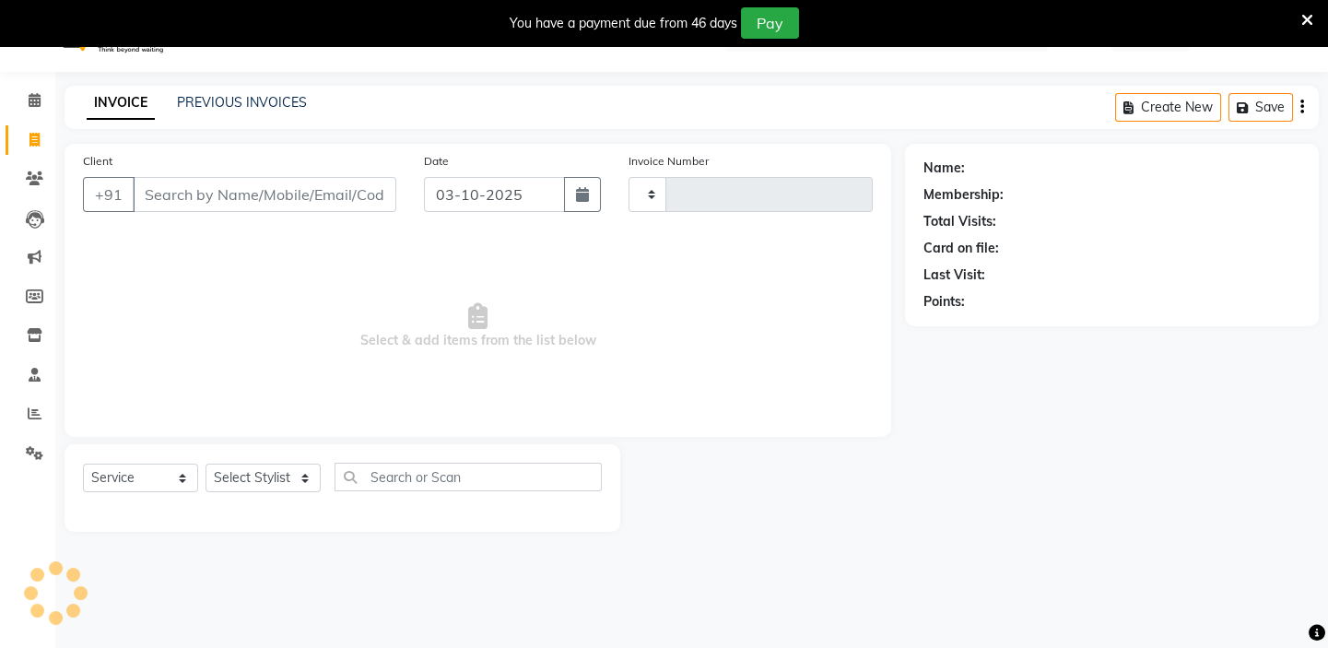
type input "1983"
select select "4763"
click at [227, 100] on link "PREVIOUS INVOICES" at bounding box center [242, 102] width 130 height 17
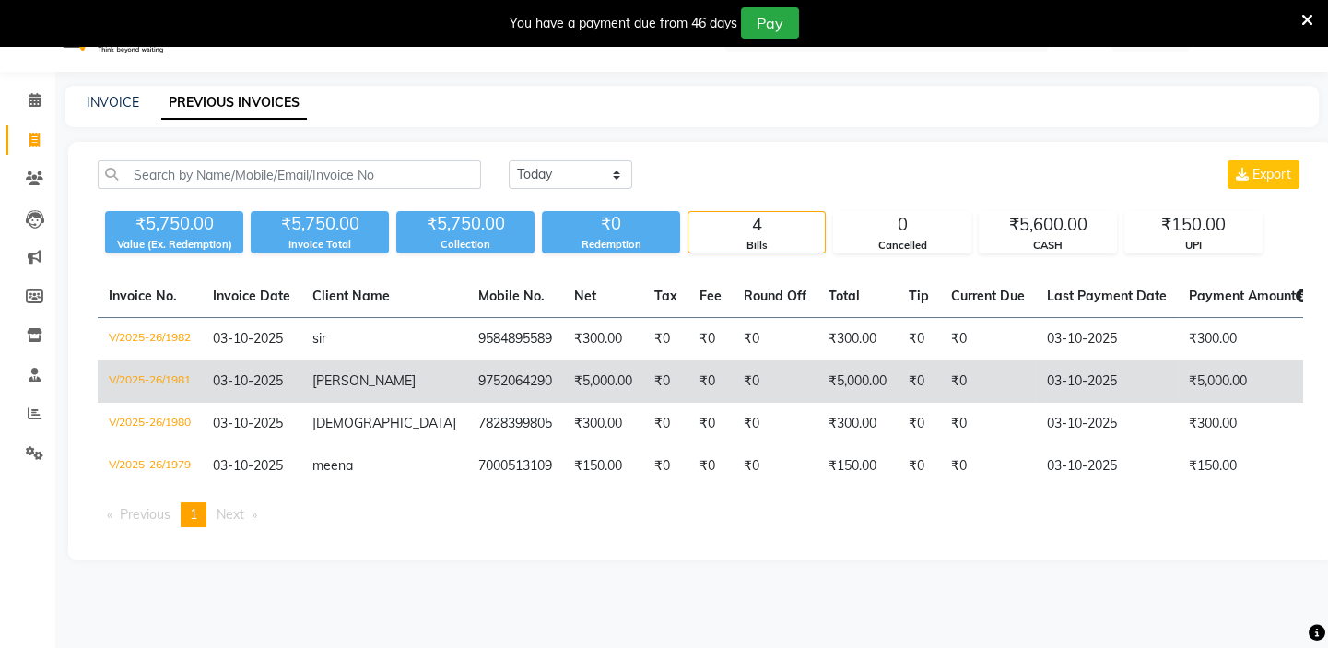
click at [211, 391] on td "03-10-2025" at bounding box center [252, 381] width 100 height 42
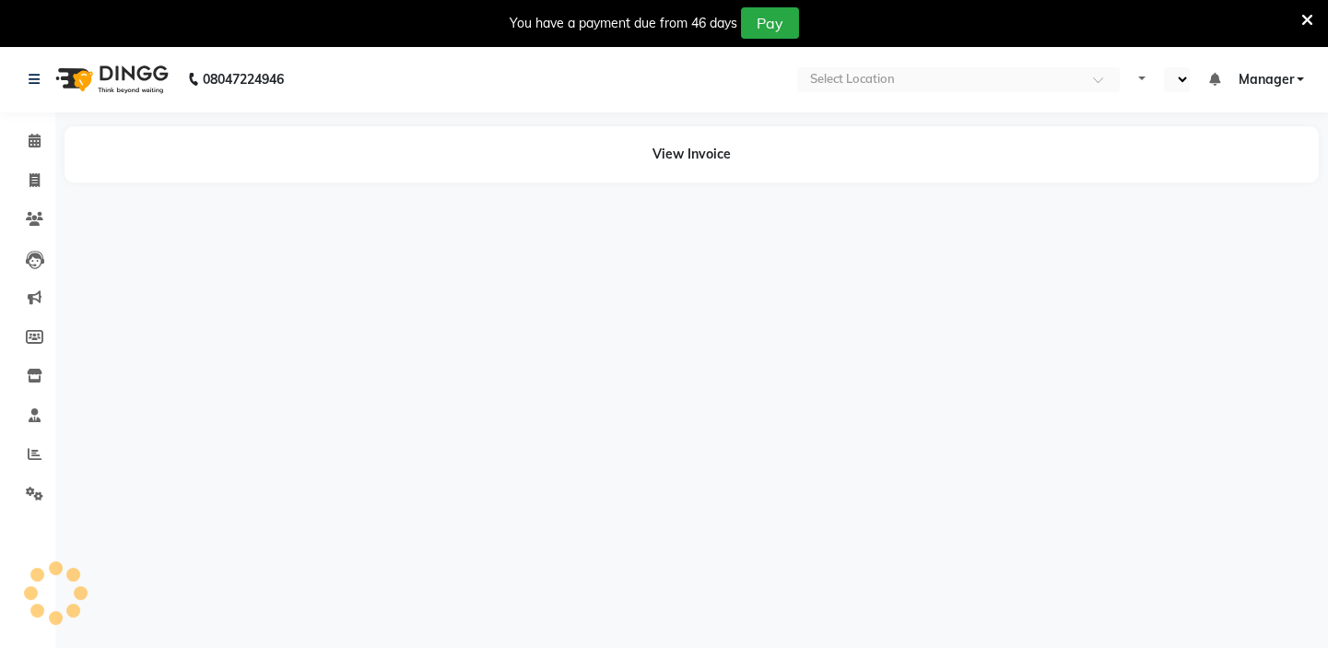
select select "en"
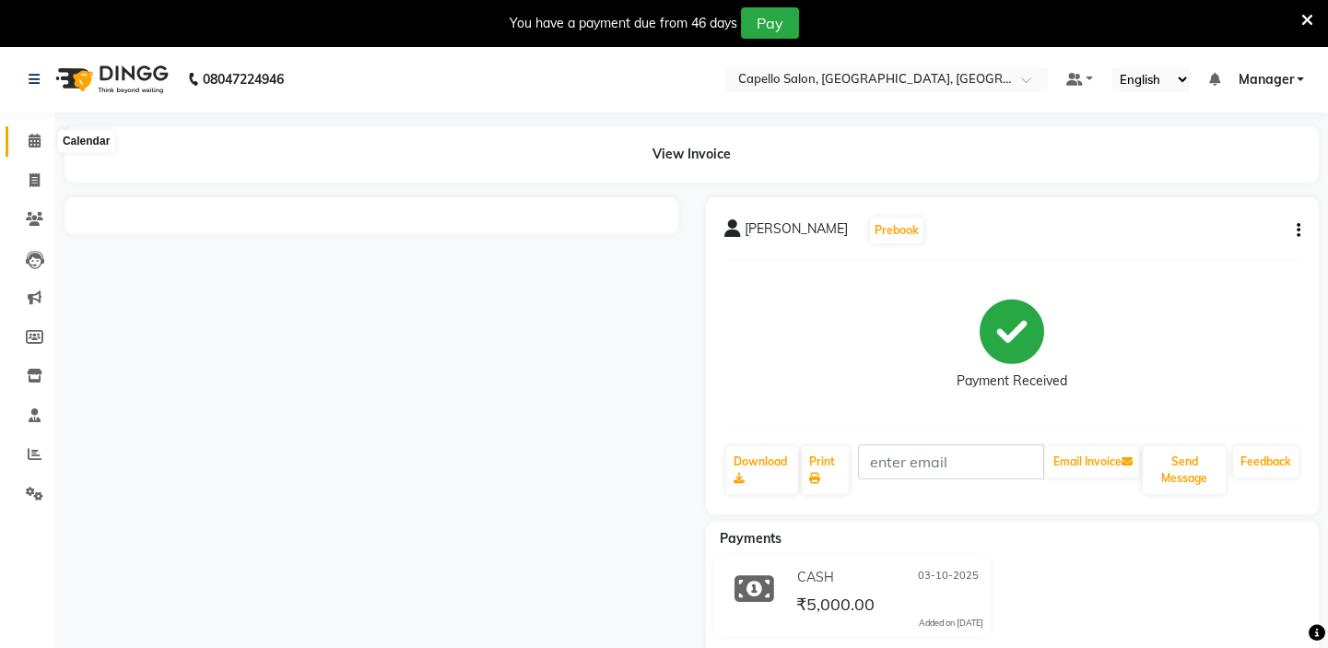
click at [35, 145] on icon at bounding box center [35, 141] width 12 height 14
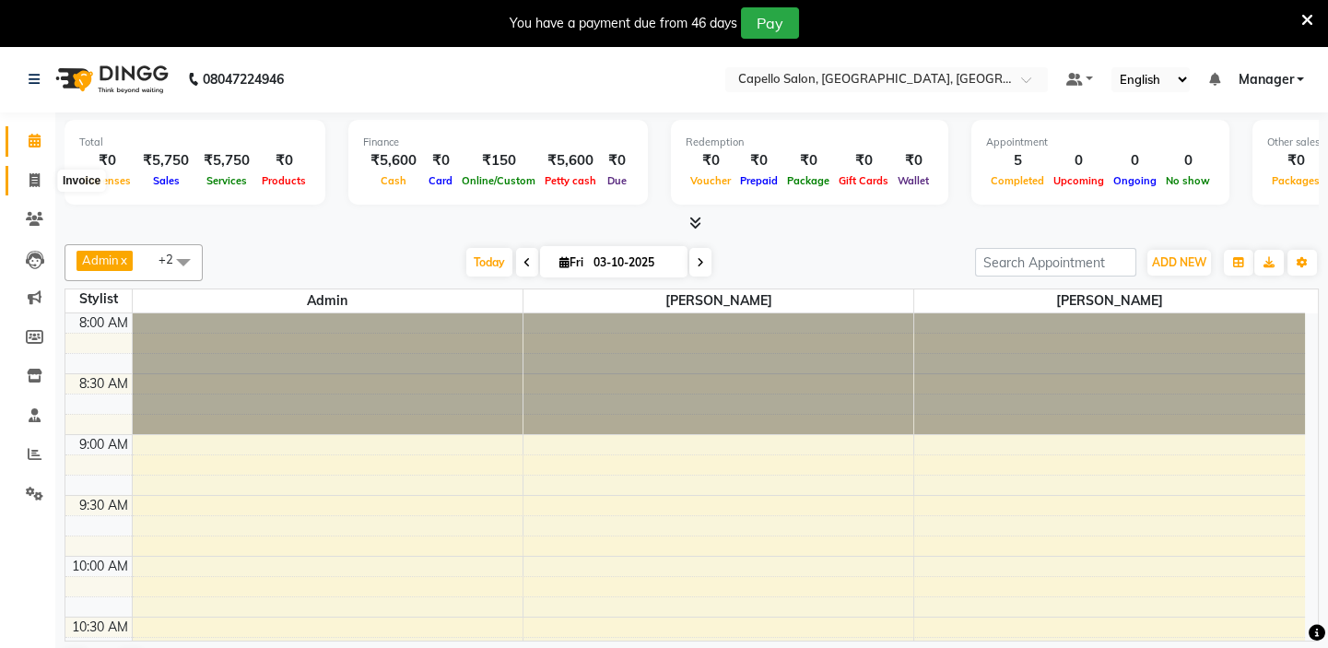
click at [30, 183] on icon at bounding box center [34, 180] width 10 height 14
select select "service"
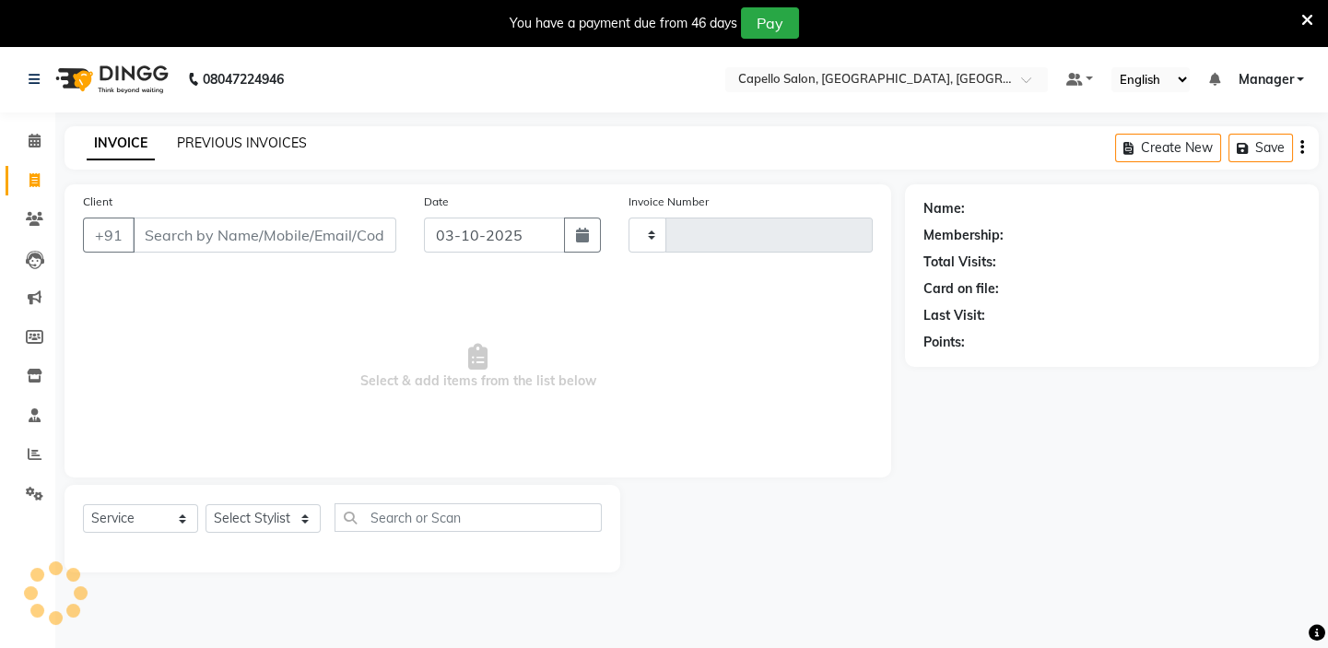
click at [202, 135] on link "PREVIOUS INVOICES" at bounding box center [242, 143] width 130 height 17
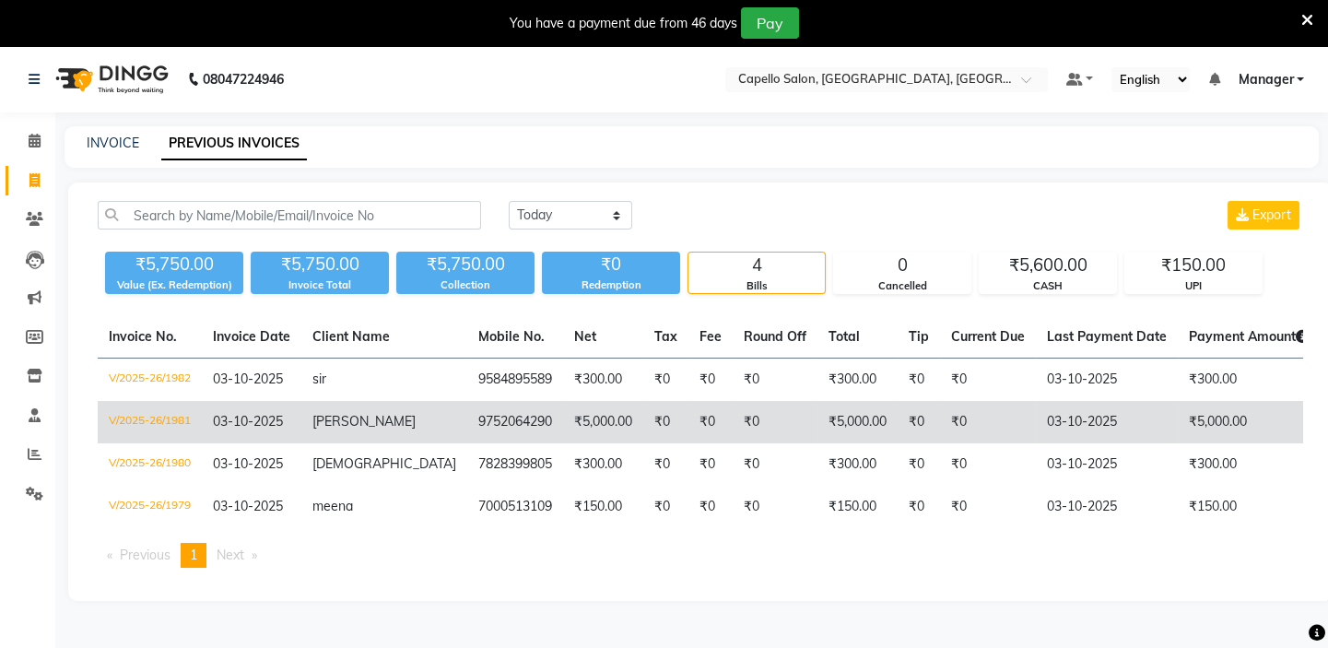
click at [157, 417] on td "V/2025-26/1981" at bounding box center [150, 422] width 104 height 42
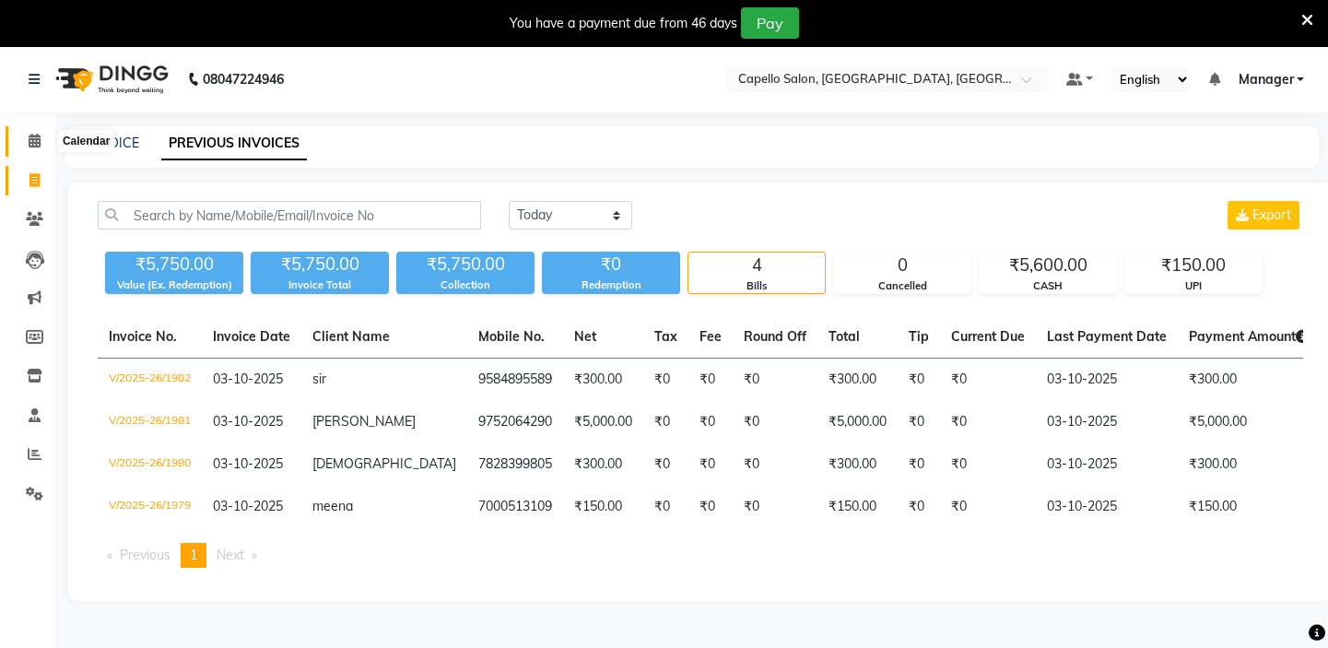
click at [29, 147] on span at bounding box center [34, 141] width 32 height 21
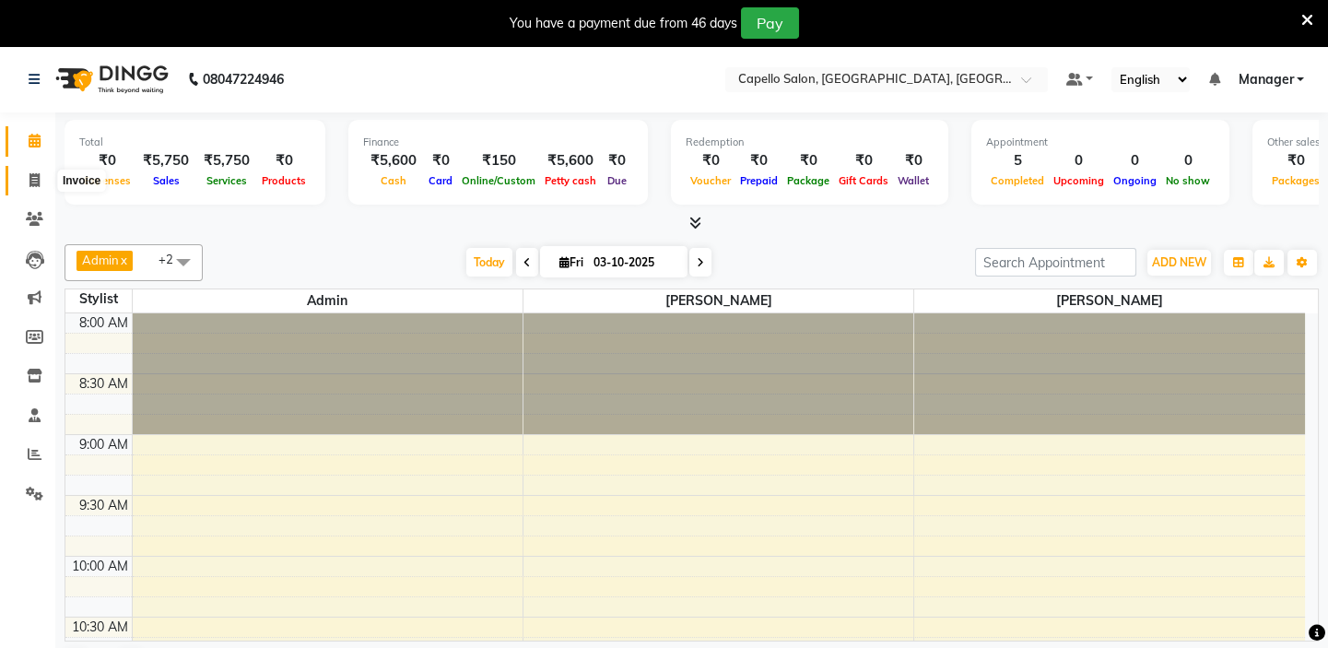
click at [27, 171] on span at bounding box center [34, 181] width 32 height 21
select select "service"
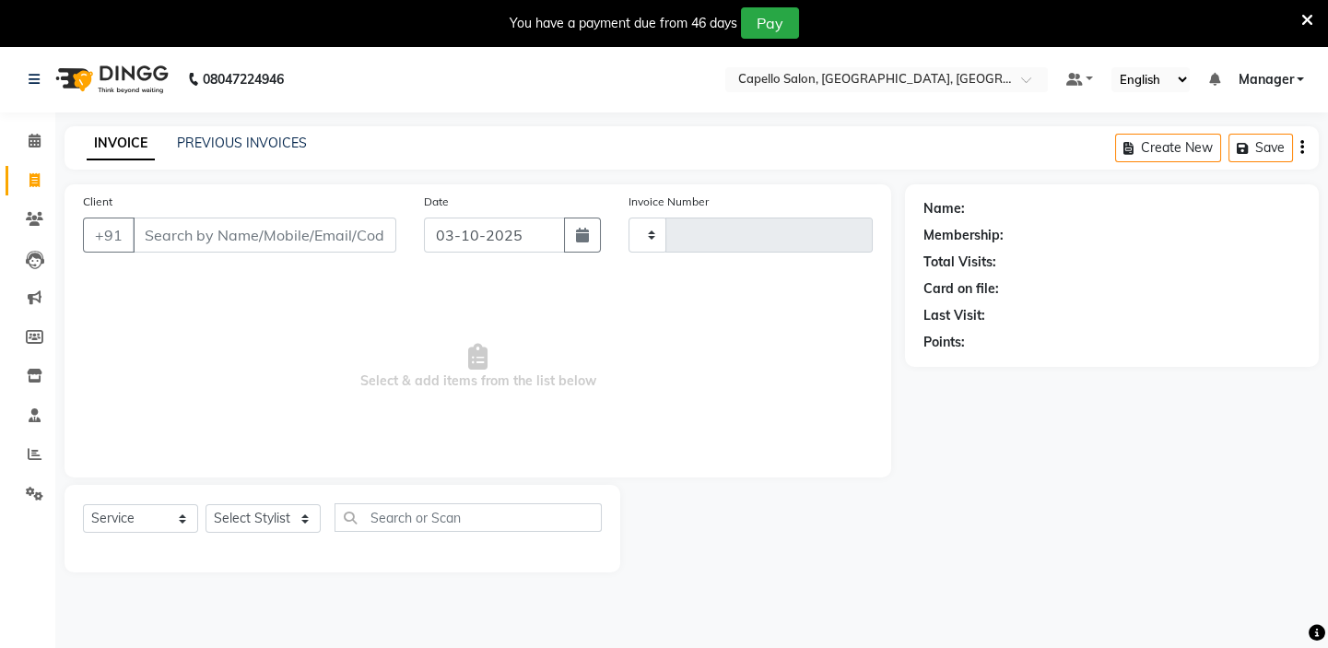
type input "1983"
select select "4763"
click at [230, 516] on select "Select Stylist Admin [PERSON_NAME] [PERSON_NAME] [PERSON_NAME] Manager [PERSON_…" at bounding box center [263, 518] width 115 height 29
select select "43562"
click at [206, 504] on select "Select Stylist Admin [PERSON_NAME] [PERSON_NAME] [PERSON_NAME] Manager [PERSON_…" at bounding box center [263, 518] width 115 height 29
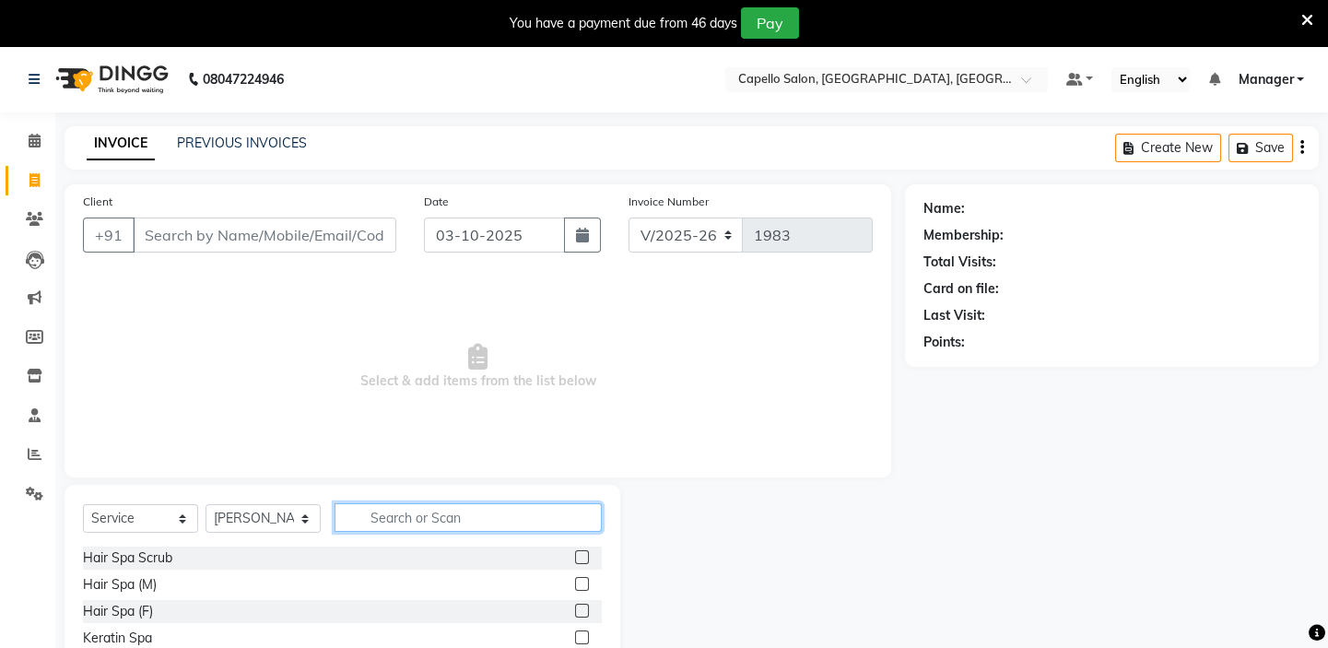
click at [365, 522] on input "text" at bounding box center [468, 517] width 267 height 29
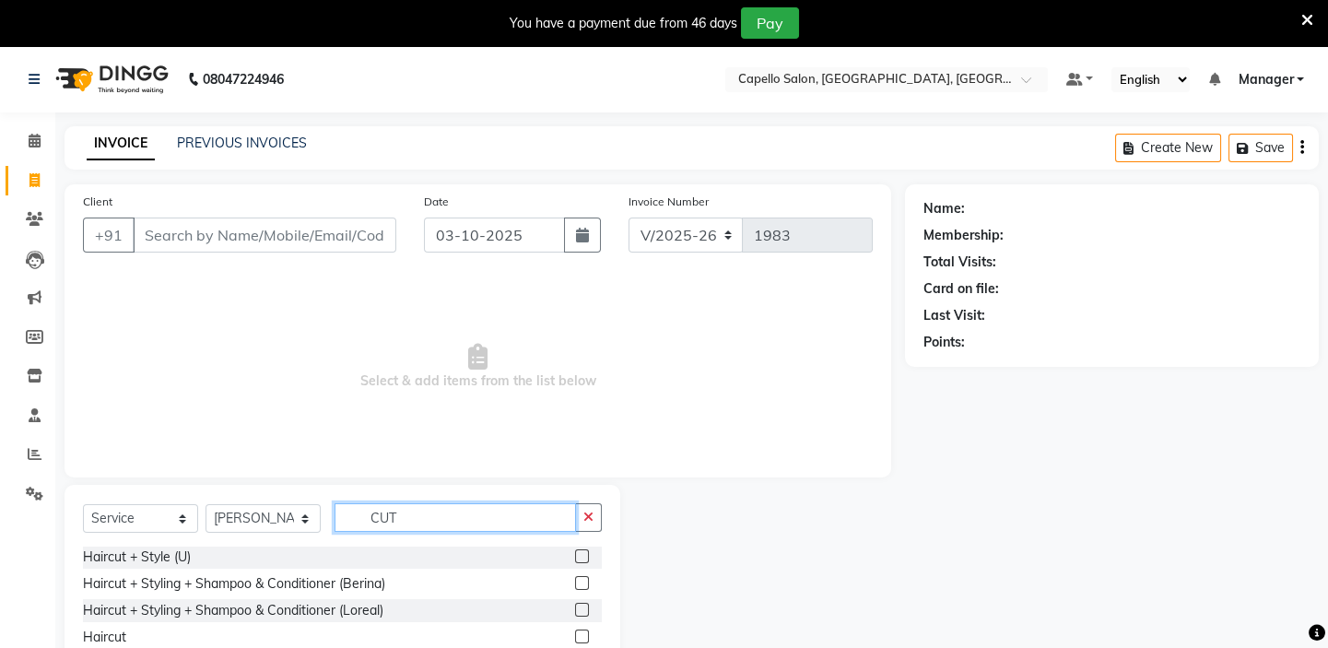
scroll to position [83, 0]
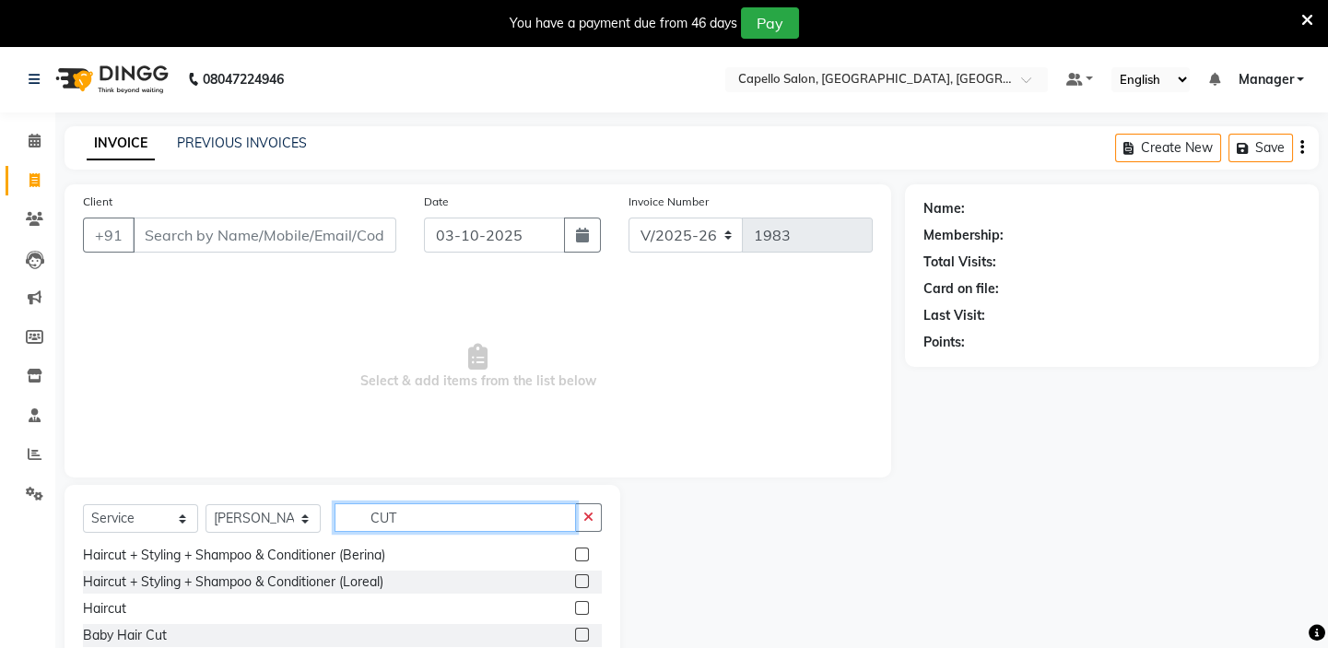
type input "CUT"
click at [575, 608] on label at bounding box center [582, 608] width 14 height 14
click at [575, 608] on input "checkbox" at bounding box center [581, 609] width 12 height 12
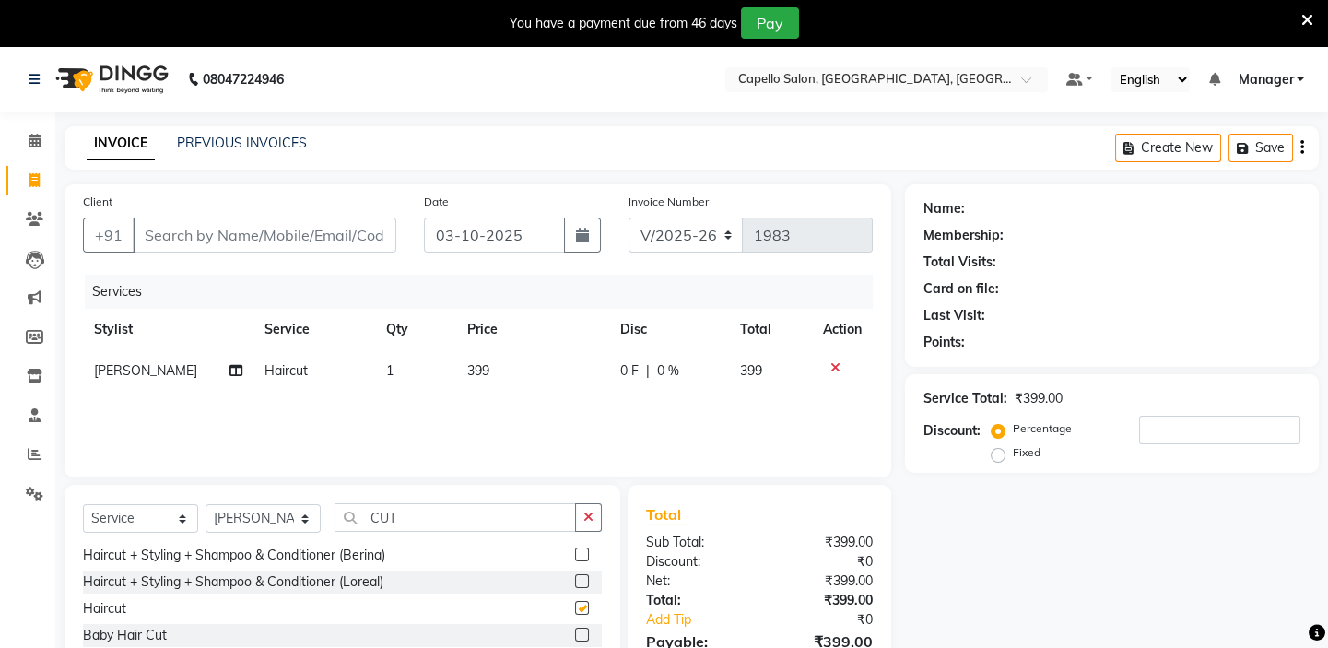
checkbox input "false"
click at [477, 371] on span "399" at bounding box center [478, 370] width 22 height 17
select select "43562"
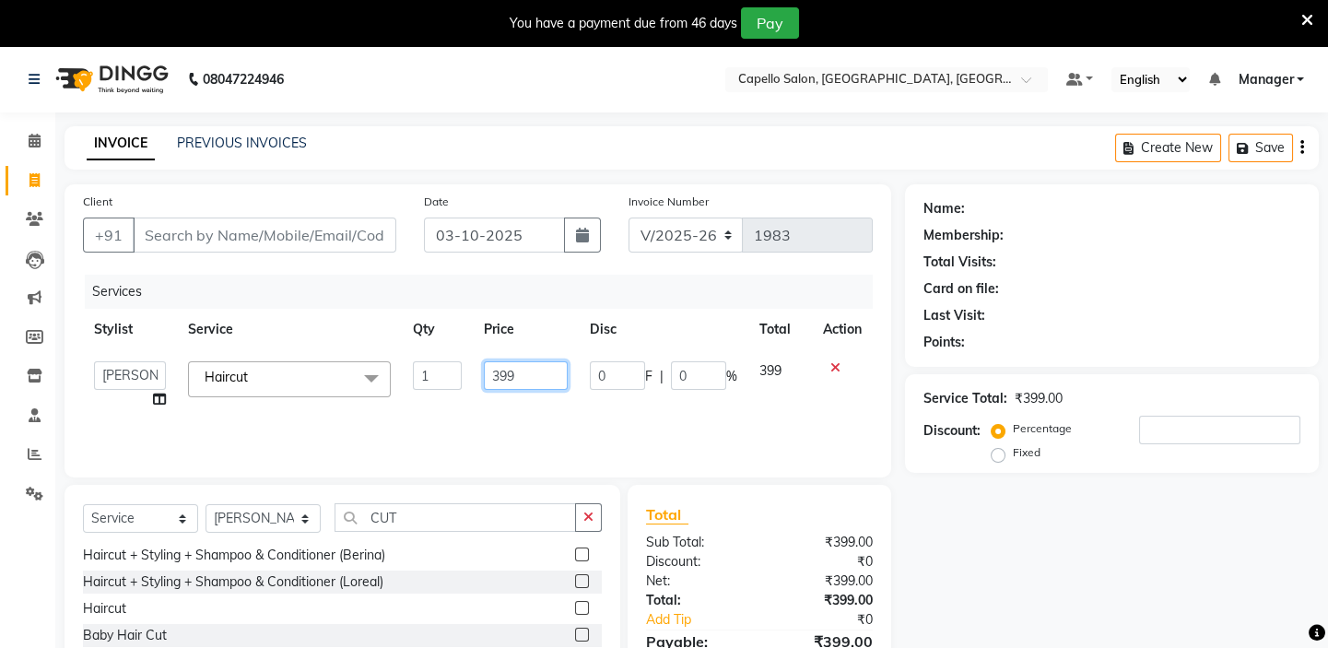
click at [498, 371] on input "399" at bounding box center [526, 375] width 84 height 29
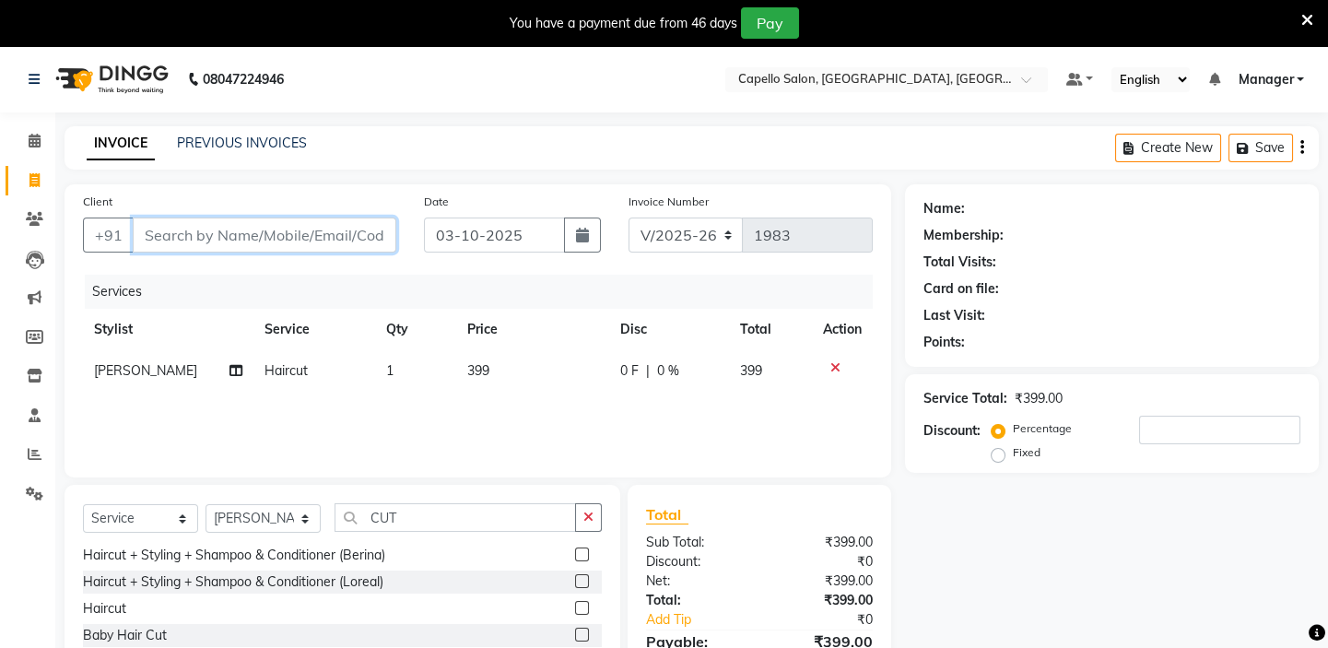
click at [355, 238] on input "Client" at bounding box center [265, 235] width 264 height 35
type input "8"
type input "0"
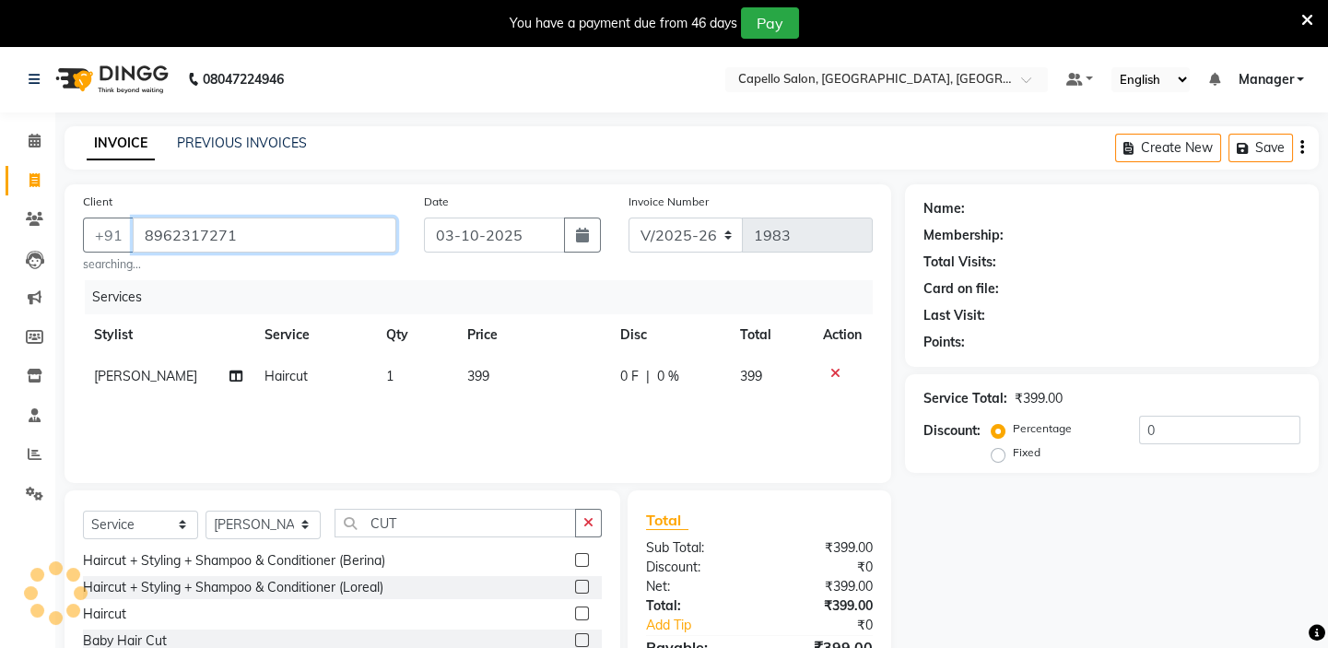
type input "8962317271"
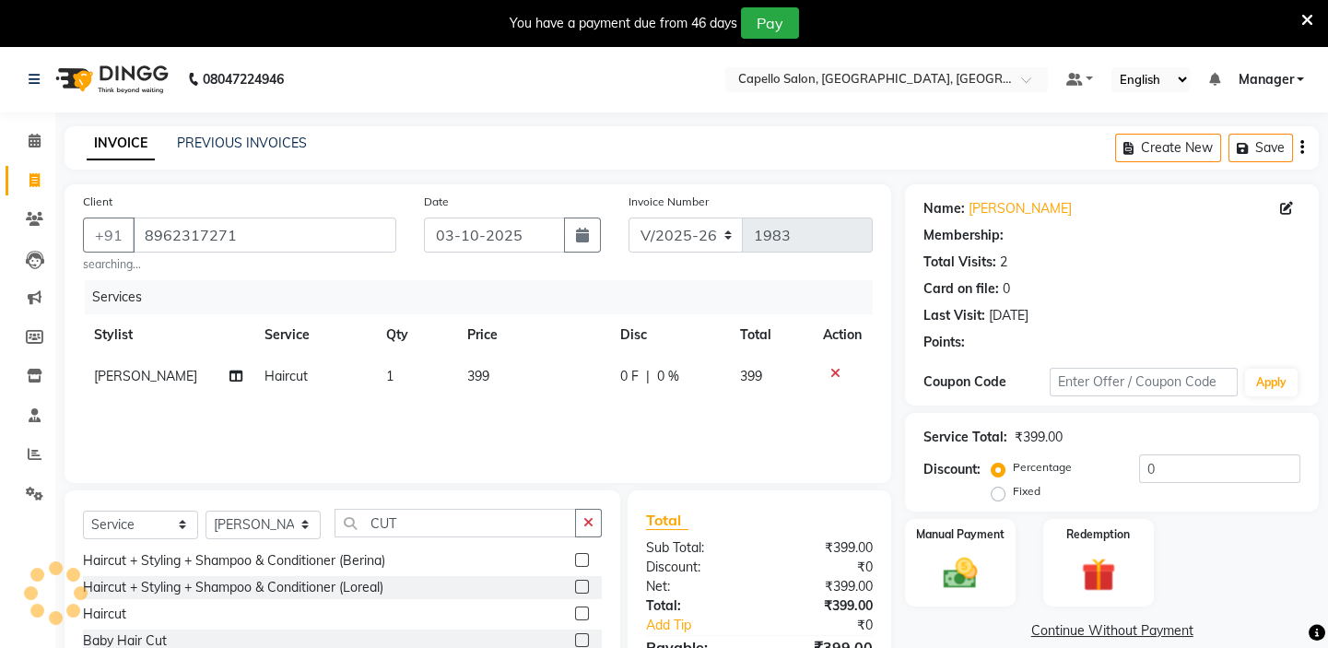
type input "15"
select select "1: Object"
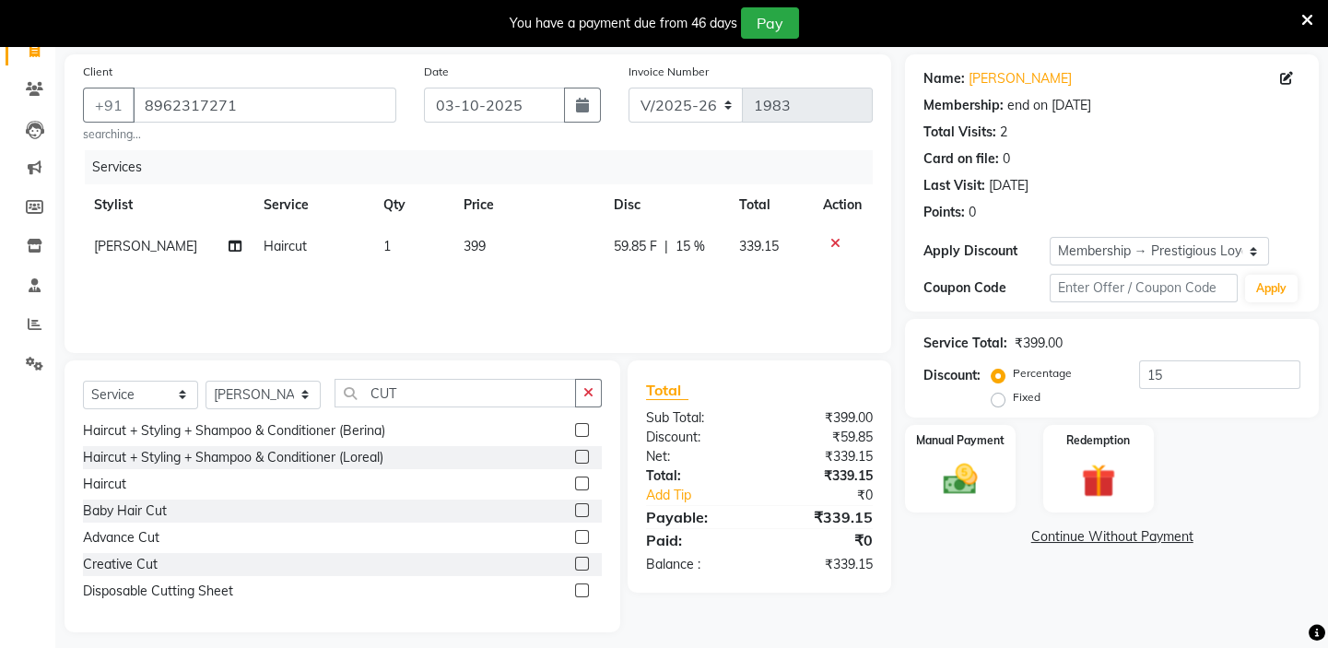
scroll to position [143, 0]
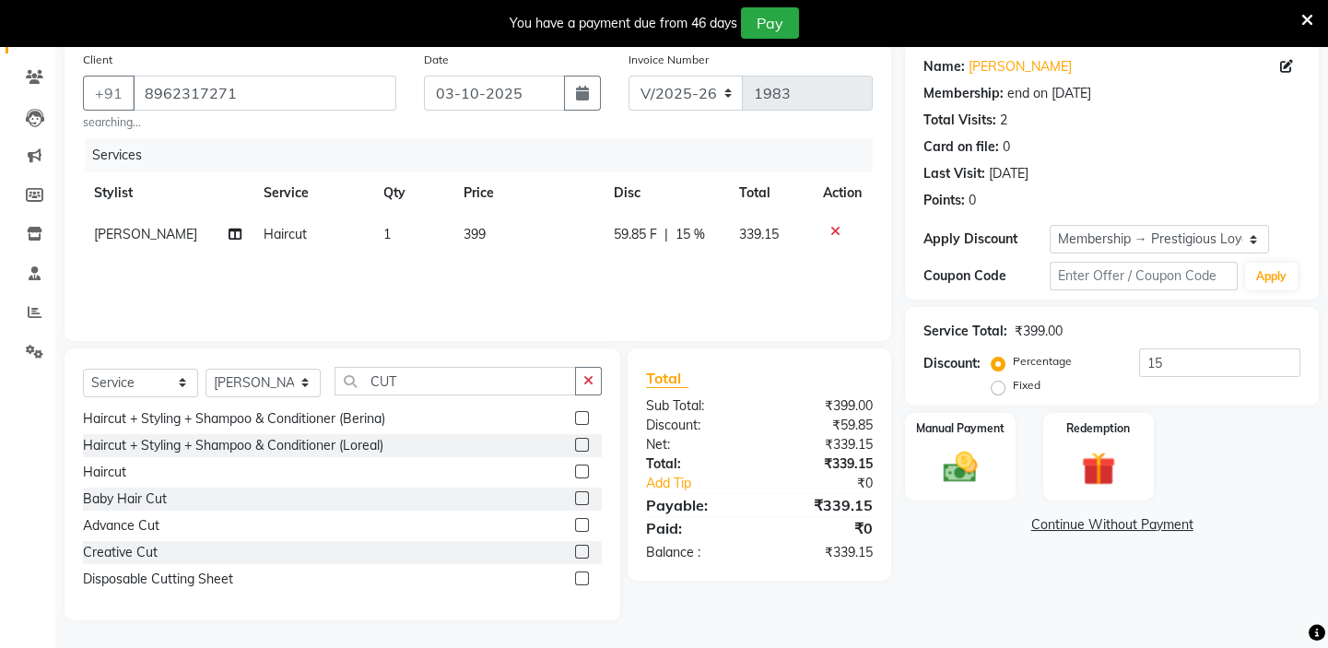
click at [464, 229] on span "399" at bounding box center [475, 234] width 22 height 17
select select "43562"
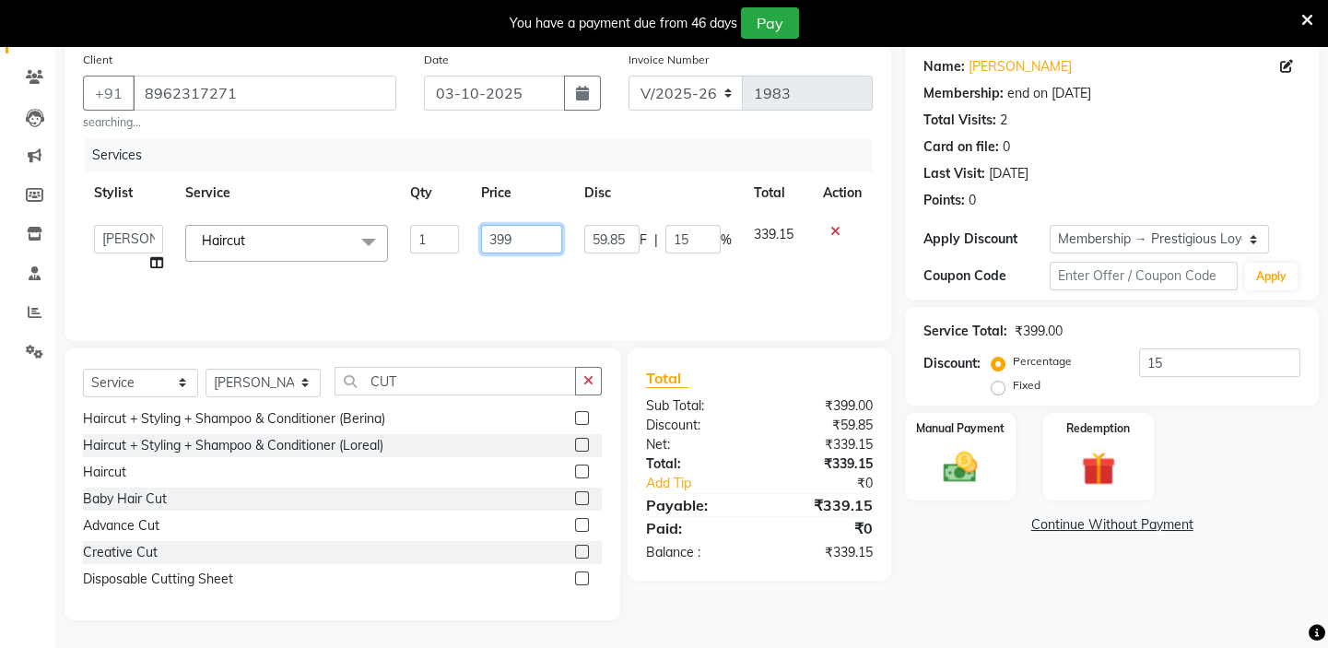
click at [508, 237] on input "399" at bounding box center [522, 239] width 82 height 29
click at [501, 236] on input "399" at bounding box center [522, 239] width 82 height 29
type input "600"
click at [456, 283] on div "Services Stylist Service Qty Price Disc Total Action Admin anish shirwash Arvin…" at bounding box center [478, 230] width 790 height 184
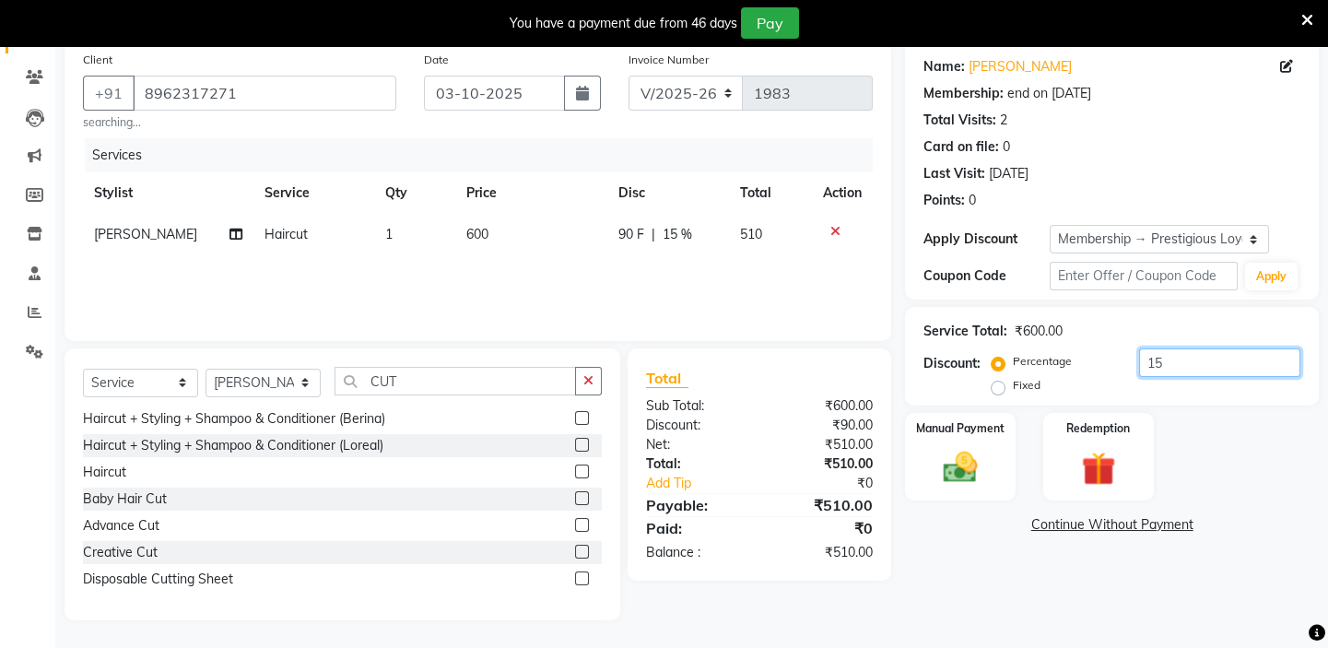
click at [1153, 357] on input "15" at bounding box center [1219, 362] width 161 height 29
type input "0"
type input "15"
click at [695, 280] on div "Services Stylist Service Qty Price Disc Total Action KIRAN SAHU Haircut 1 600 9…" at bounding box center [478, 230] width 790 height 184
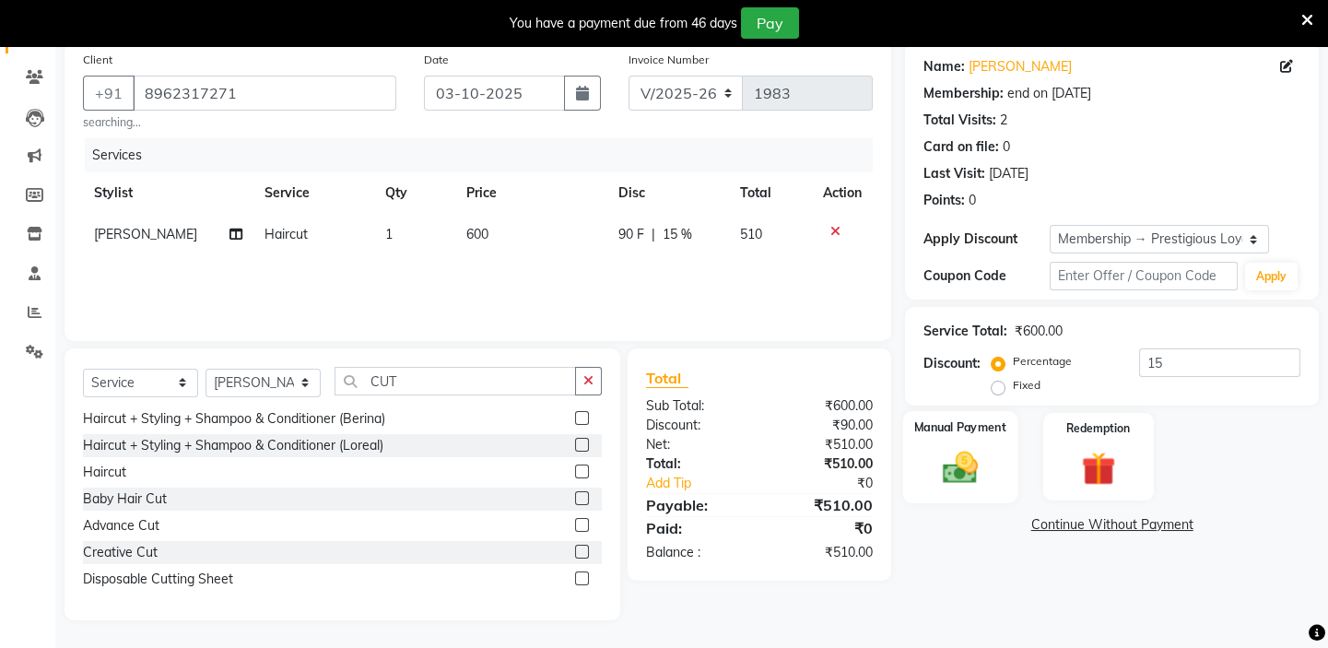
click at [986, 457] on img at bounding box center [960, 467] width 57 height 41
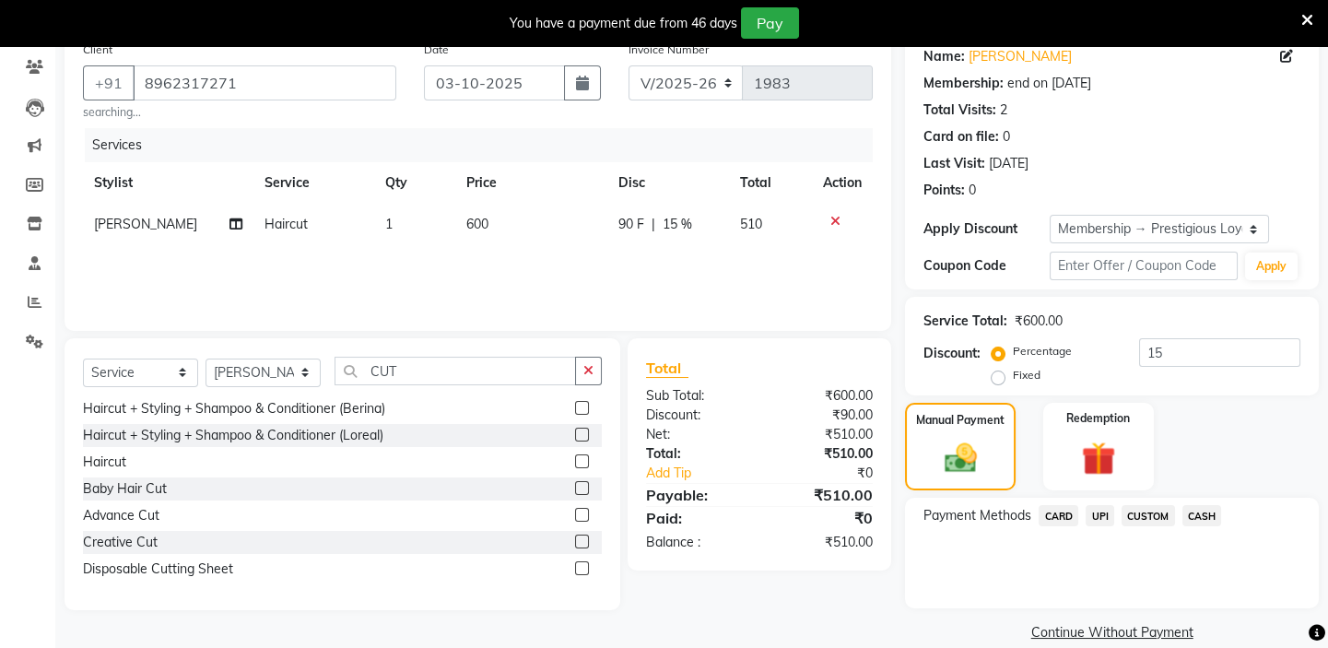
scroll to position [177, 0]
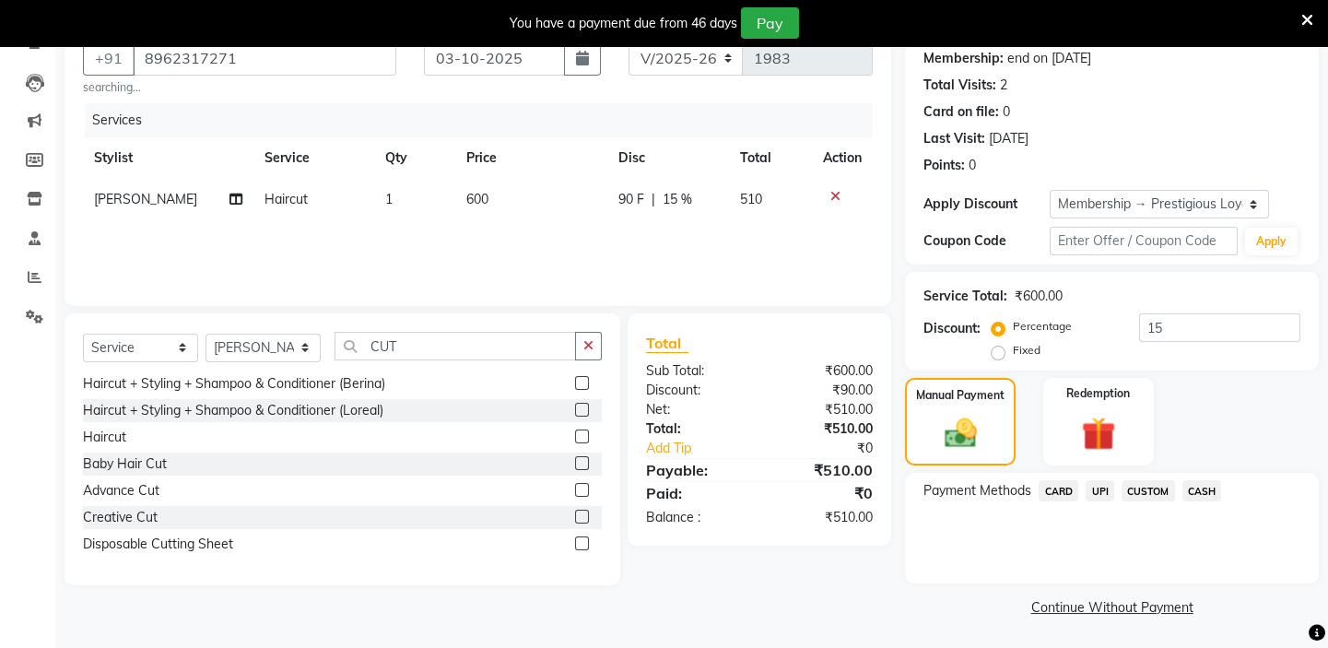
click at [1190, 480] on span "CASH" at bounding box center [1203, 490] width 40 height 21
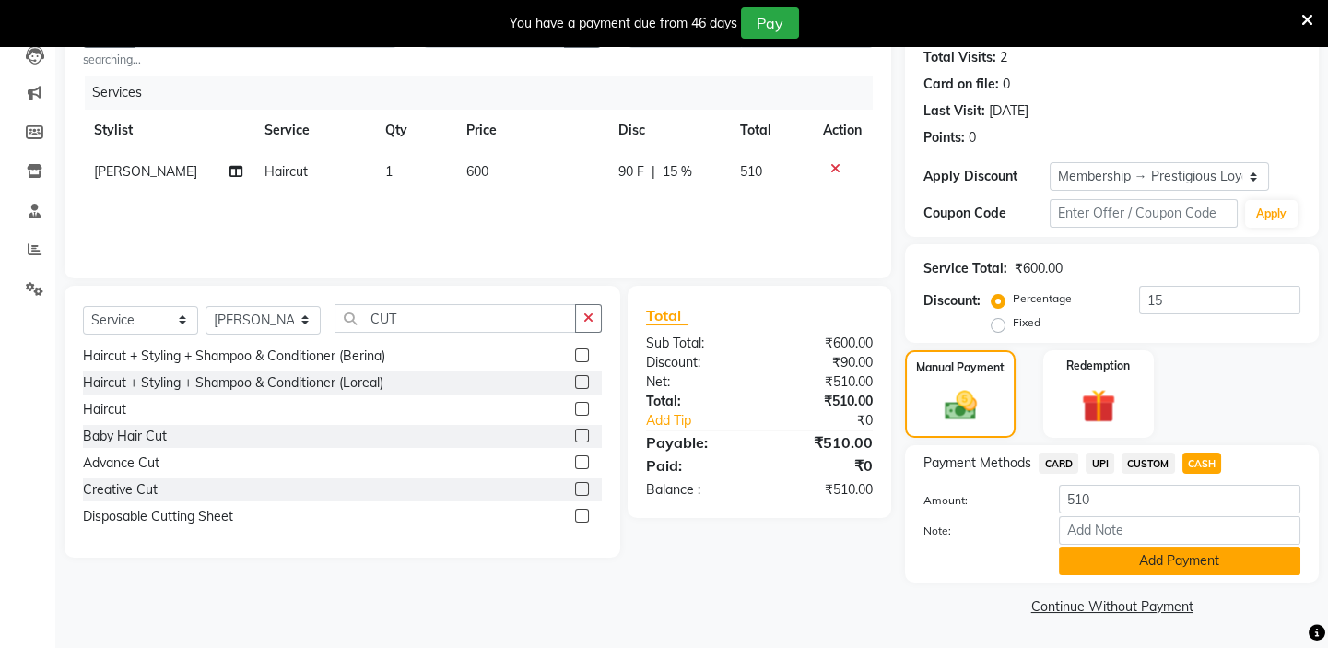
click at [1166, 563] on button "Add Payment" at bounding box center [1180, 561] width 242 height 29
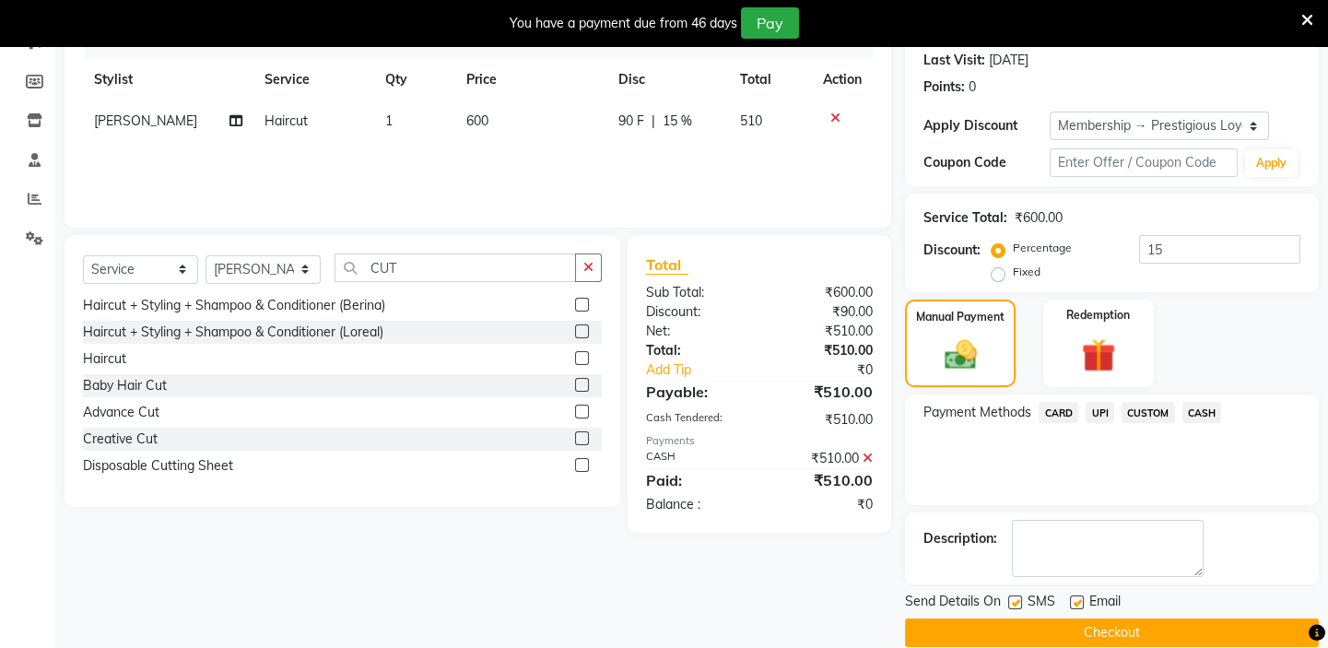
scroll to position [281, 0]
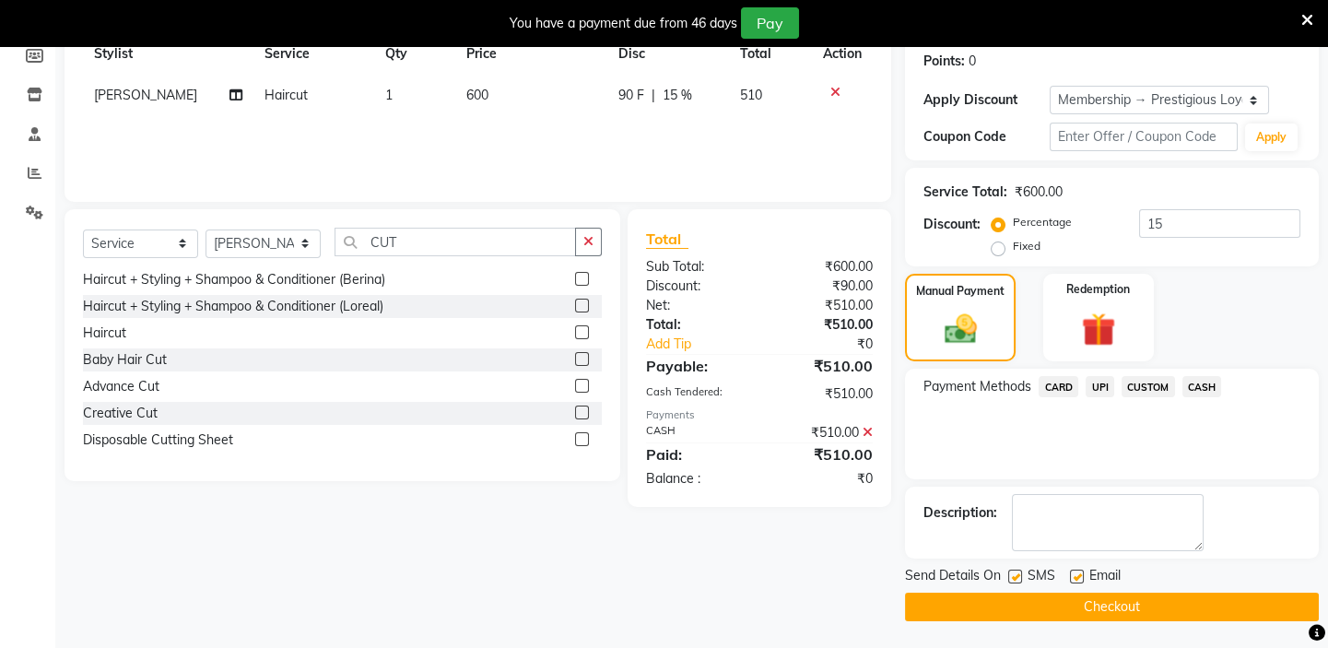
click at [1163, 601] on button "Checkout" at bounding box center [1112, 607] width 414 height 29
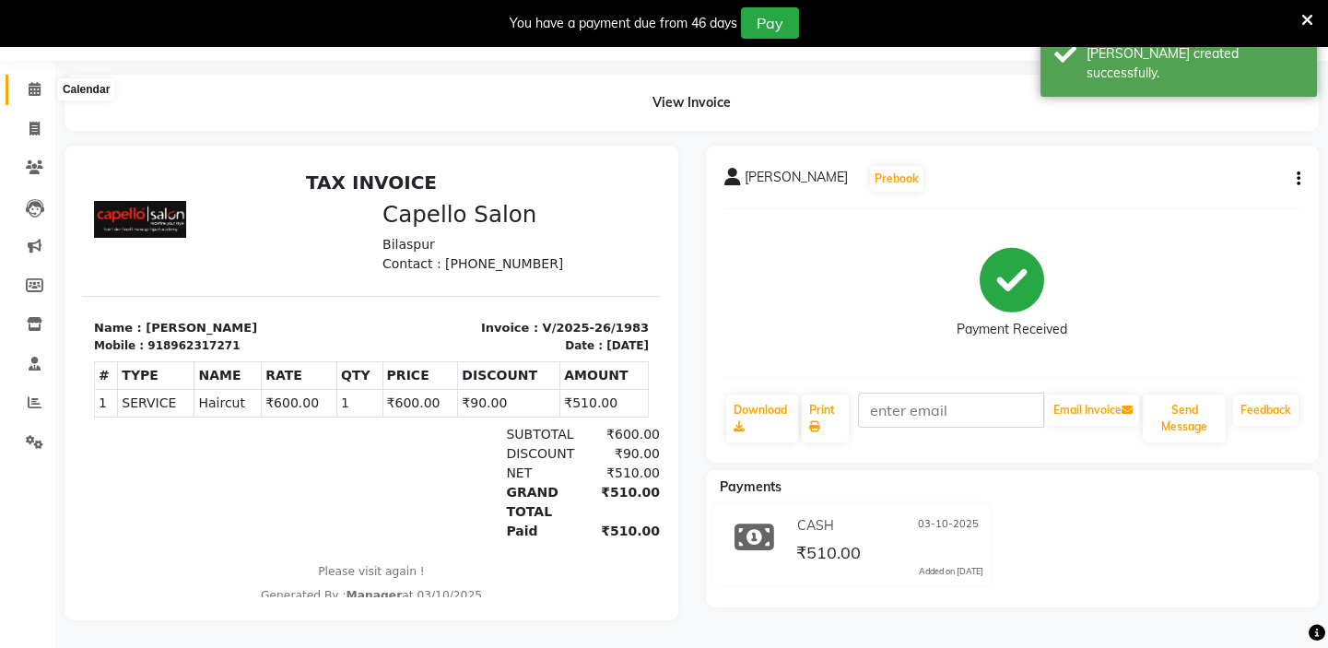
click at [37, 84] on span at bounding box center [34, 89] width 32 height 21
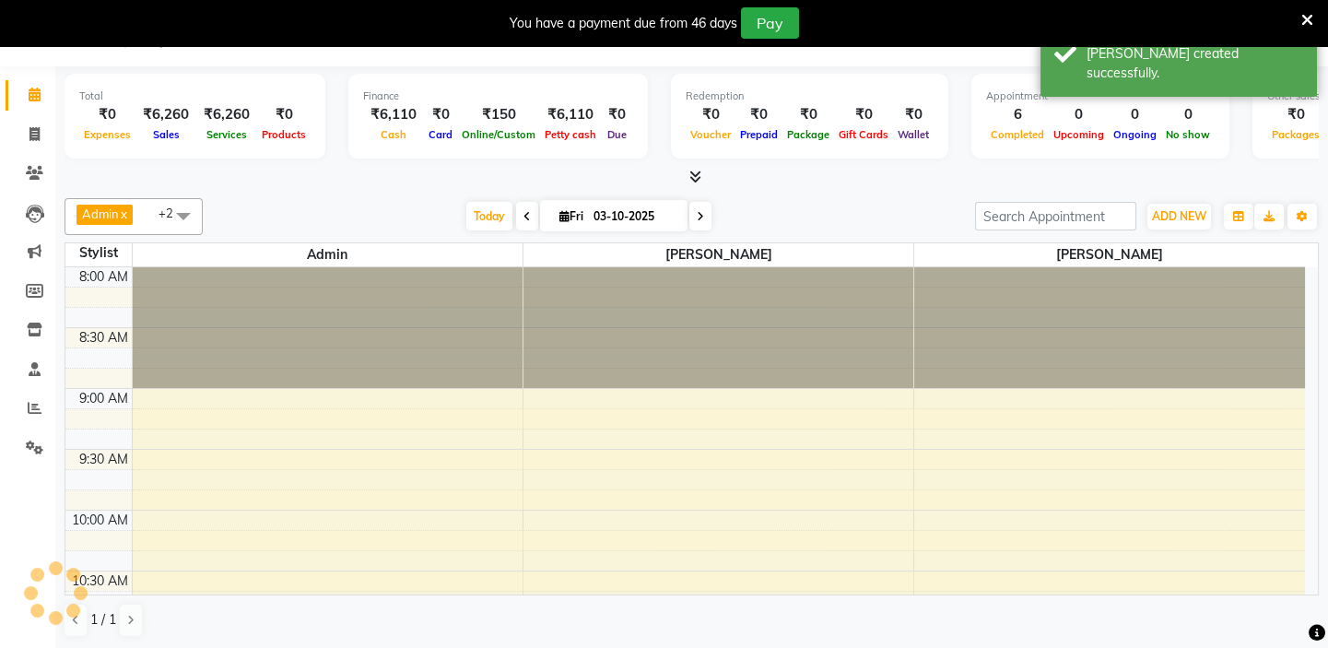
scroll to position [728, 0]
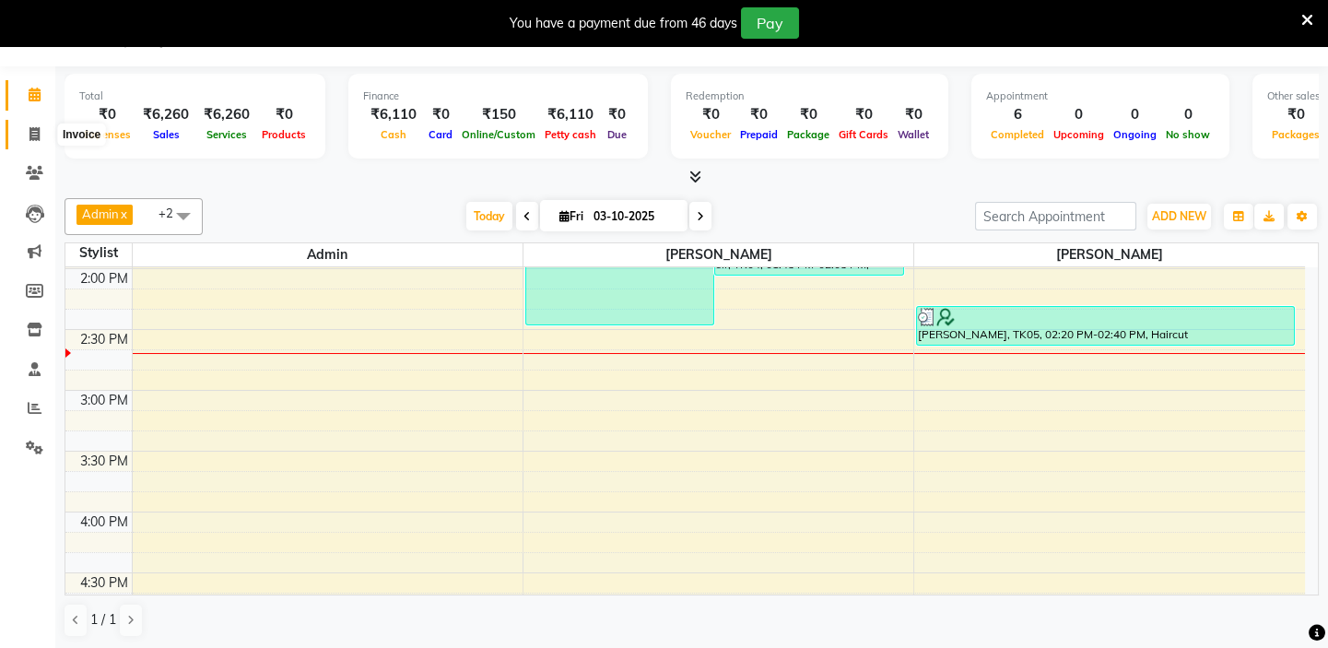
click at [33, 134] on icon at bounding box center [34, 134] width 10 height 14
select select "service"
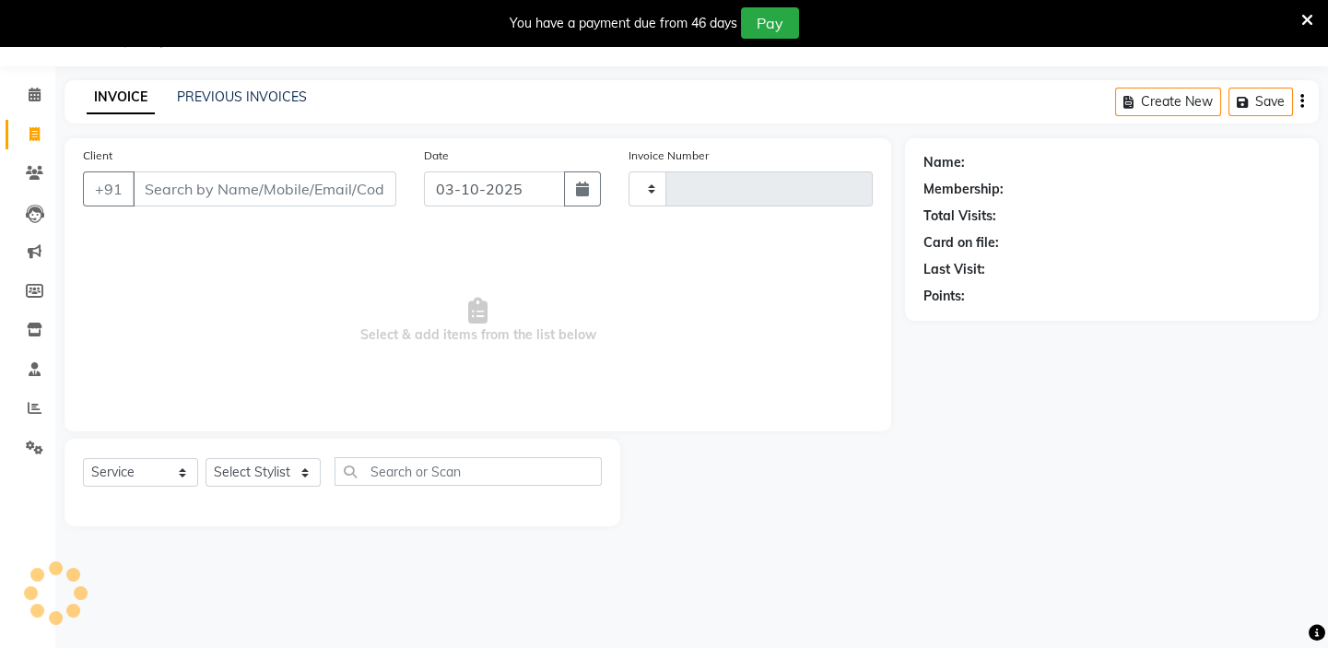
type input "1984"
select select "4763"
click at [225, 173] on input "Client" at bounding box center [265, 188] width 264 height 35
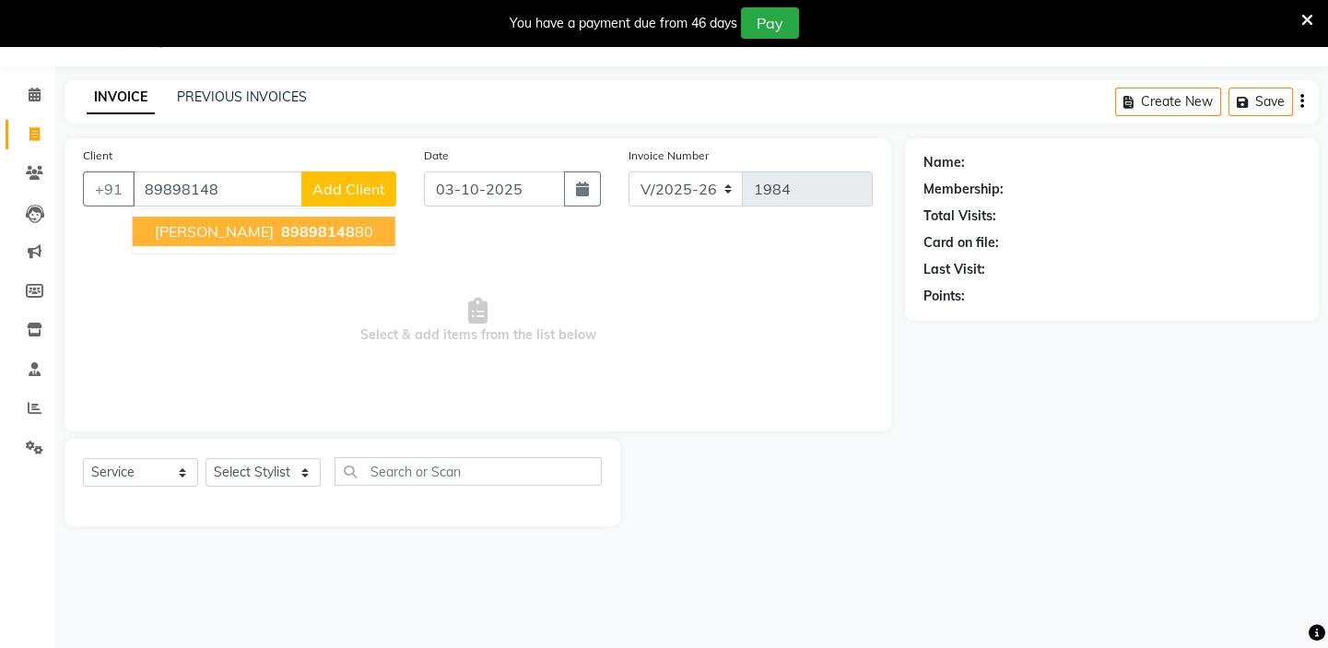
click at [281, 230] on span "89898148" at bounding box center [318, 231] width 74 height 18
type input "8989814880"
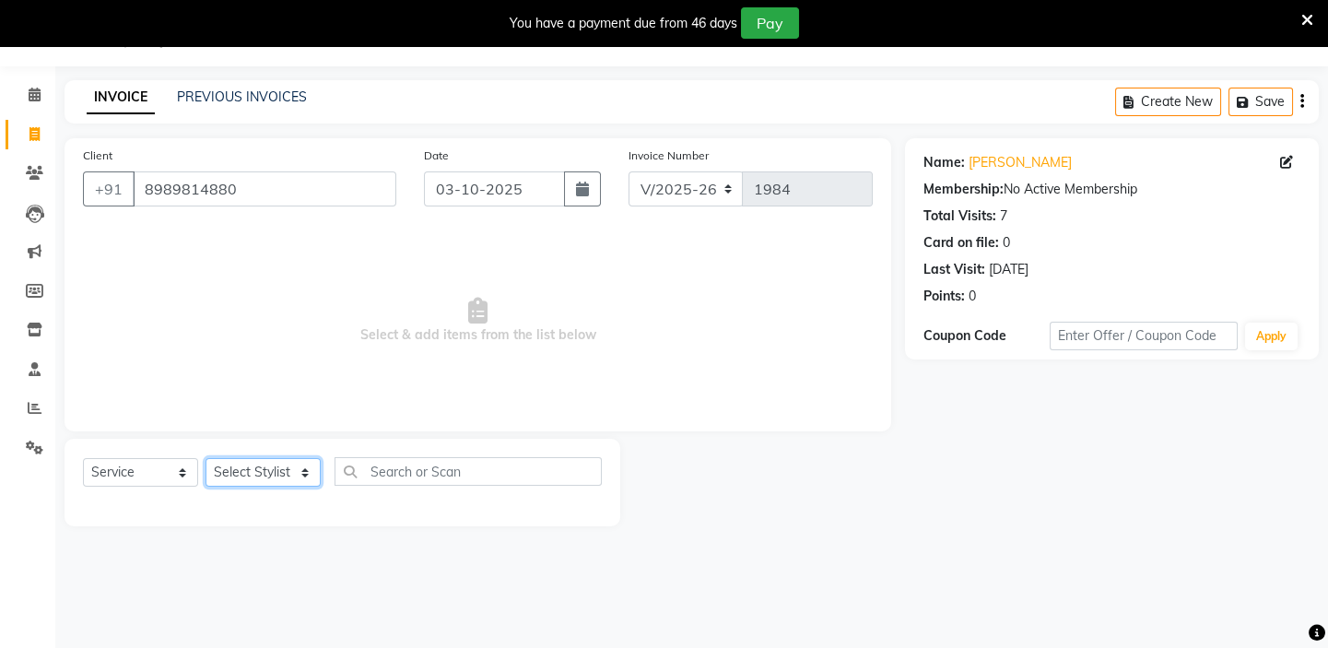
click at [308, 471] on select "Select Stylist Admin [PERSON_NAME] [PERSON_NAME] [PERSON_NAME] Manager [PERSON_…" at bounding box center [263, 472] width 115 height 29
select select "28945"
click at [206, 458] on select "Select Stylist Admin [PERSON_NAME] [PERSON_NAME] [PERSON_NAME] Manager [PERSON_…" at bounding box center [263, 472] width 115 height 29
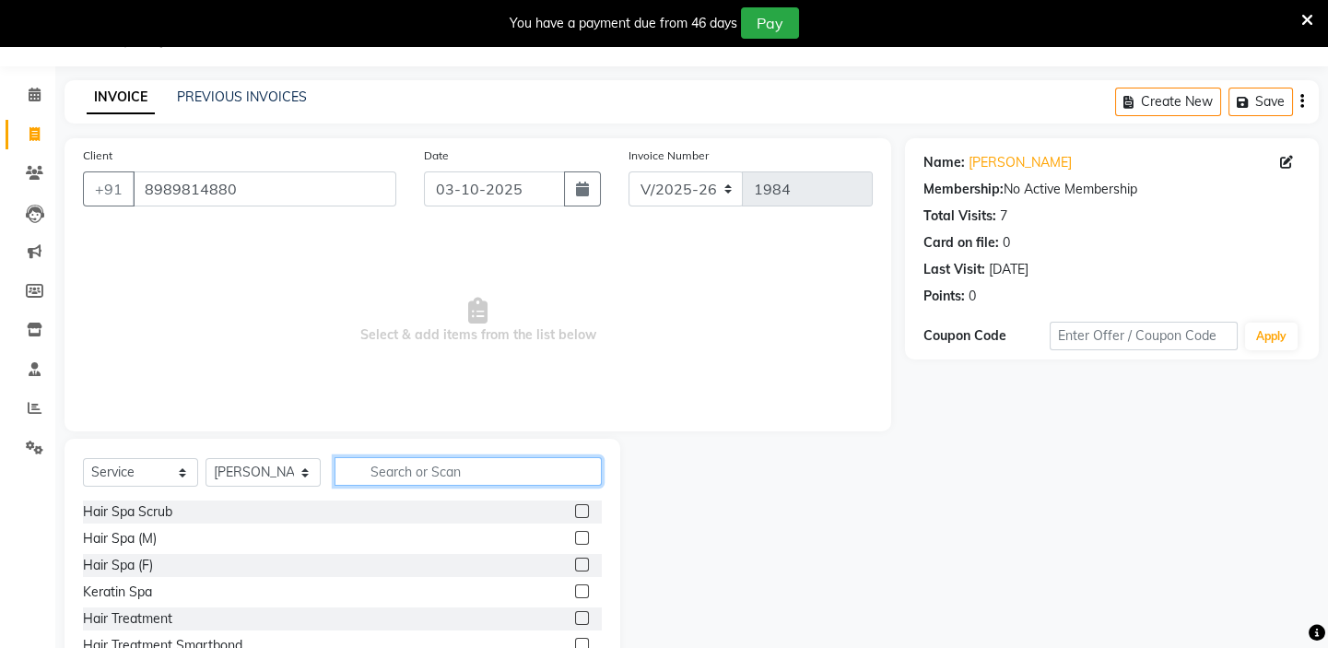
click at [383, 467] on input "text" at bounding box center [468, 471] width 267 height 29
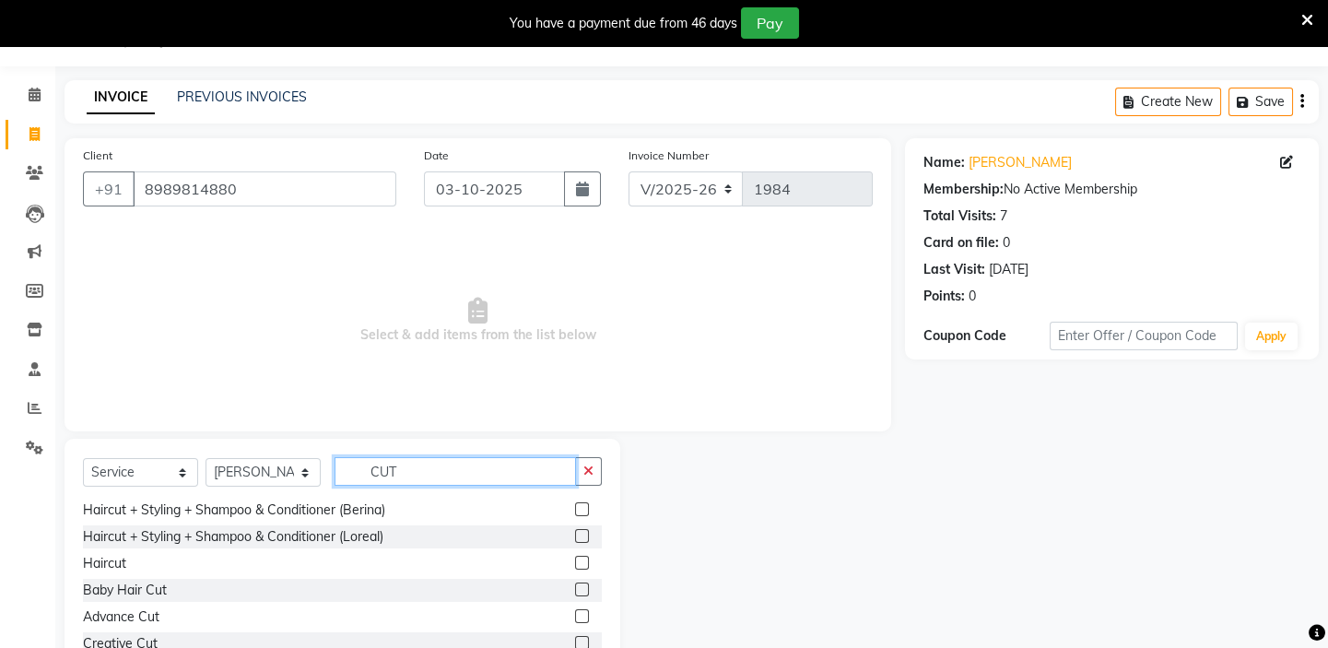
scroll to position [83, 0]
type input "CUT"
click at [575, 564] on label at bounding box center [582, 562] width 14 height 14
click at [575, 564] on input "checkbox" at bounding box center [581, 563] width 12 height 12
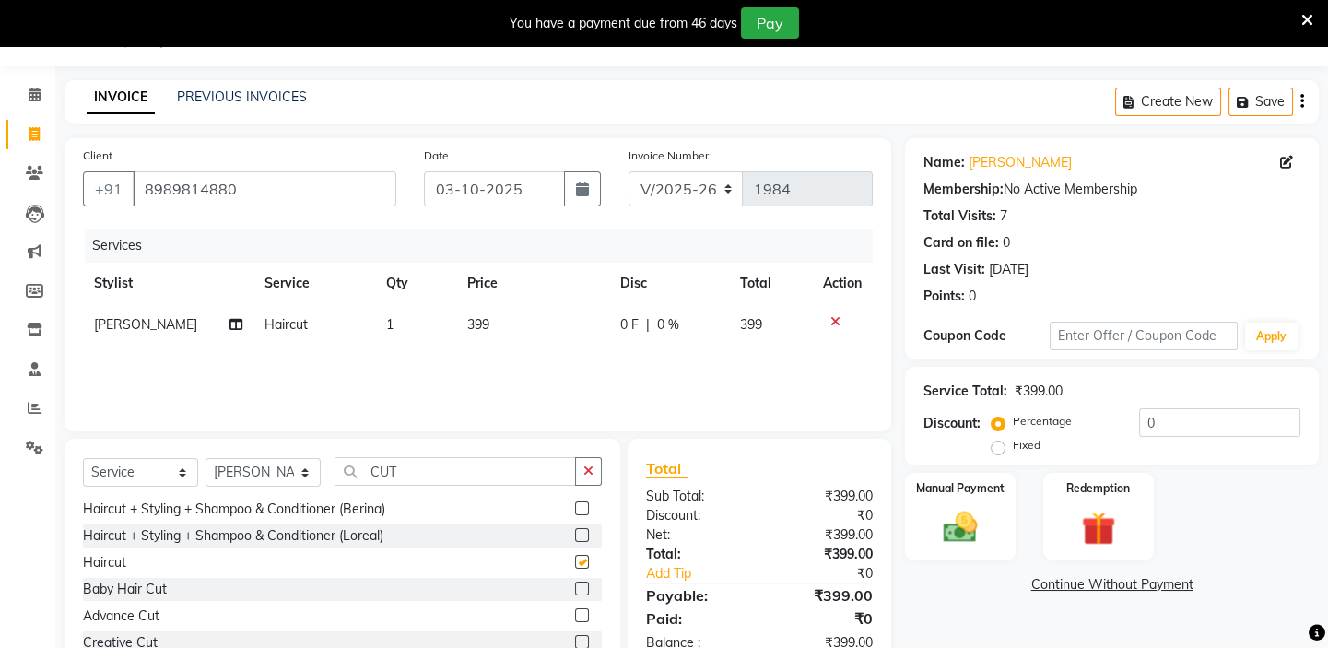
checkbox input "false"
drag, startPoint x: 500, startPoint y: 324, endPoint x: 512, endPoint y: 328, distance: 12.5
click at [512, 328] on td "399" at bounding box center [533, 324] width 154 height 41
select select "28945"
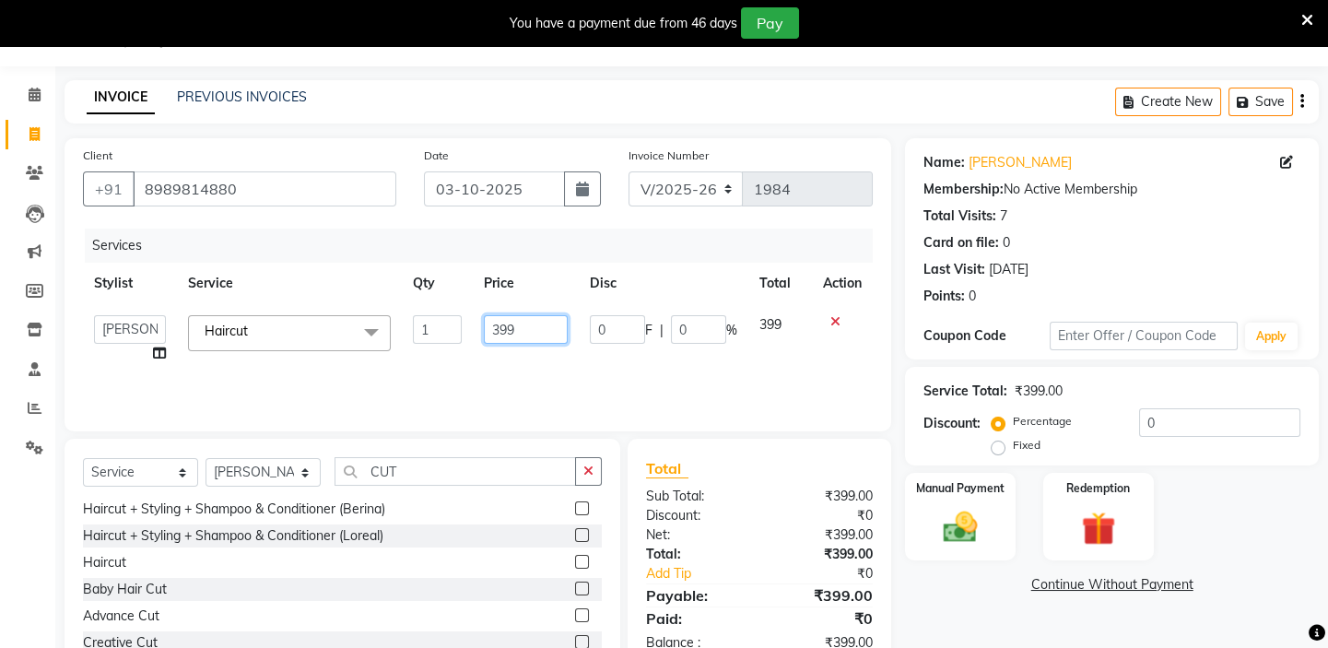
click at [526, 329] on input "399" at bounding box center [526, 329] width 84 height 29
type input "300"
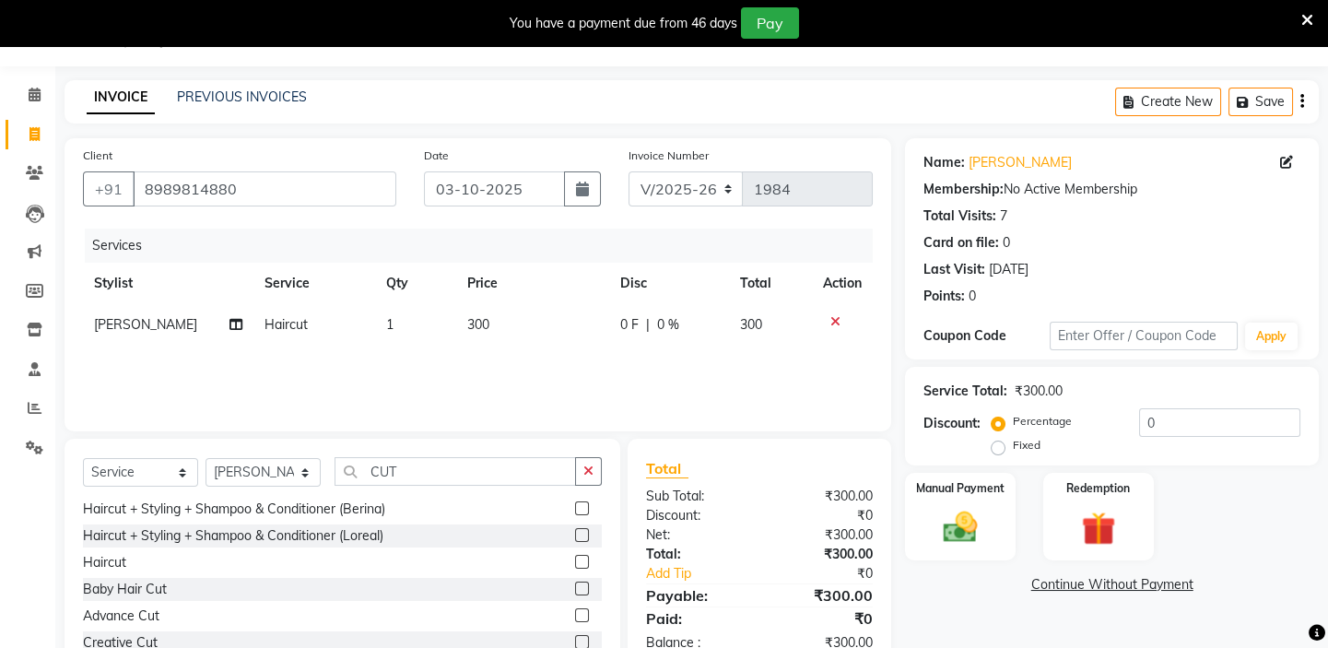
click at [406, 371] on div "Services Stylist Service Qty Price Disc Total Action [PERSON_NAME] Haircut 1 30…" at bounding box center [478, 321] width 790 height 184
click at [952, 505] on div "Manual Payment" at bounding box center [960, 516] width 114 height 91
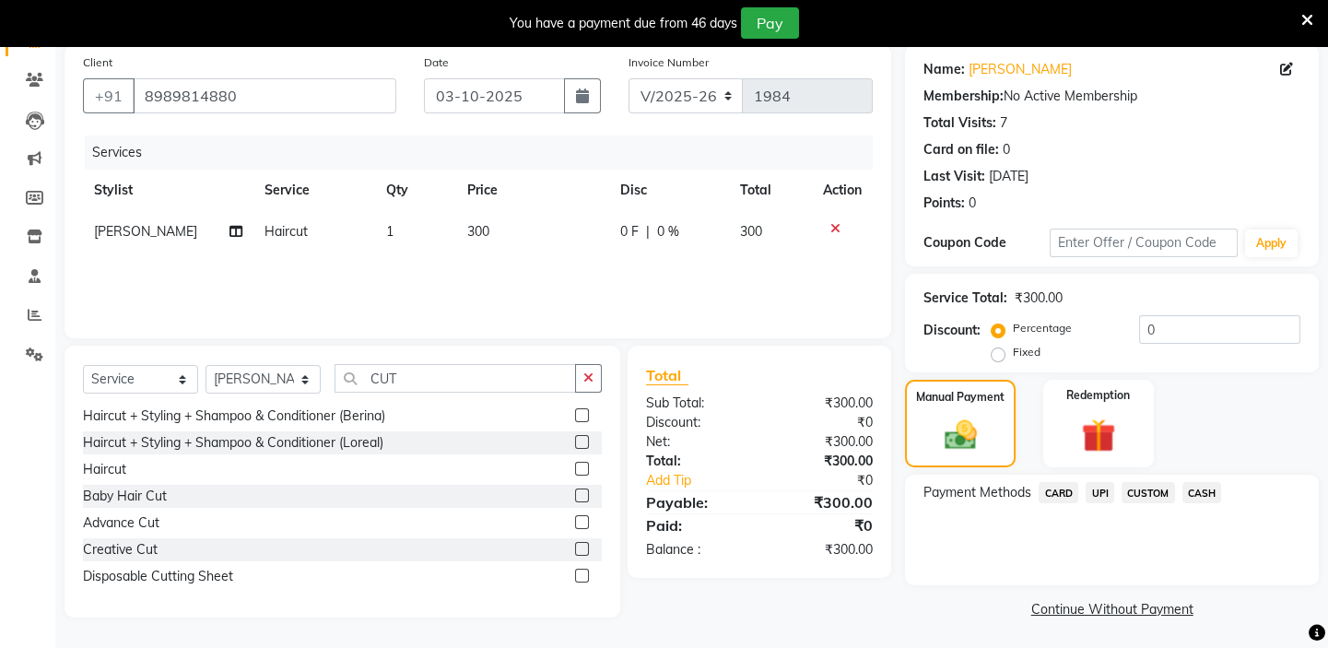
scroll to position [142, 0]
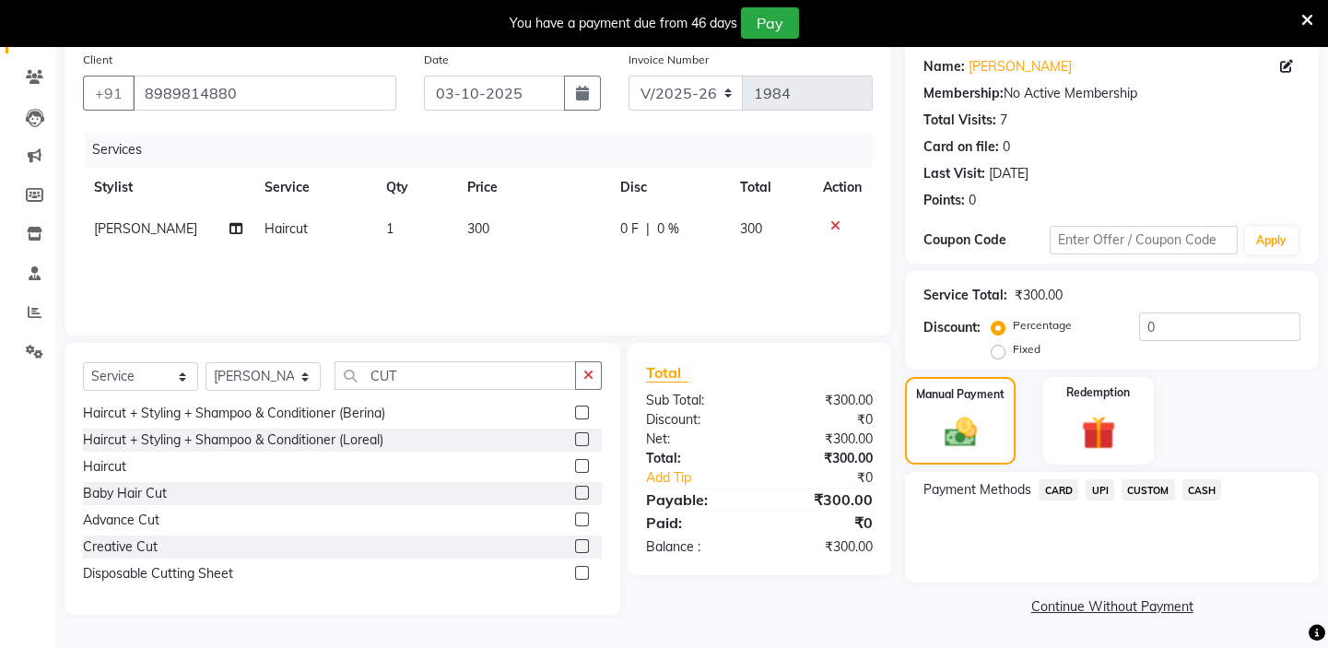
click at [1106, 490] on span "UPI" at bounding box center [1100, 489] width 29 height 21
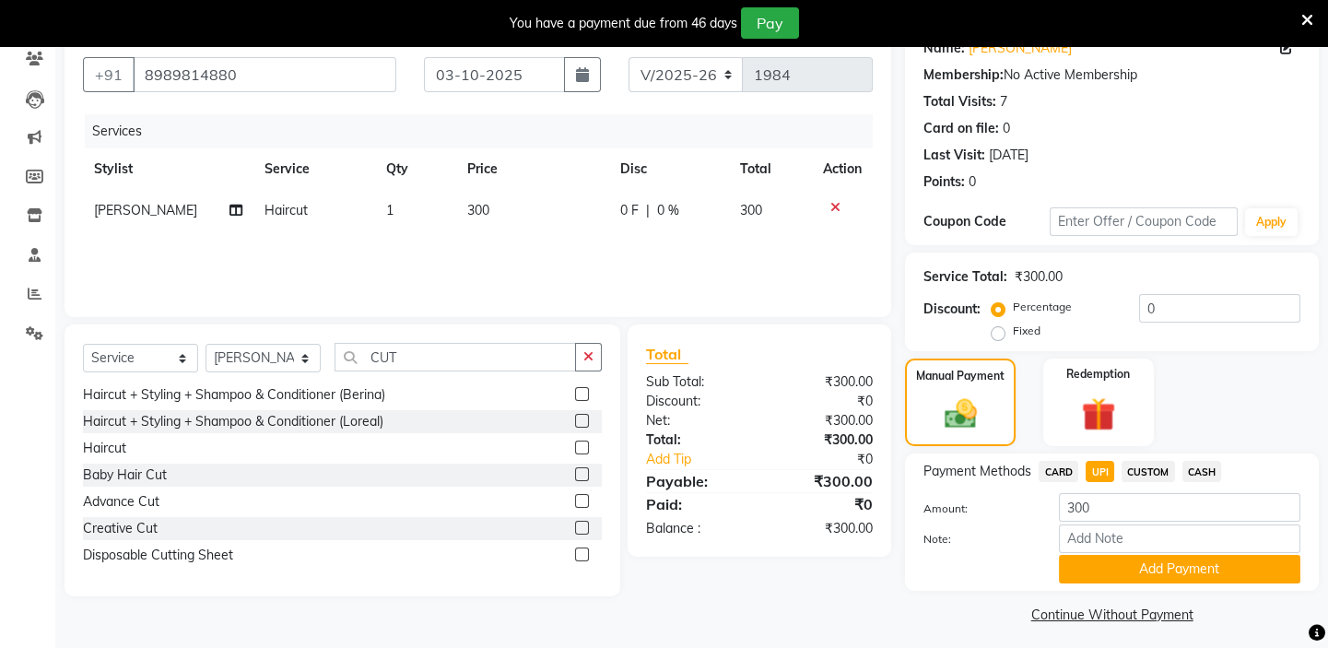
scroll to position [169, 0]
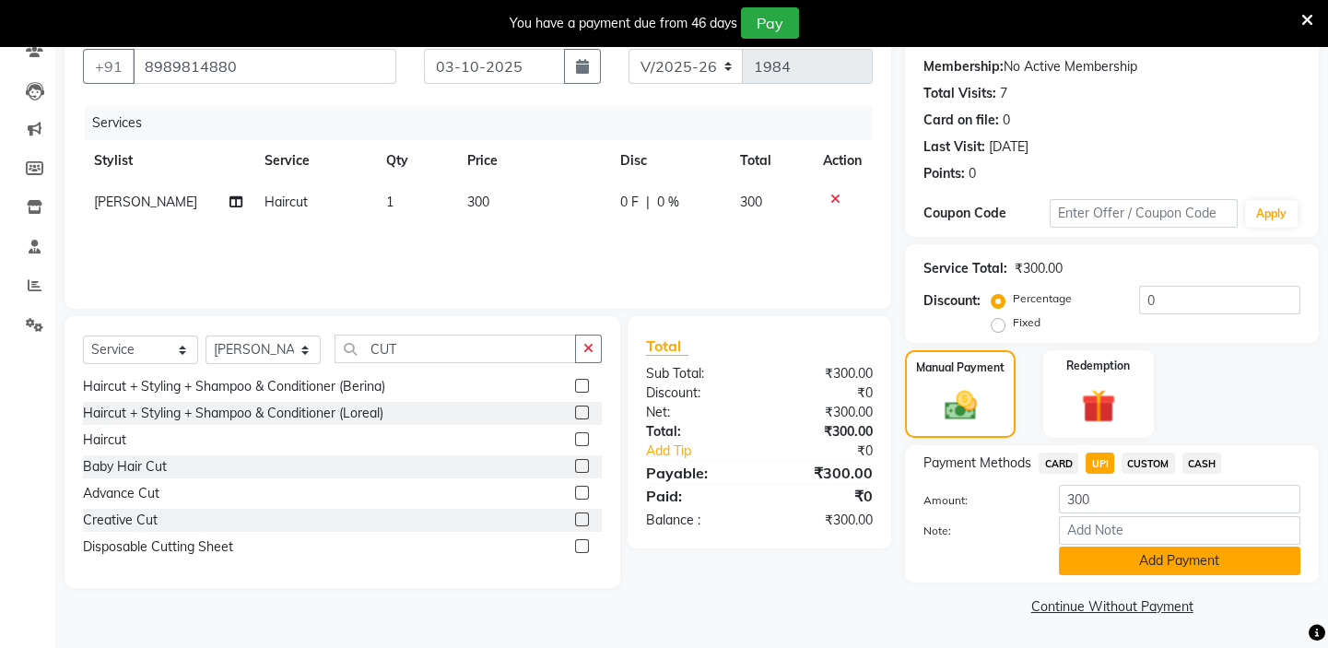
click at [1156, 559] on button "Add Payment" at bounding box center [1180, 561] width 242 height 29
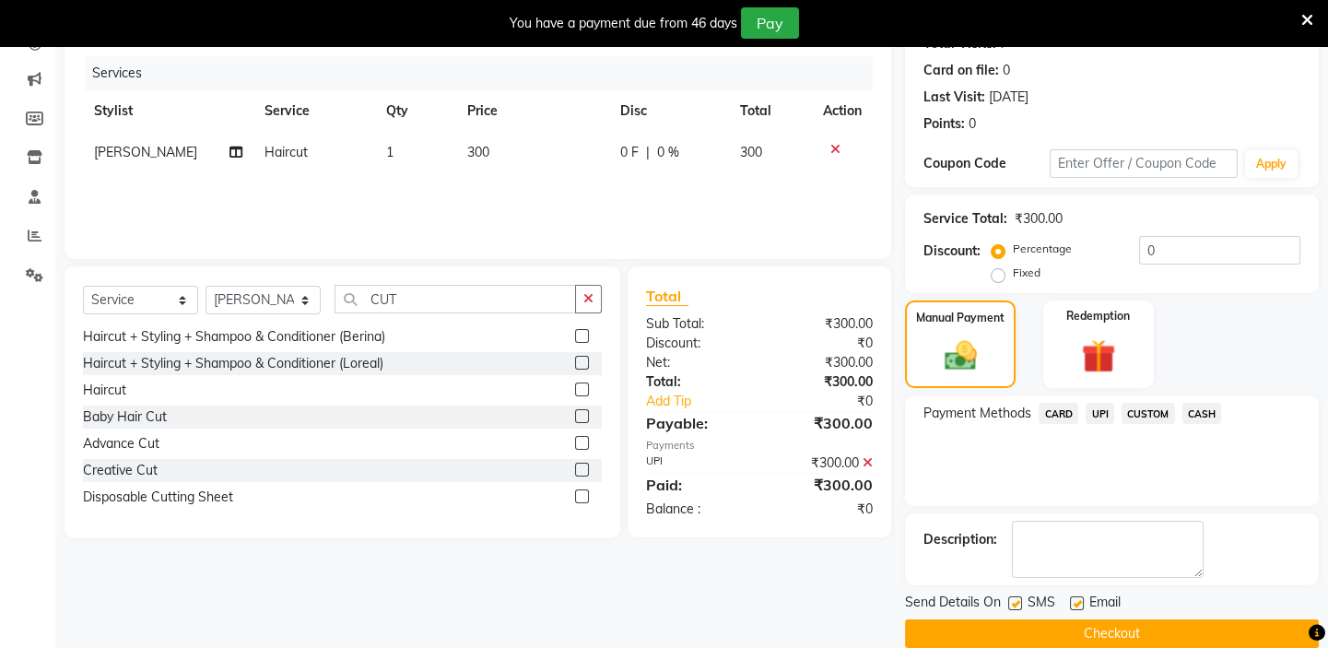
scroll to position [245, 0]
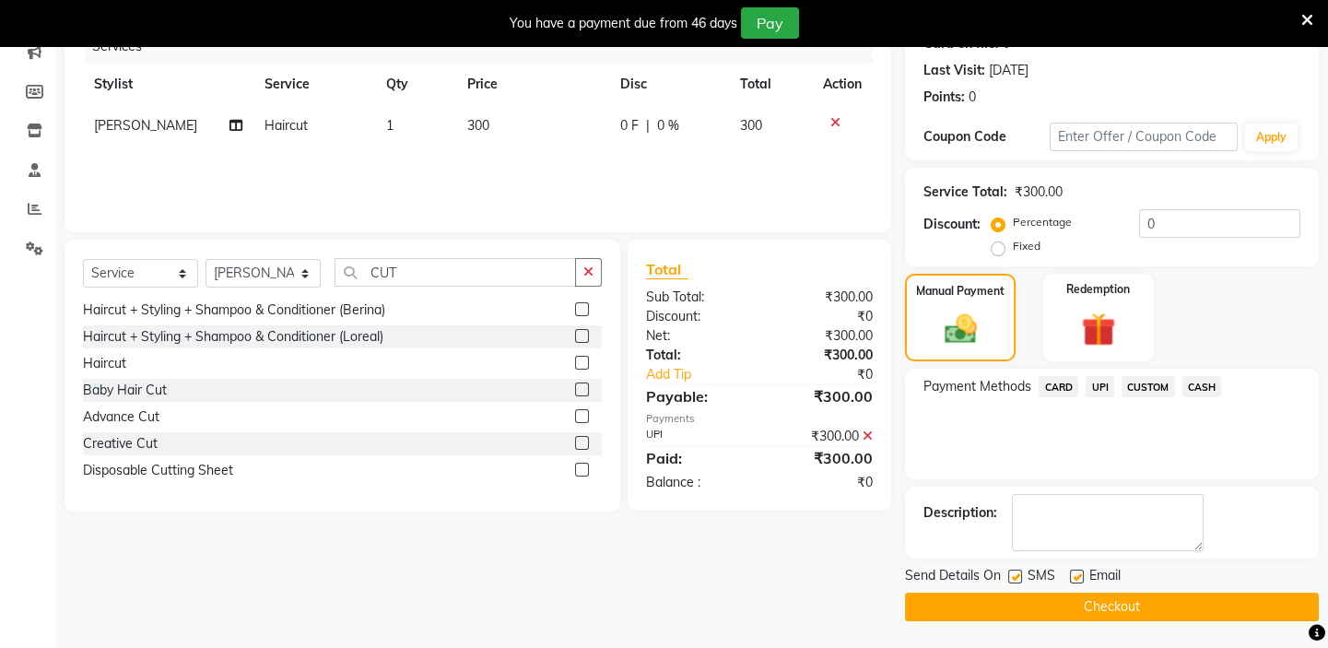
click at [1081, 605] on button "Checkout" at bounding box center [1112, 607] width 414 height 29
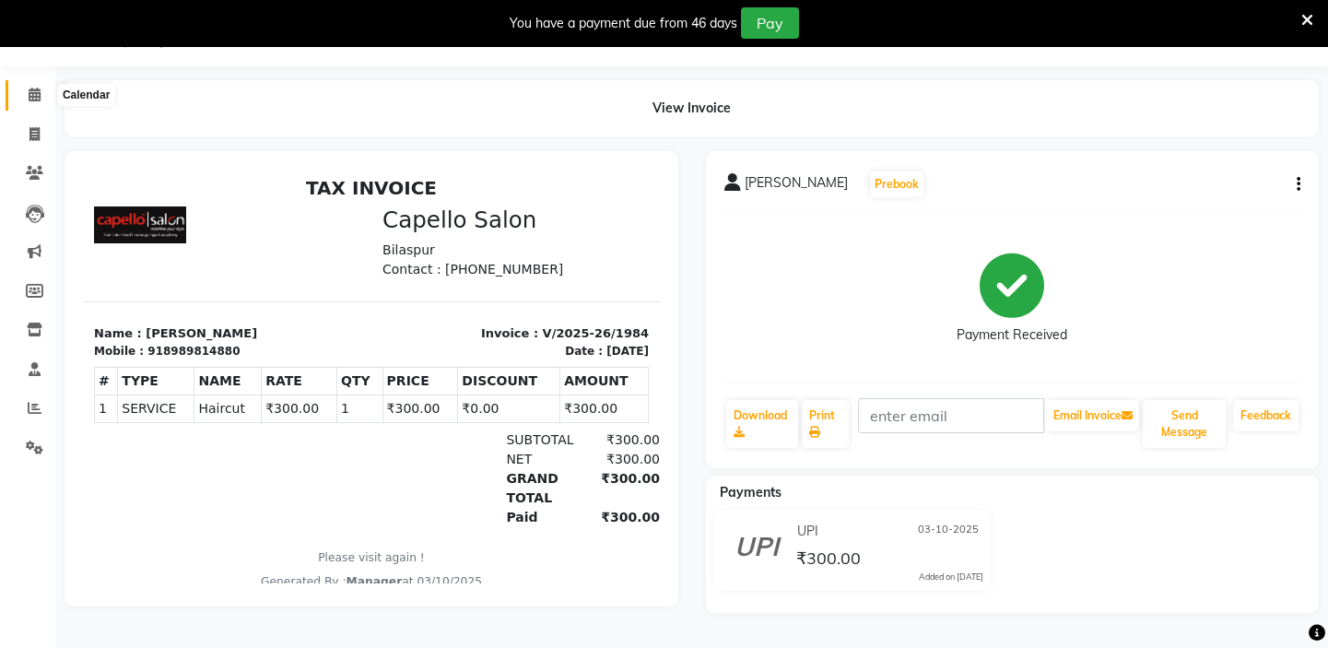
click at [34, 94] on icon at bounding box center [35, 95] width 12 height 14
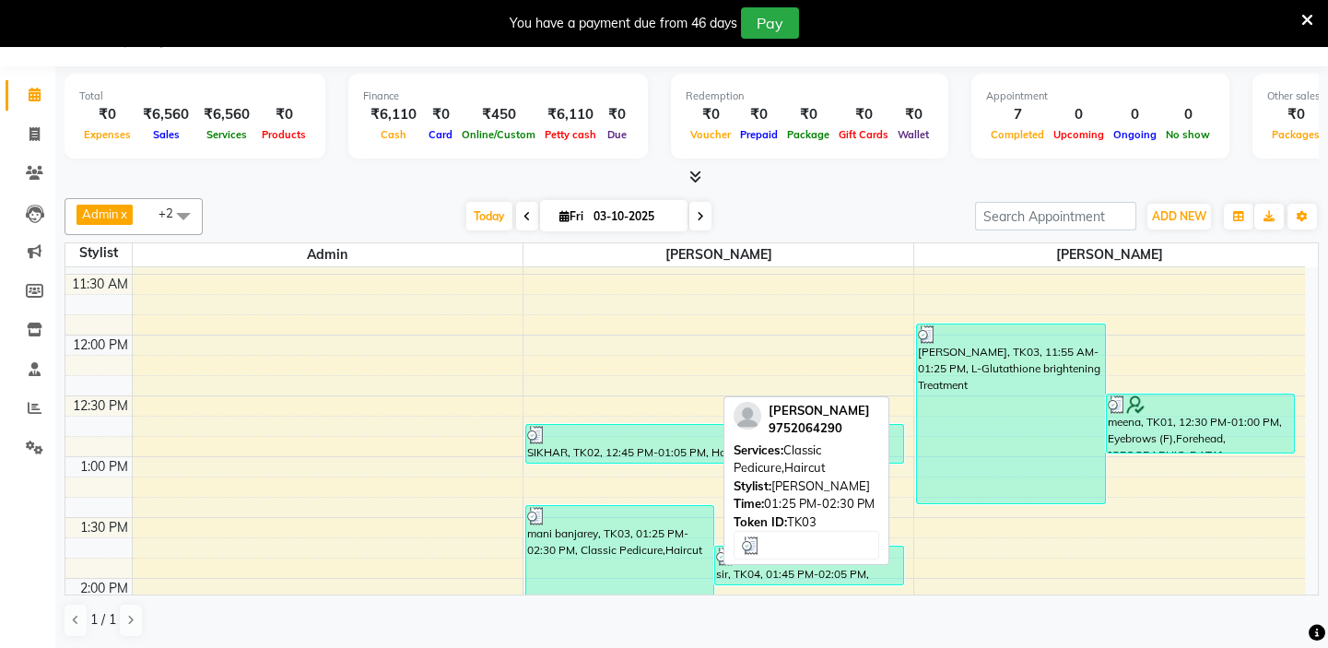
scroll to position [502, 0]
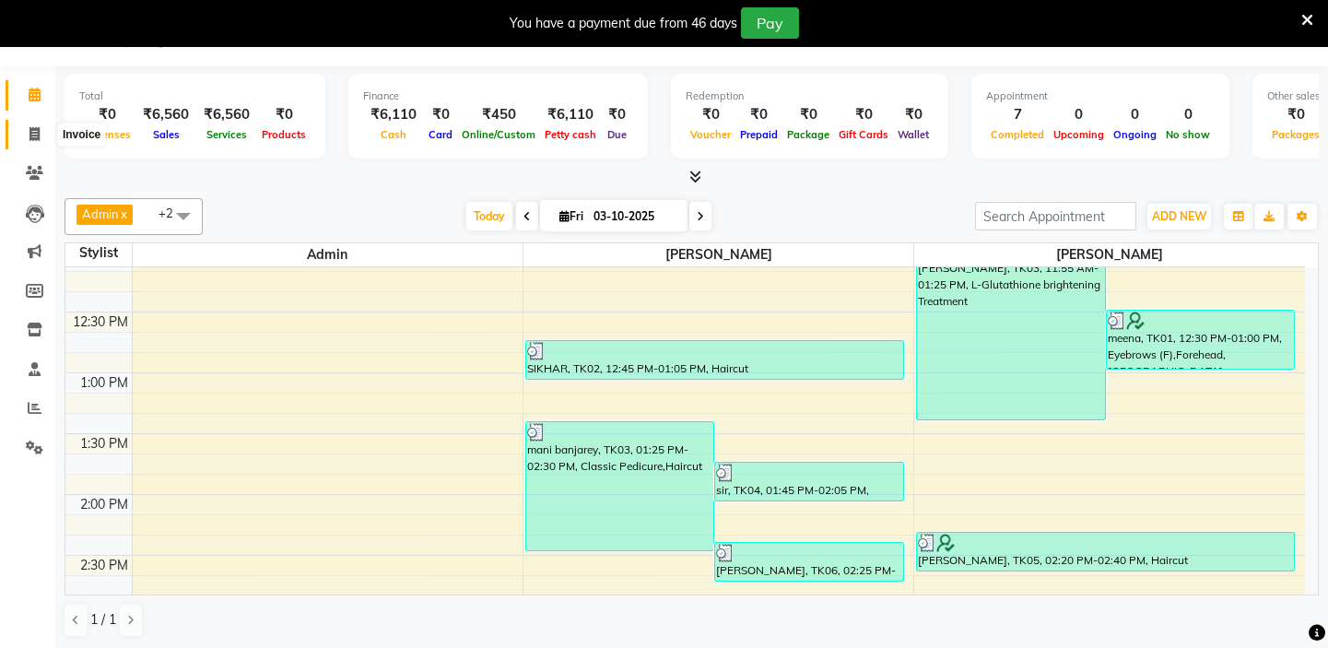
click at [38, 137] on icon at bounding box center [34, 134] width 10 height 14
select select "service"
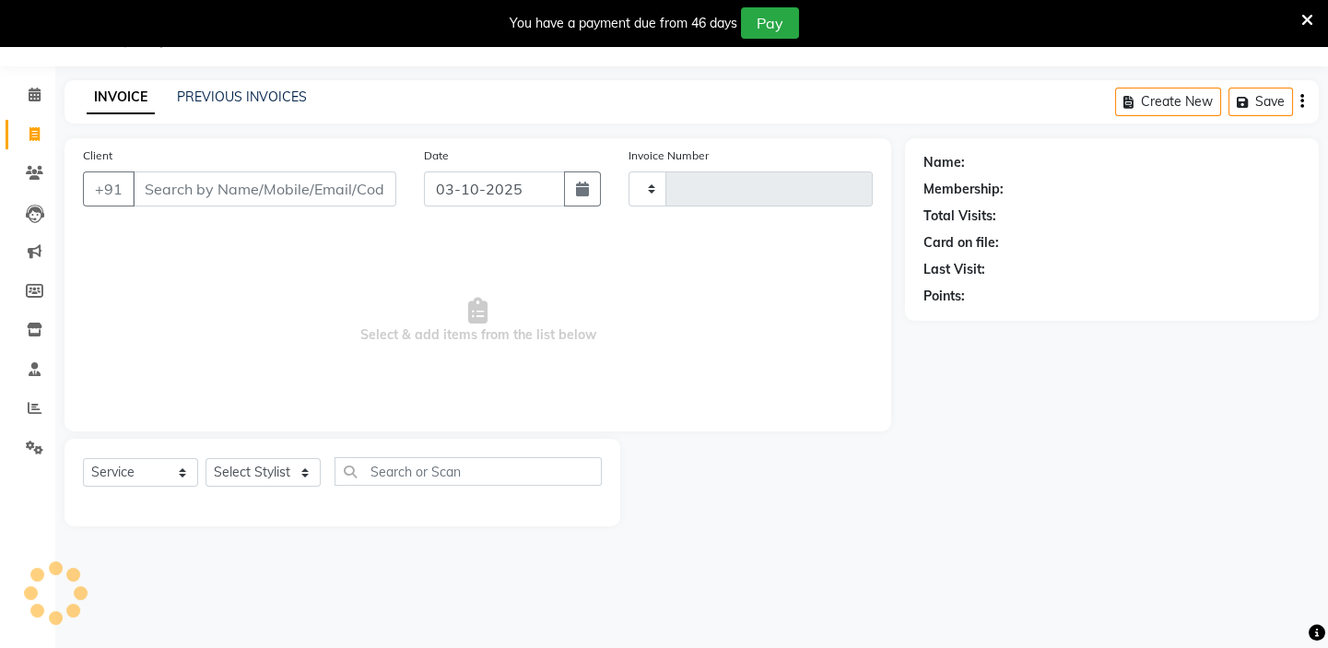
scroll to position [46, 0]
click at [220, 98] on link "PREVIOUS INVOICES" at bounding box center [242, 96] width 130 height 17
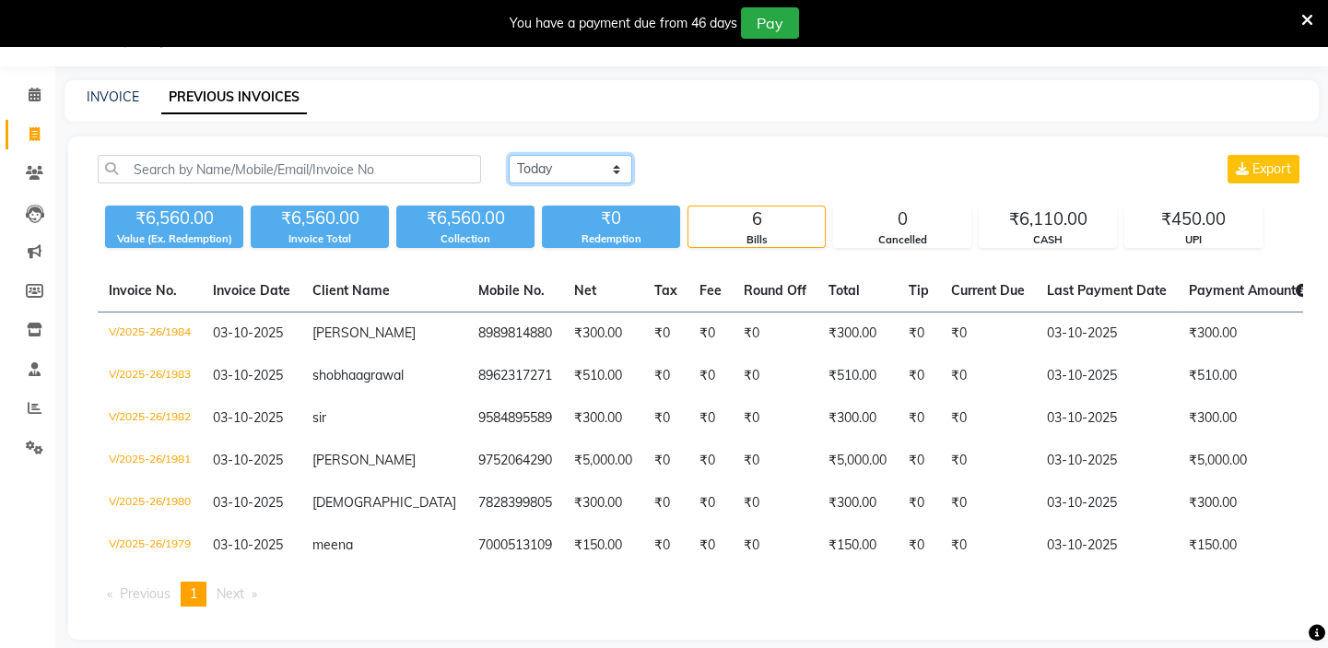
click at [527, 168] on select "Today Yesterday Custom Range" at bounding box center [571, 169] width 124 height 29
select select "yesterday"
click at [509, 155] on select "Today Yesterday Custom Range" at bounding box center [571, 169] width 124 height 29
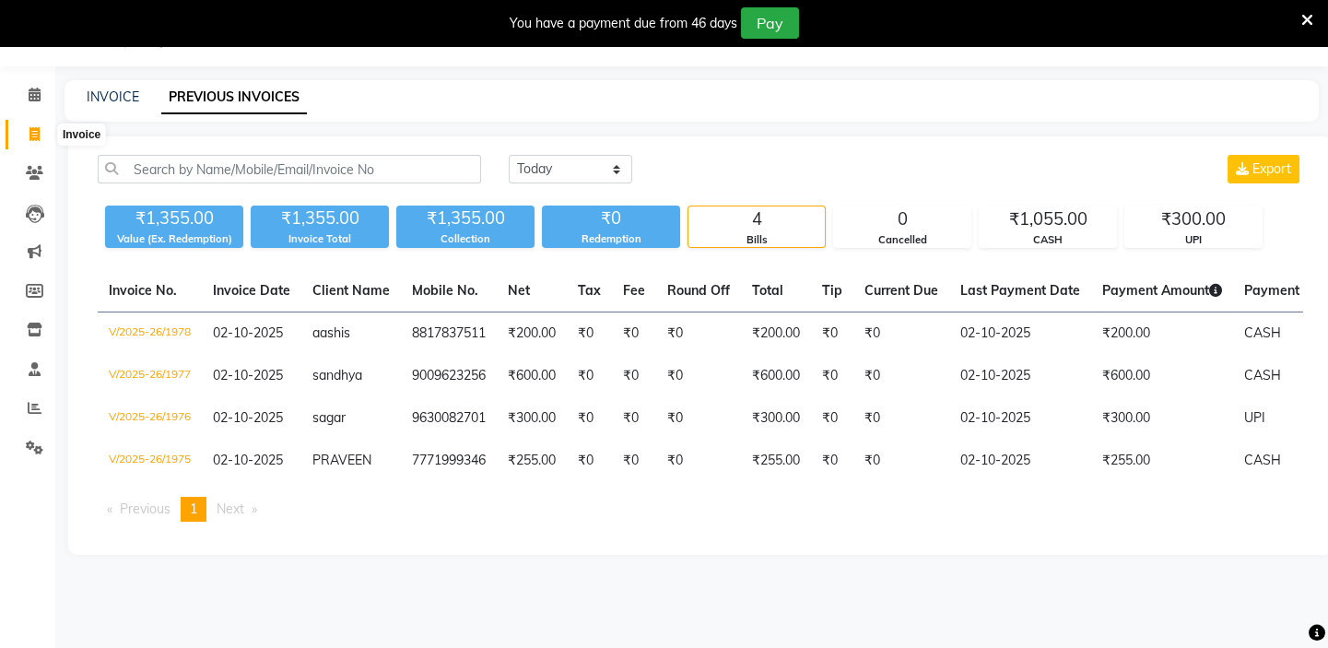
click at [35, 138] on icon at bounding box center [34, 134] width 10 height 14
select select "service"
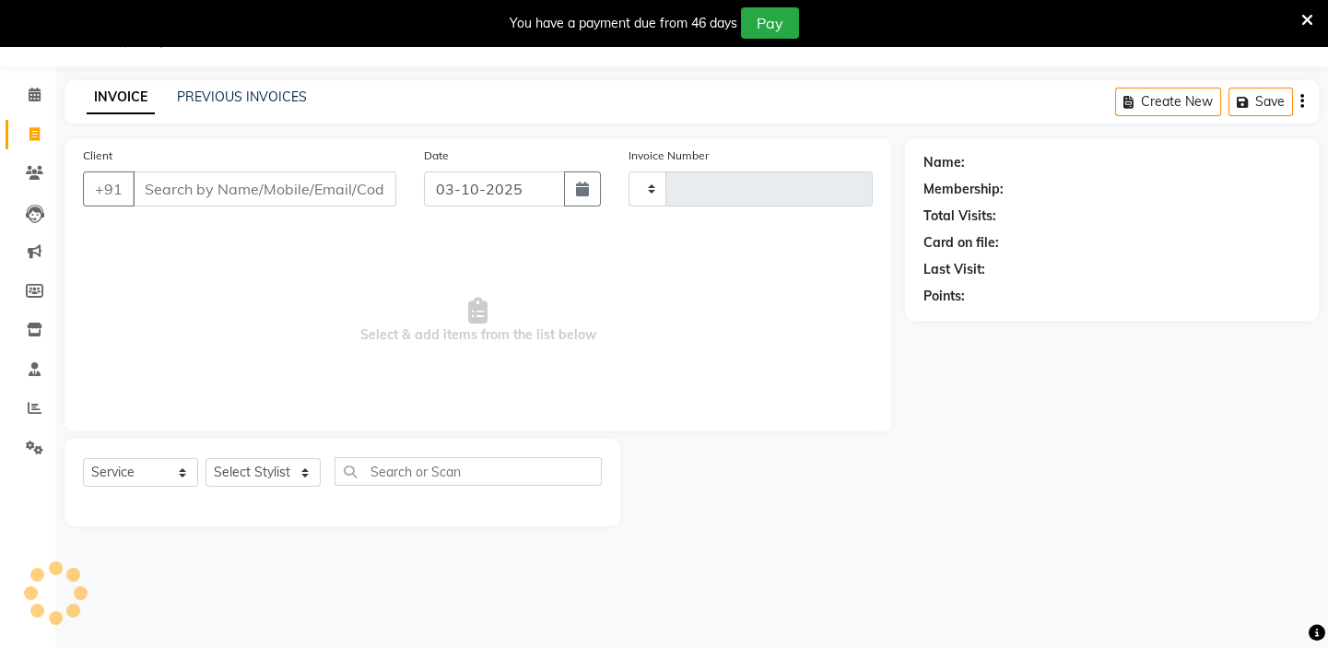
type input "1985"
select select "4763"
click at [36, 97] on icon at bounding box center [35, 95] width 12 height 14
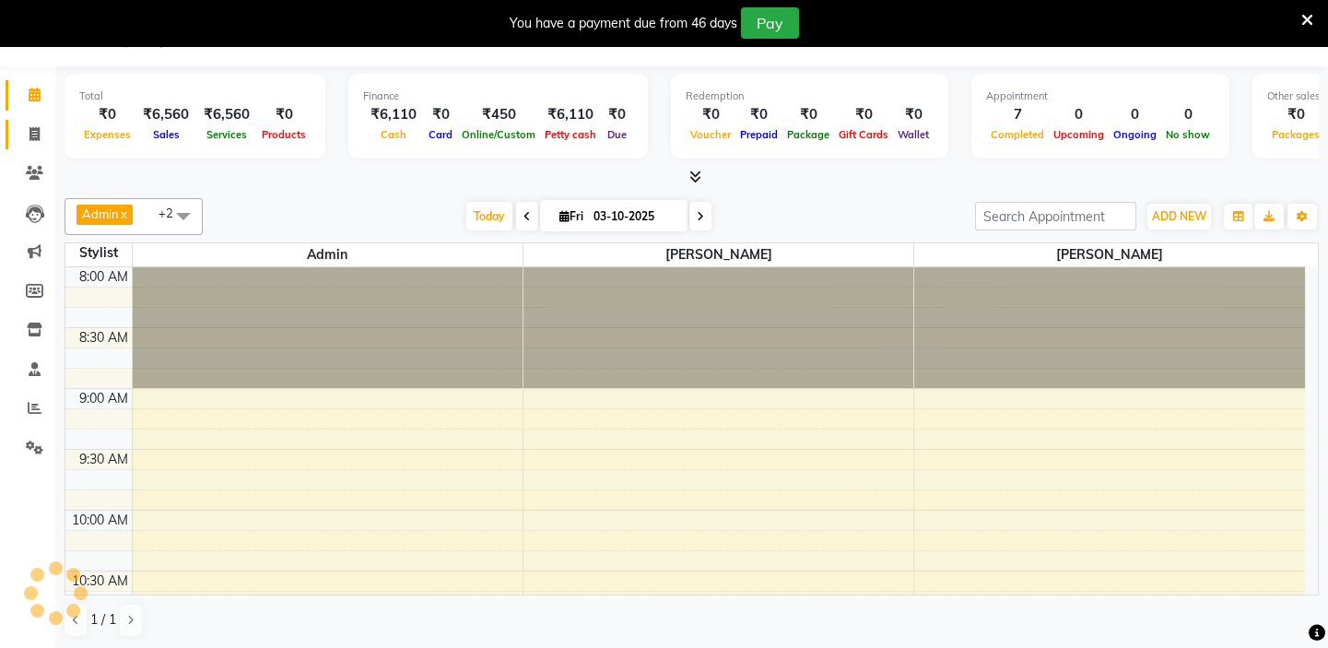
click at [29, 135] on icon at bounding box center [34, 134] width 10 height 14
select select "service"
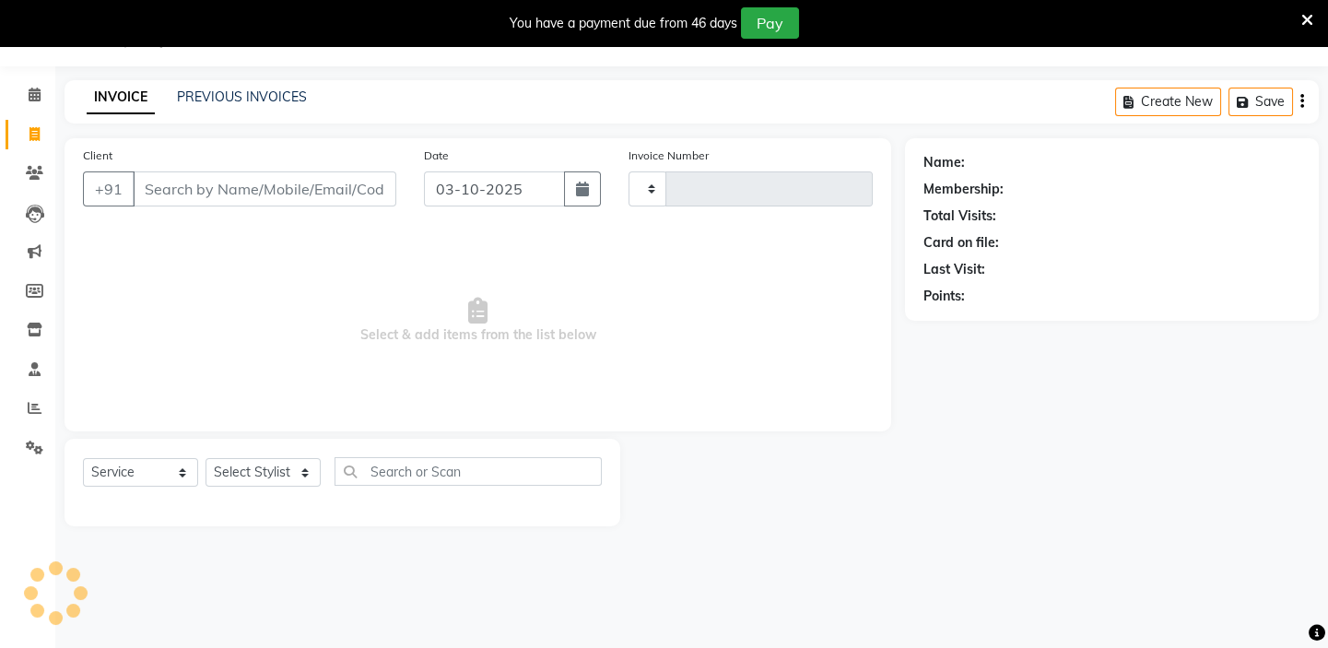
type input "1985"
select select "4763"
click at [245, 95] on link "PREVIOUS INVOICES" at bounding box center [242, 96] width 130 height 17
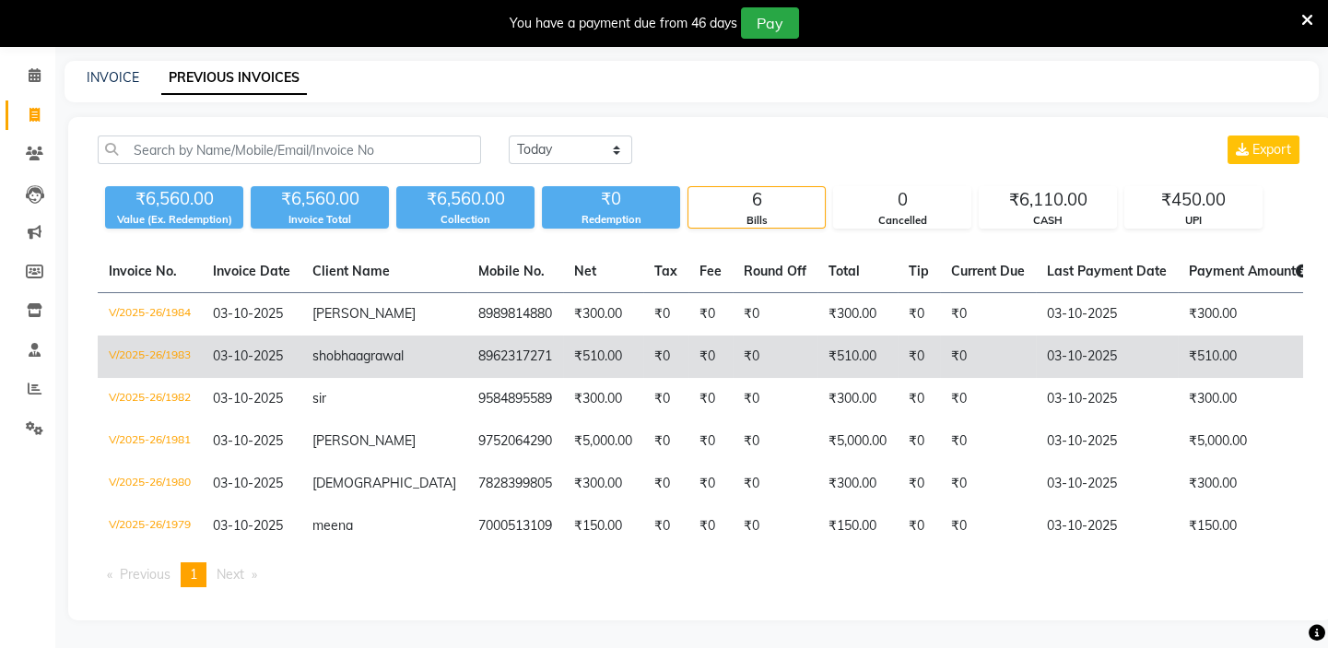
scroll to position [116, 0]
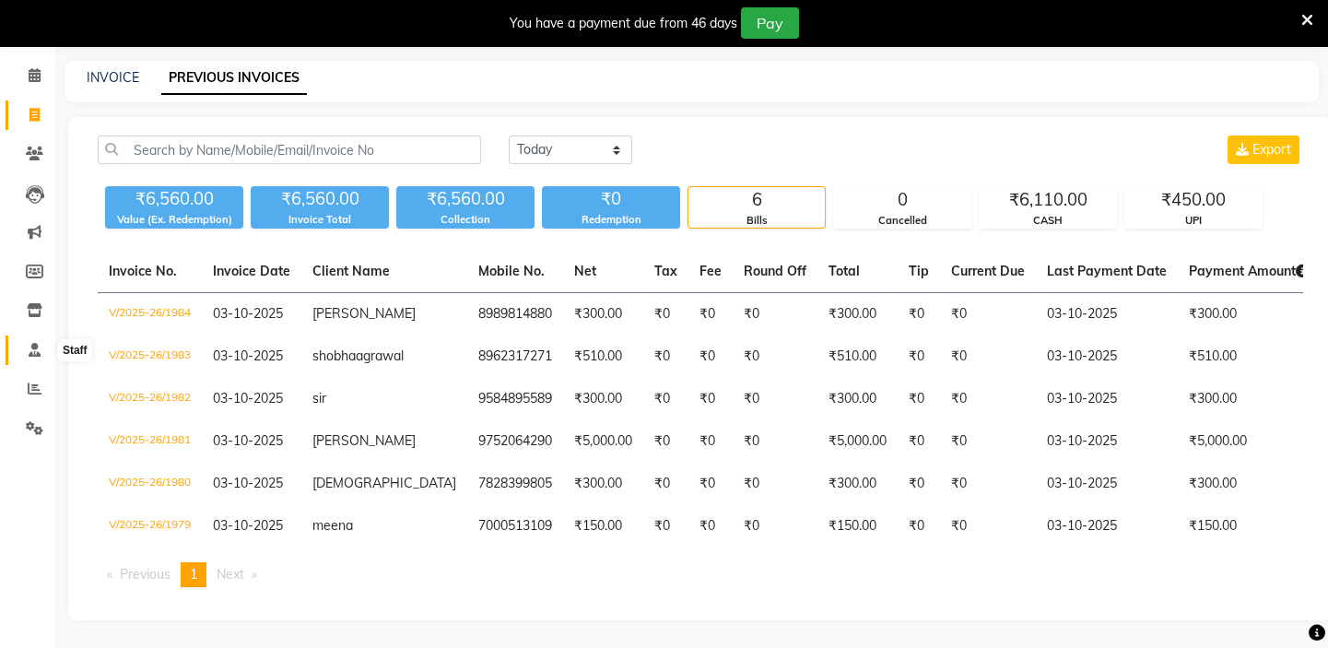
click at [38, 343] on icon at bounding box center [35, 350] width 12 height 14
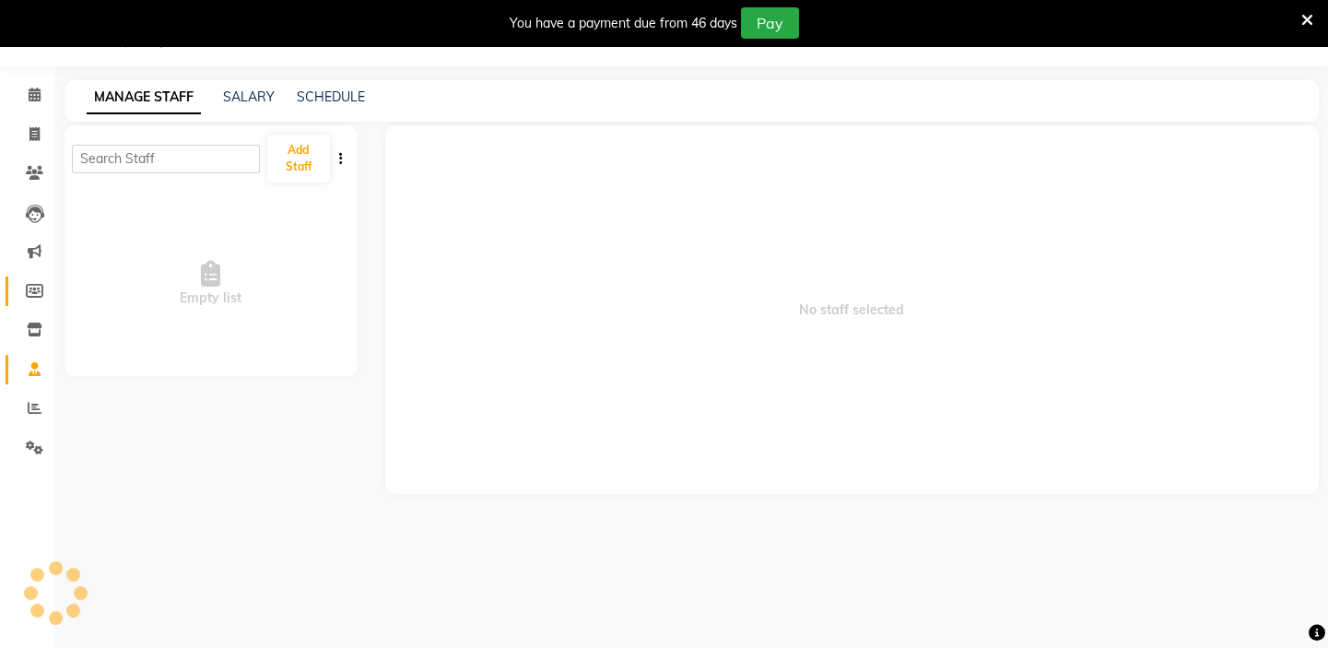
scroll to position [46, 0]
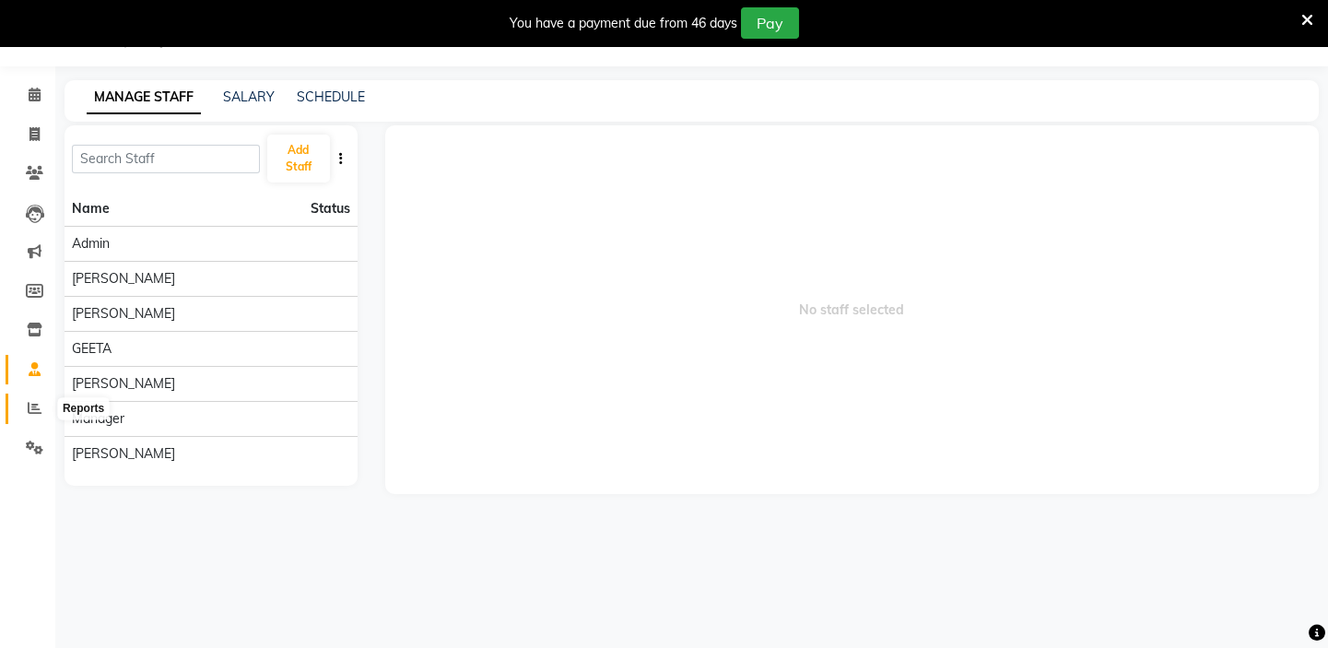
click at [33, 407] on icon at bounding box center [35, 408] width 14 height 14
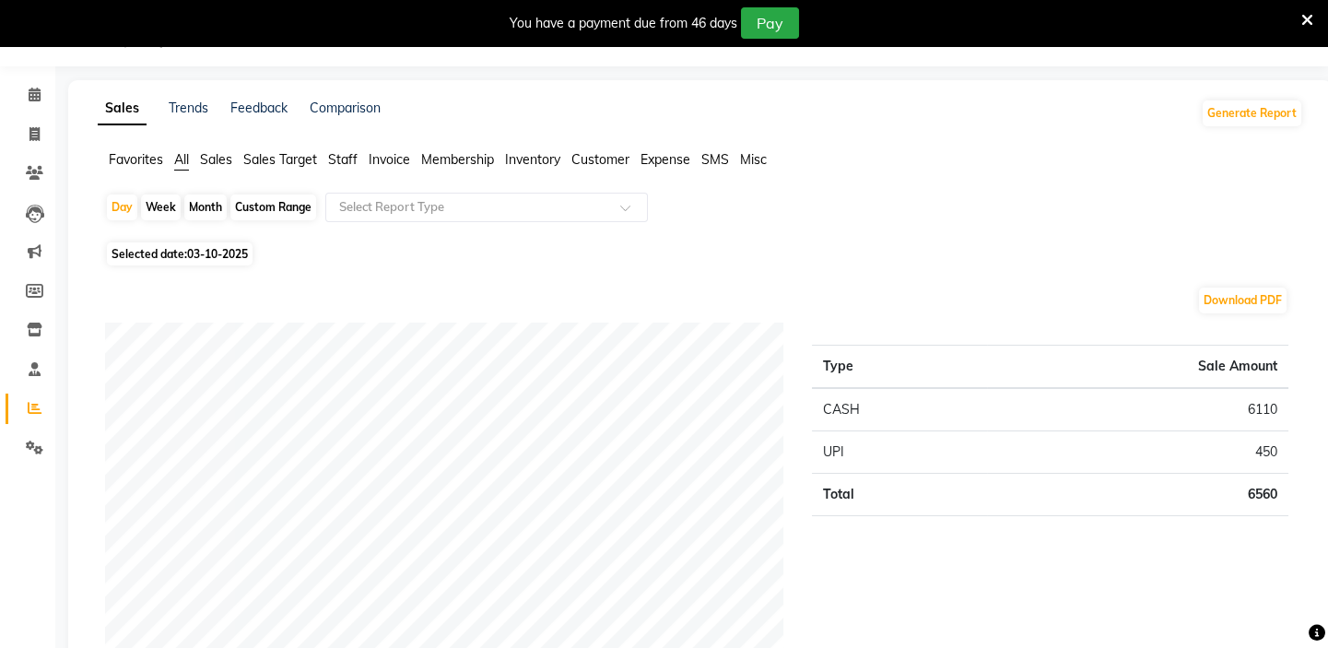
click at [197, 206] on div "Month" at bounding box center [205, 208] width 42 height 26
select select "10"
select select "2025"
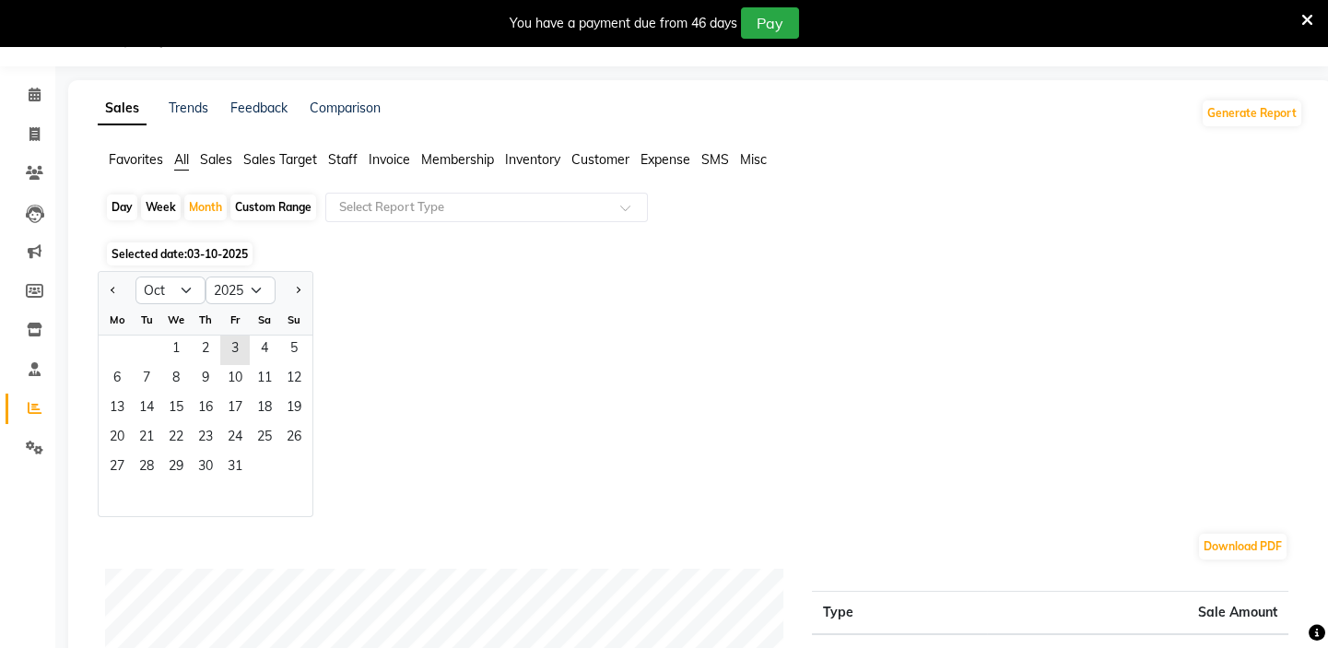
click at [249, 205] on div "Custom Range" at bounding box center [273, 208] width 86 height 26
select select "10"
select select "2025"
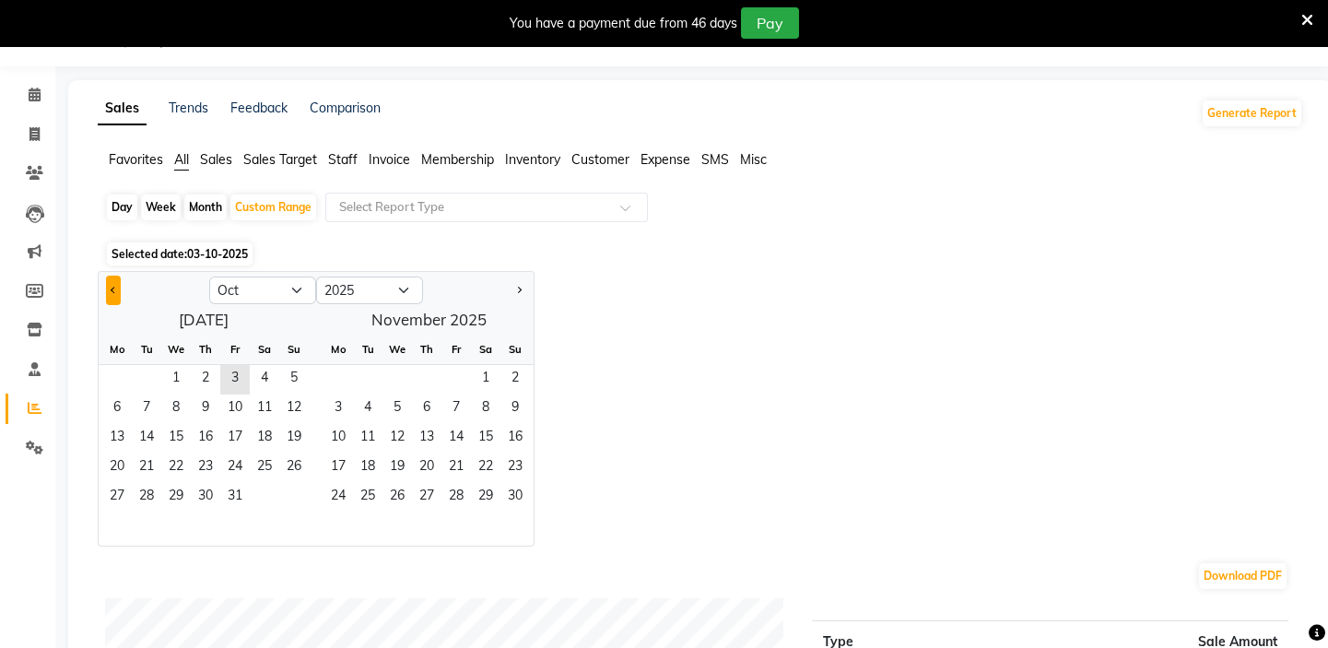
click at [112, 291] on span "Previous month" at bounding box center [114, 289] width 6 height 6
select select "9"
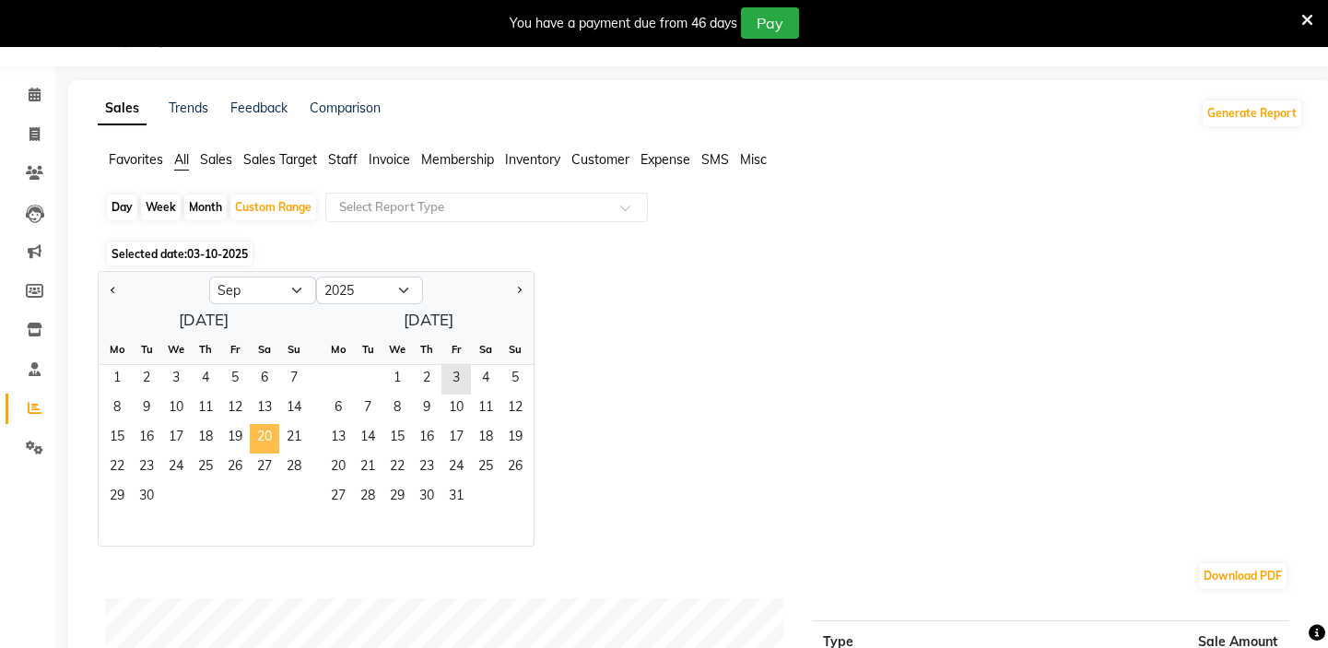
click at [257, 439] on span "20" at bounding box center [264, 438] width 29 height 29
click at [140, 494] on span "30" at bounding box center [146, 497] width 29 height 29
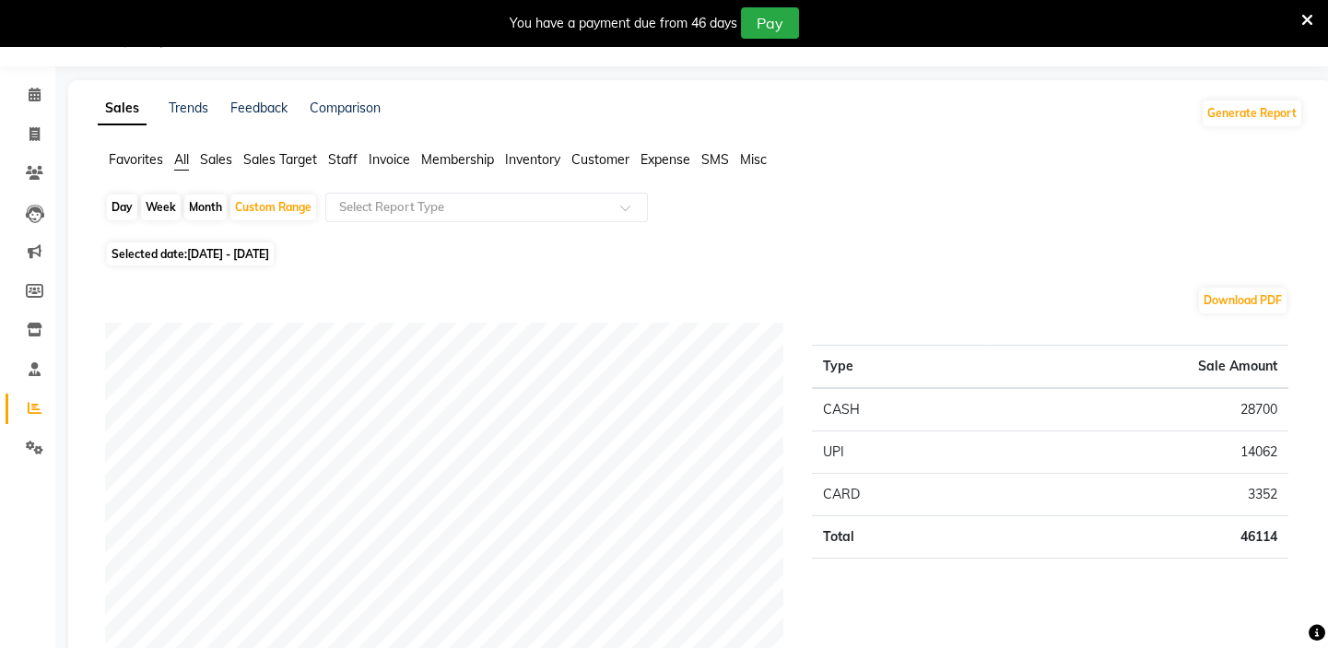
click at [347, 161] on span "Staff" at bounding box center [342, 159] width 29 height 17
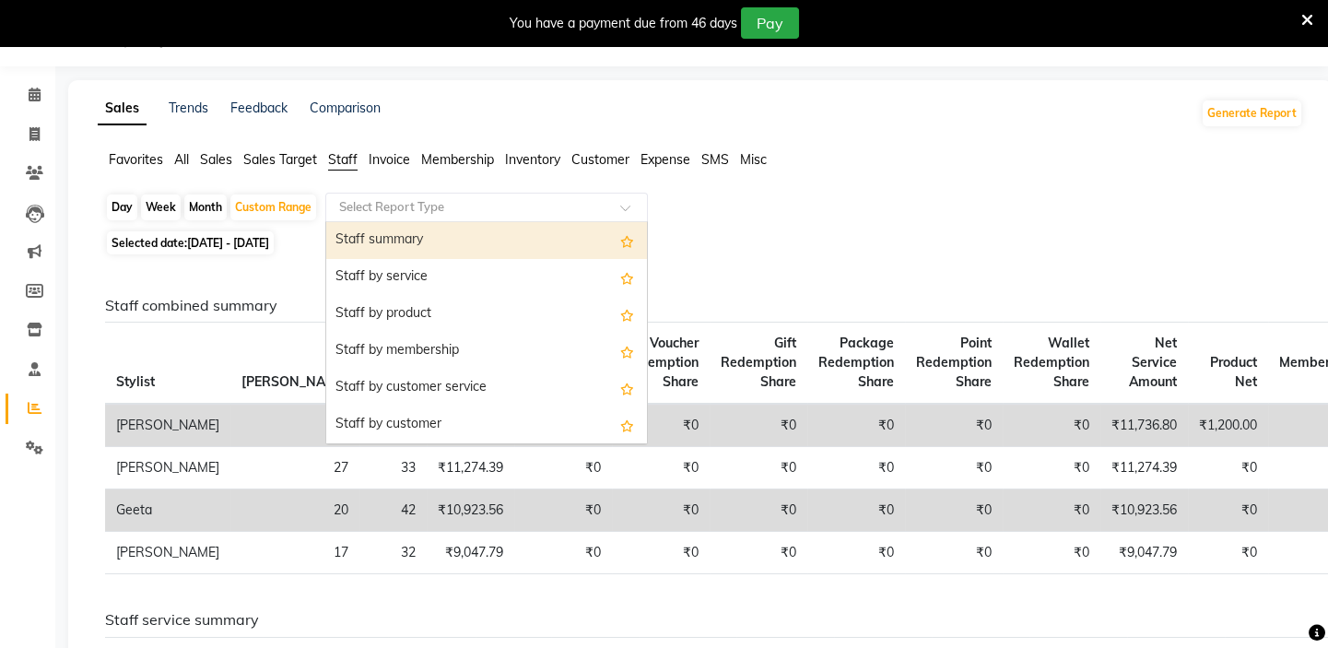
click at [366, 207] on input "text" at bounding box center [468, 207] width 265 height 18
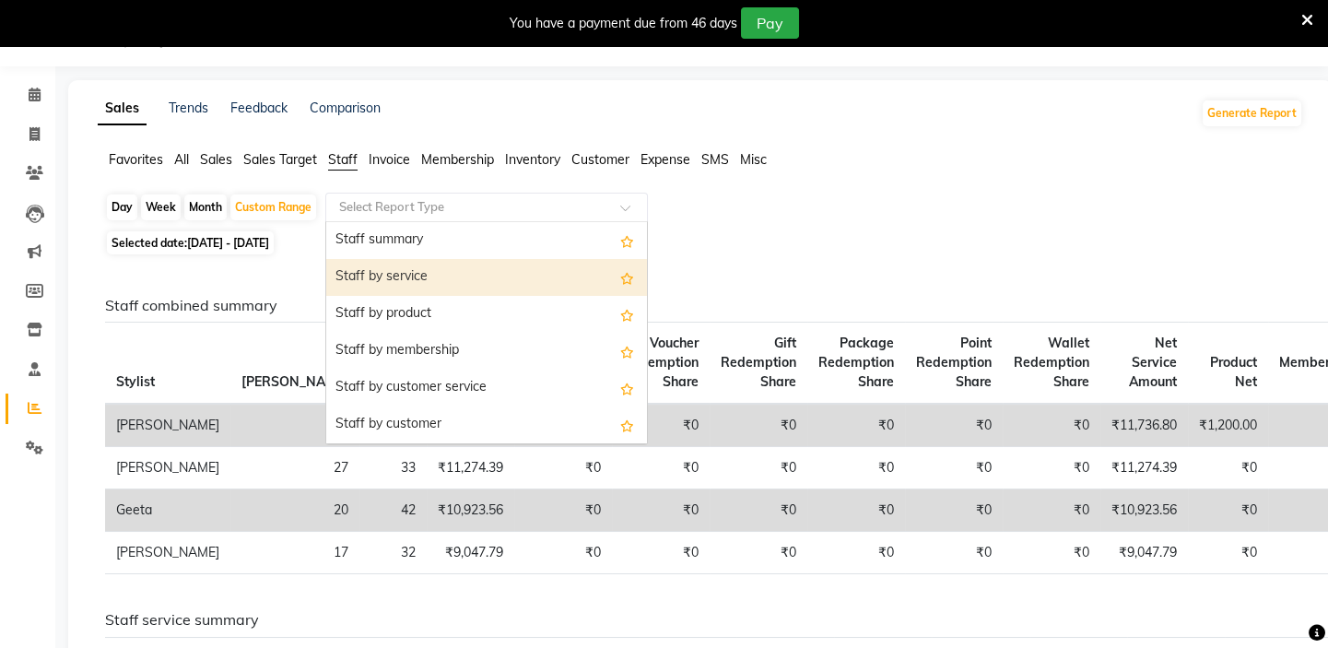
click at [365, 280] on div "Staff by service" at bounding box center [486, 277] width 321 height 37
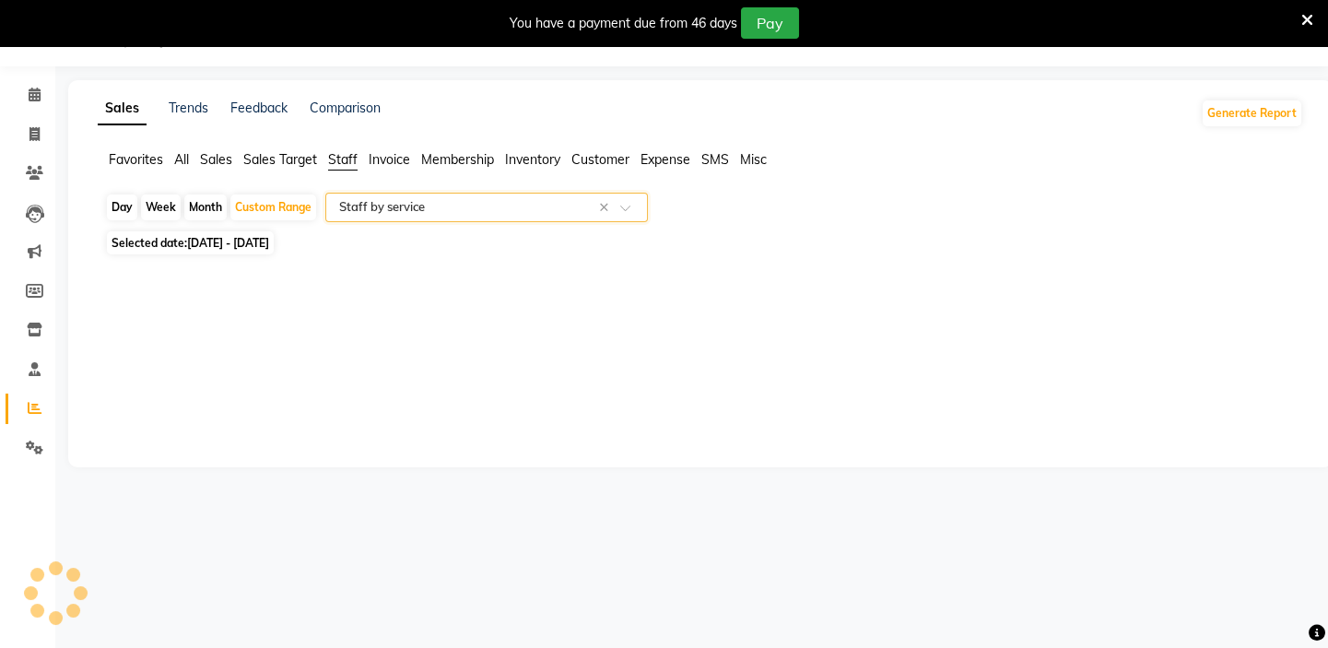
select select "full_report"
select select "csv"
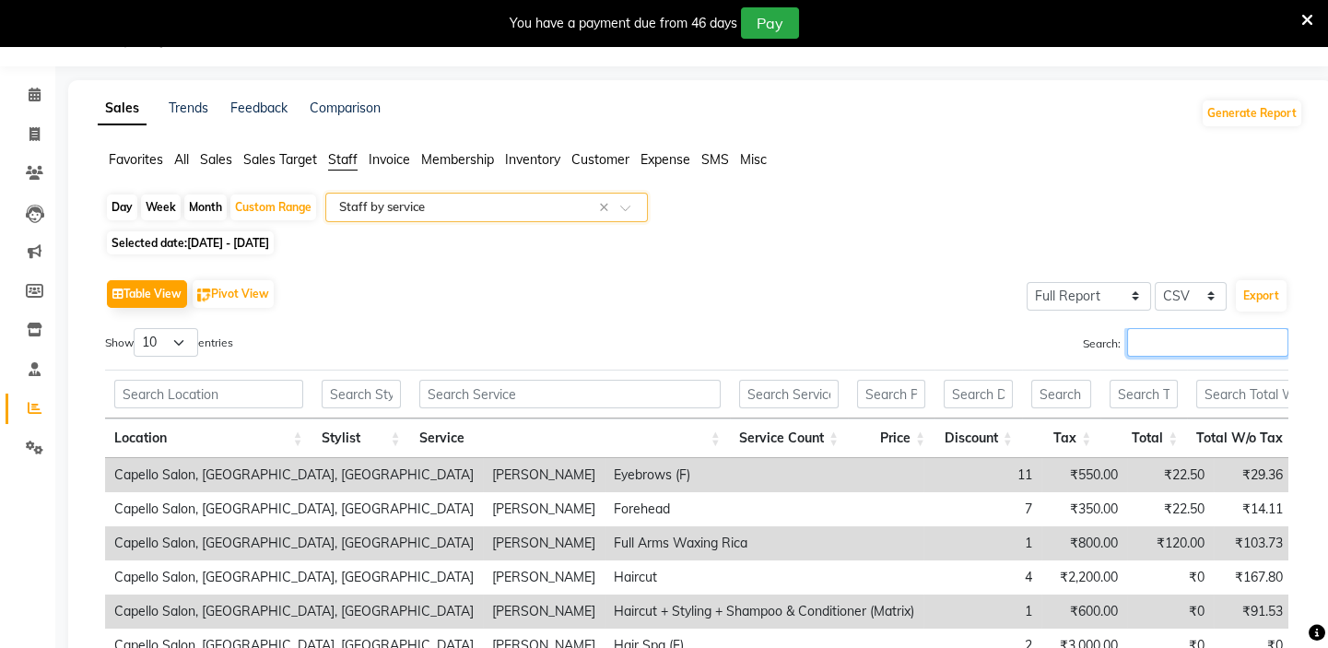
click at [1148, 337] on input "Search:" at bounding box center [1207, 342] width 161 height 29
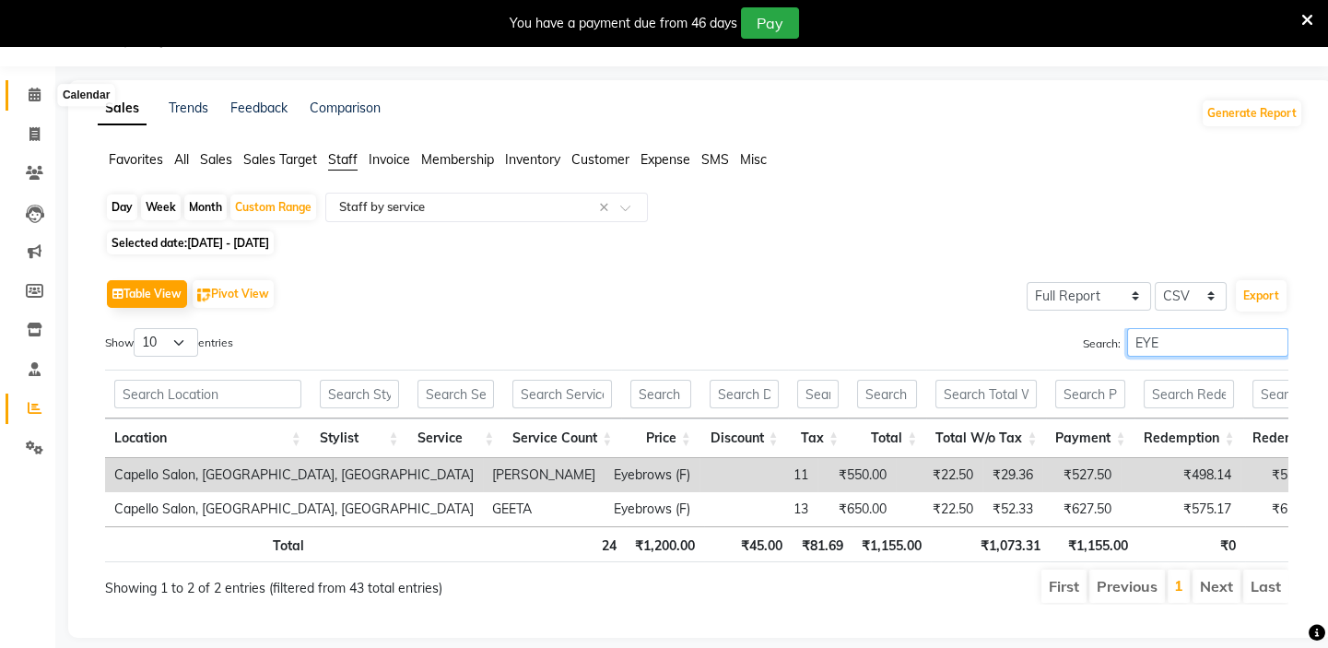
type input "EYE"
click at [29, 98] on icon at bounding box center [35, 95] width 12 height 14
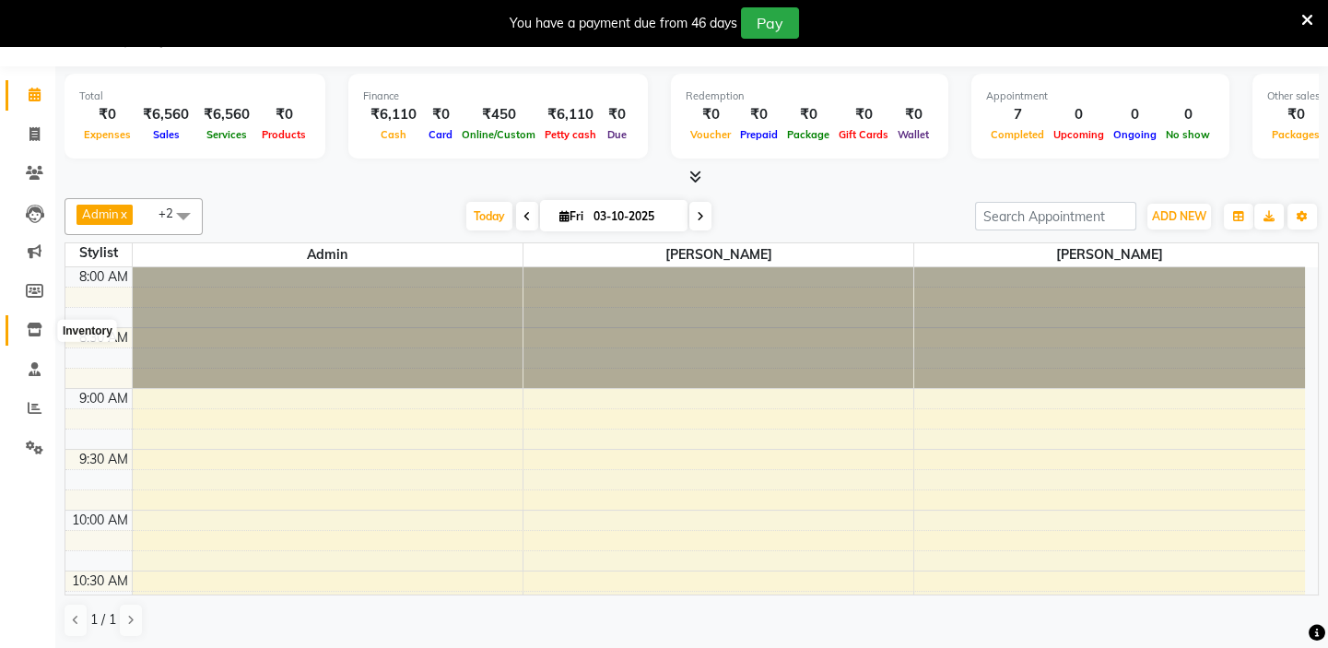
click at [35, 334] on icon at bounding box center [35, 330] width 16 height 14
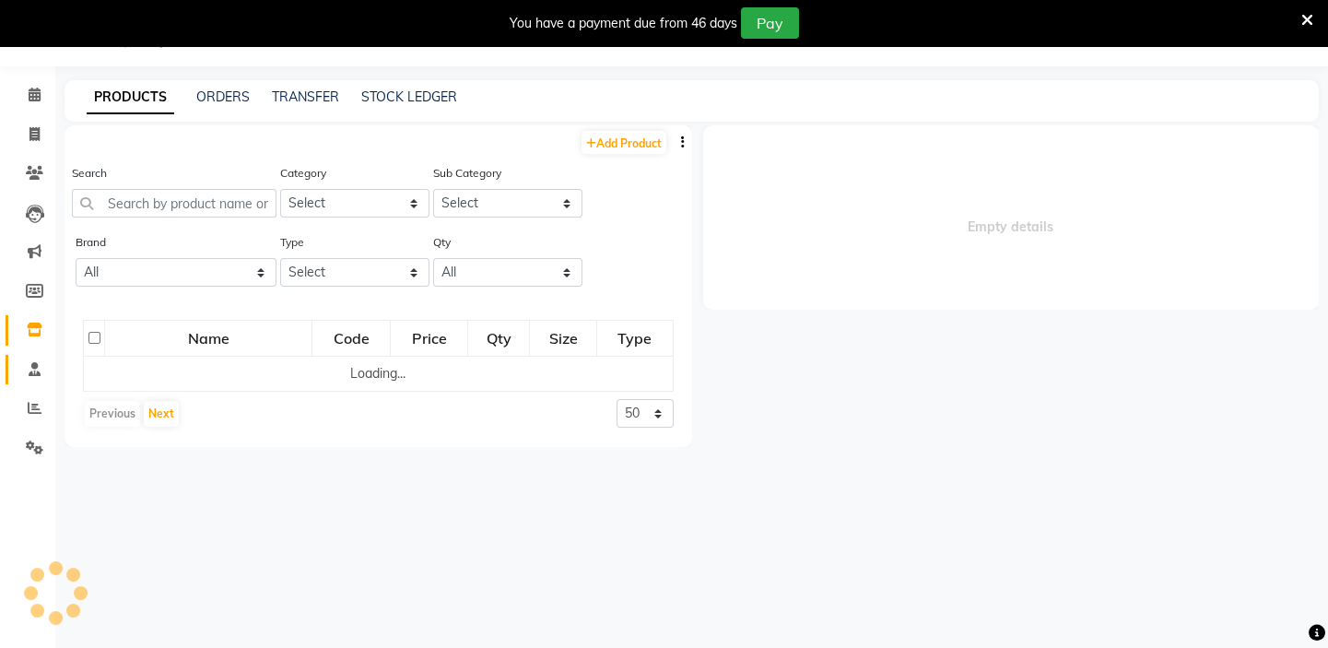
select select
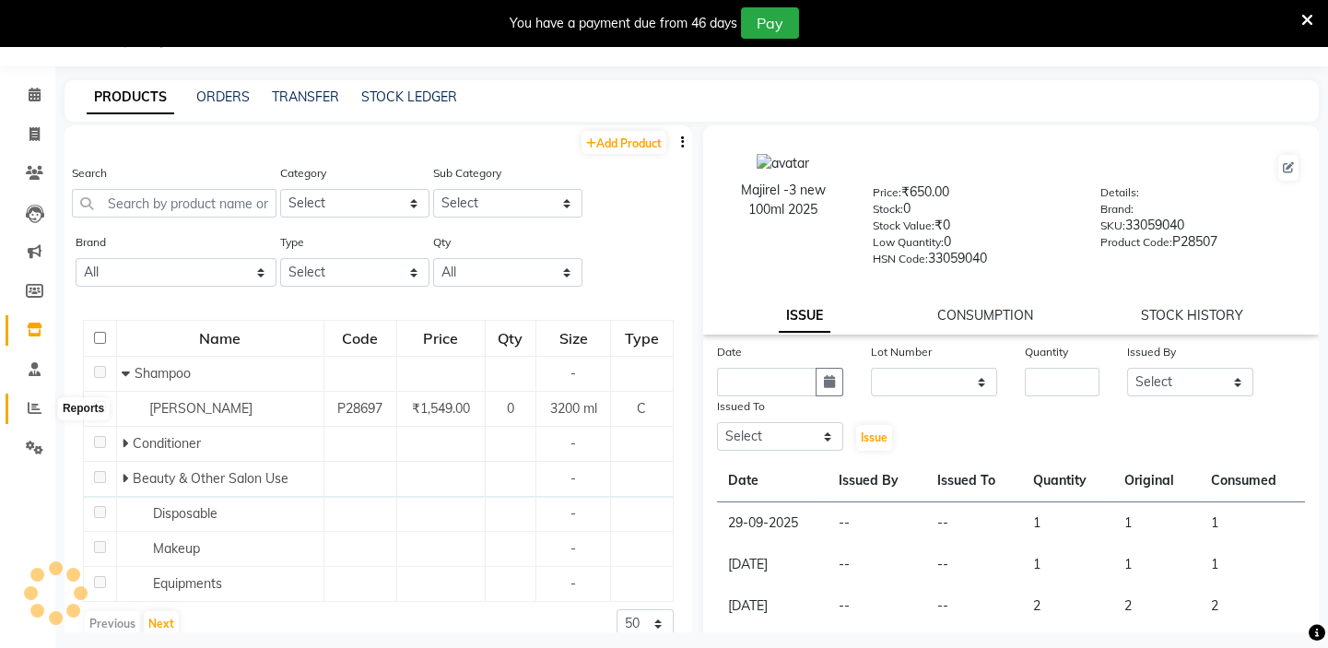
click at [31, 410] on icon at bounding box center [35, 408] width 14 height 14
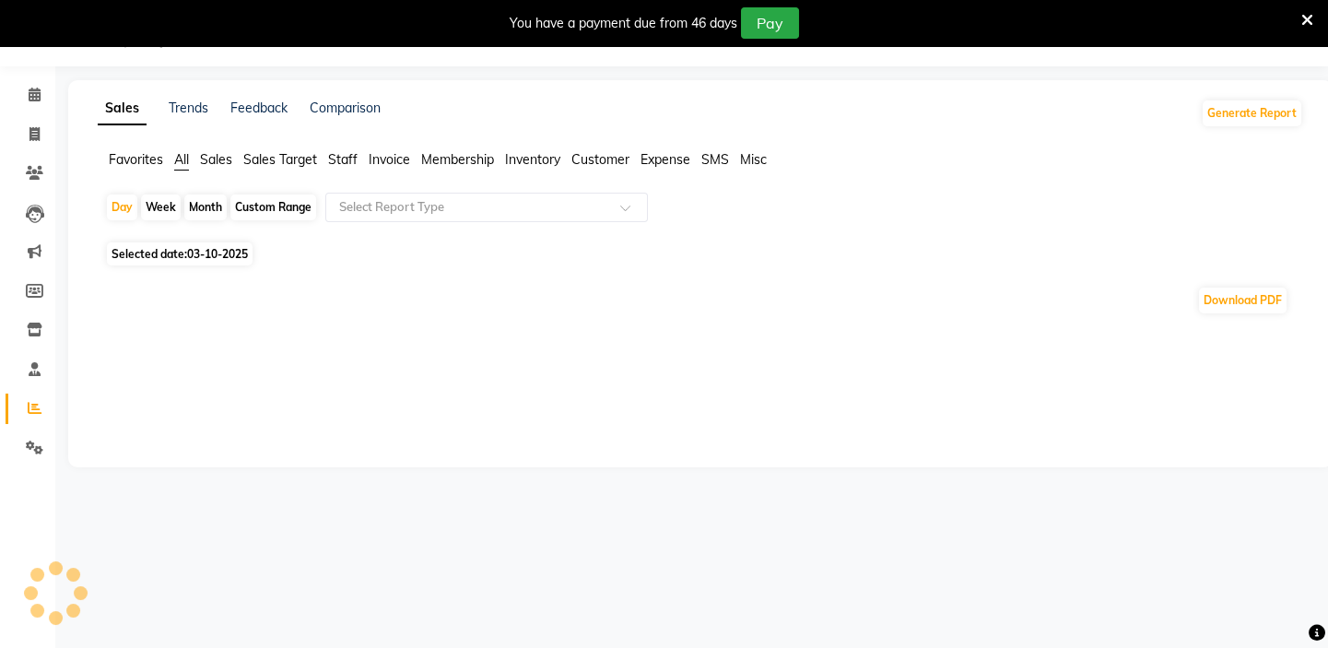
click at [194, 203] on div "Month" at bounding box center [205, 208] width 42 height 26
select select "10"
select select "2025"
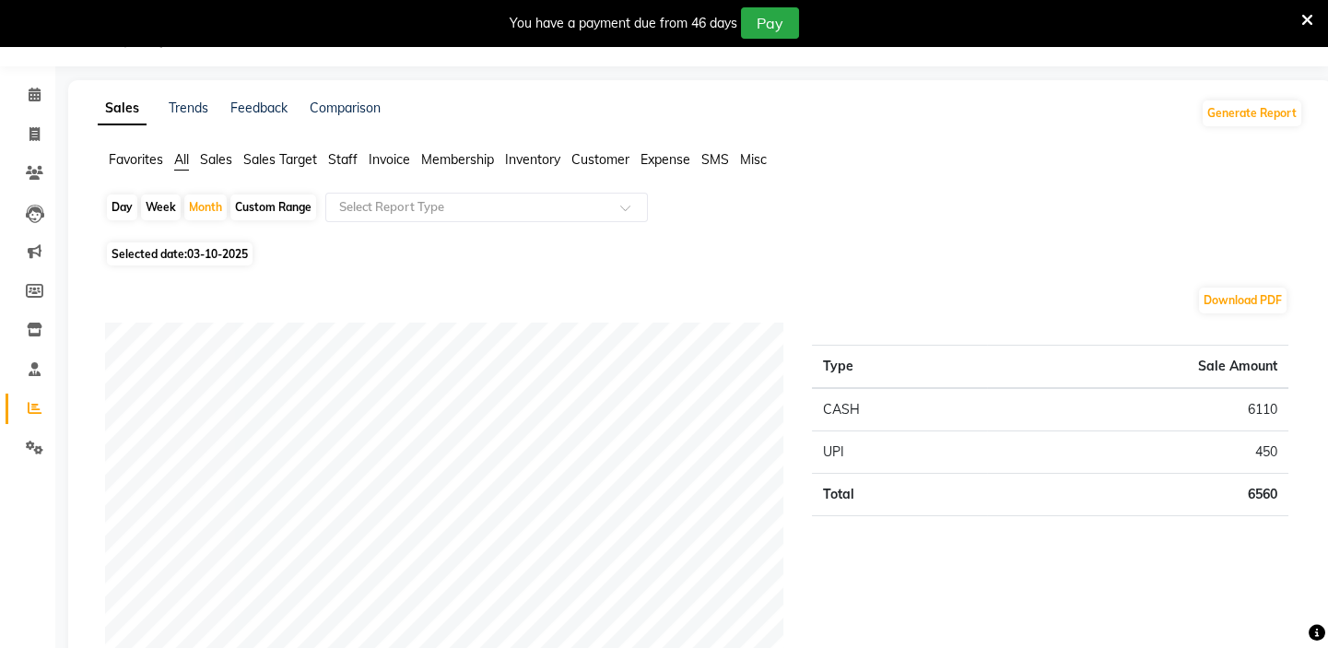
click at [258, 212] on div "Custom Range" at bounding box center [273, 208] width 86 height 26
select select "10"
select select "2025"
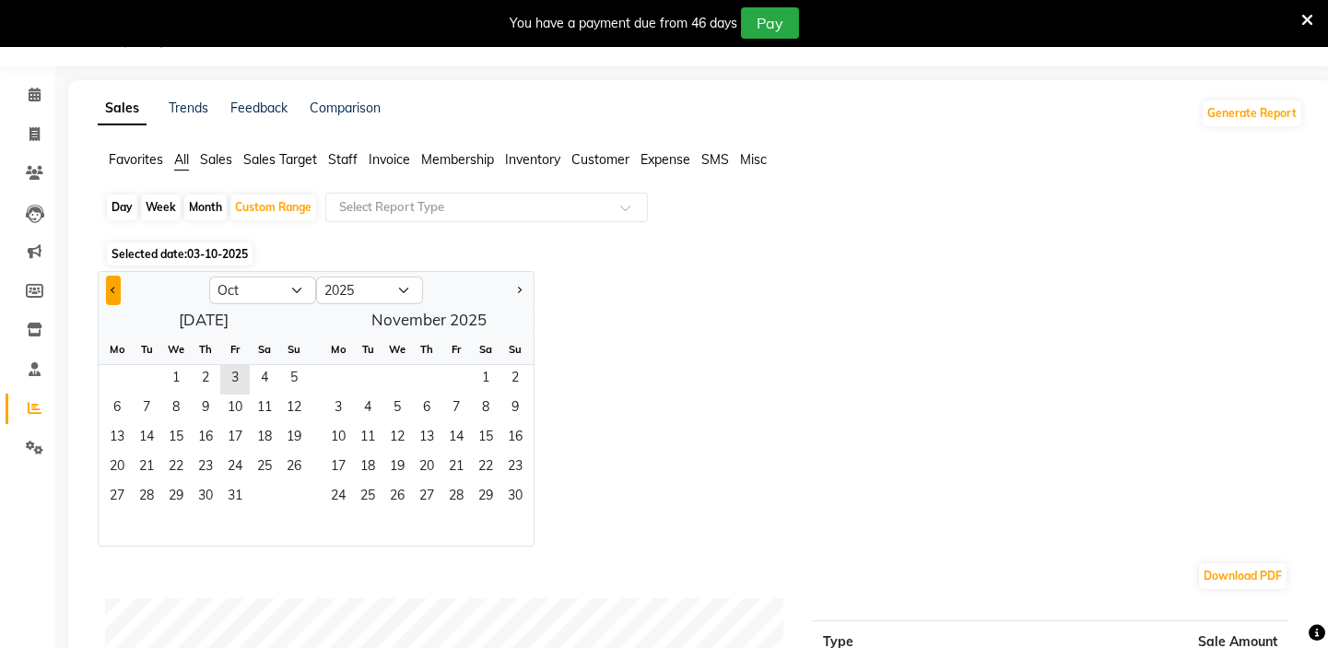
click at [113, 283] on button "Previous month" at bounding box center [113, 290] width 15 height 29
select select "9"
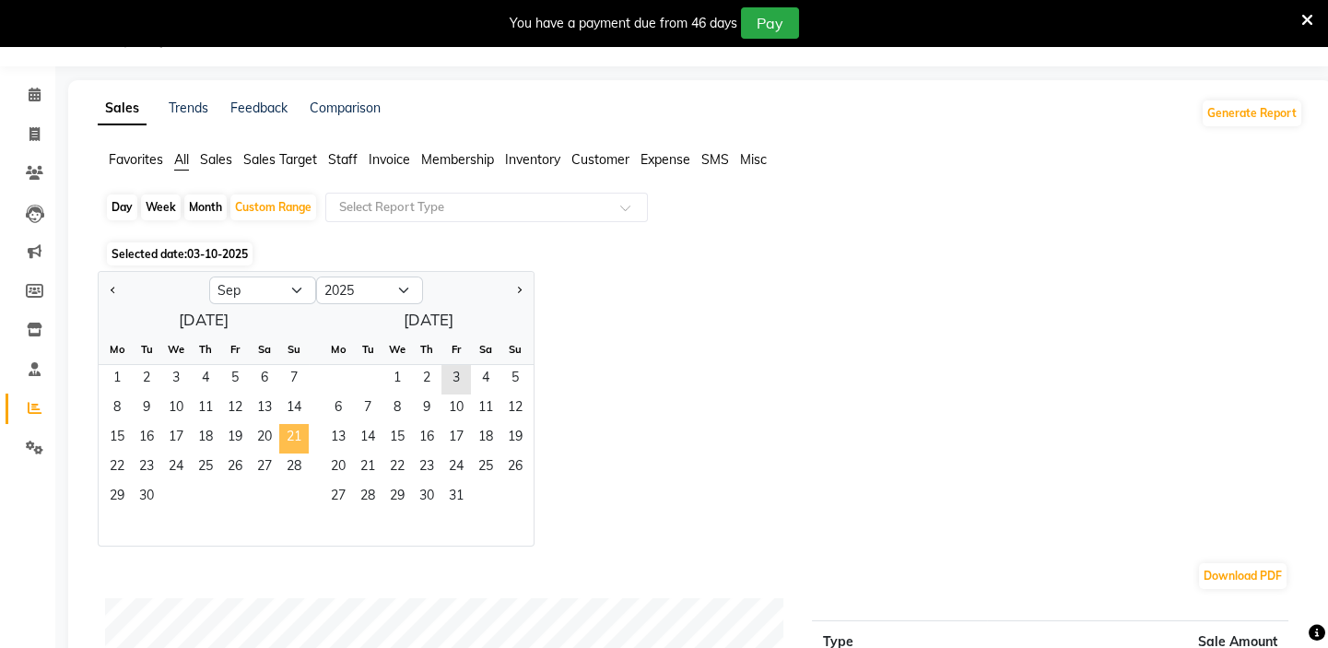
click at [296, 438] on span "21" at bounding box center [293, 438] width 29 height 29
click at [142, 492] on span "30" at bounding box center [146, 497] width 29 height 29
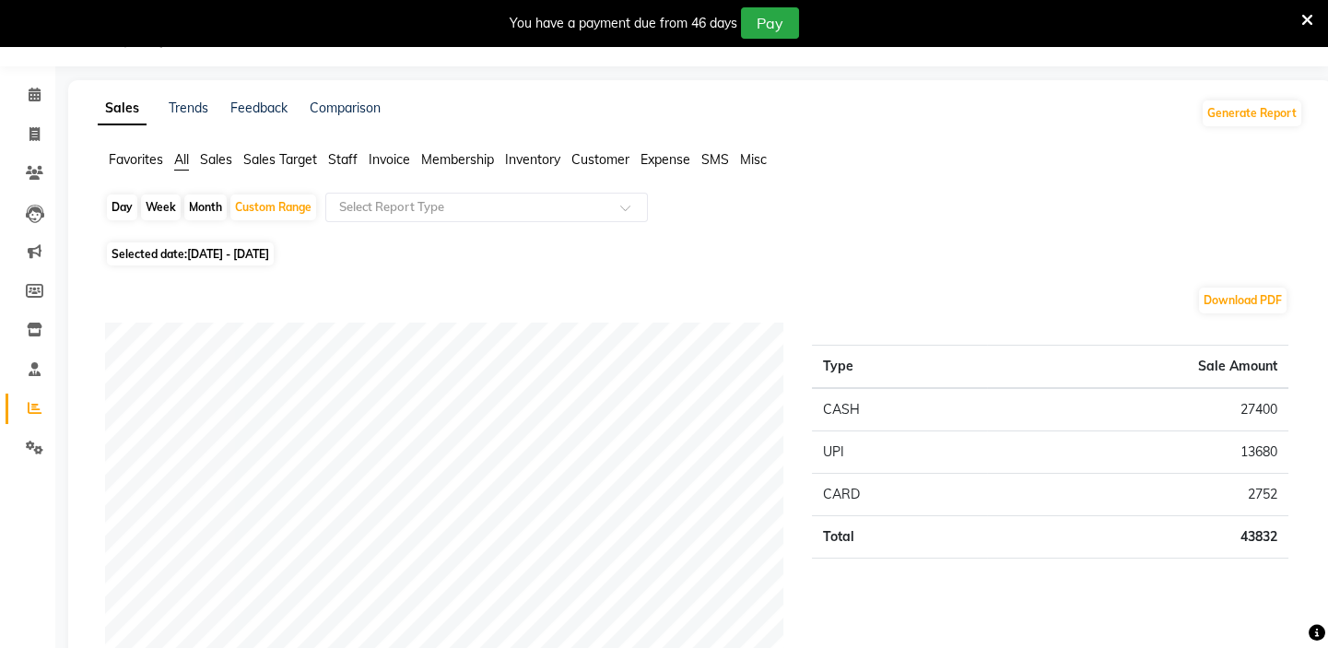
click at [344, 159] on span "Staff" at bounding box center [342, 159] width 29 height 17
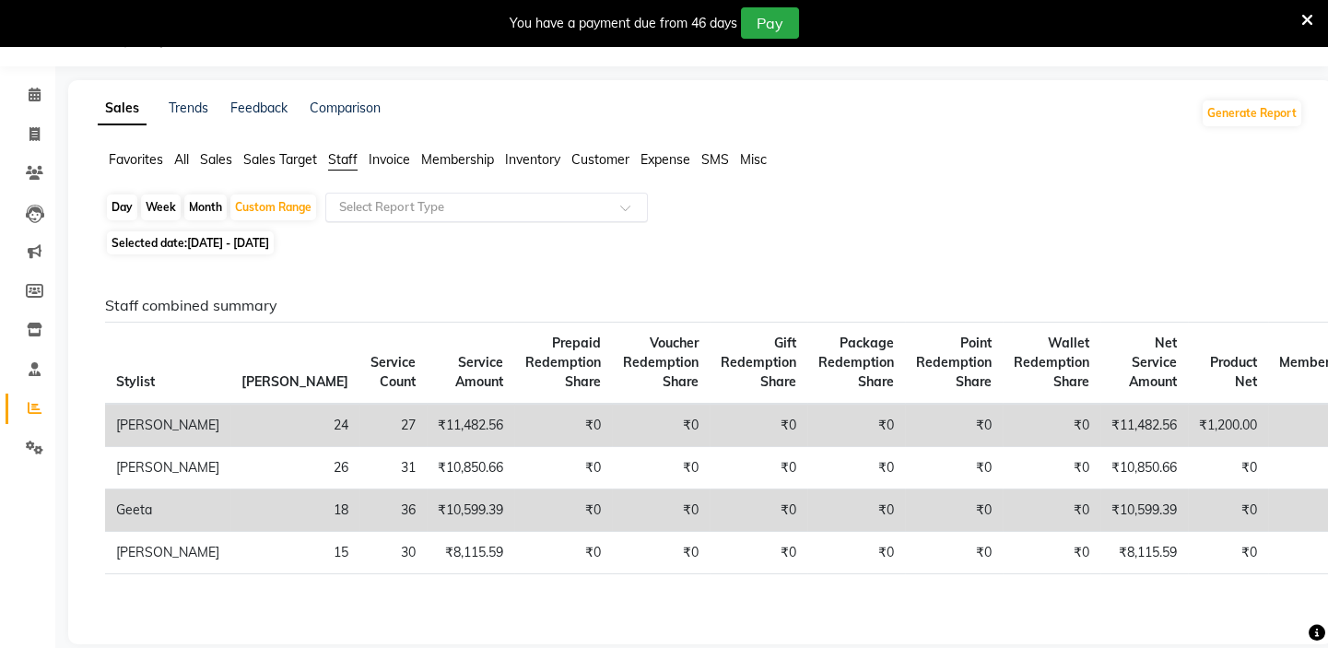
click at [369, 195] on div "Select Report Type" at bounding box center [486, 207] width 323 height 29
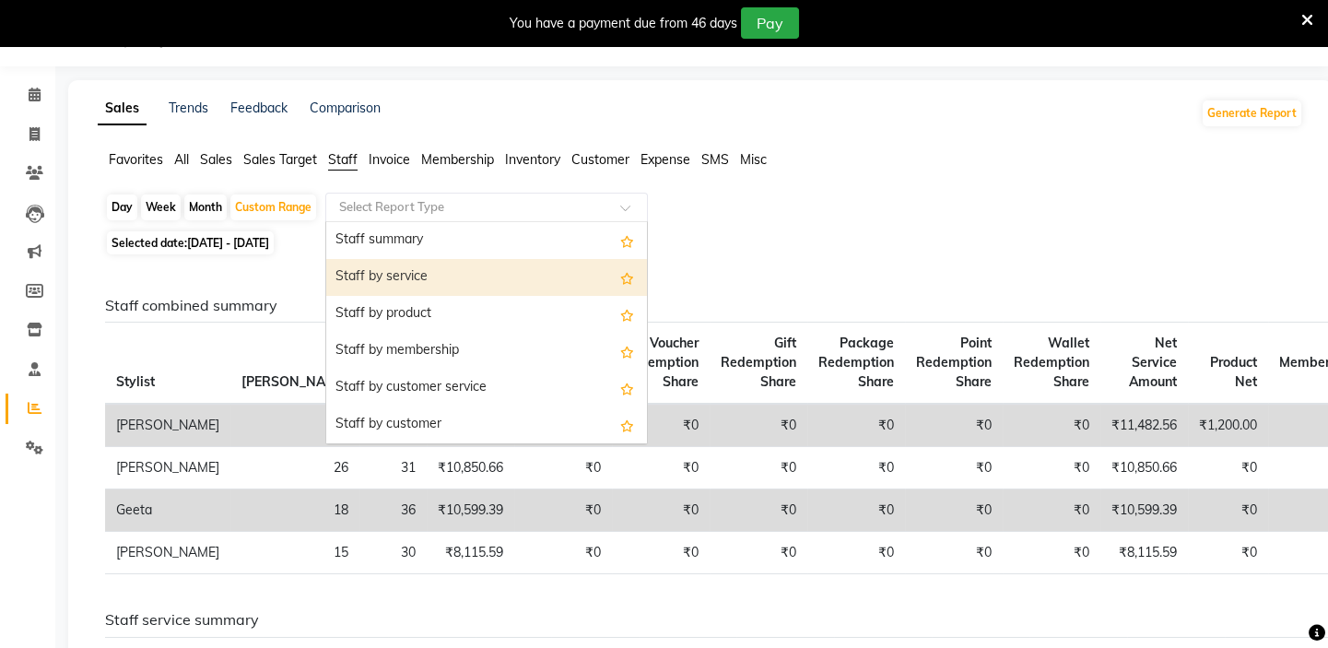
click at [365, 277] on div "Staff by service" at bounding box center [486, 277] width 321 height 37
select select "full_report"
select select "csv"
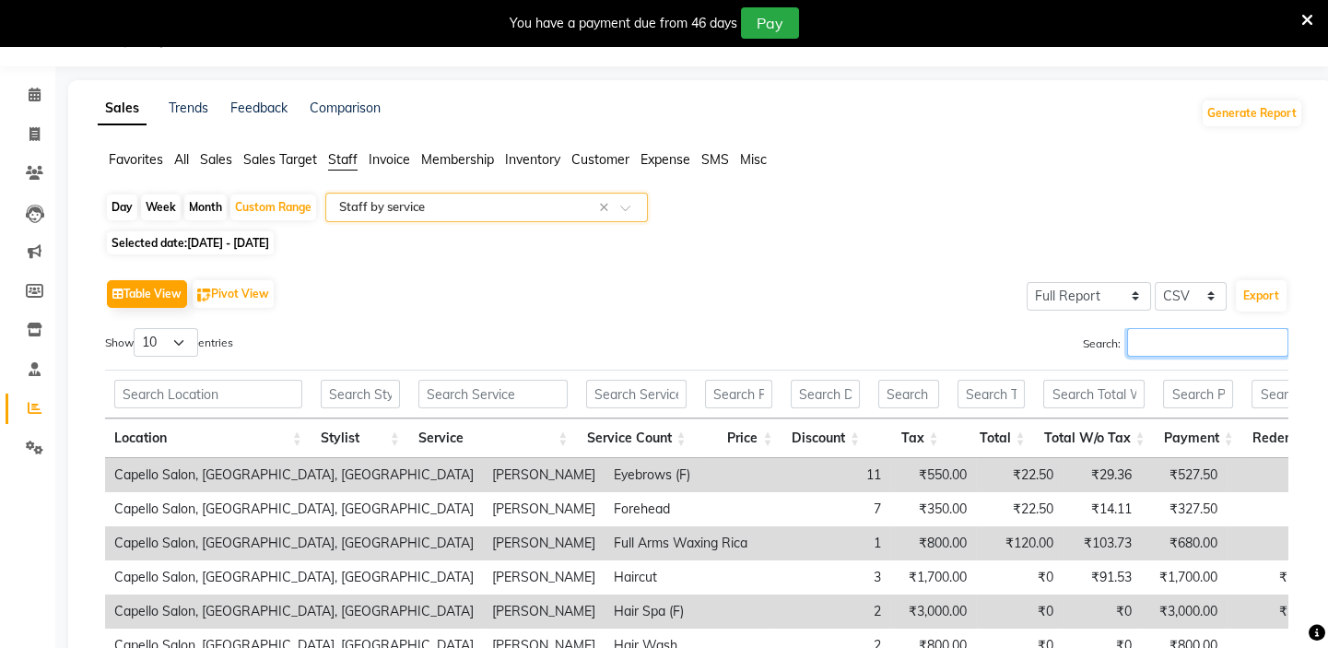
click at [1201, 341] on input "Search:" at bounding box center [1207, 342] width 161 height 29
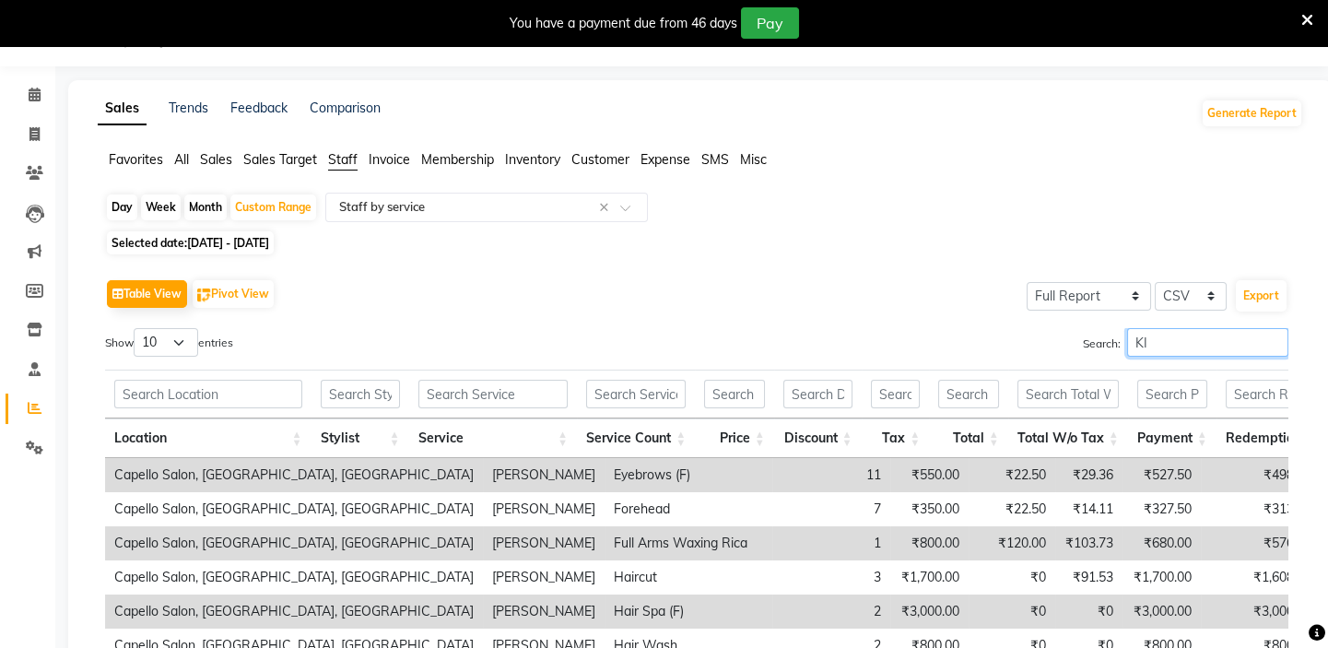
type input "K"
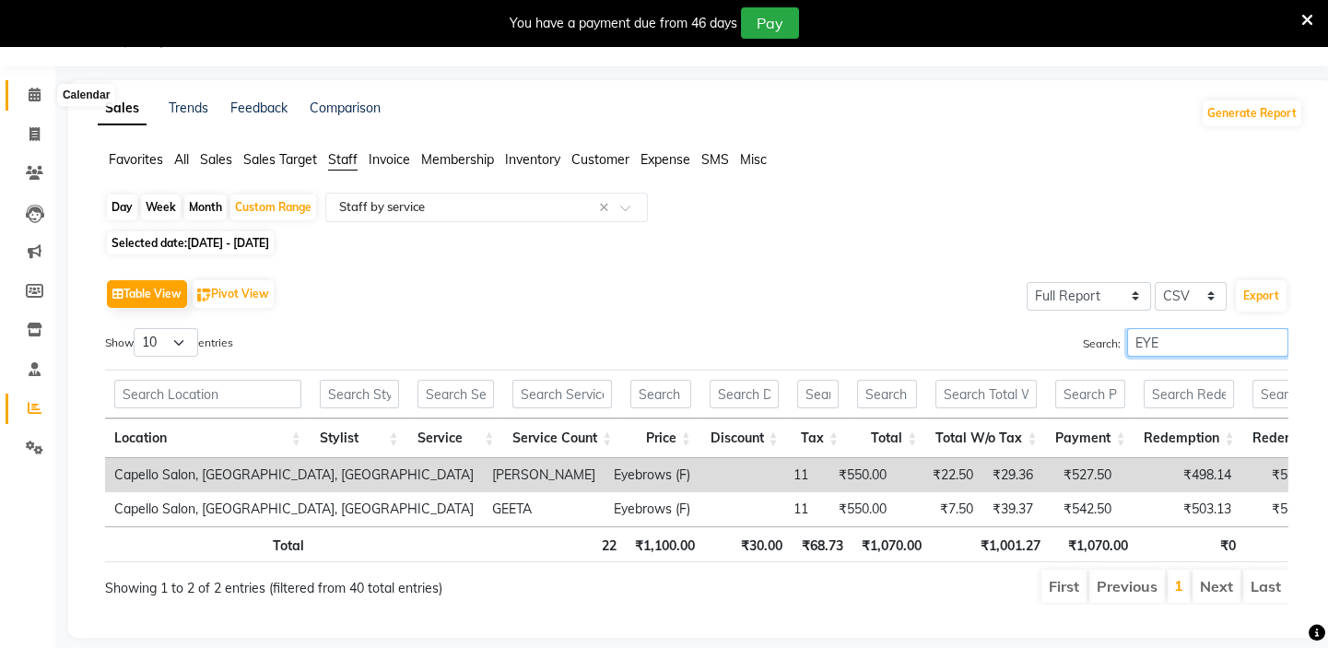
type input "EYE"
click at [29, 91] on icon at bounding box center [35, 95] width 12 height 14
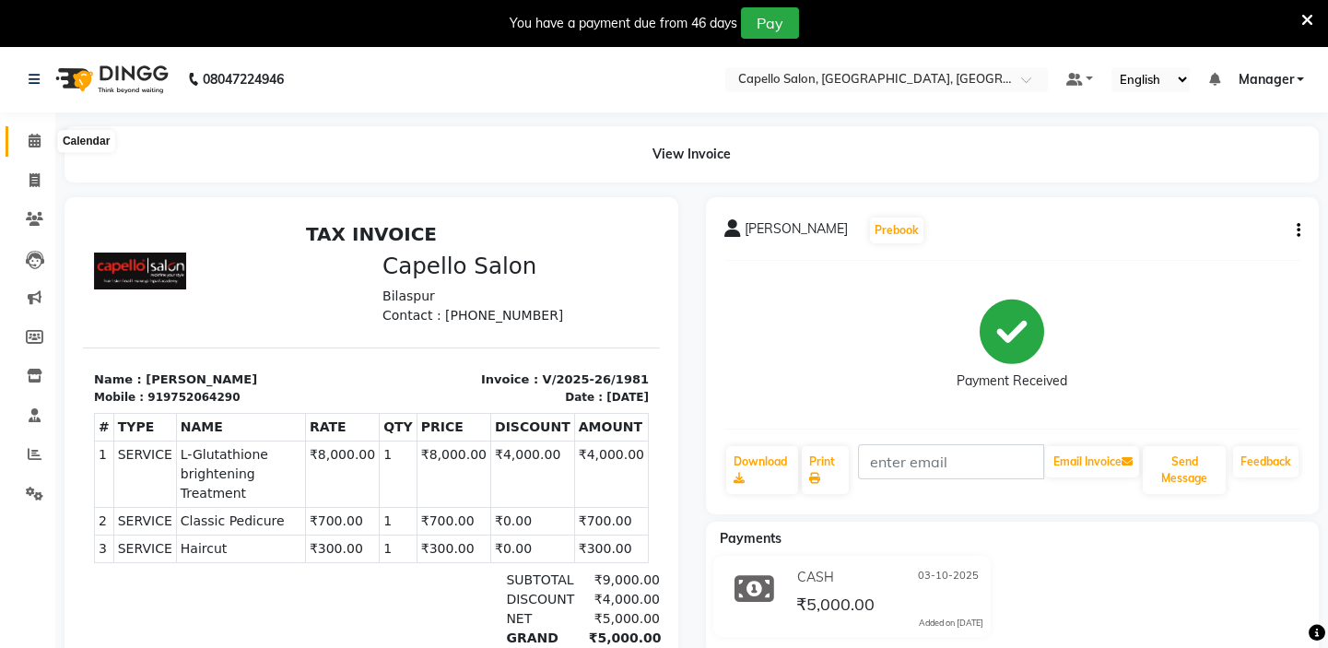
click at [41, 142] on span at bounding box center [34, 141] width 32 height 21
